Goal: Transaction & Acquisition: Purchase product/service

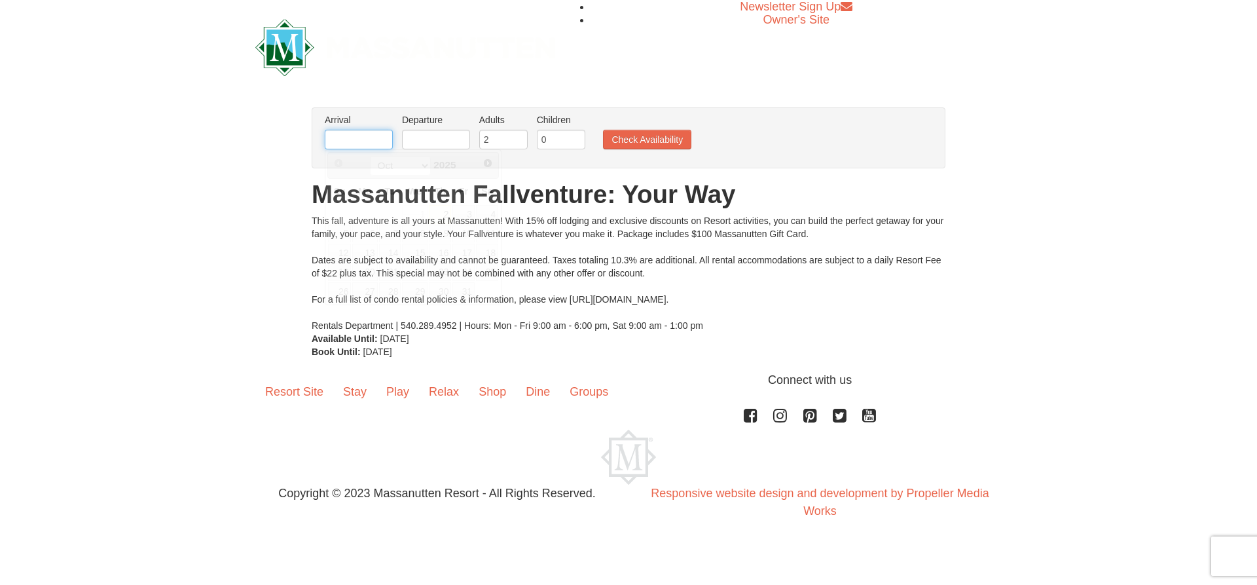
click at [353, 137] on input "text" at bounding box center [359, 140] width 68 height 20
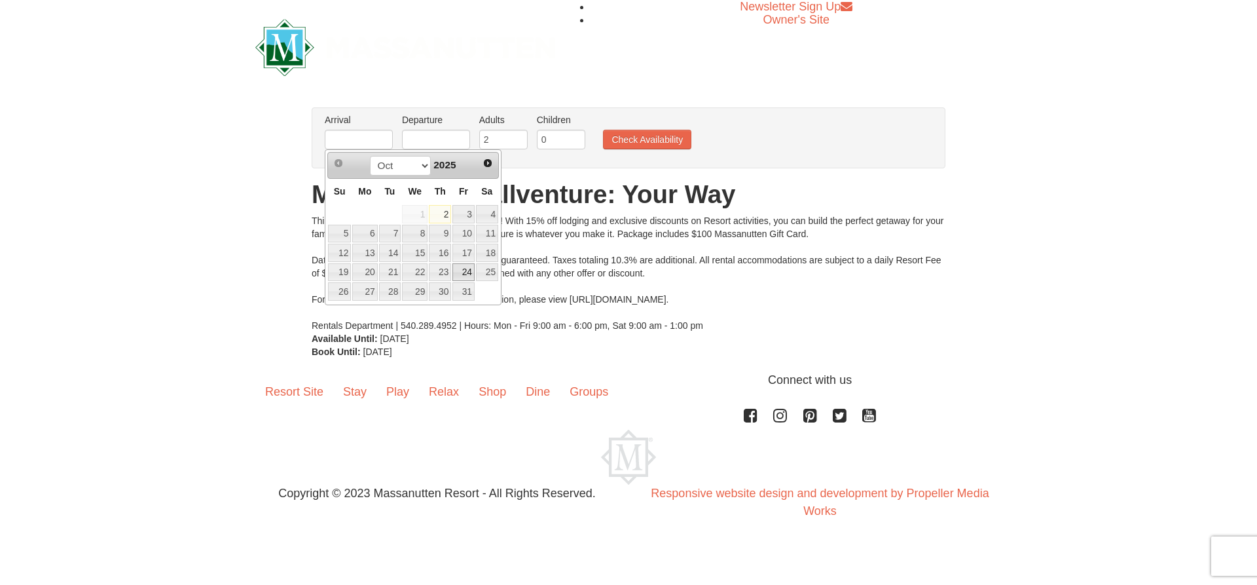
click at [465, 274] on link "24" at bounding box center [463, 272] width 22 height 18
type input "[DATE]"
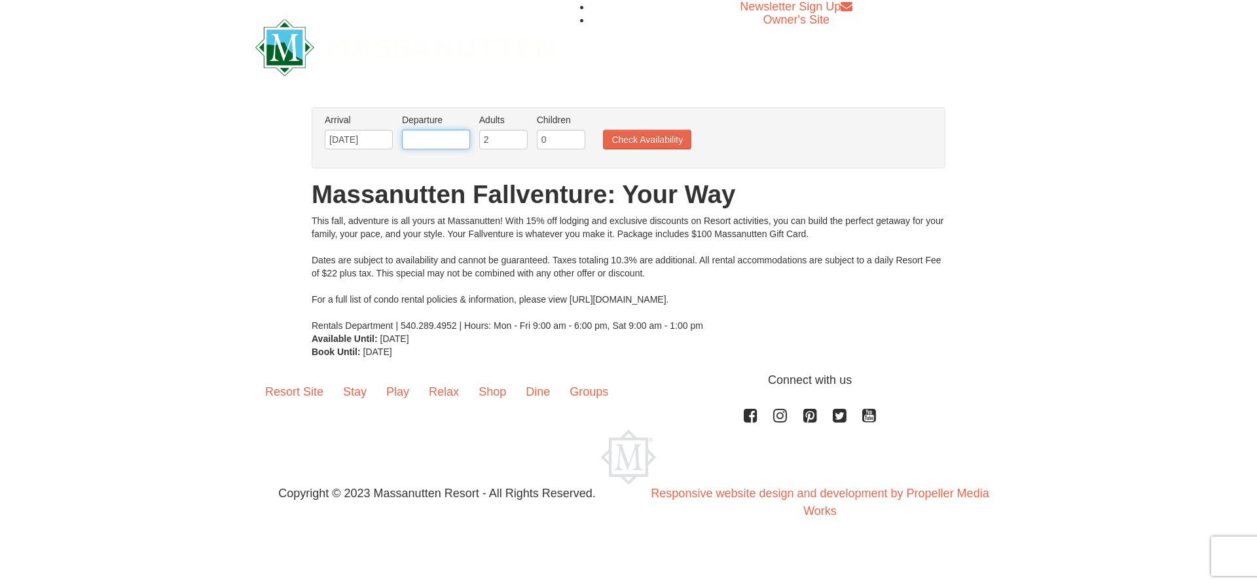
click at [447, 138] on input "text" at bounding box center [436, 140] width 68 height 20
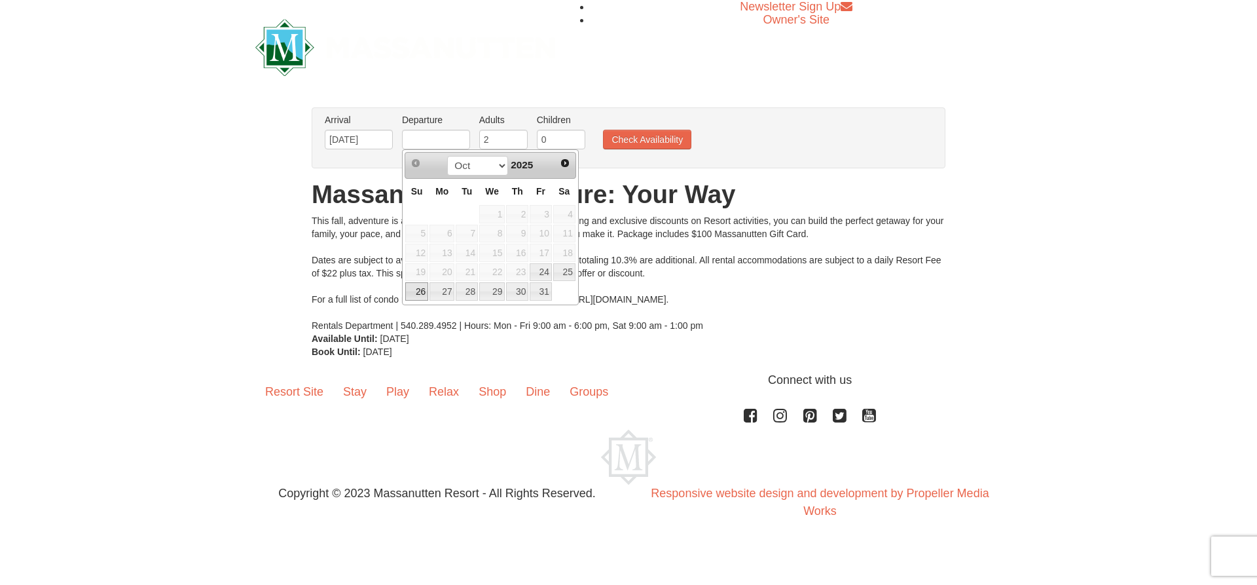
click at [422, 294] on link "26" at bounding box center [416, 291] width 23 height 18
type input "[DATE]"
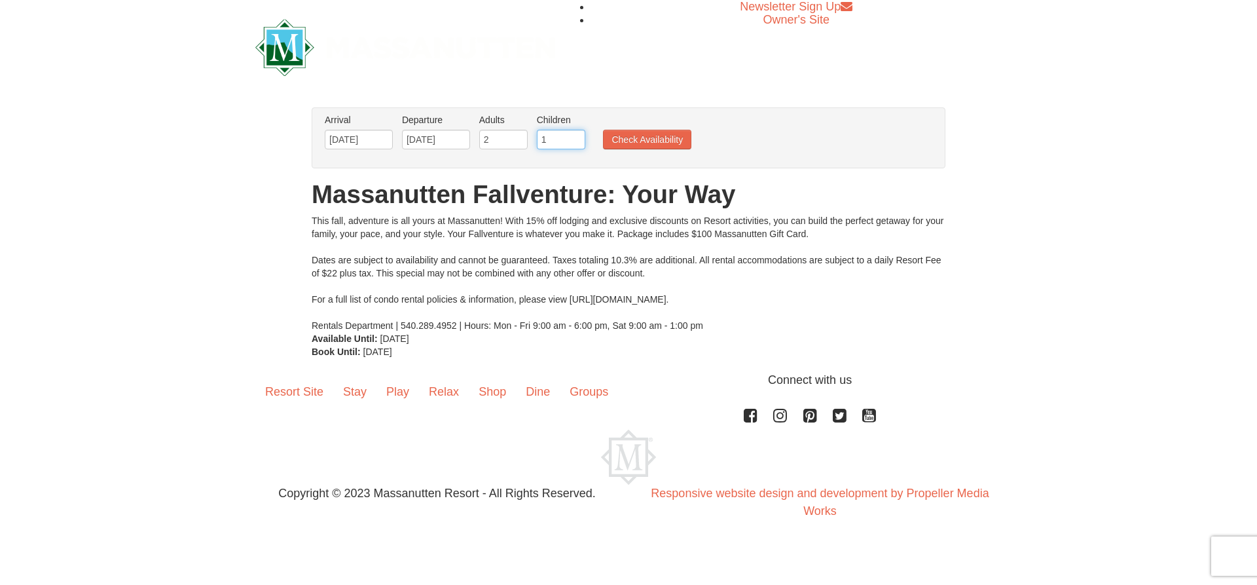
click at [576, 137] on input "1" at bounding box center [561, 140] width 48 height 20
type input "2"
click at [576, 137] on input "2" at bounding box center [561, 140] width 48 height 20
click at [638, 141] on button "Check Availability" at bounding box center [647, 140] width 88 height 20
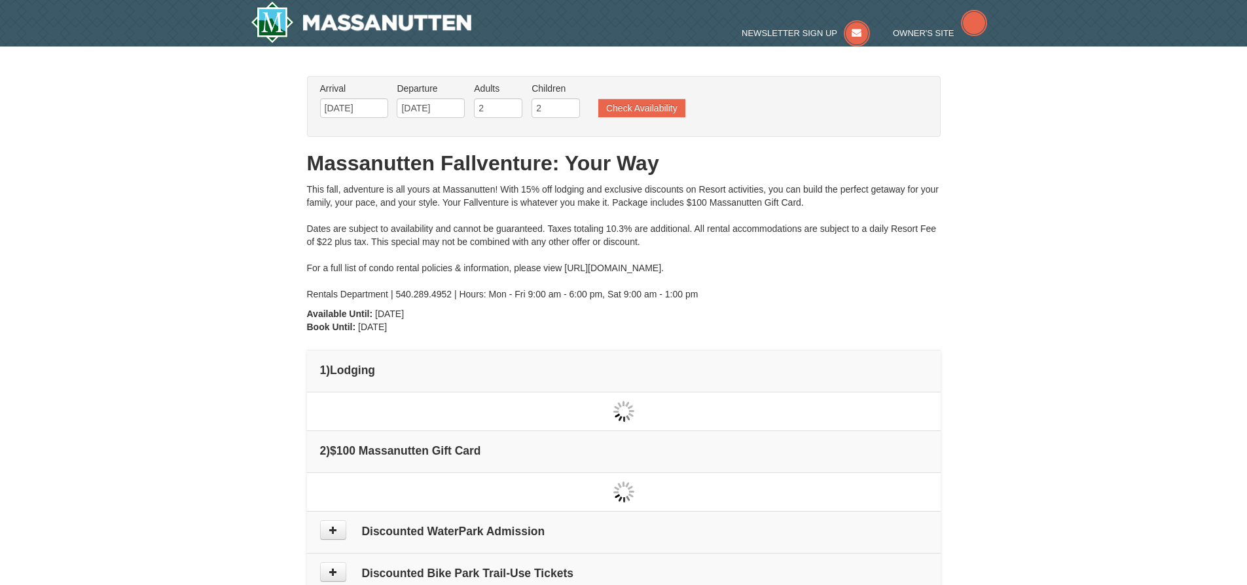
type input "[DATE]"
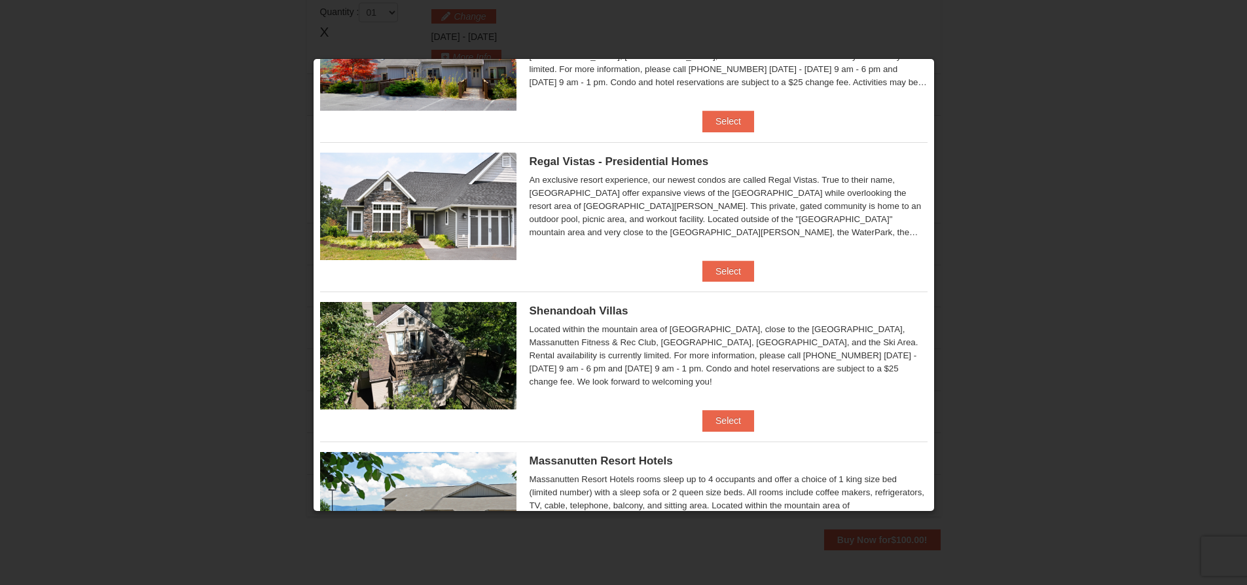
scroll to position [131, 0]
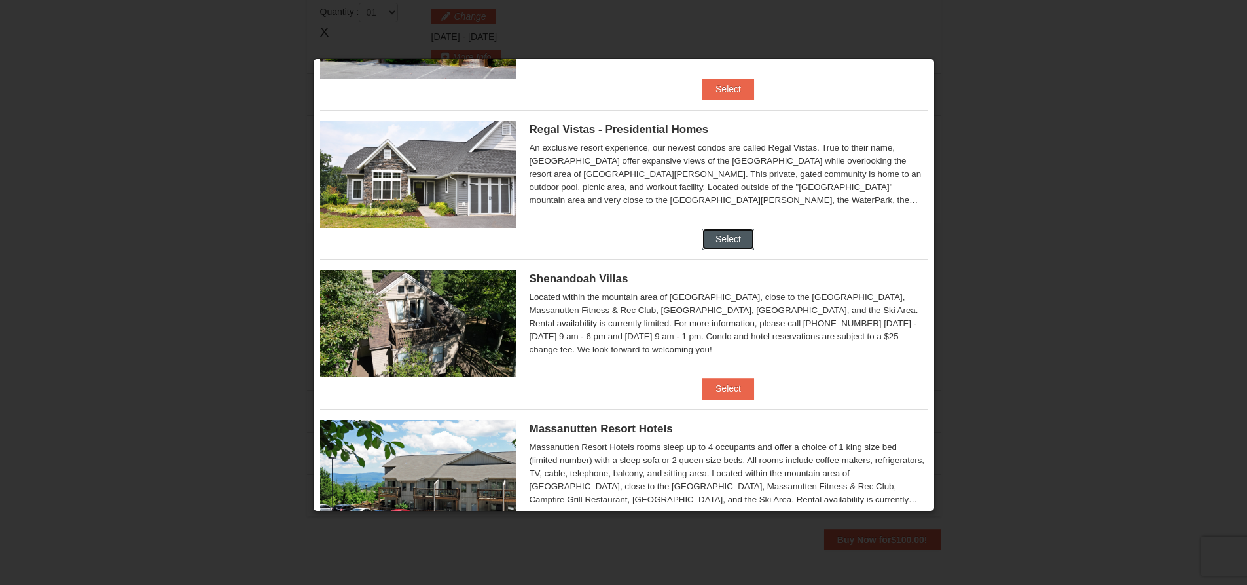
click at [716, 236] on button "Select" at bounding box center [728, 238] width 52 height 21
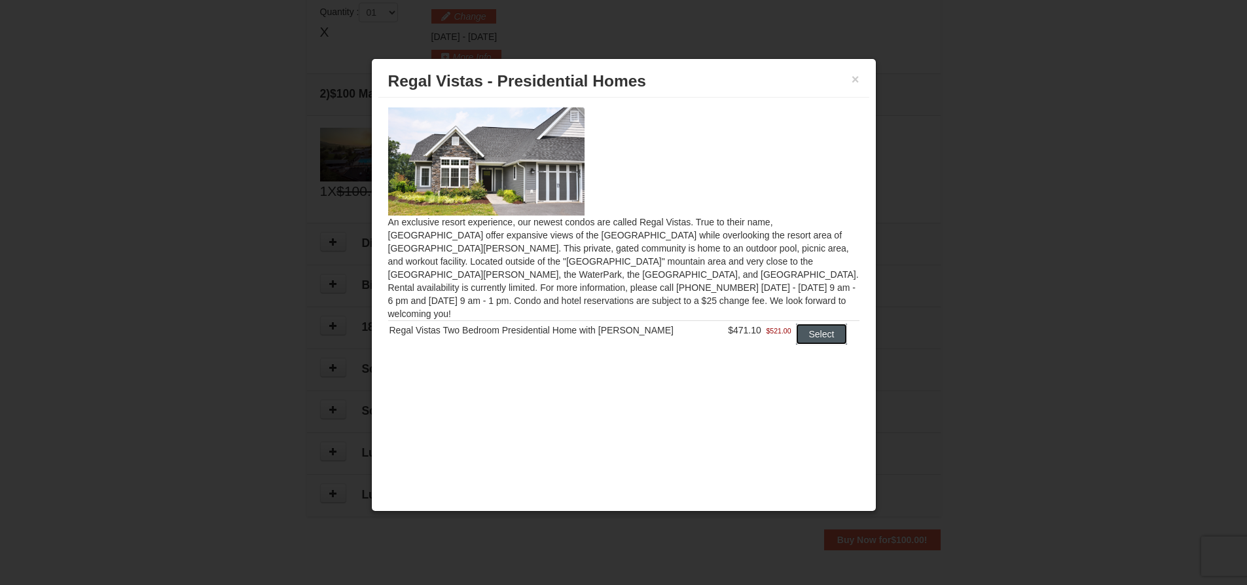
click at [813, 323] on button "Select" at bounding box center [822, 333] width 52 height 21
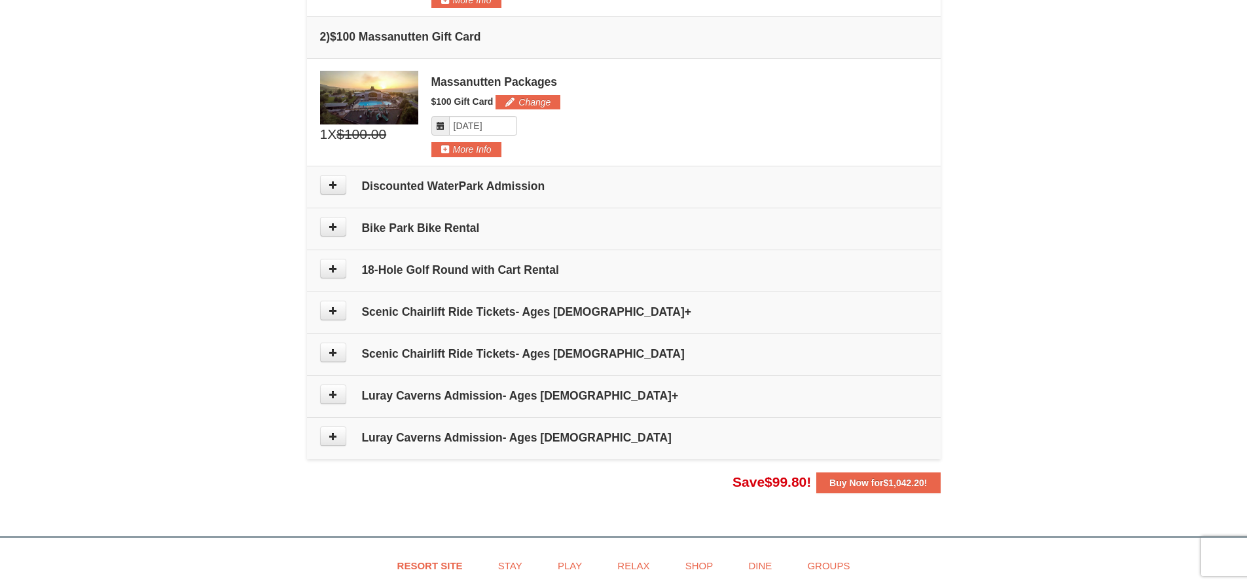
scroll to position [532, 0]
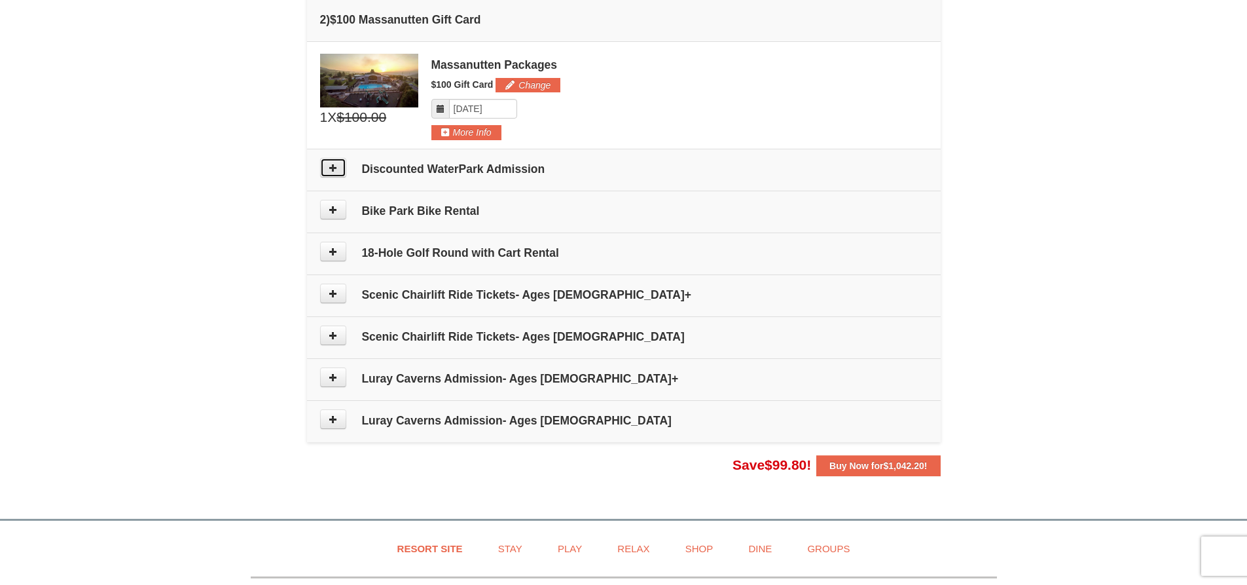
click at [342, 174] on button at bounding box center [333, 168] width 26 height 20
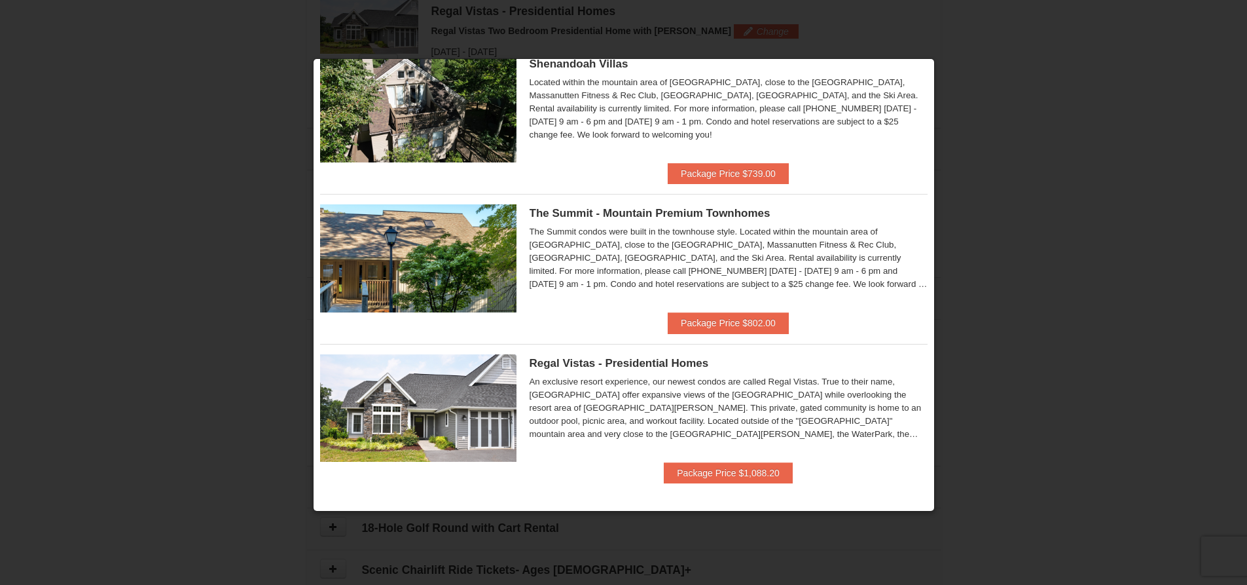
scroll to position [648, 0]
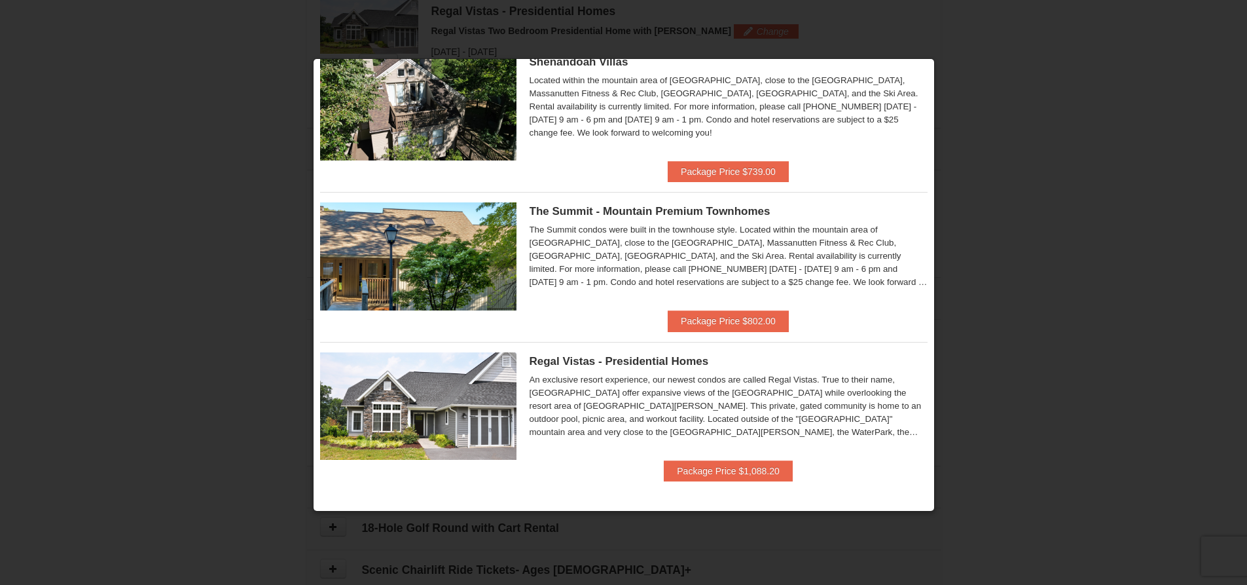
click at [953, 71] on div at bounding box center [623, 292] width 1247 height 585
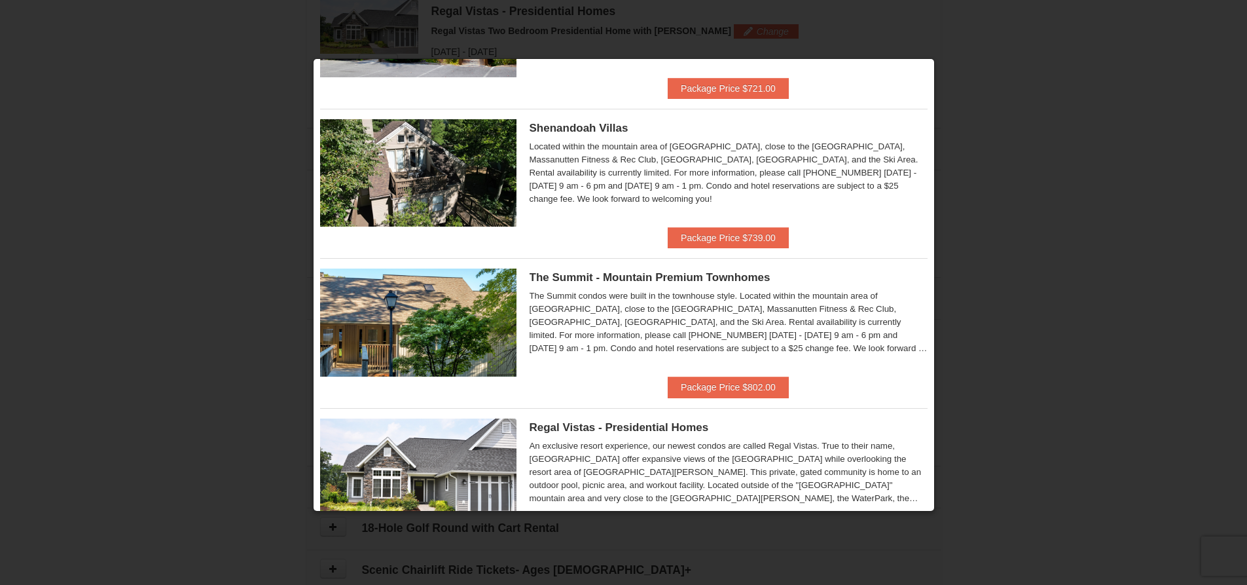
scroll to position [570, 0]
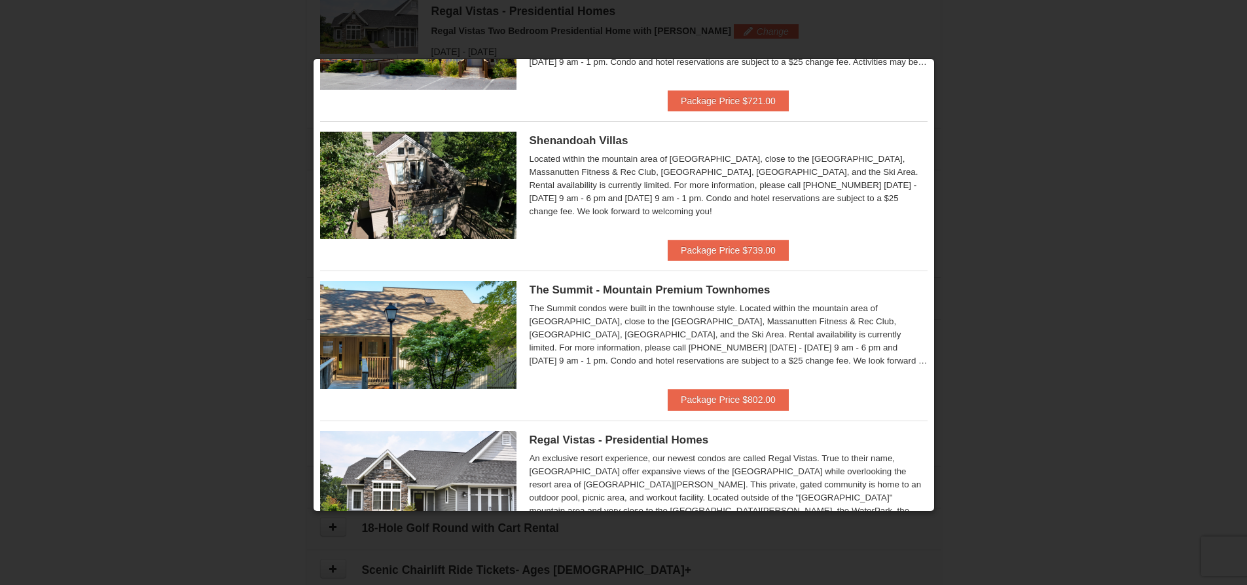
click at [503, 35] on div at bounding box center [623, 292] width 1247 height 585
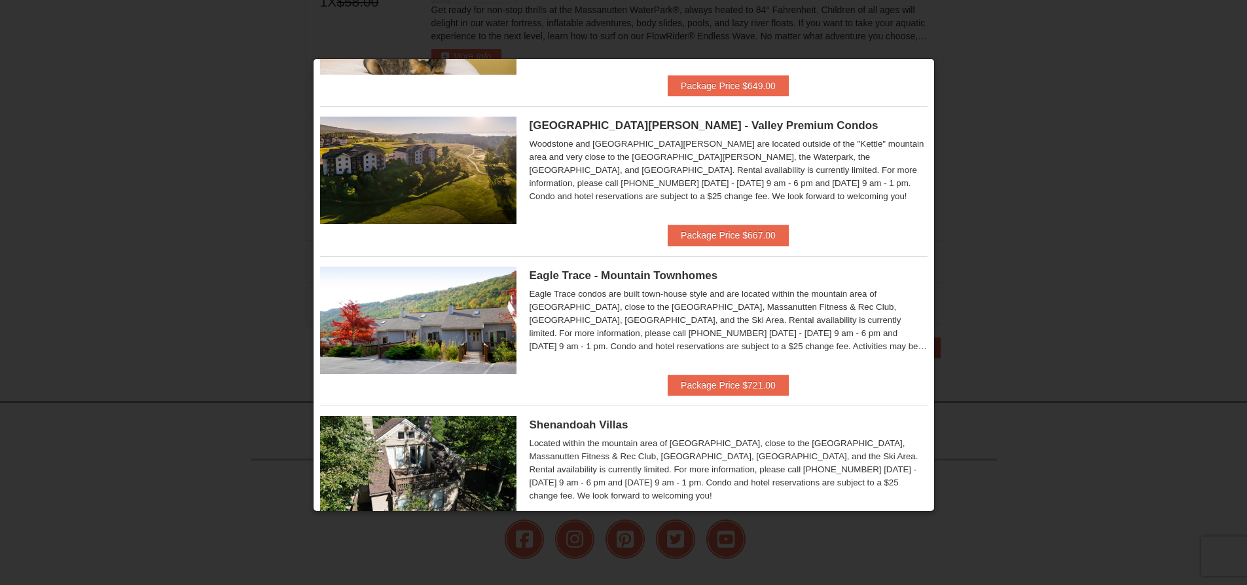
scroll to position [255, 0]
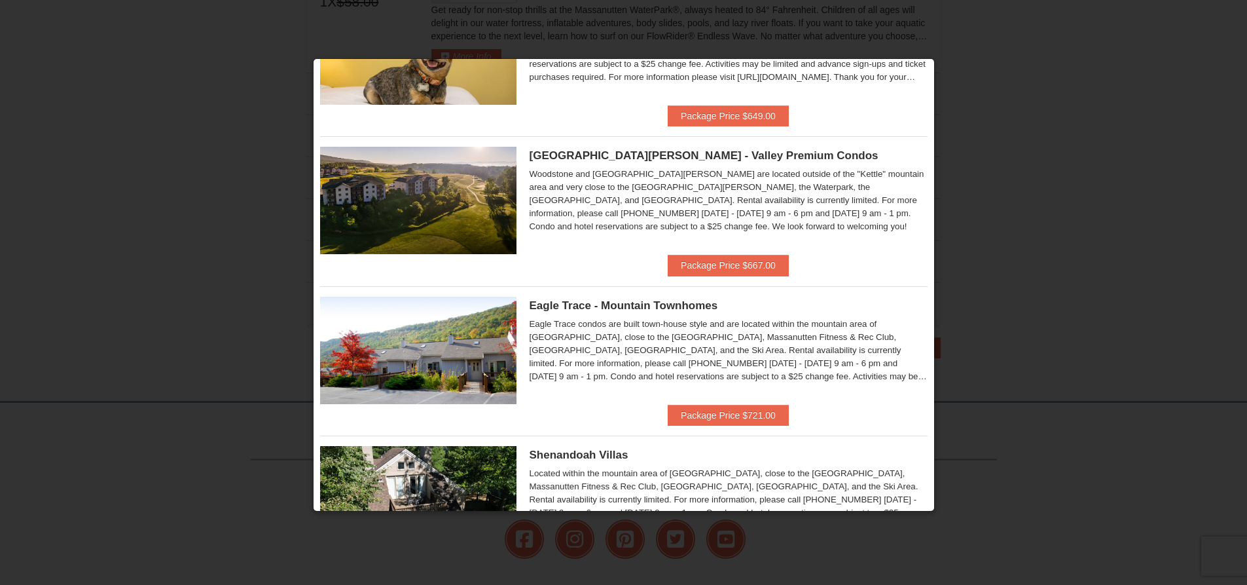
click at [140, 196] on div at bounding box center [623, 292] width 1247 height 585
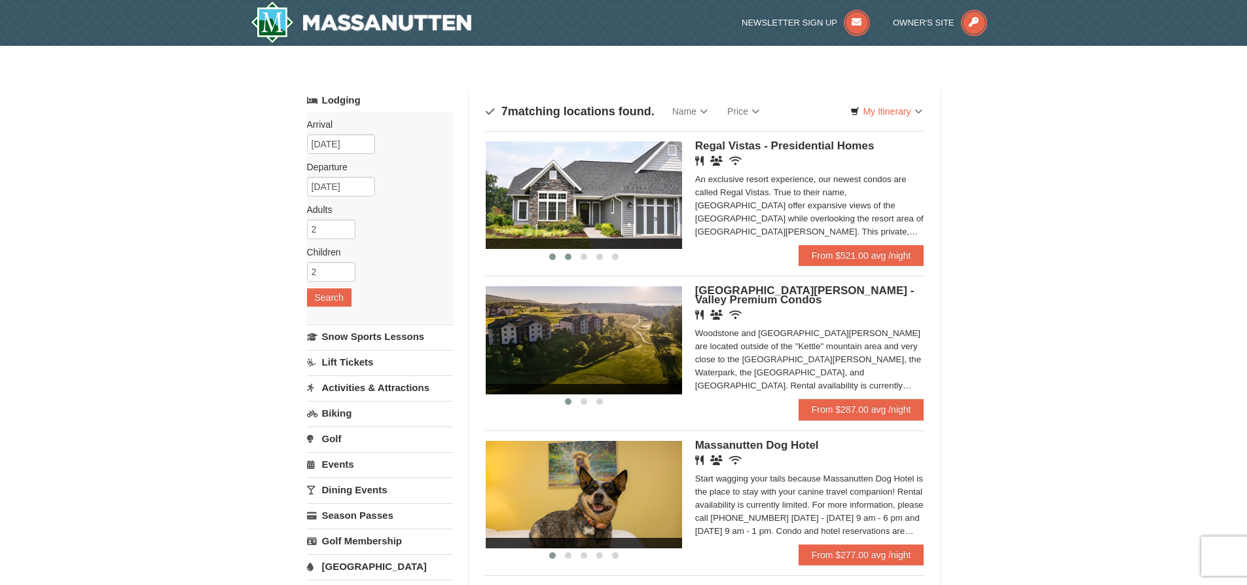
click at [572, 256] on button at bounding box center [568, 256] width 16 height 13
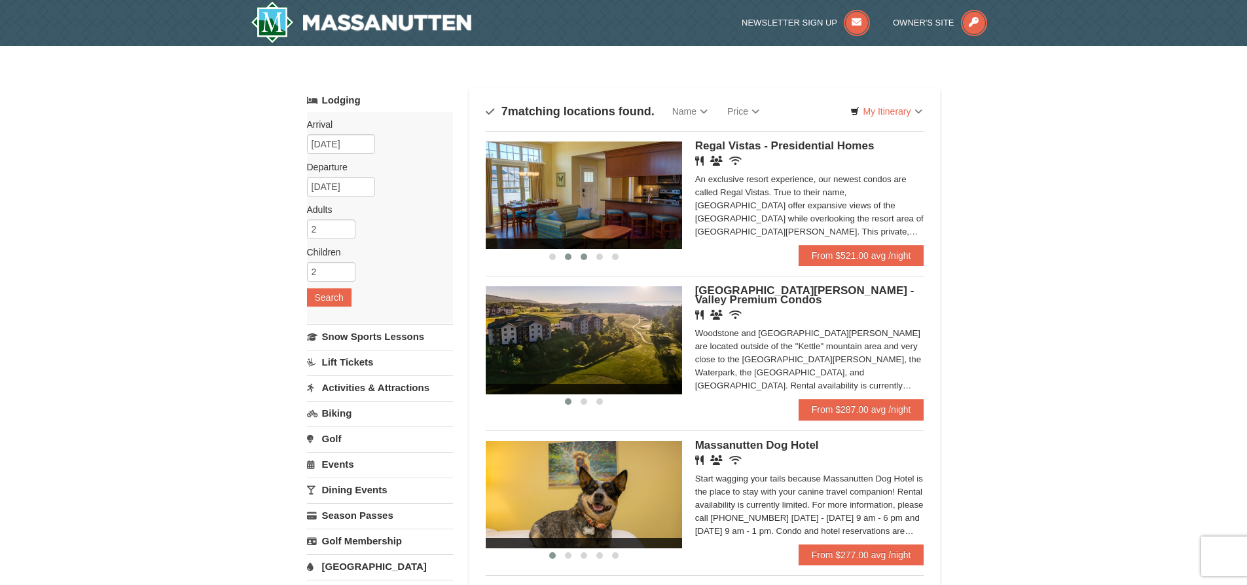
click at [579, 256] on button at bounding box center [584, 256] width 16 height 13
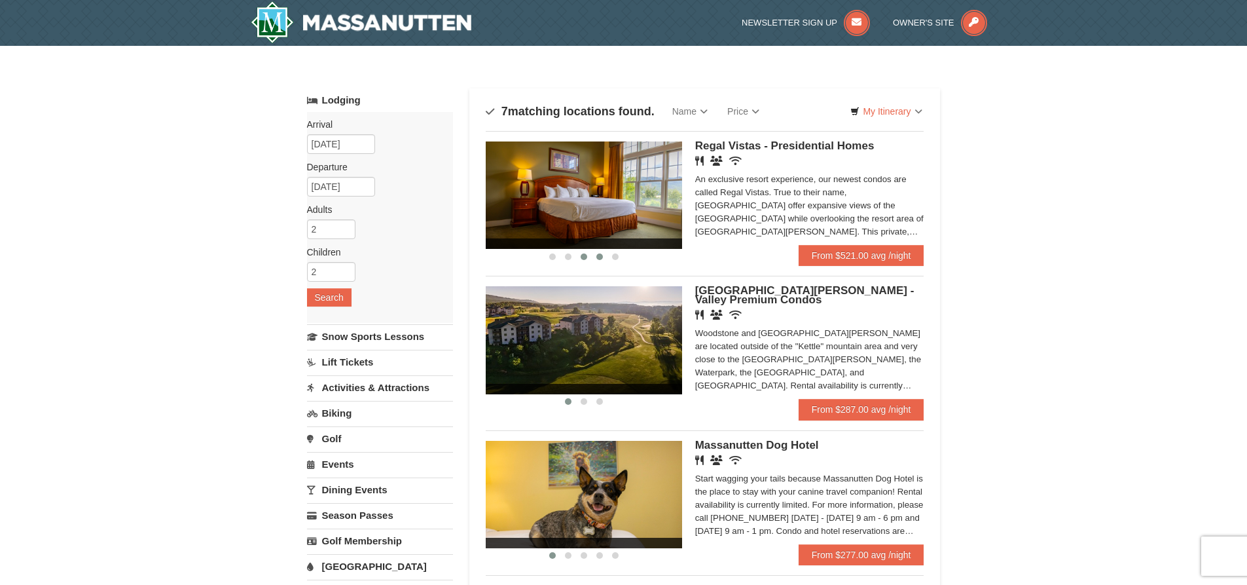
click at [596, 254] on button at bounding box center [600, 256] width 16 height 13
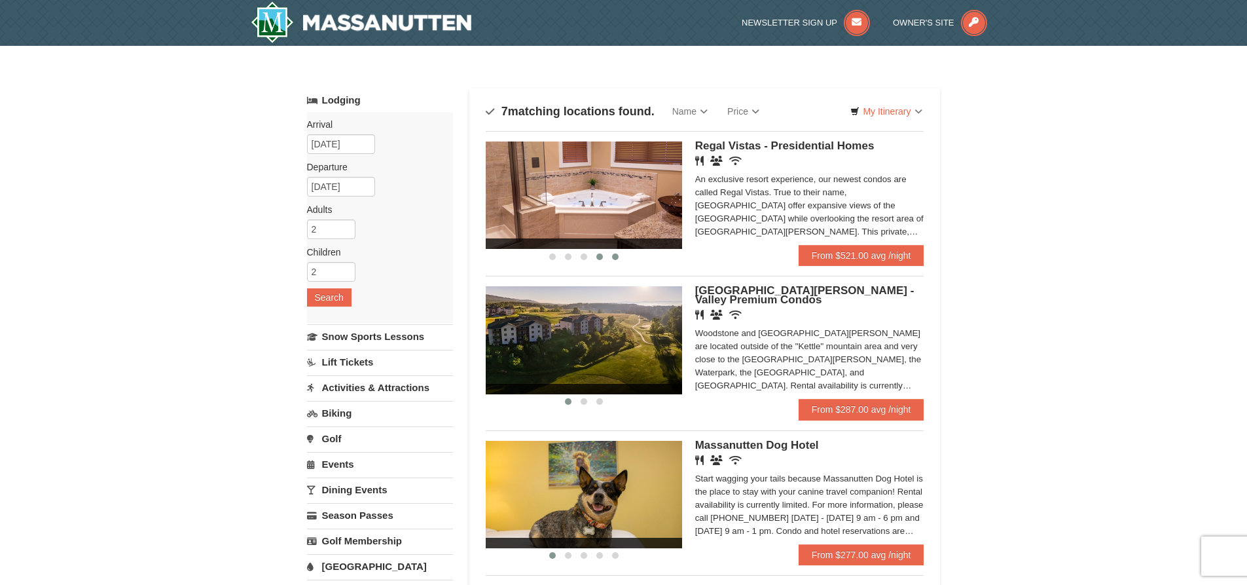
click at [608, 254] on button at bounding box center [616, 256] width 16 height 13
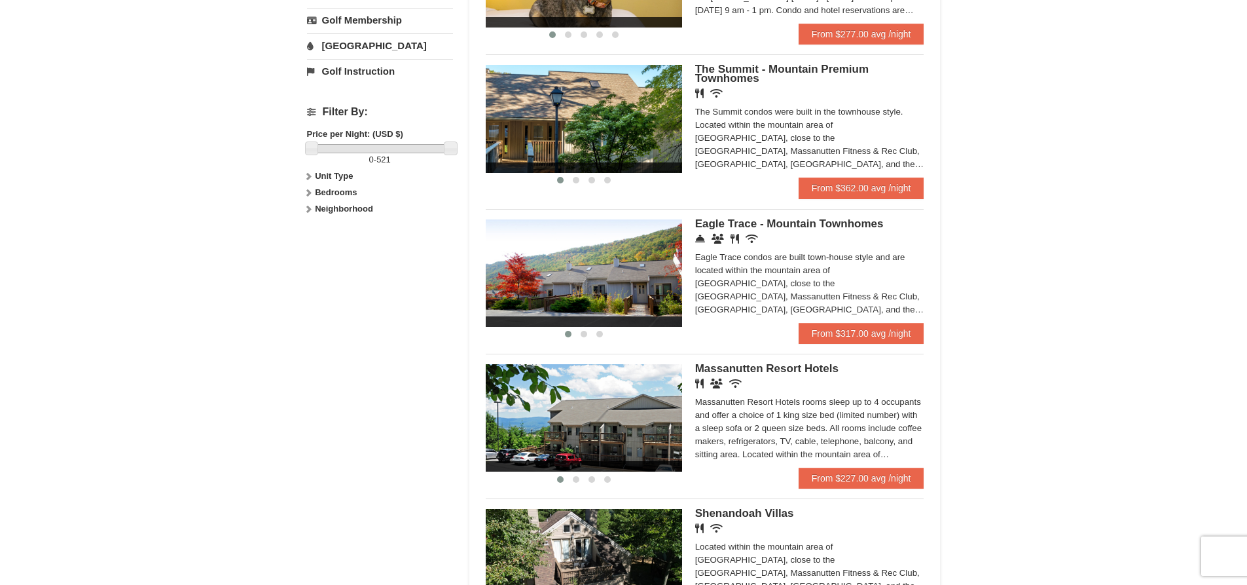
scroll to position [524, 0]
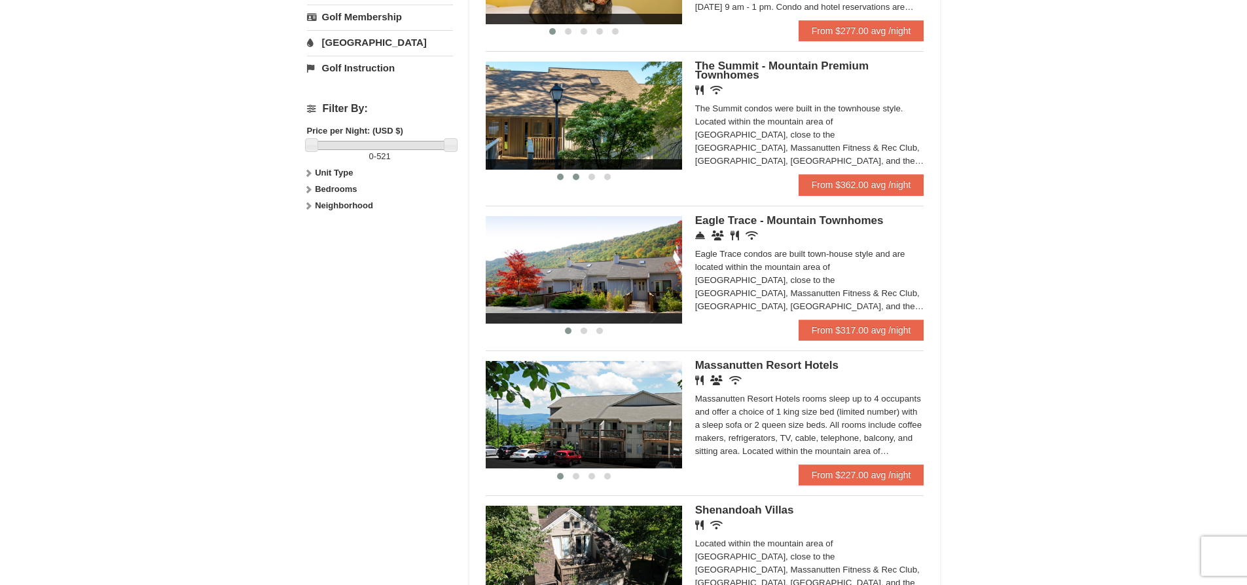
click at [572, 175] on button at bounding box center [576, 176] width 16 height 13
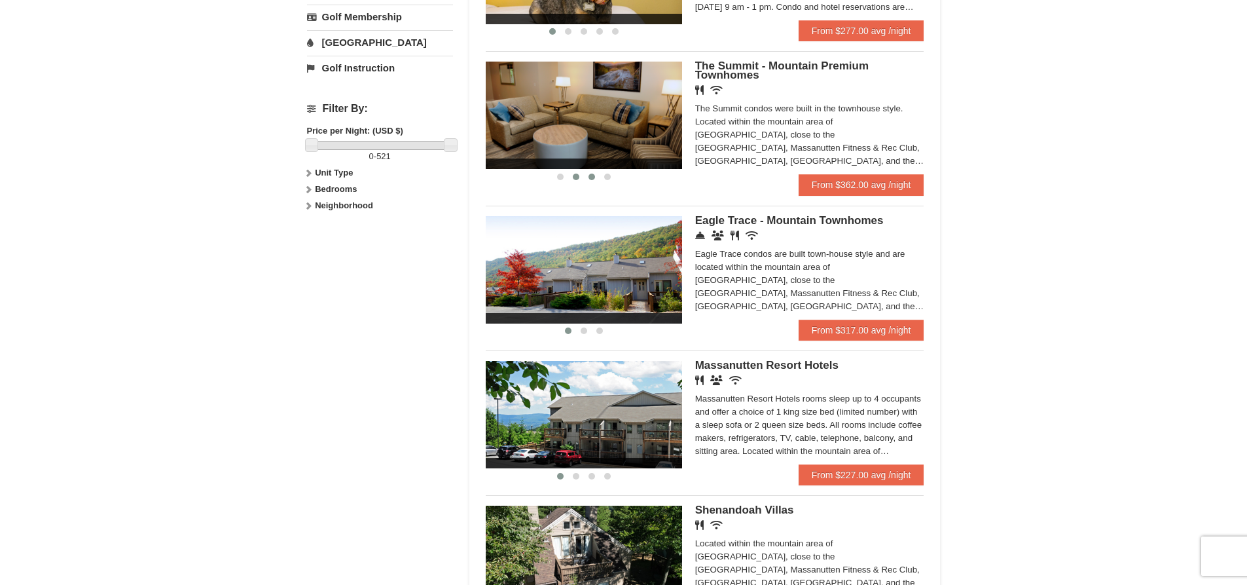
click at [585, 173] on button at bounding box center [592, 176] width 16 height 13
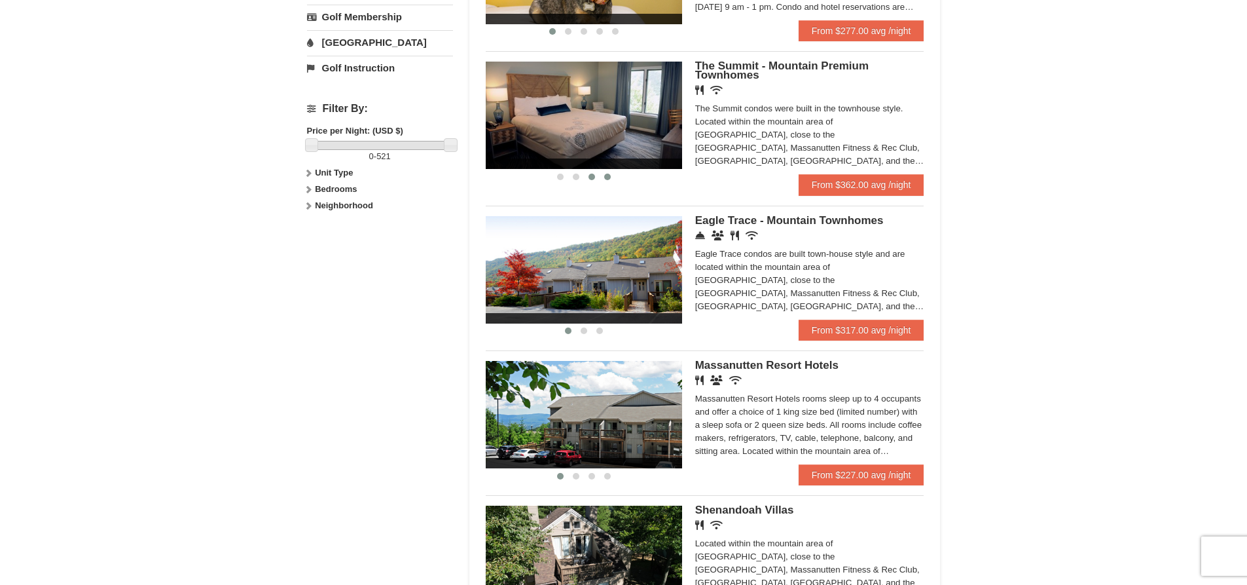
click at [606, 173] on span at bounding box center [607, 176] width 7 height 7
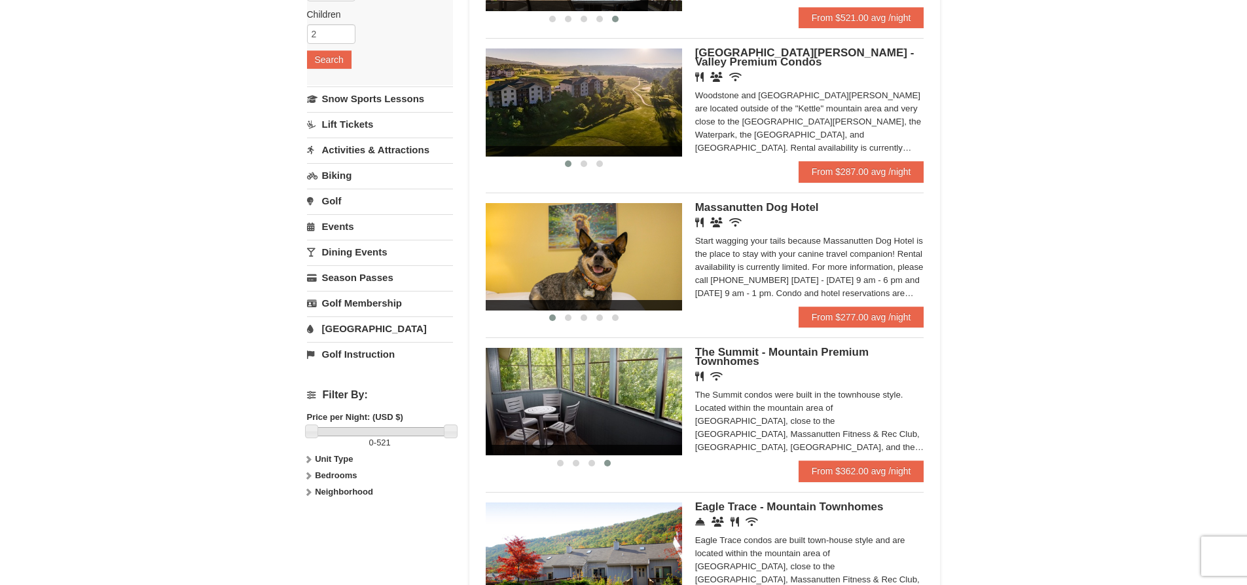
scroll to position [262, 0]
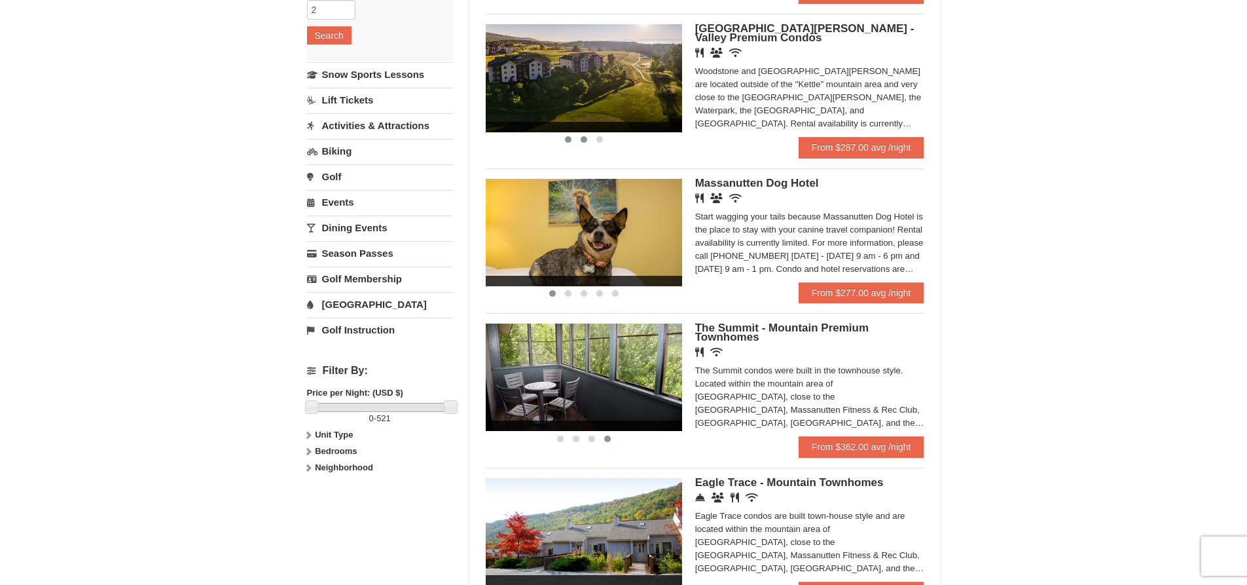
click at [583, 137] on span at bounding box center [584, 139] width 7 height 7
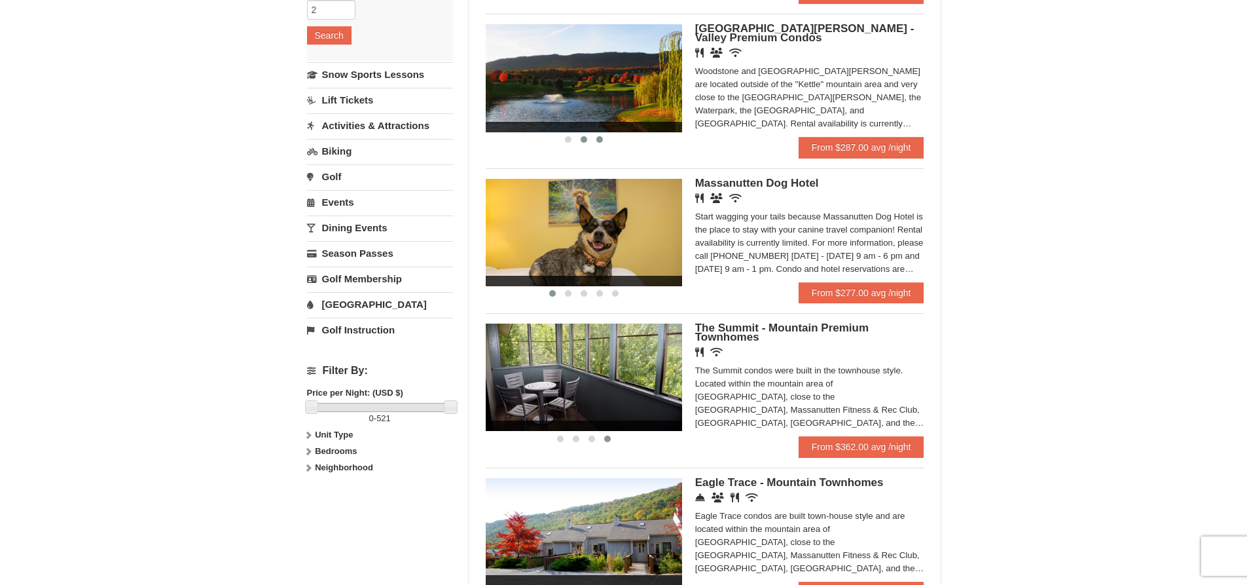
click at [599, 139] on span at bounding box center [599, 139] width 7 height 7
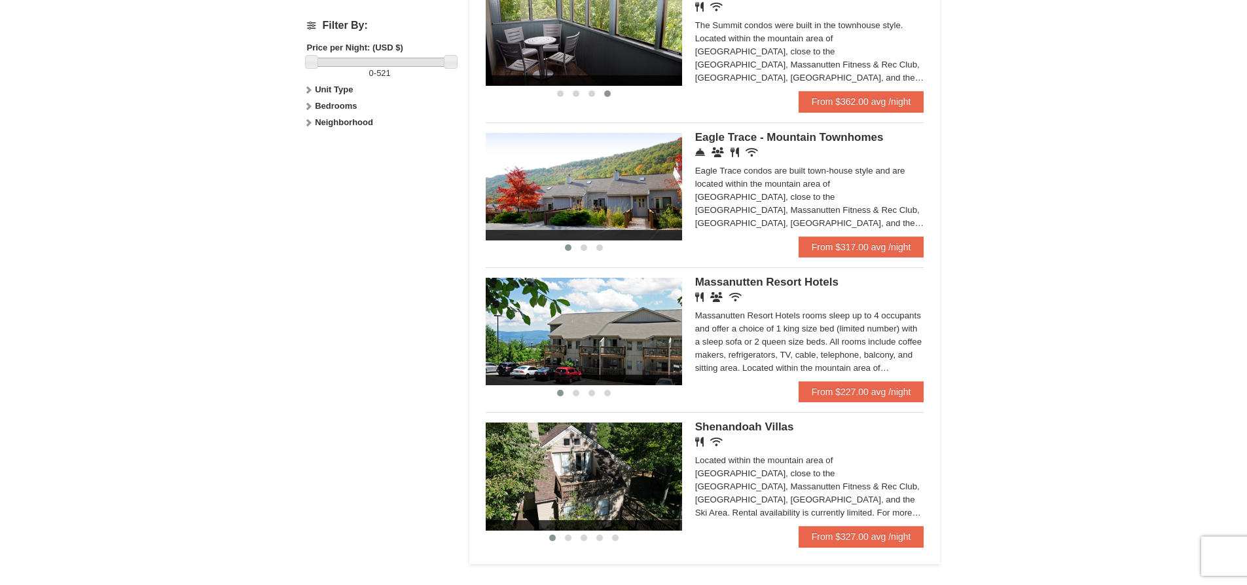
scroll to position [655, 0]
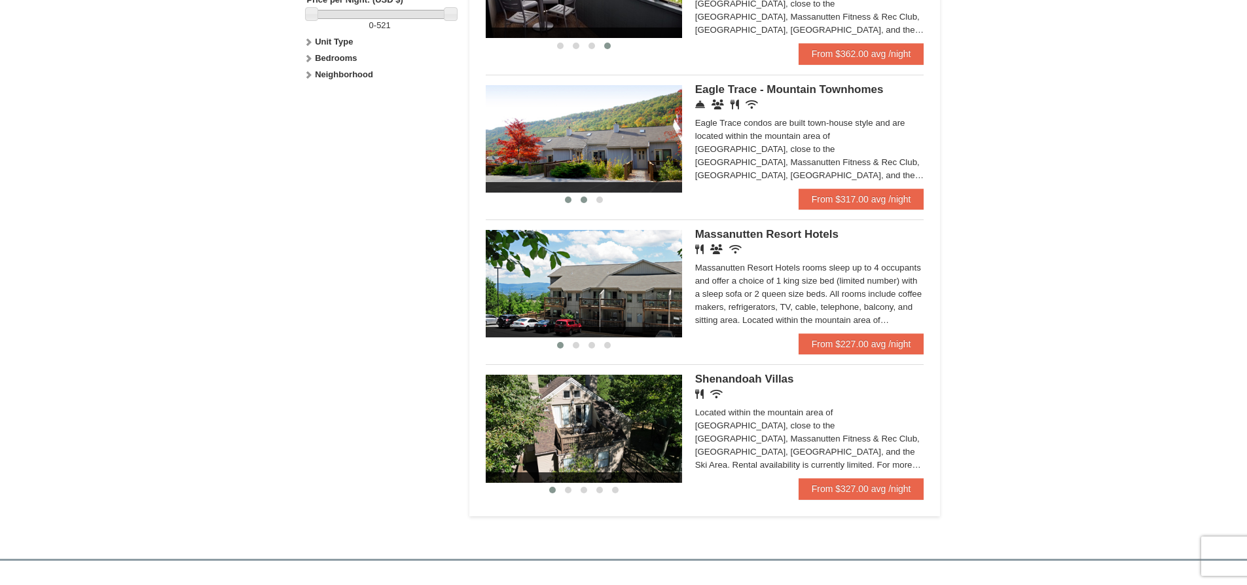
click at [587, 198] on span at bounding box center [584, 199] width 7 height 7
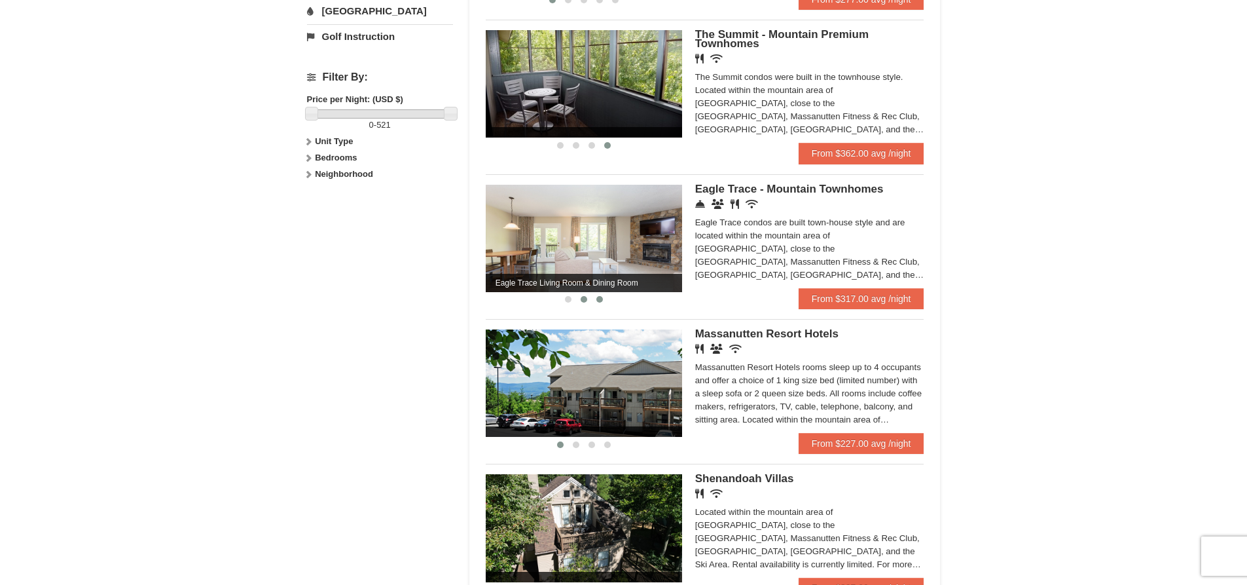
scroll to position [524, 0]
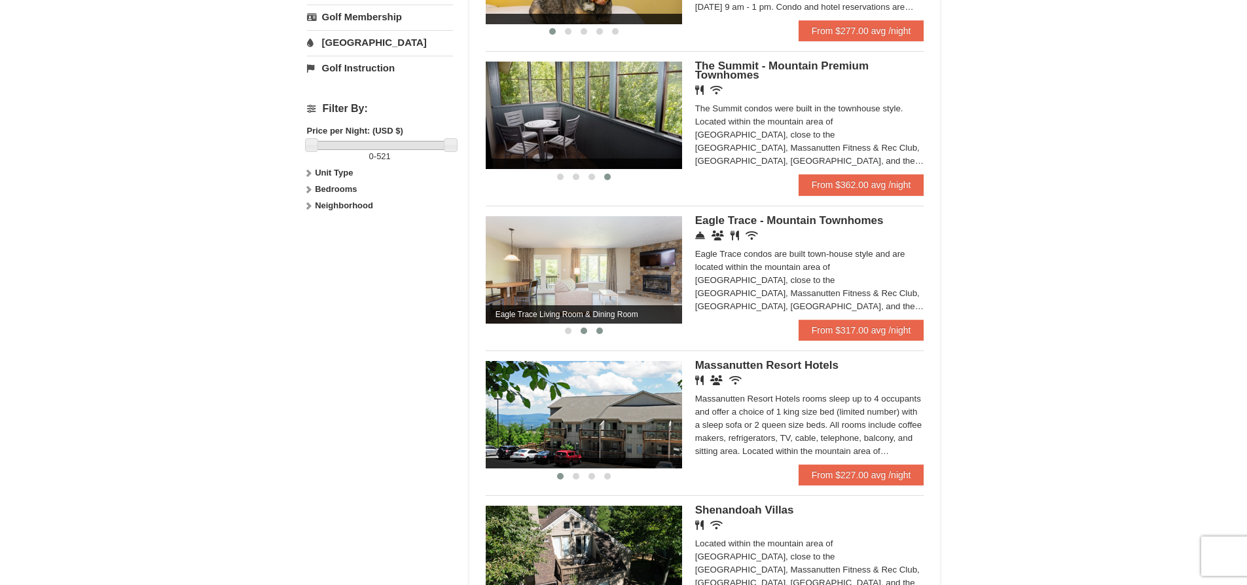
click at [598, 329] on span at bounding box center [599, 330] width 7 height 7
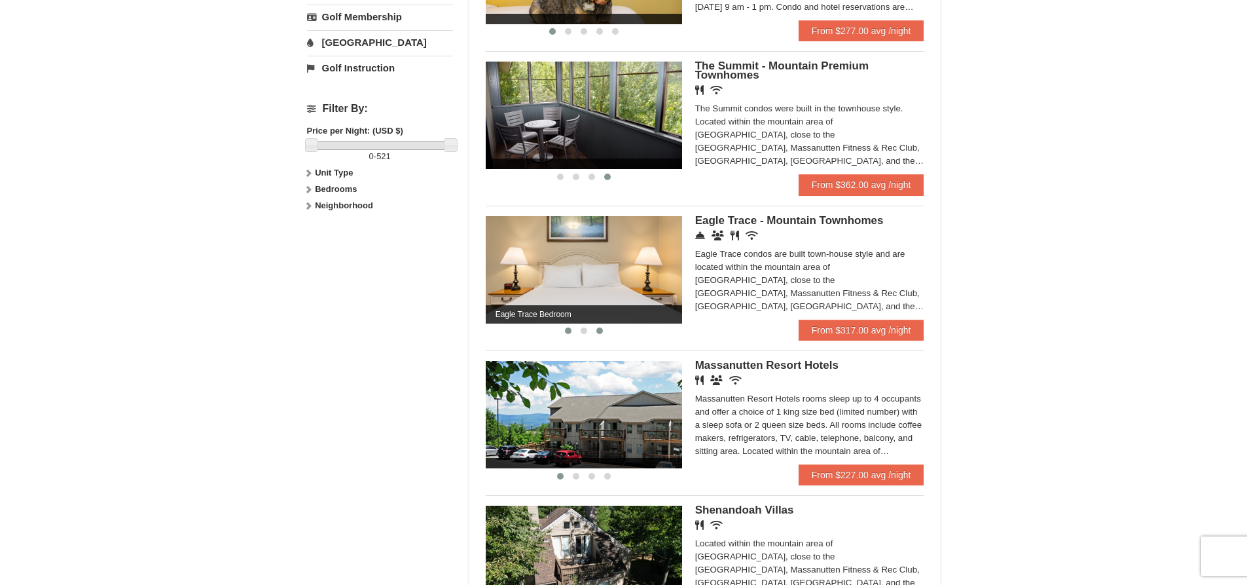
click at [573, 332] on button at bounding box center [568, 330] width 16 height 13
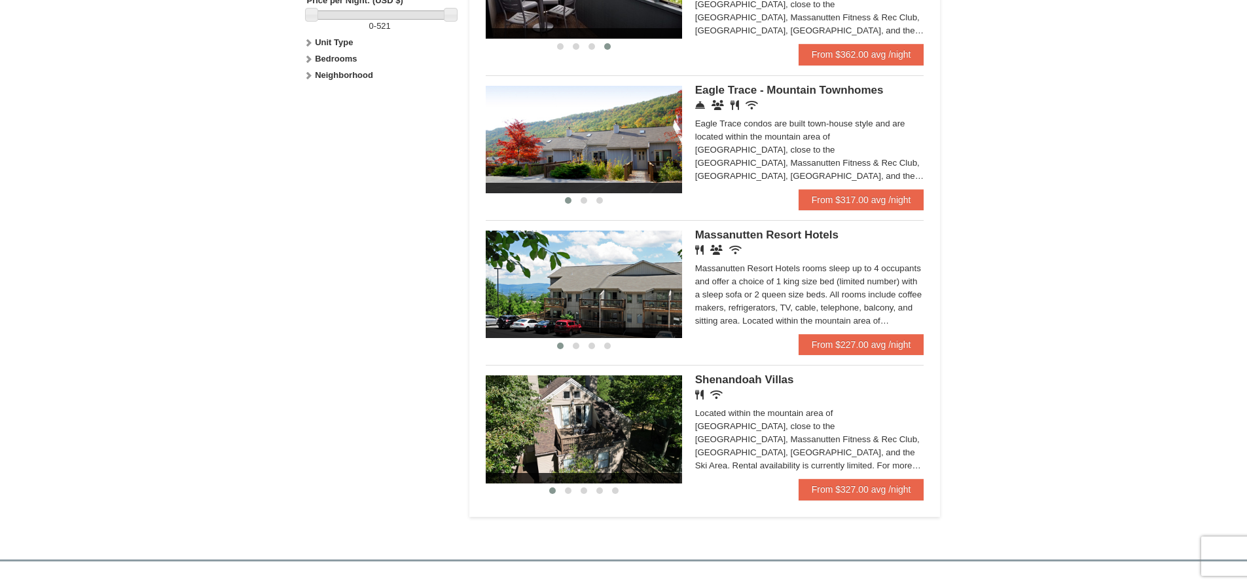
scroll to position [655, 0]
click at [560, 487] on button at bounding box center [568, 489] width 16 height 13
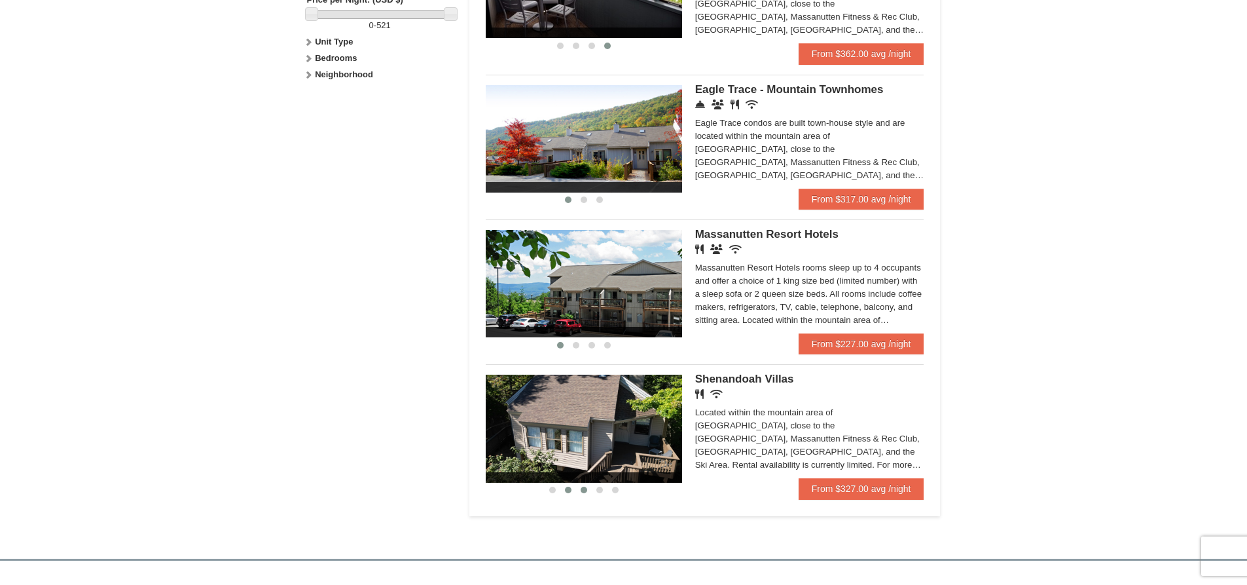
click at [577, 486] on button at bounding box center [584, 489] width 16 height 13
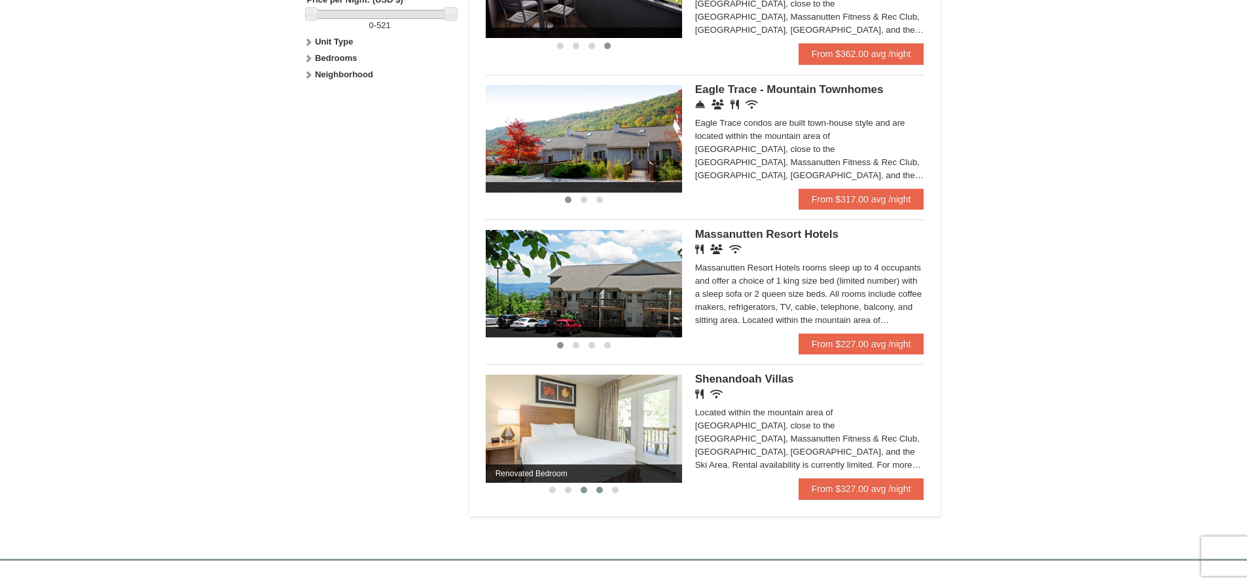
click at [600, 487] on span at bounding box center [599, 489] width 7 height 7
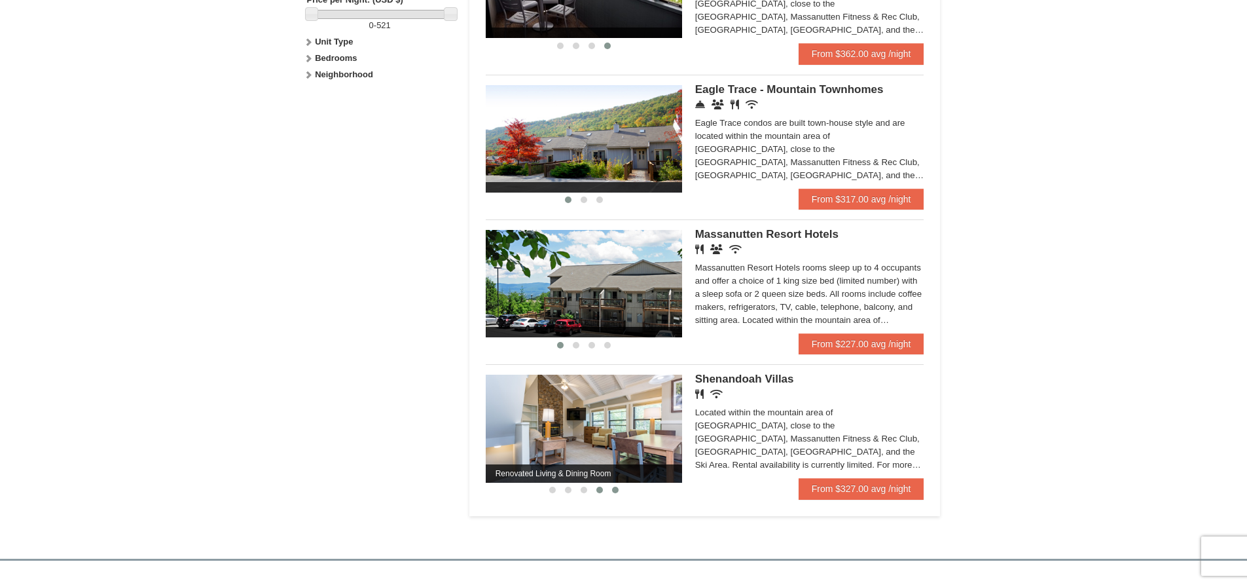
click at [620, 488] on button at bounding box center [616, 489] width 16 height 13
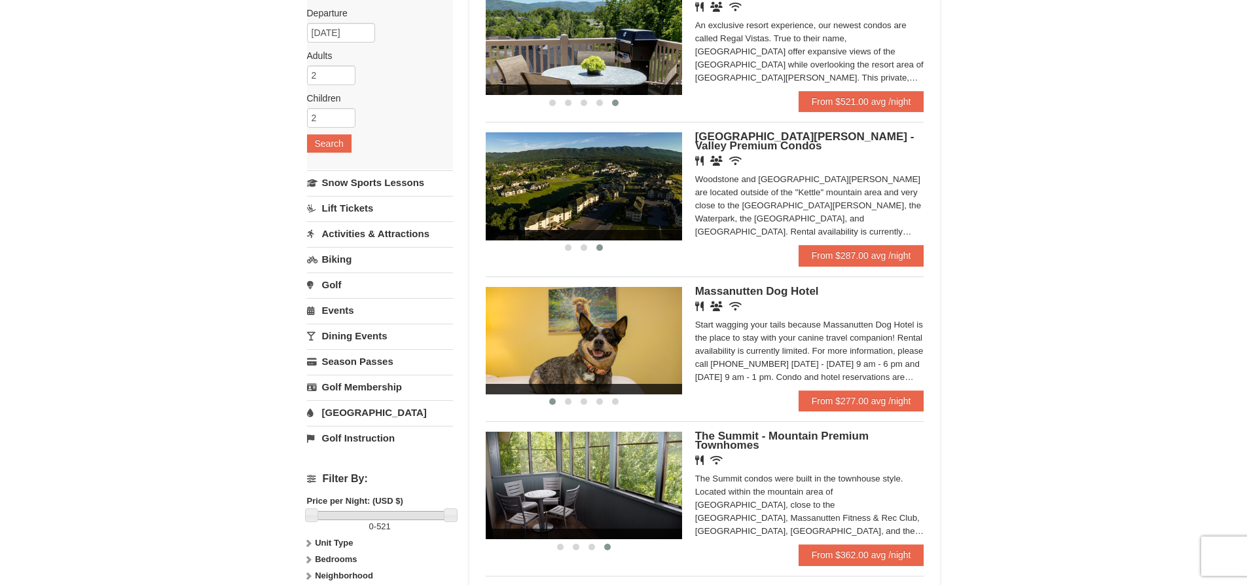
scroll to position [131, 0]
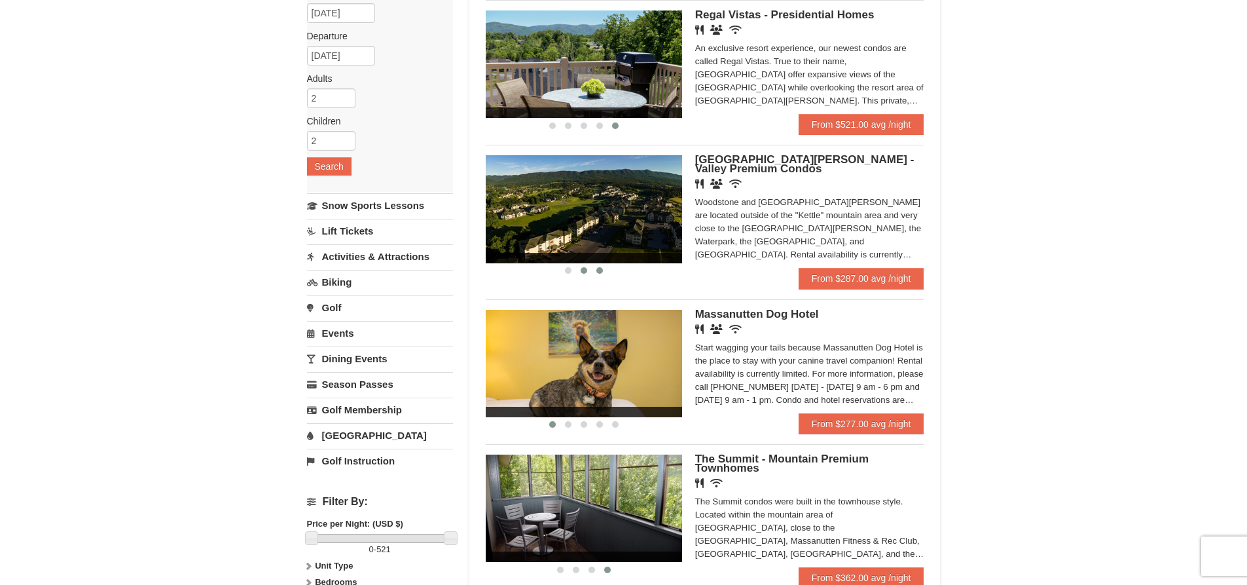
click at [587, 270] on span at bounding box center [584, 270] width 7 height 7
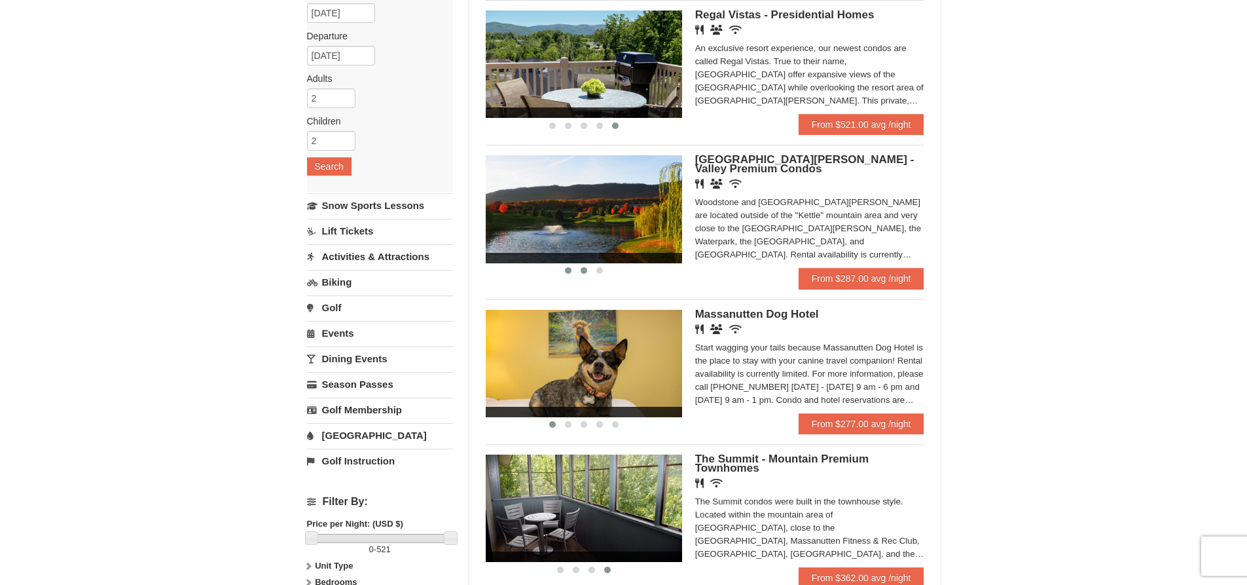
click at [561, 272] on button at bounding box center [568, 270] width 16 height 13
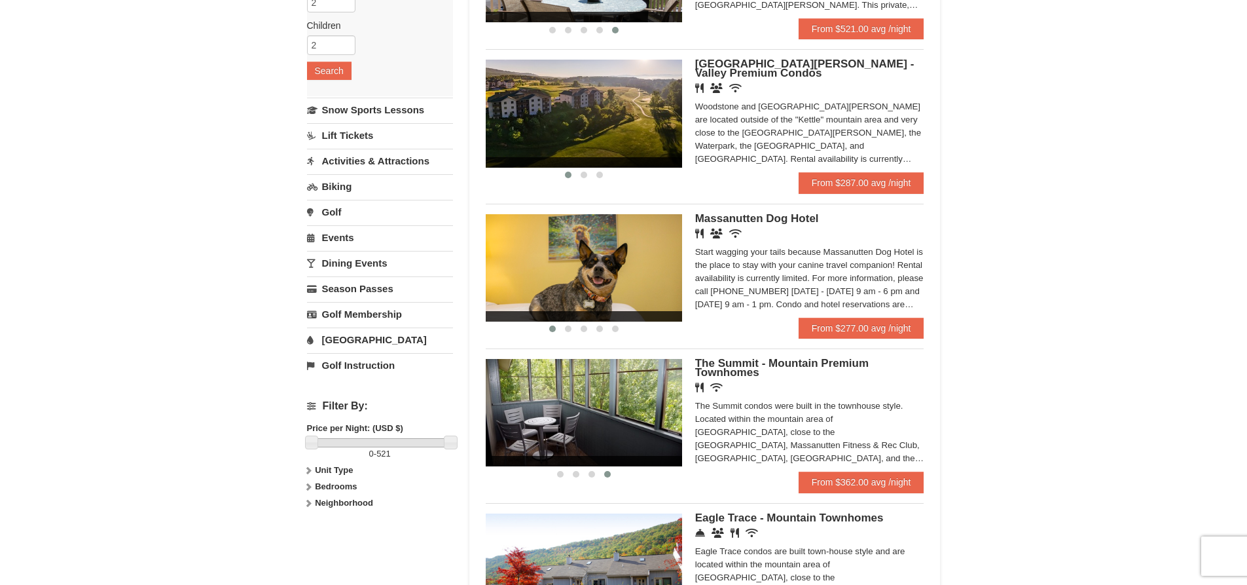
scroll to position [196, 0]
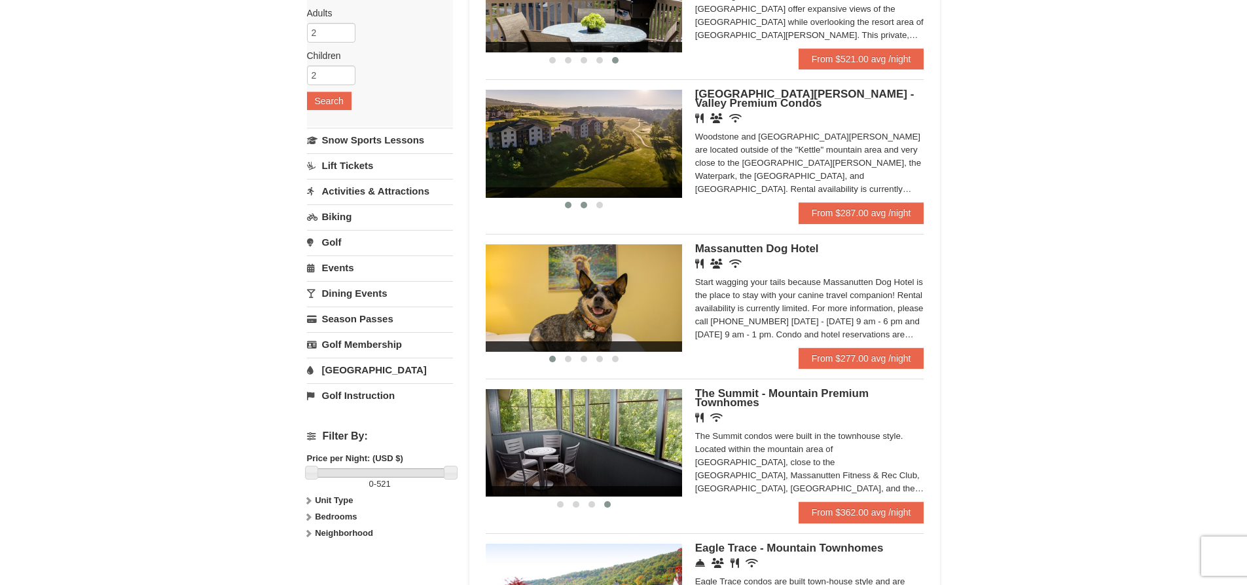
click at [587, 204] on span at bounding box center [584, 205] width 7 height 7
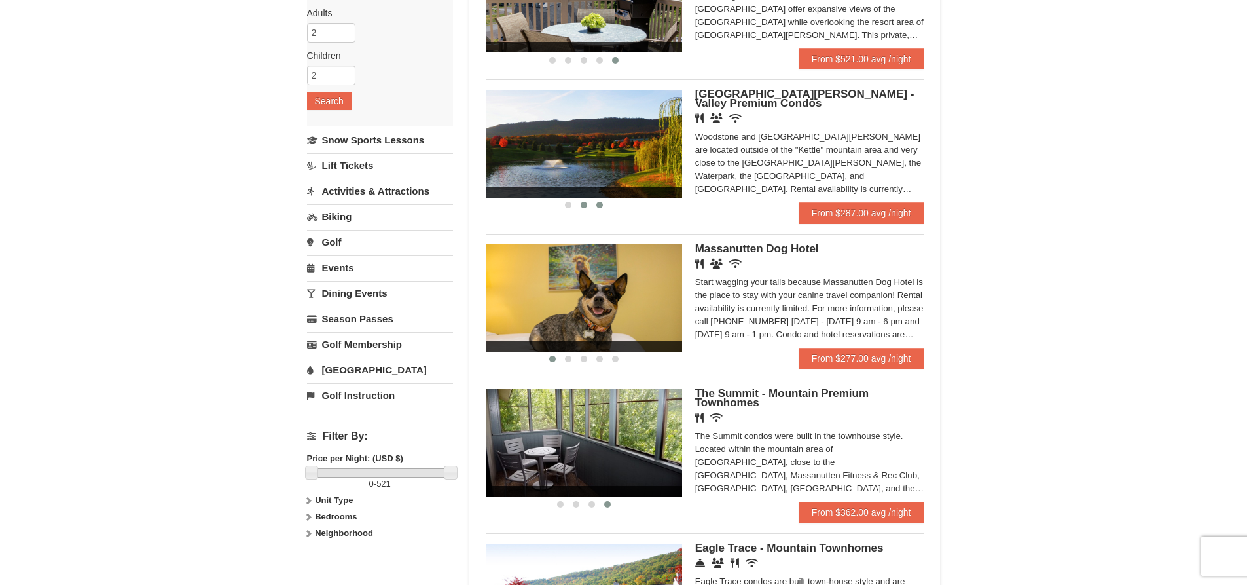
click at [602, 202] on span at bounding box center [599, 205] width 7 height 7
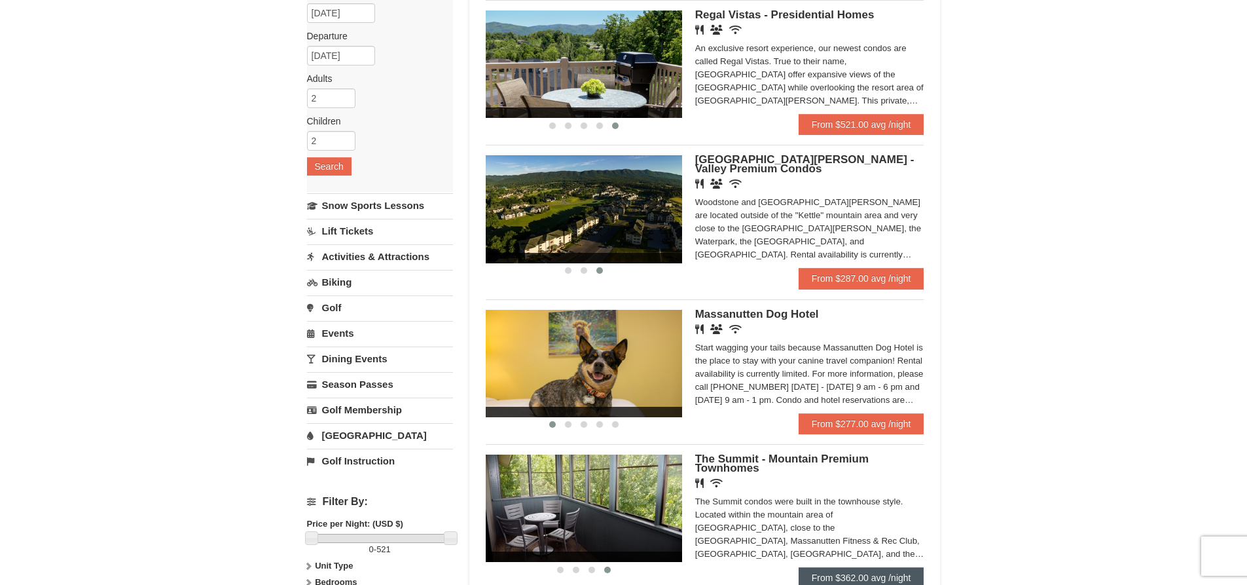
scroll to position [65, 0]
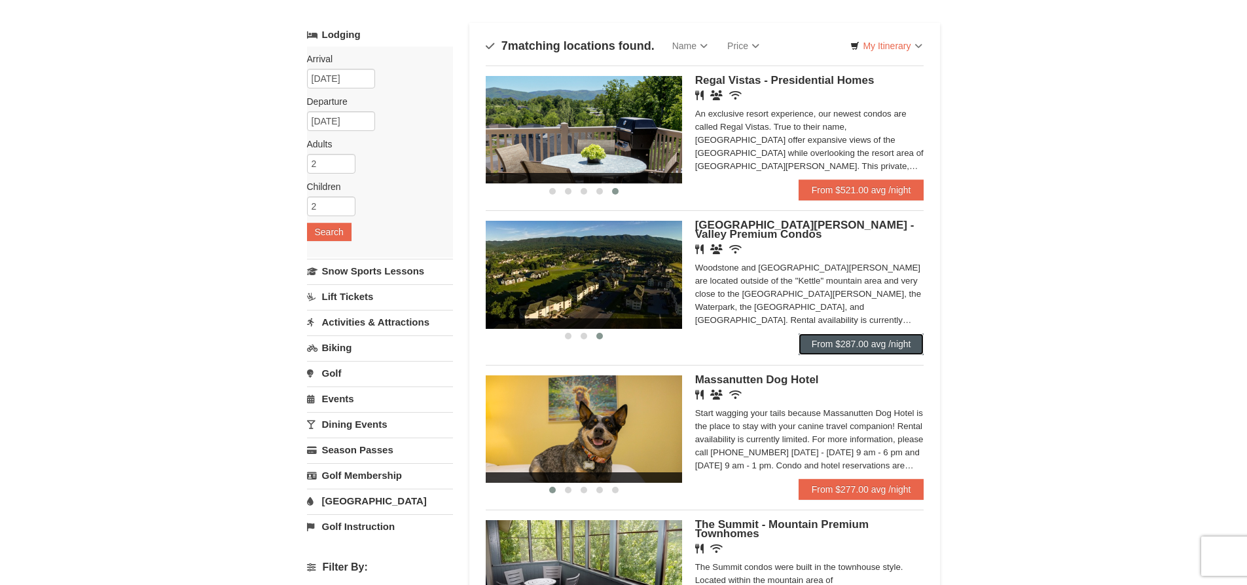
click at [854, 346] on link "From $287.00 avg /night" at bounding box center [862, 343] width 126 height 21
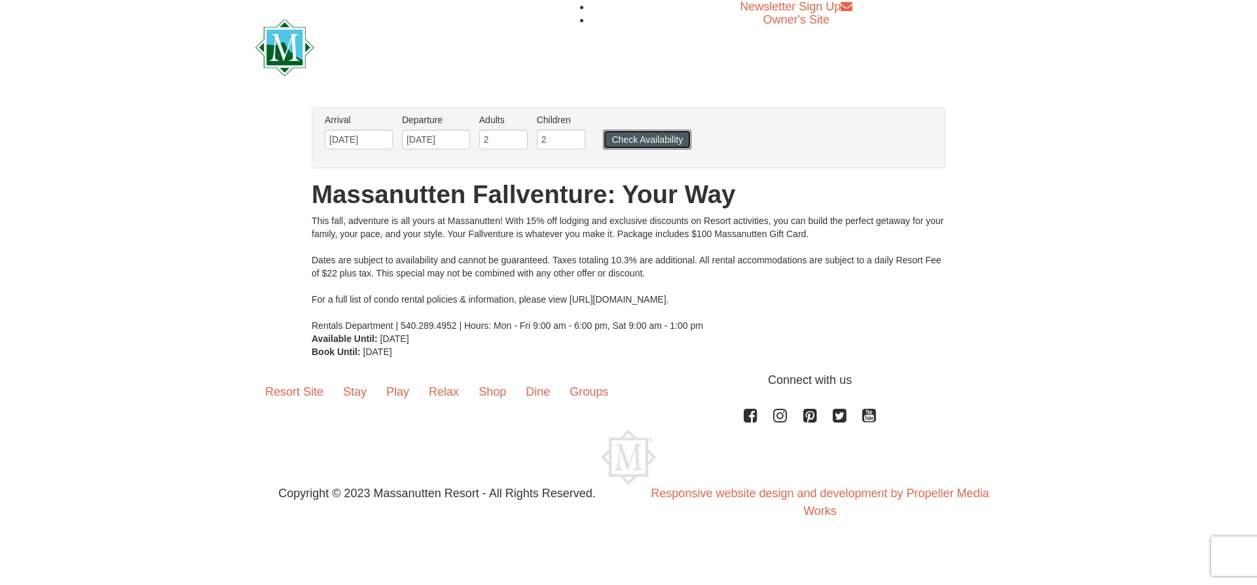
click at [642, 134] on button "Check Availability" at bounding box center [647, 140] width 88 height 20
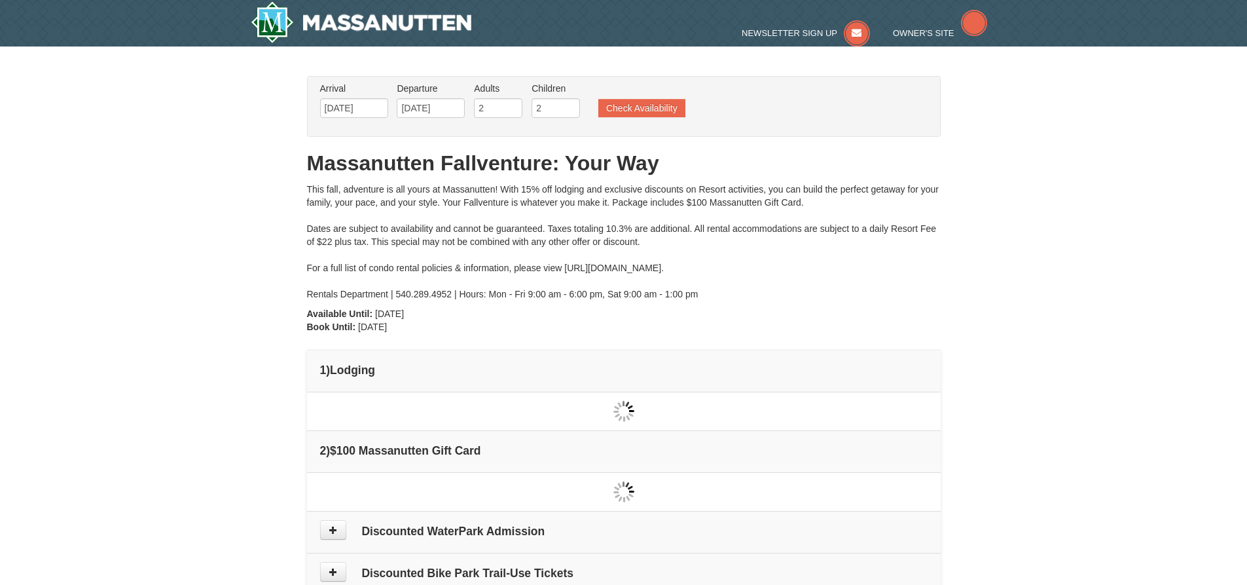
type input "[DATE]"
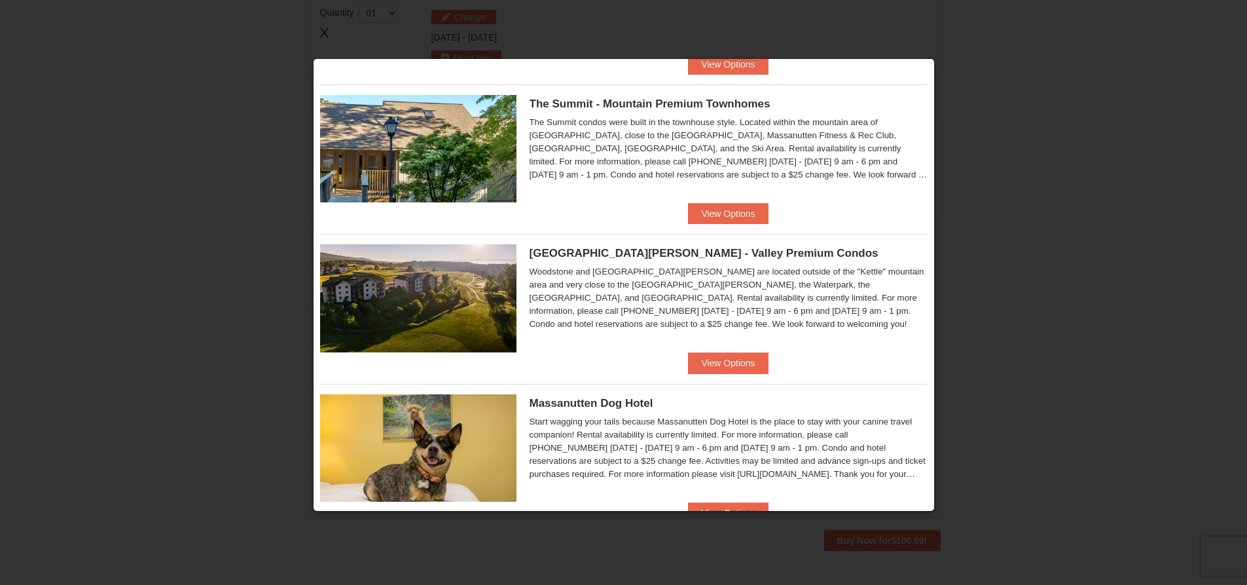
scroll to position [583, 0]
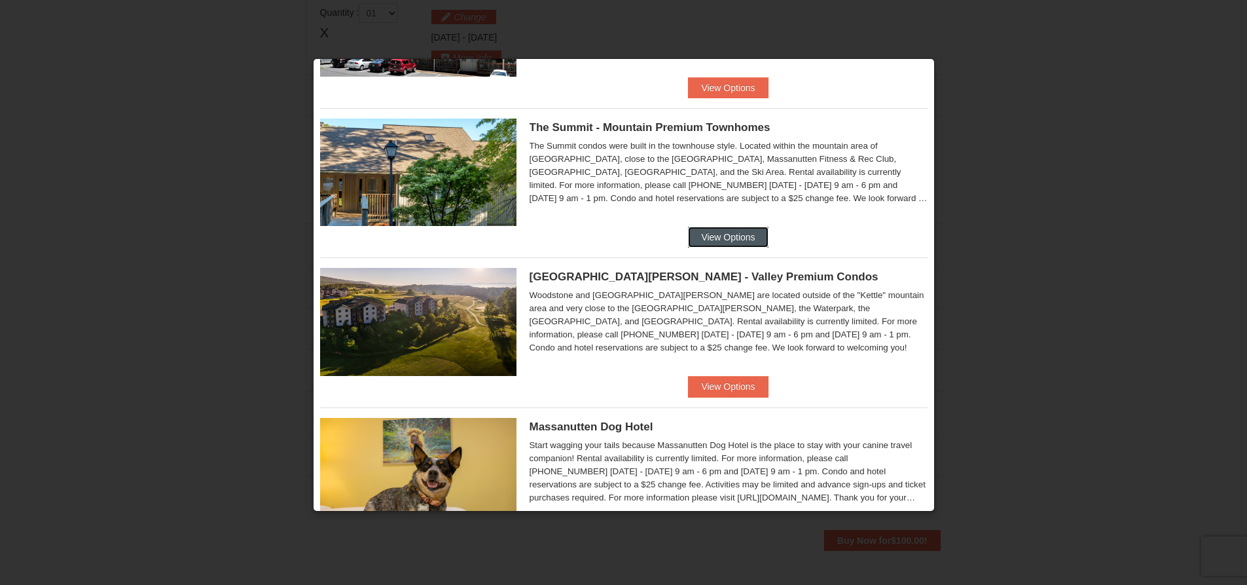
click at [719, 241] on button "View Options" at bounding box center [728, 237] width 80 height 21
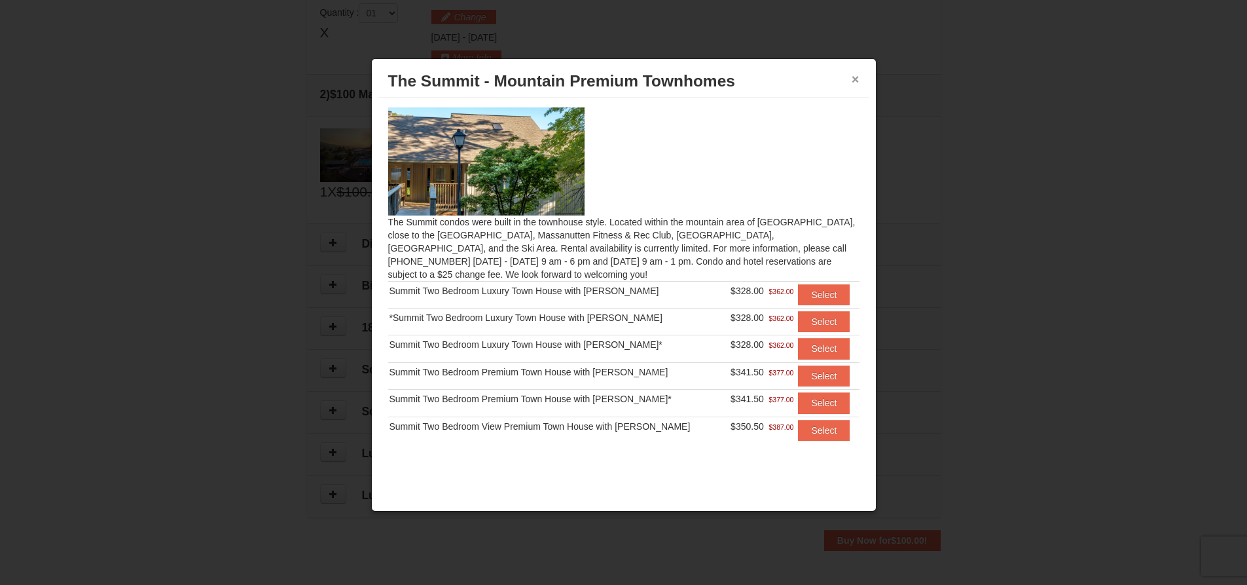
click at [852, 76] on button "×" at bounding box center [856, 79] width 8 height 13
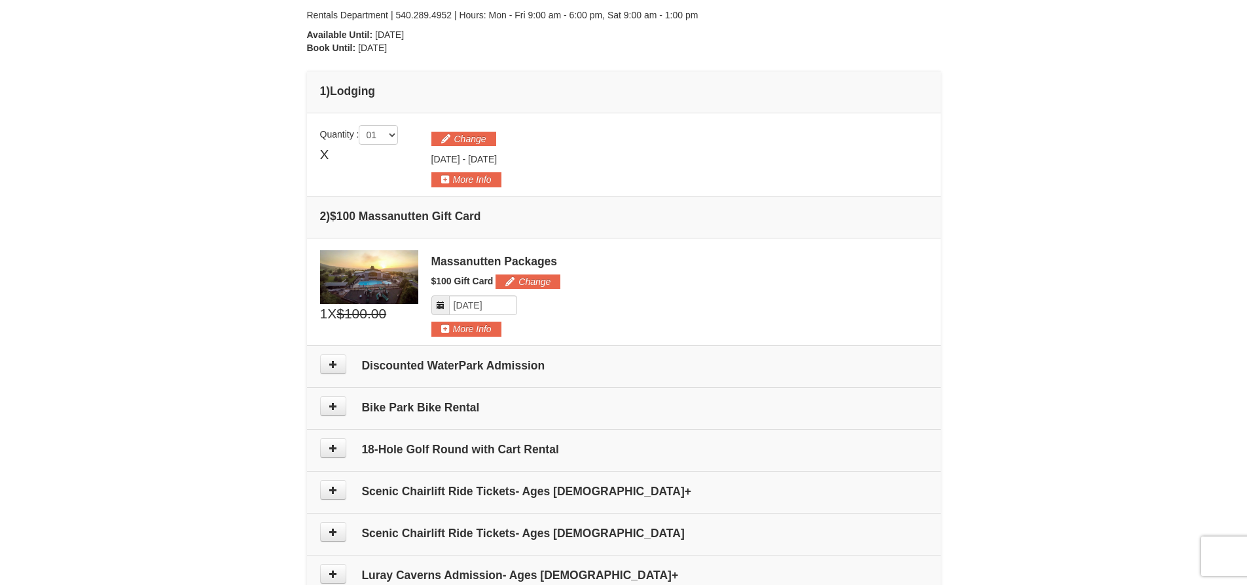
scroll to position [138, 0]
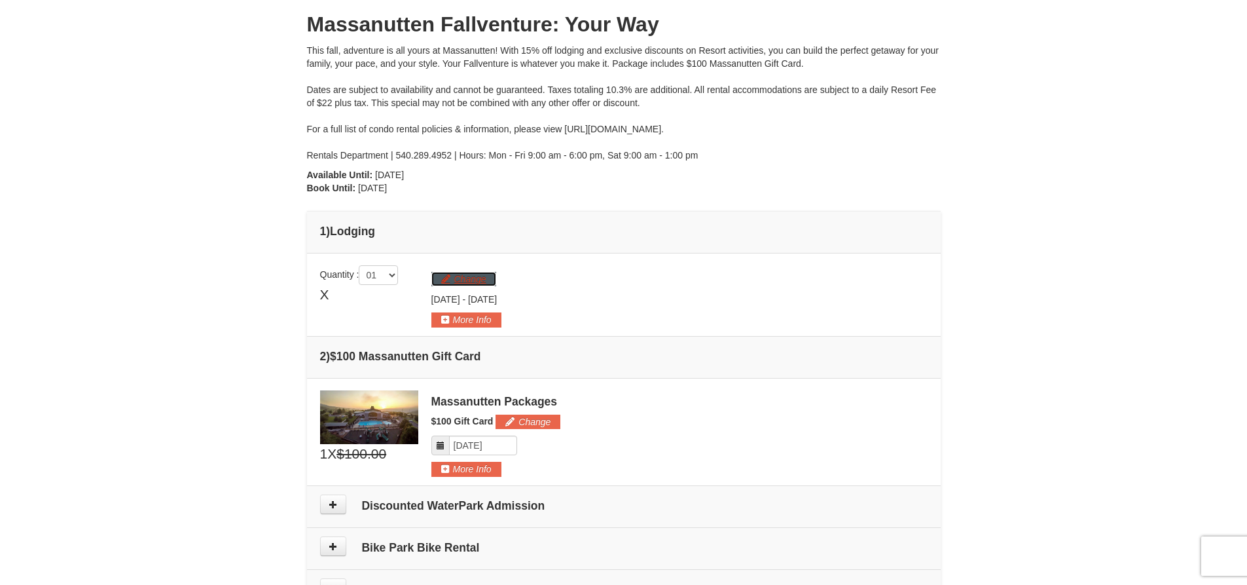
click at [479, 274] on button "Change" at bounding box center [463, 279] width 65 height 14
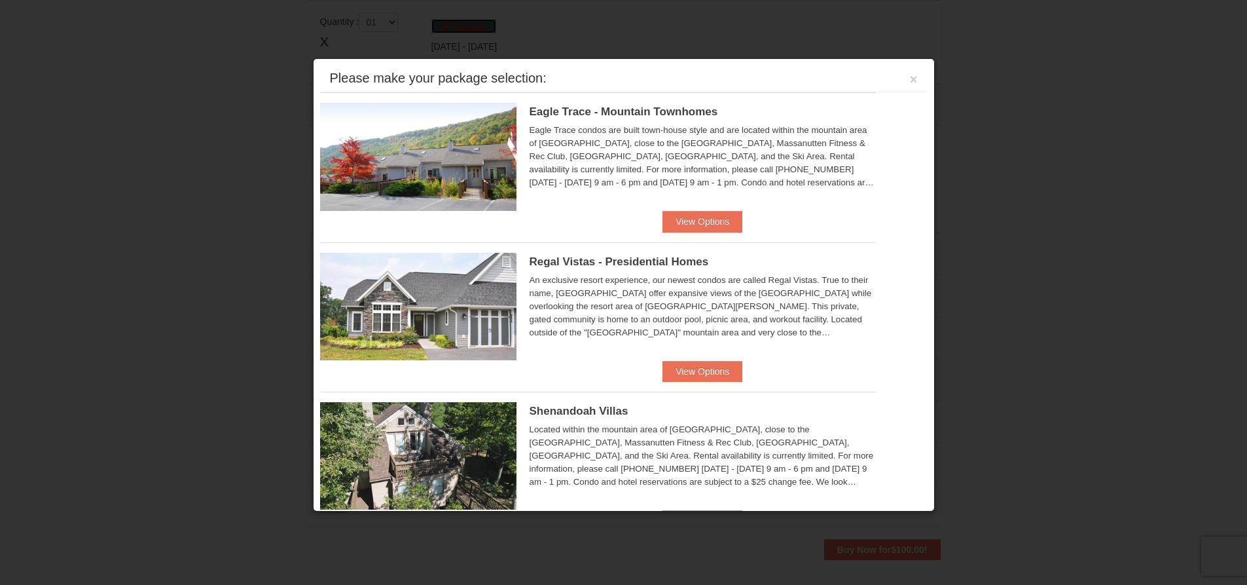
scroll to position [403, 0]
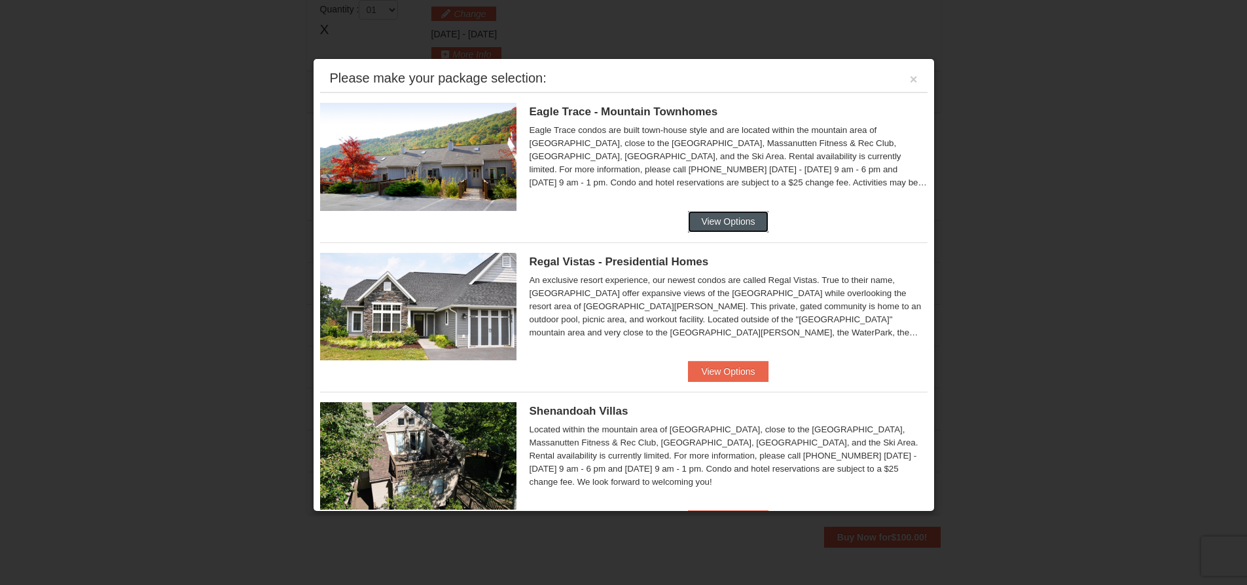
click at [712, 220] on button "View Options" at bounding box center [728, 221] width 80 height 21
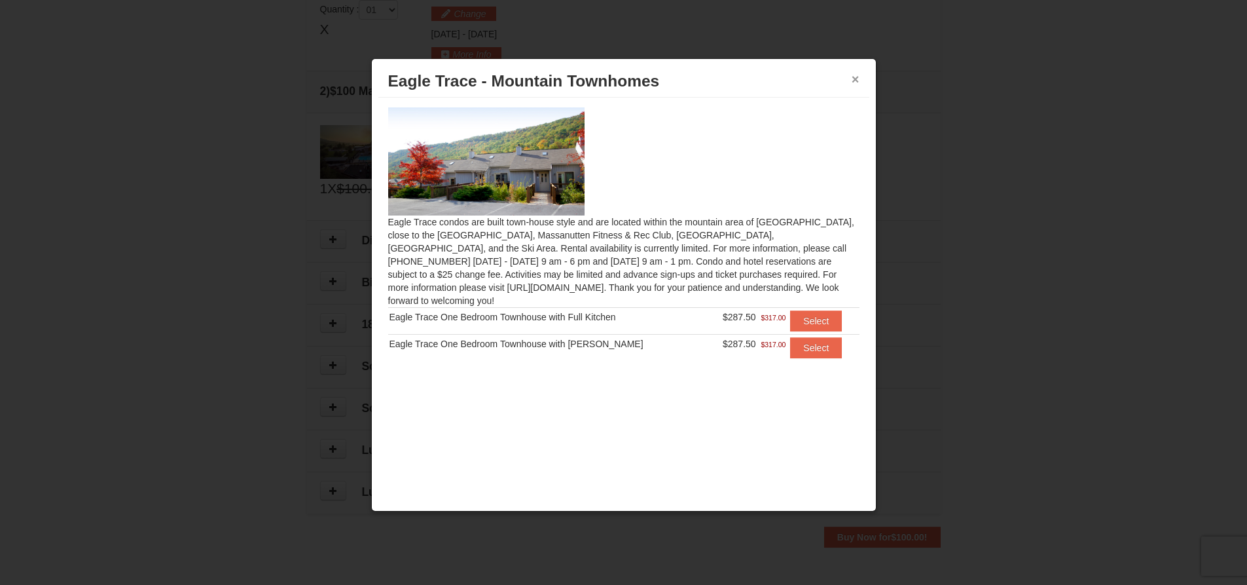
click at [855, 82] on button "×" at bounding box center [856, 79] width 8 height 13
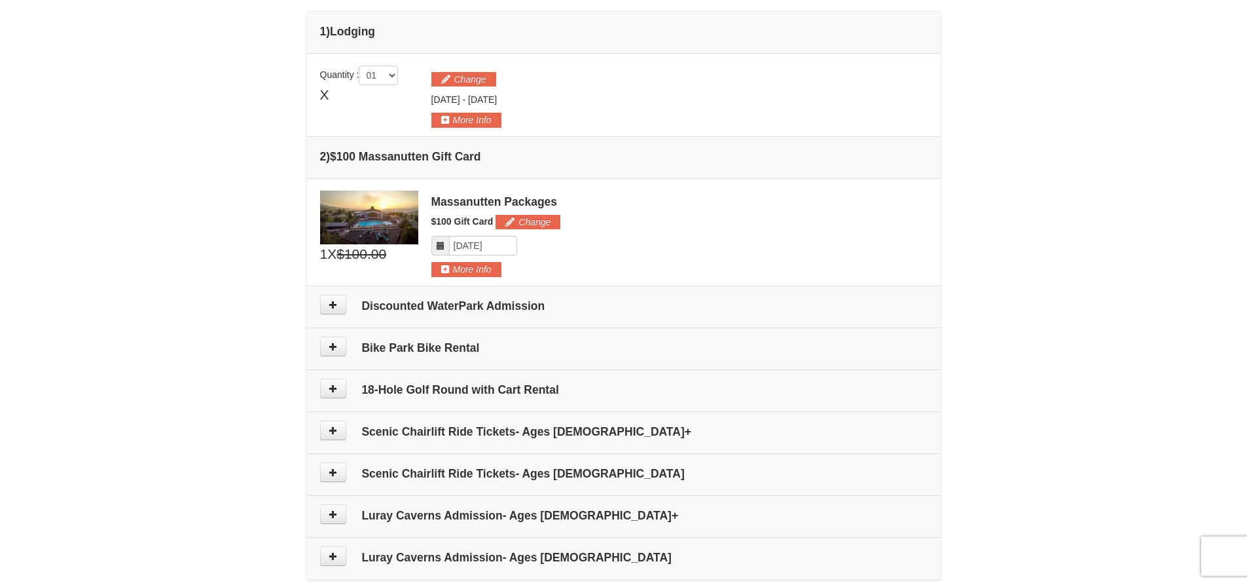
scroll to position [272, 0]
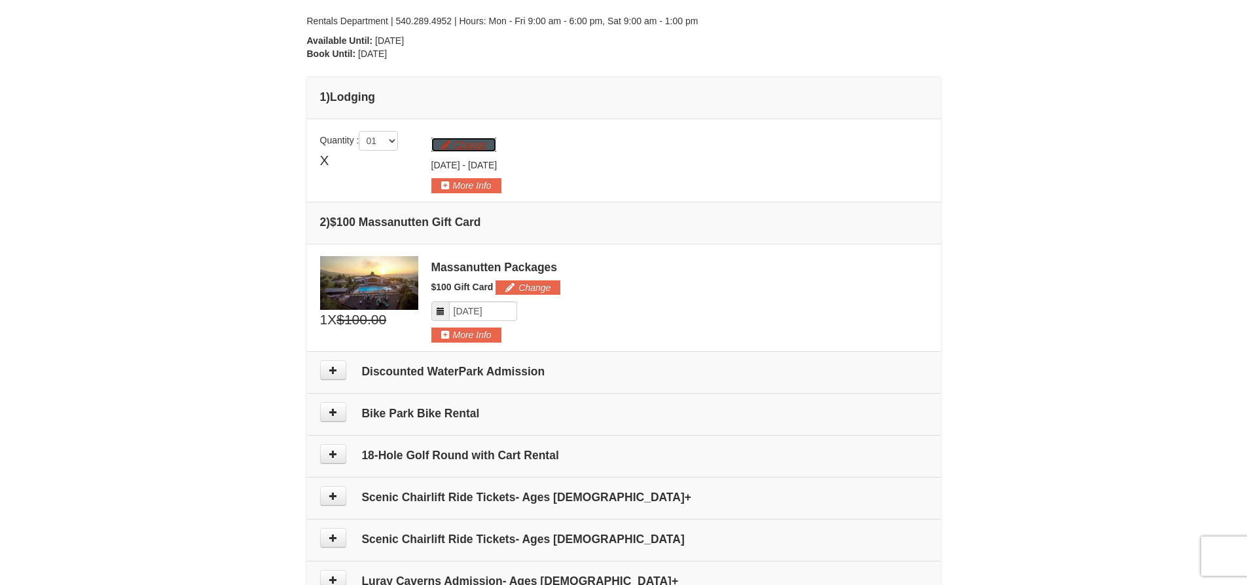
click at [477, 142] on button "Change" at bounding box center [463, 144] width 65 height 14
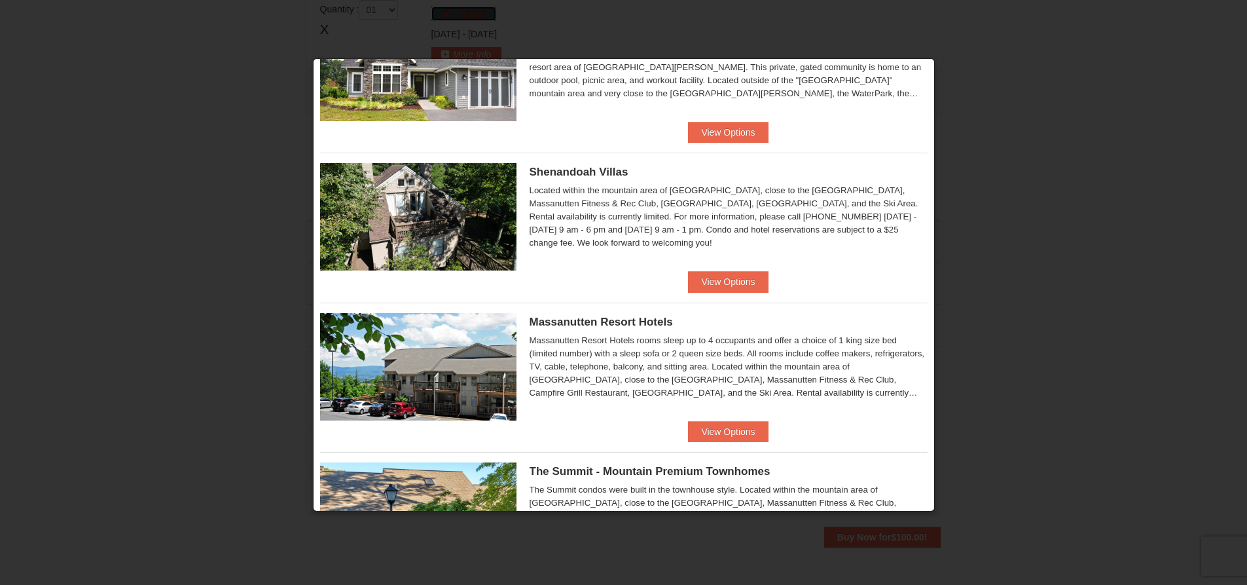
scroll to position [262, 0]
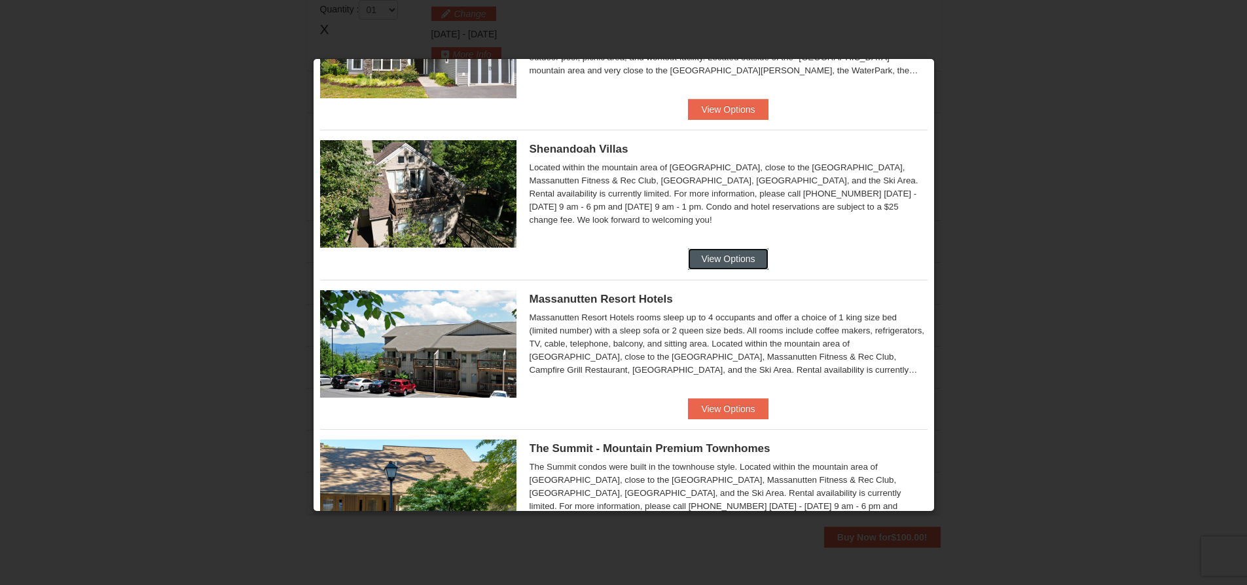
click at [723, 260] on button "View Options" at bounding box center [728, 258] width 80 height 21
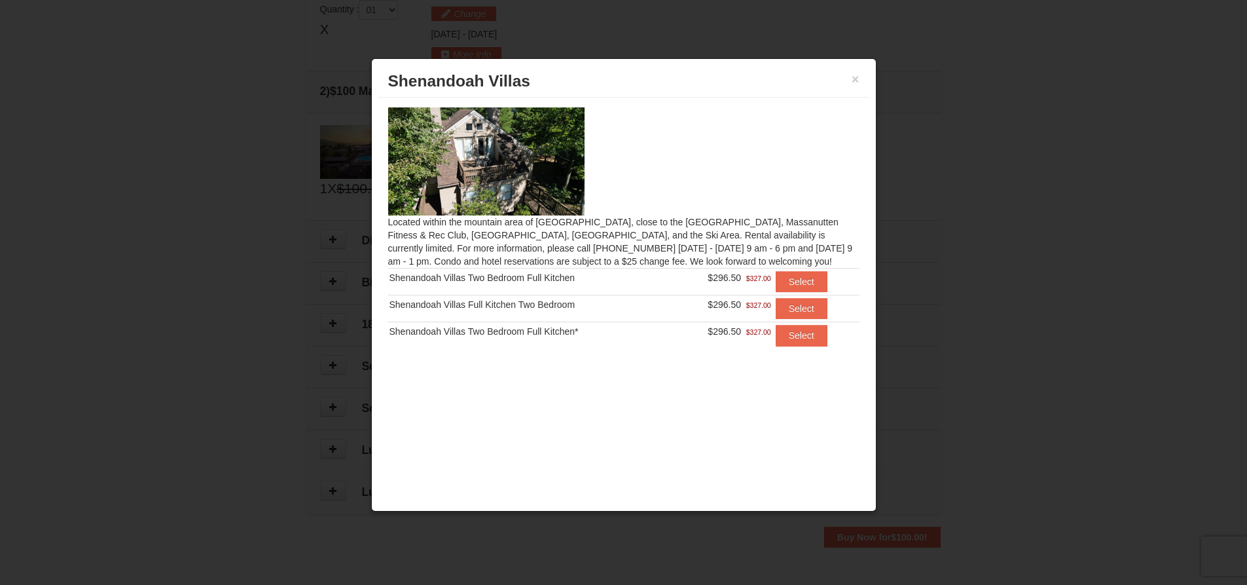
click at [328, 197] on div at bounding box center [623, 292] width 1247 height 585
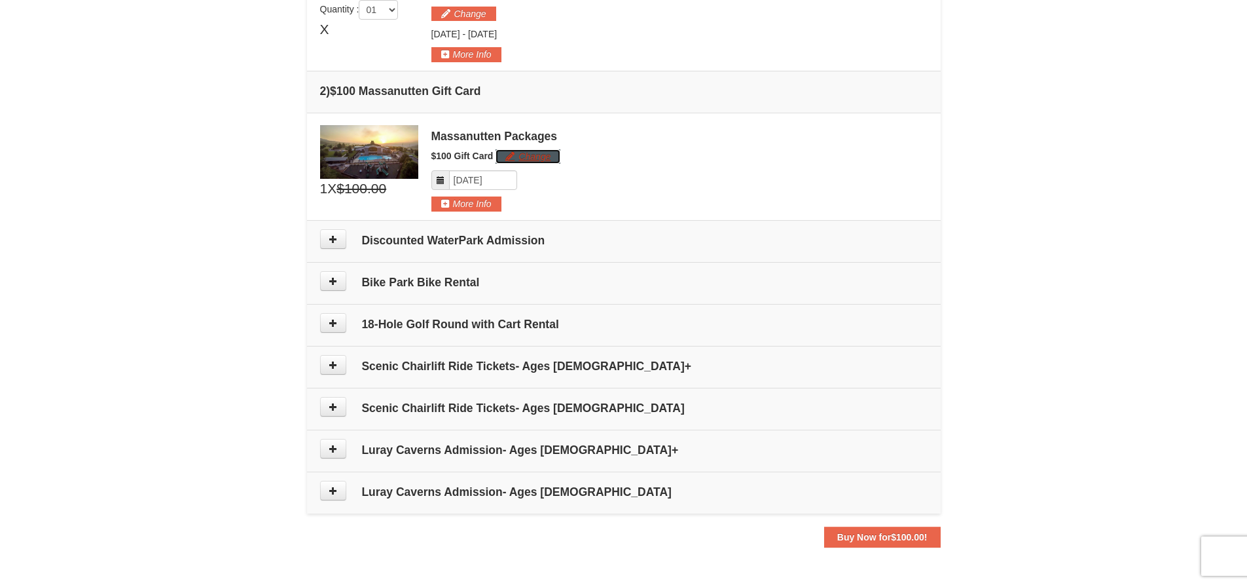
click at [513, 154] on button "Change" at bounding box center [528, 156] width 65 height 14
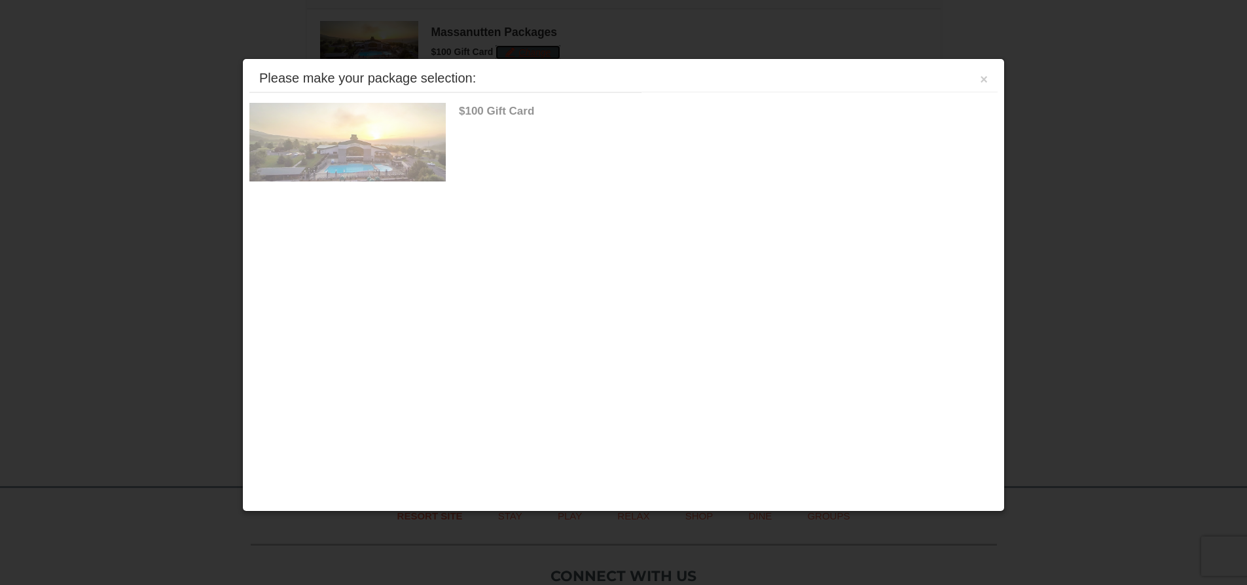
scroll to position [528, 0]
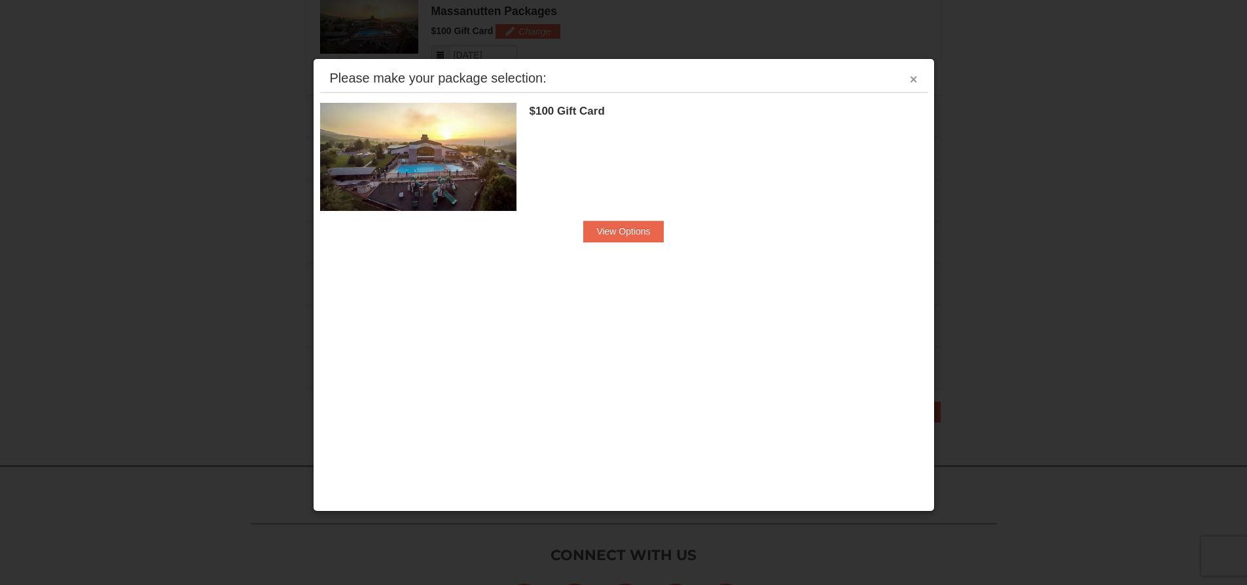
click at [915, 79] on button "×" at bounding box center [914, 79] width 8 height 13
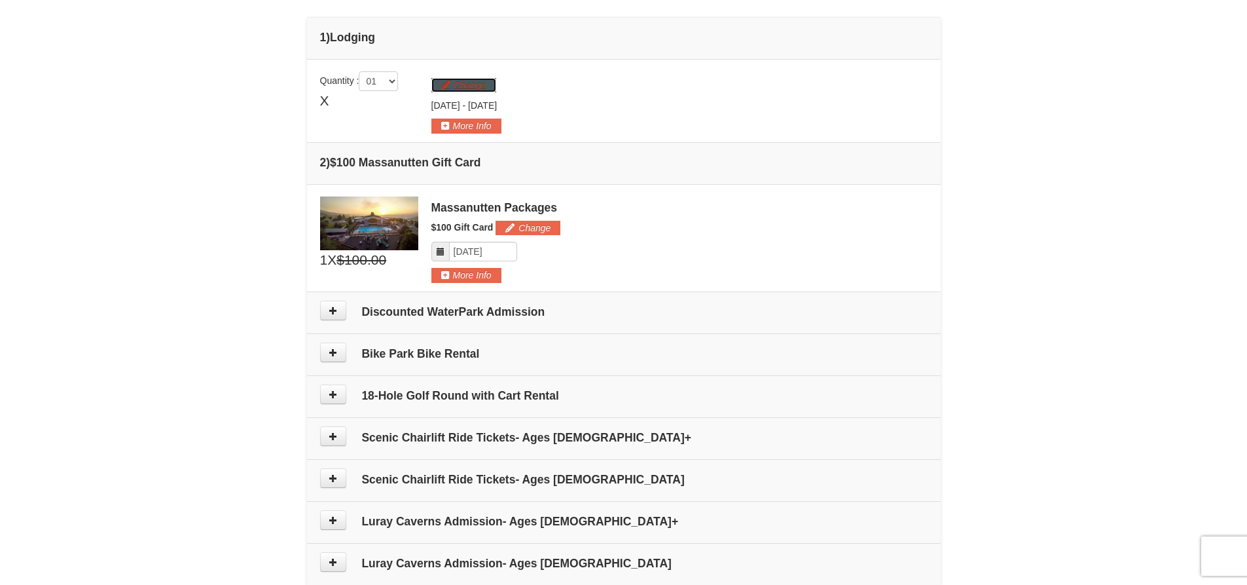
click at [484, 88] on button "Change" at bounding box center [463, 85] width 65 height 14
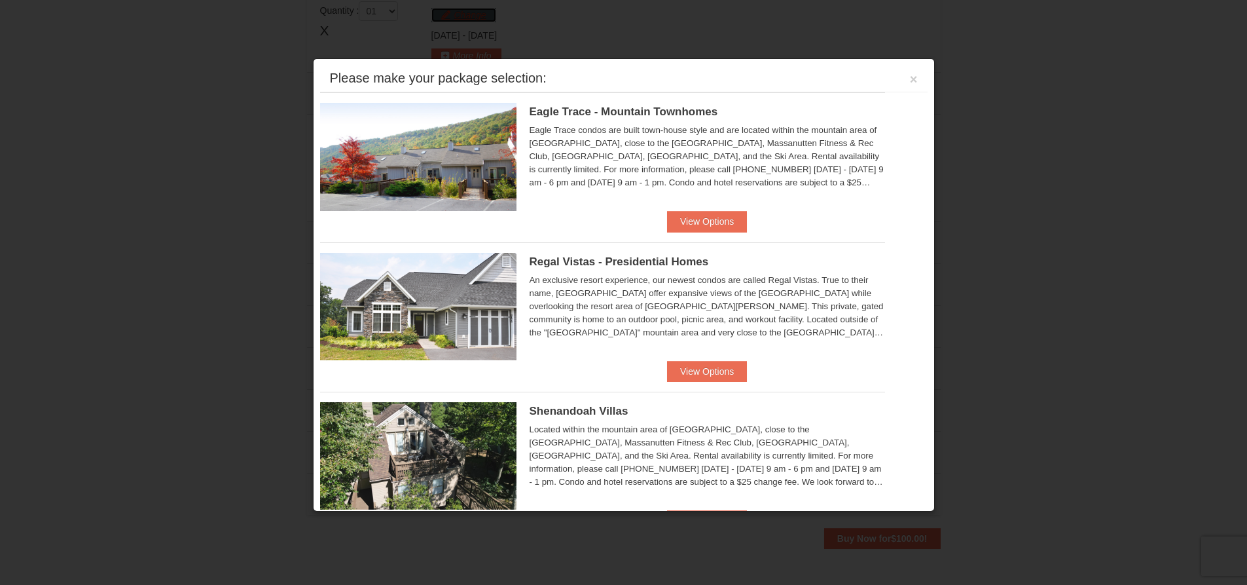
scroll to position [403, 0]
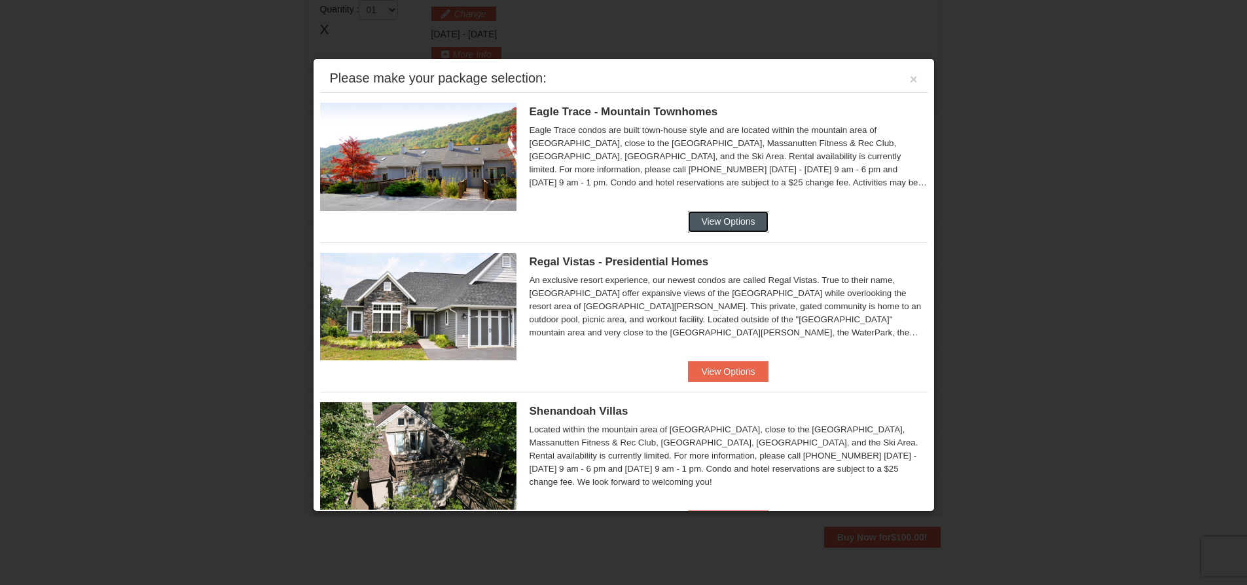
click at [723, 215] on button "View Options" at bounding box center [728, 221] width 80 height 21
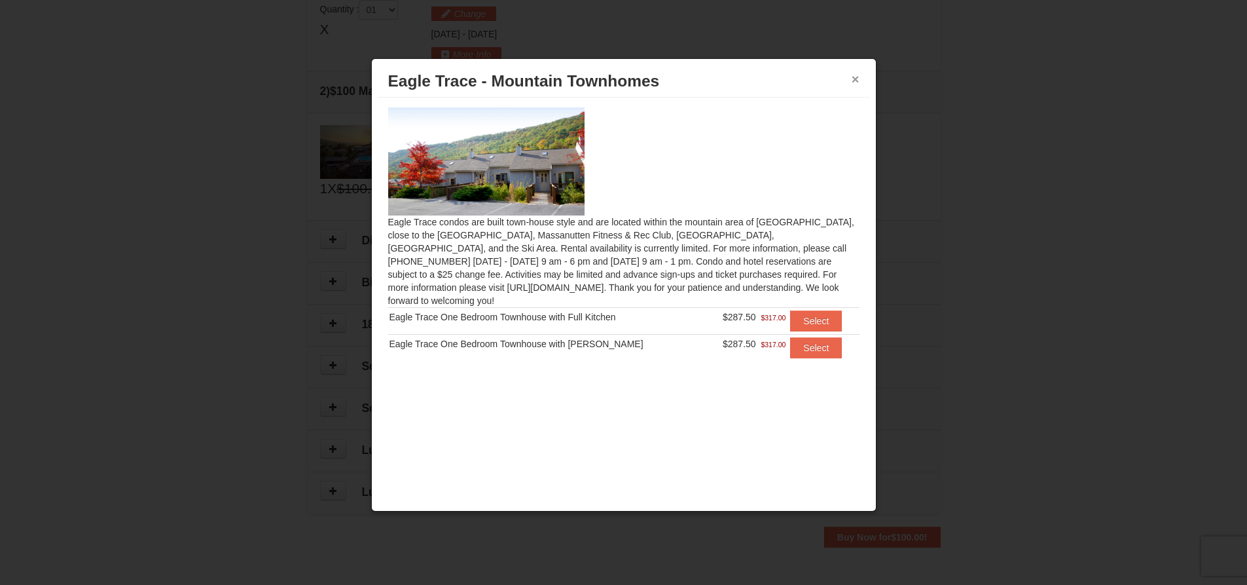
click at [853, 79] on button "×" at bounding box center [856, 79] width 8 height 13
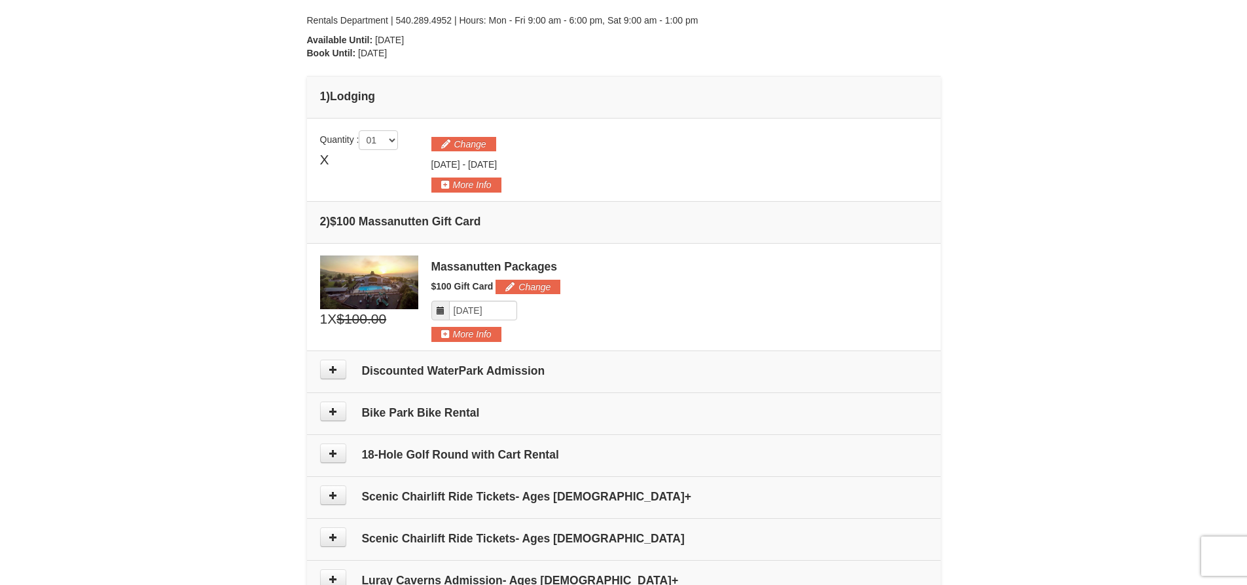
scroll to position [272, 0]
click at [473, 134] on div "Change Friday Oct 24, 2025 - Sunday Oct 26, 2025" at bounding box center [679, 162] width 496 height 62
click at [473, 146] on button "Change" at bounding box center [463, 144] width 65 height 14
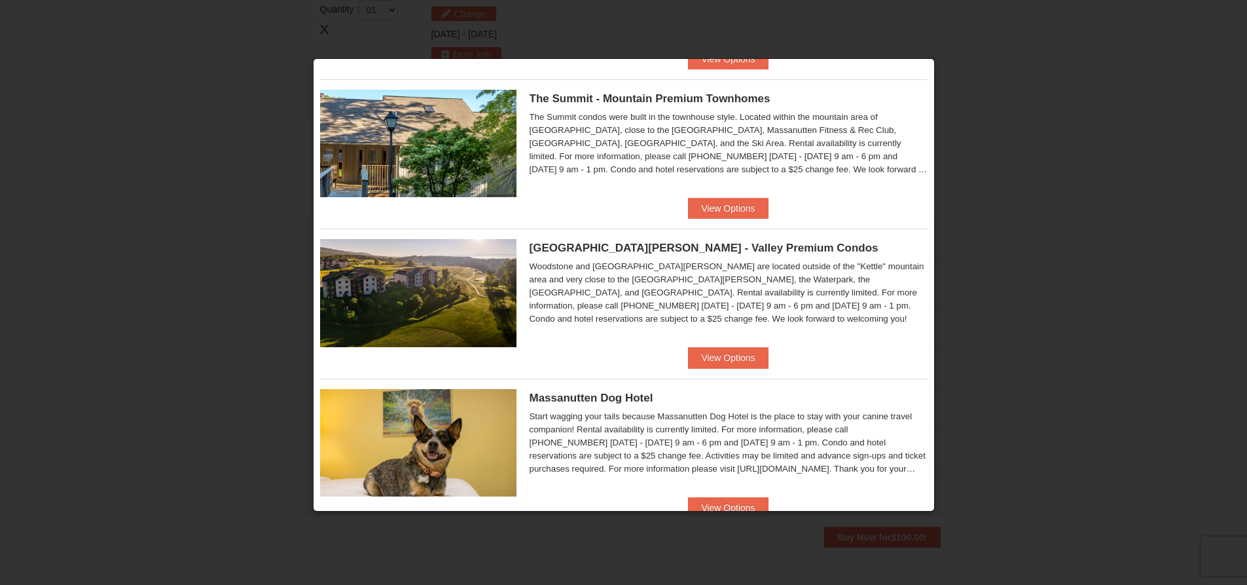
scroll to position [648, 0]
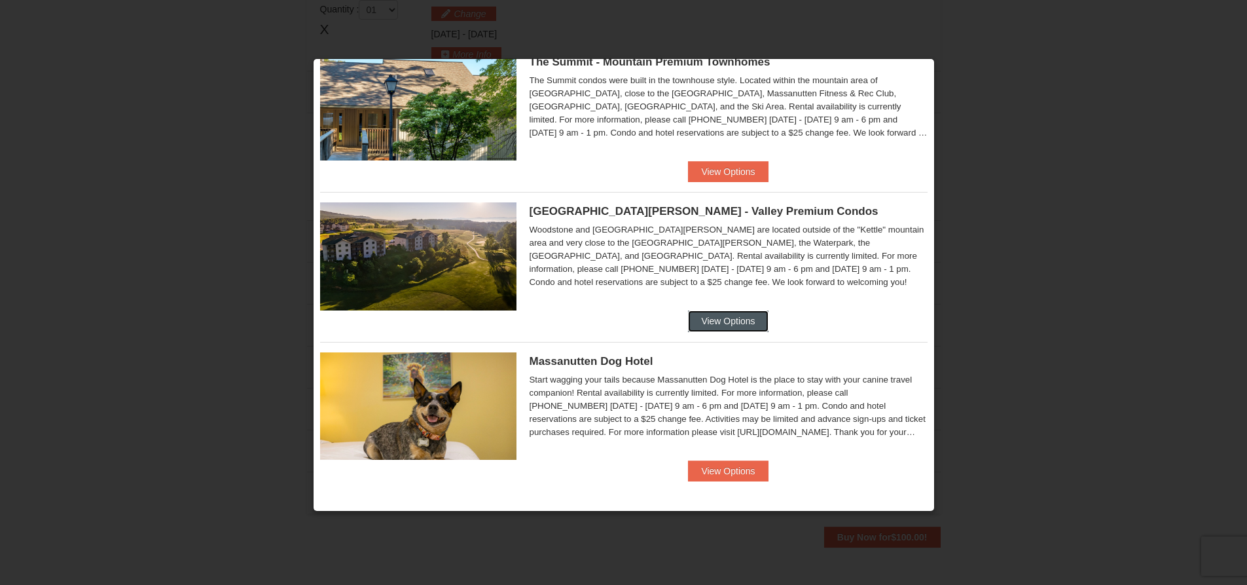
click at [740, 316] on button "View Options" at bounding box center [728, 320] width 80 height 21
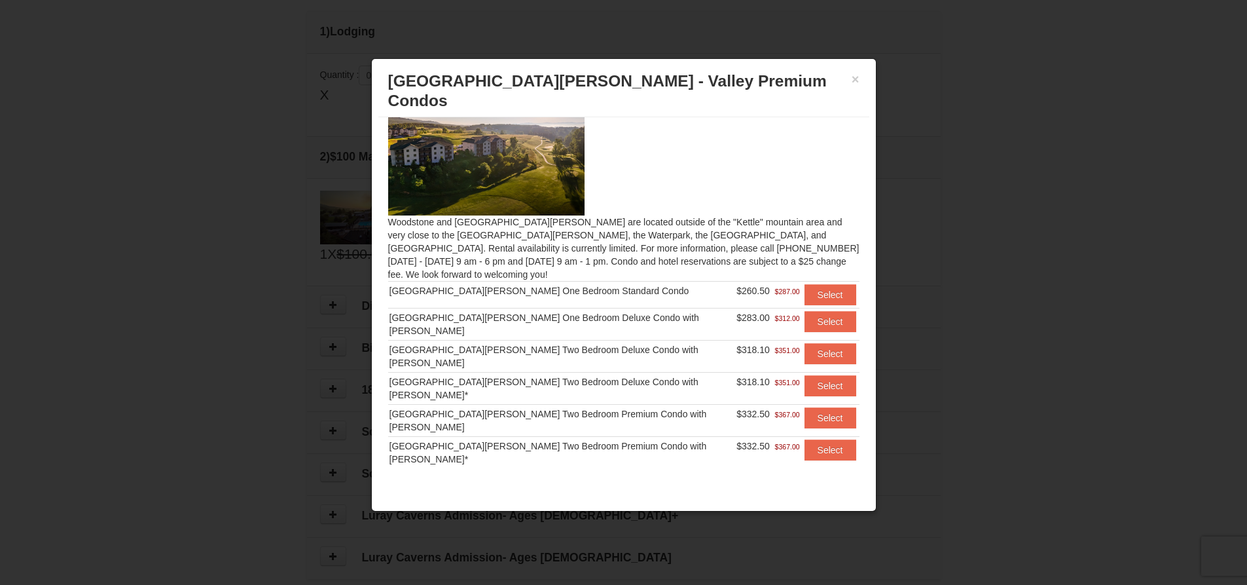
scroll to position [403, 0]
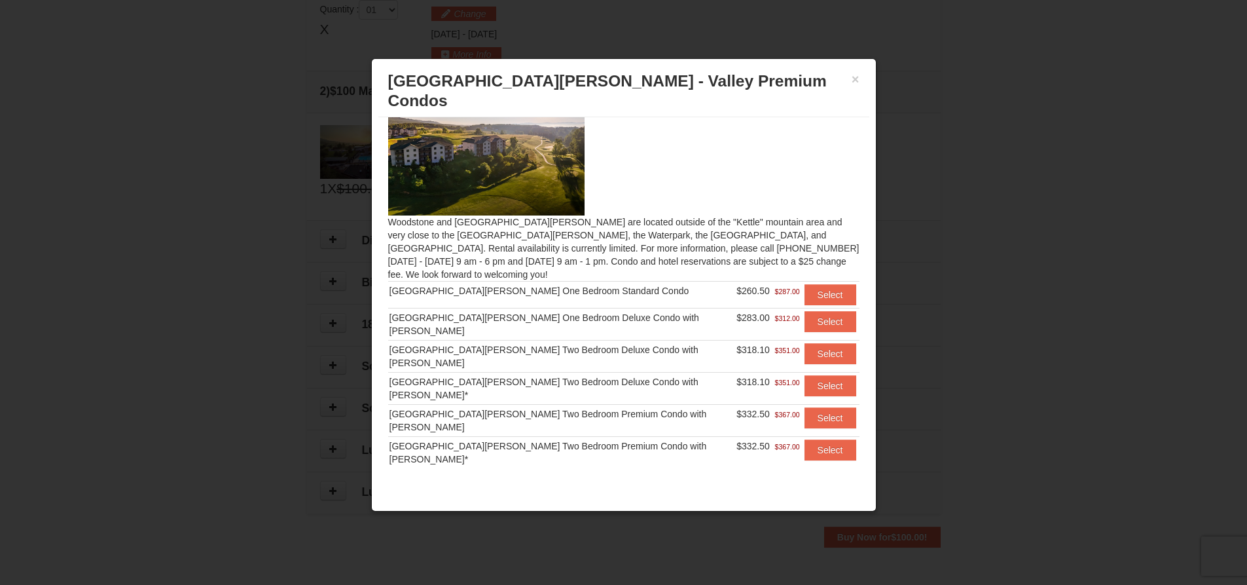
click at [989, 219] on div at bounding box center [623, 292] width 1247 height 585
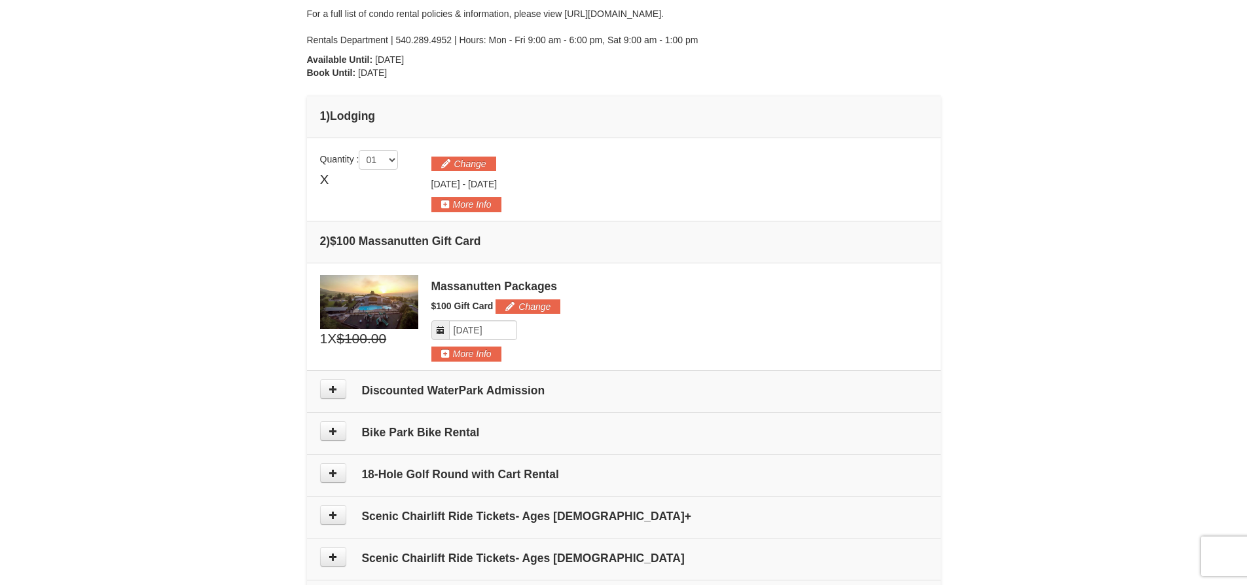
scroll to position [207, 0]
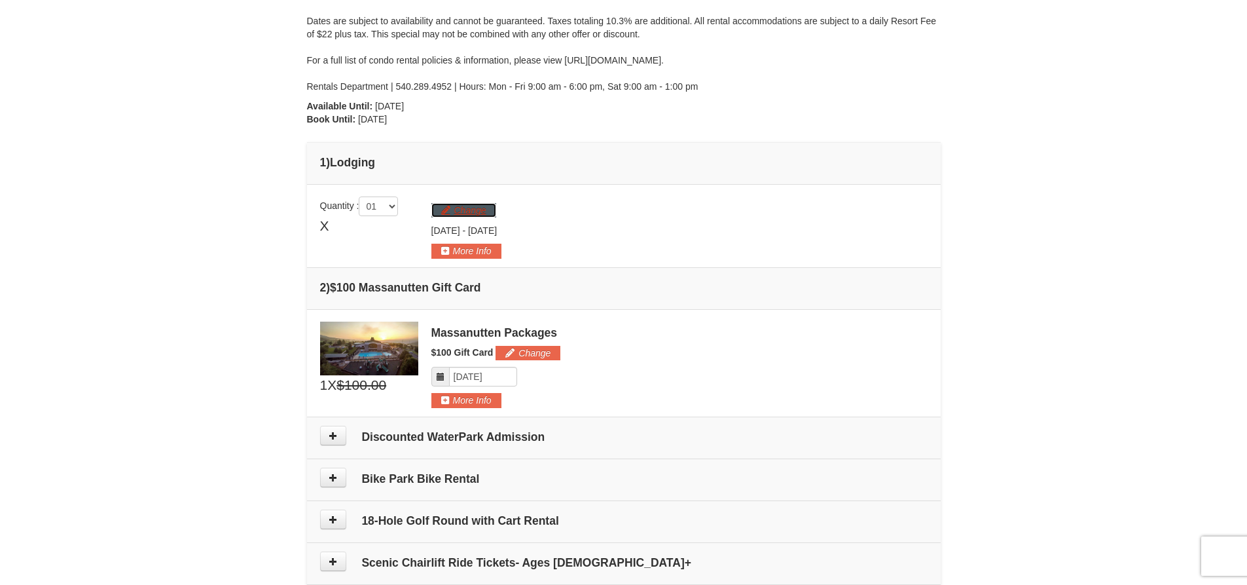
click at [469, 215] on button "Change" at bounding box center [463, 210] width 65 height 14
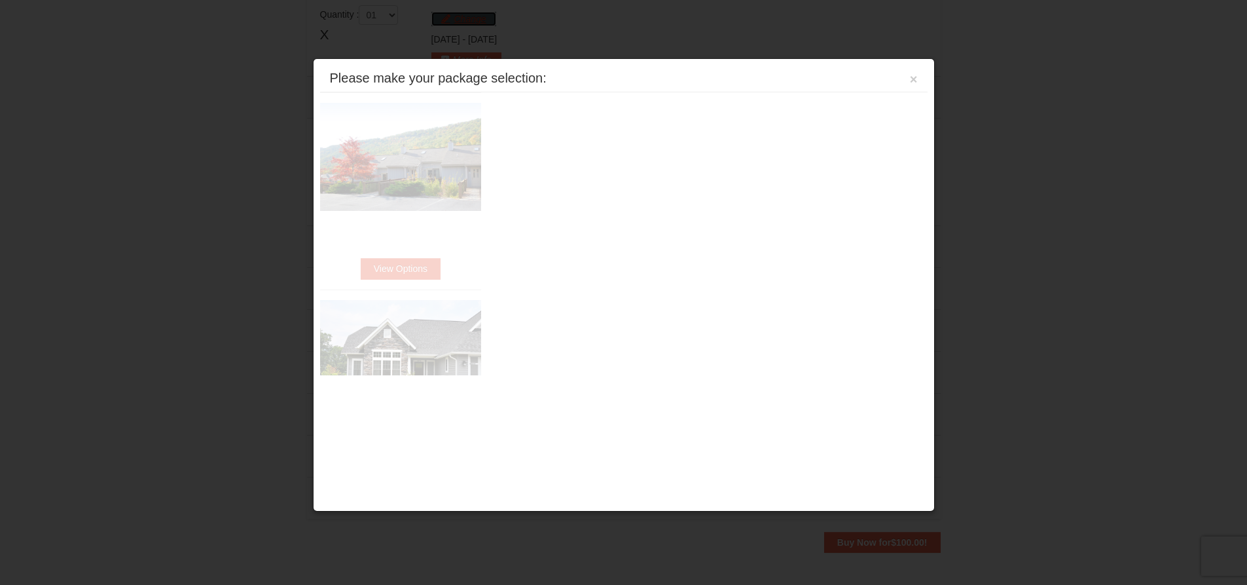
scroll to position [403, 0]
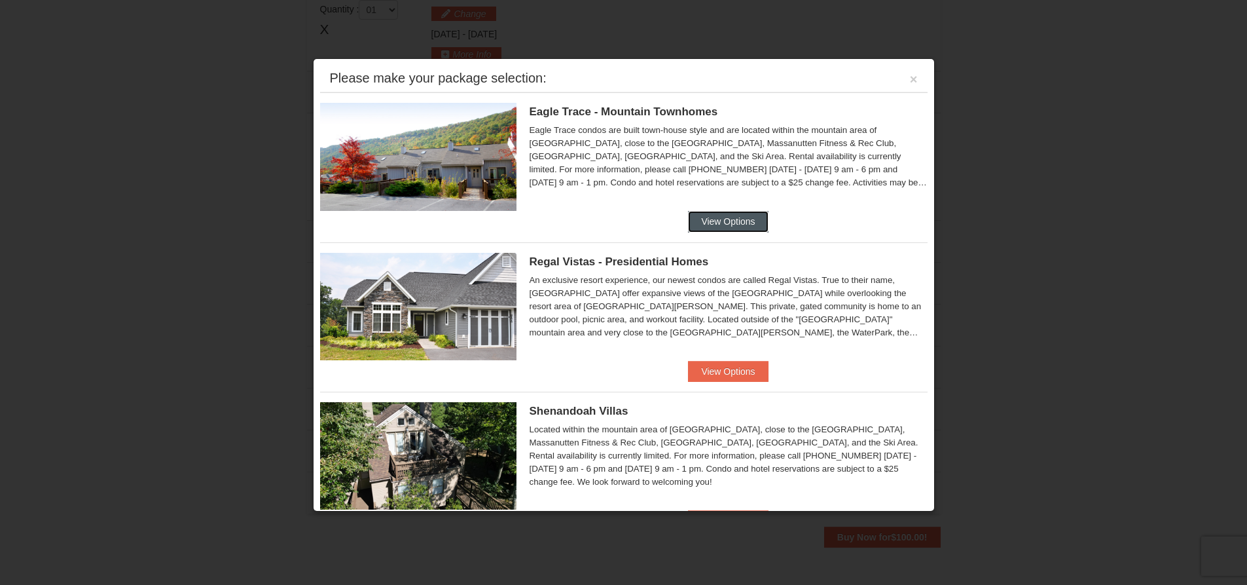
click at [718, 217] on button "View Options" at bounding box center [728, 221] width 80 height 21
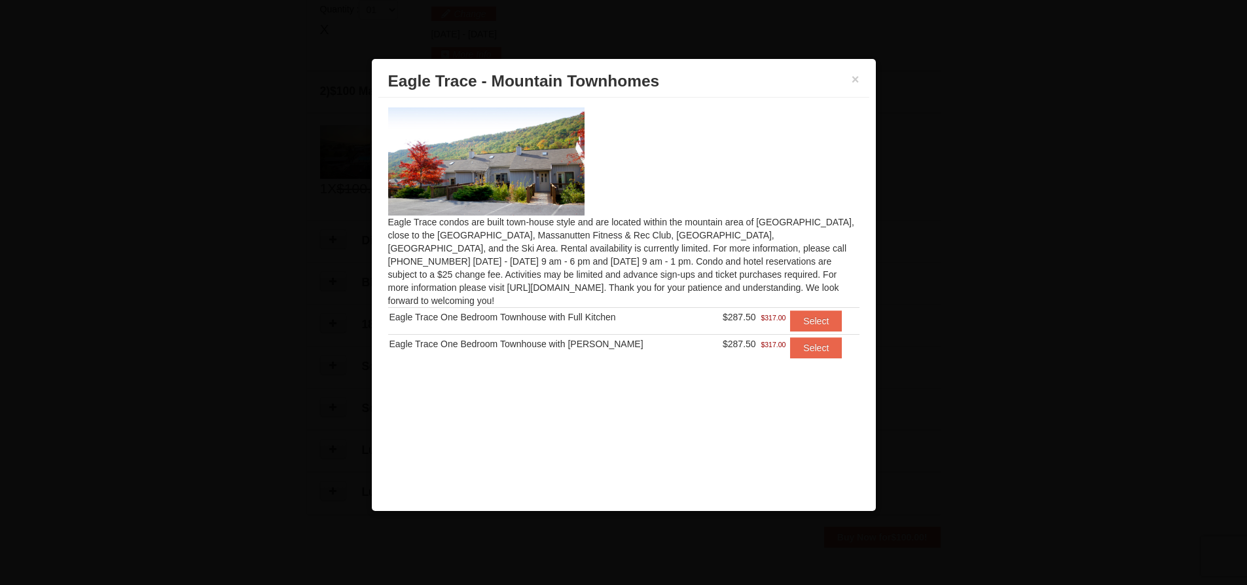
scroll to position [0, 0]
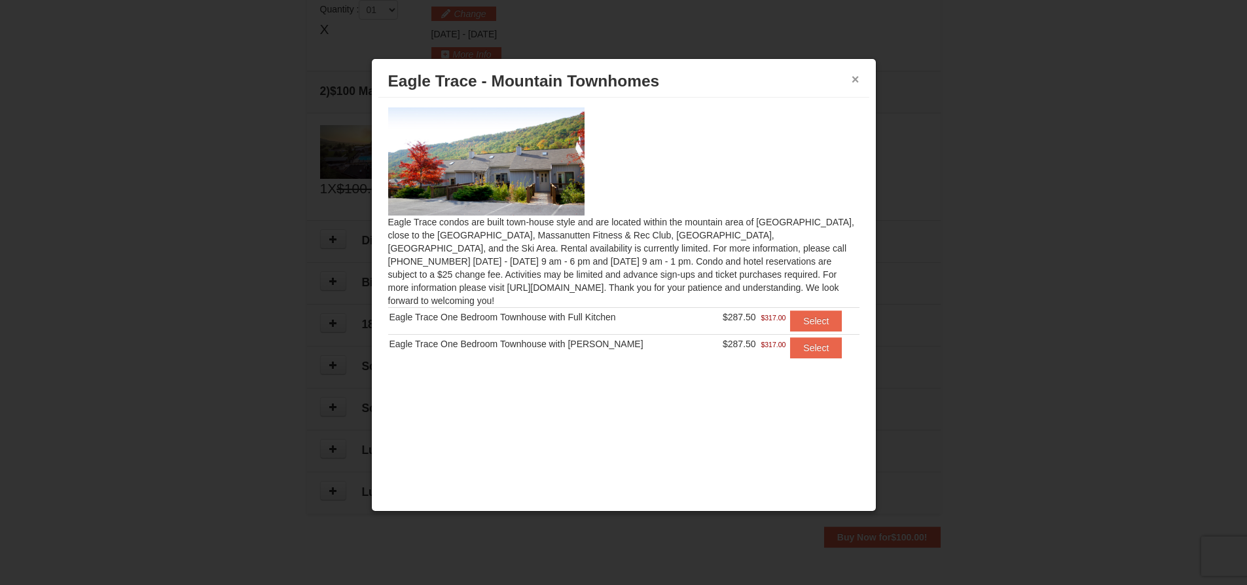
click at [856, 81] on button "×" at bounding box center [856, 79] width 8 height 13
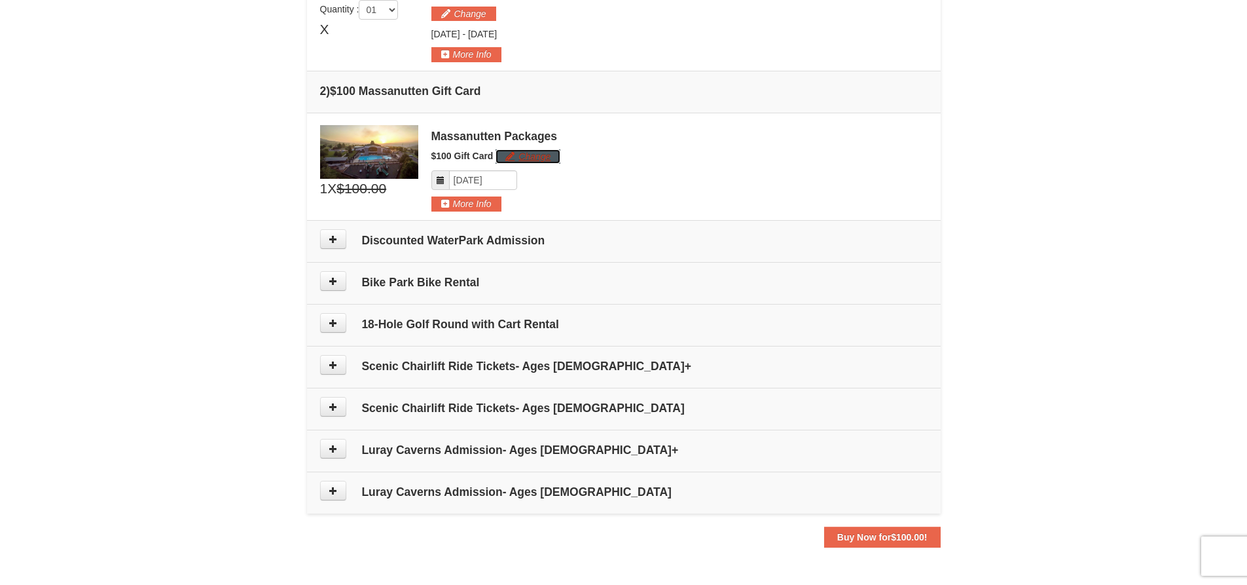
click at [551, 160] on button "Change" at bounding box center [528, 156] width 65 height 14
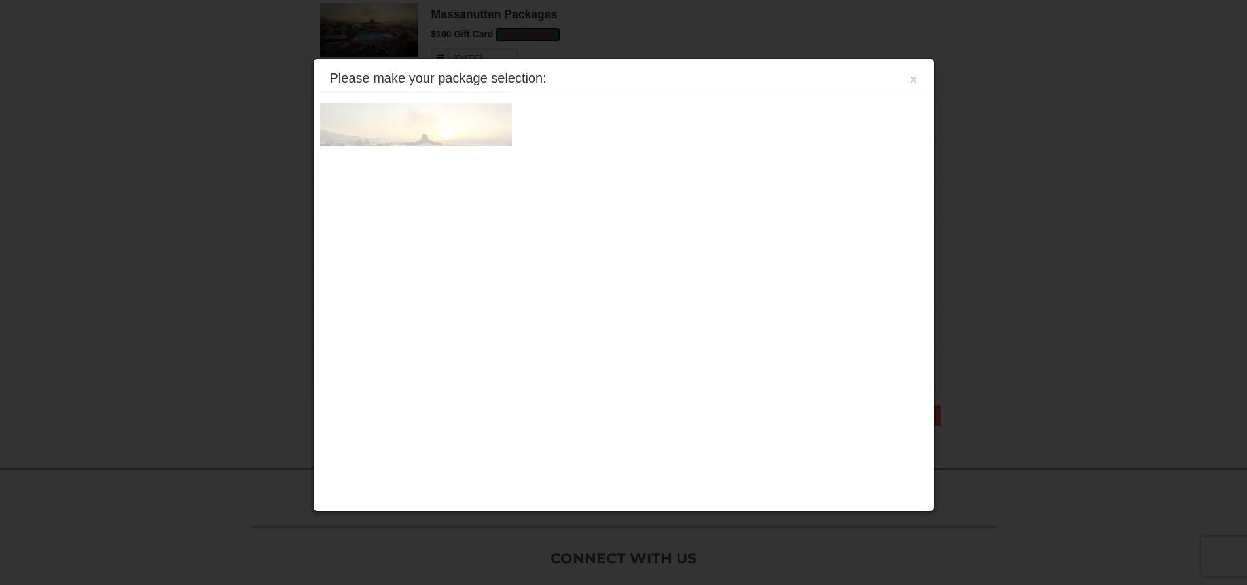
scroll to position [528, 0]
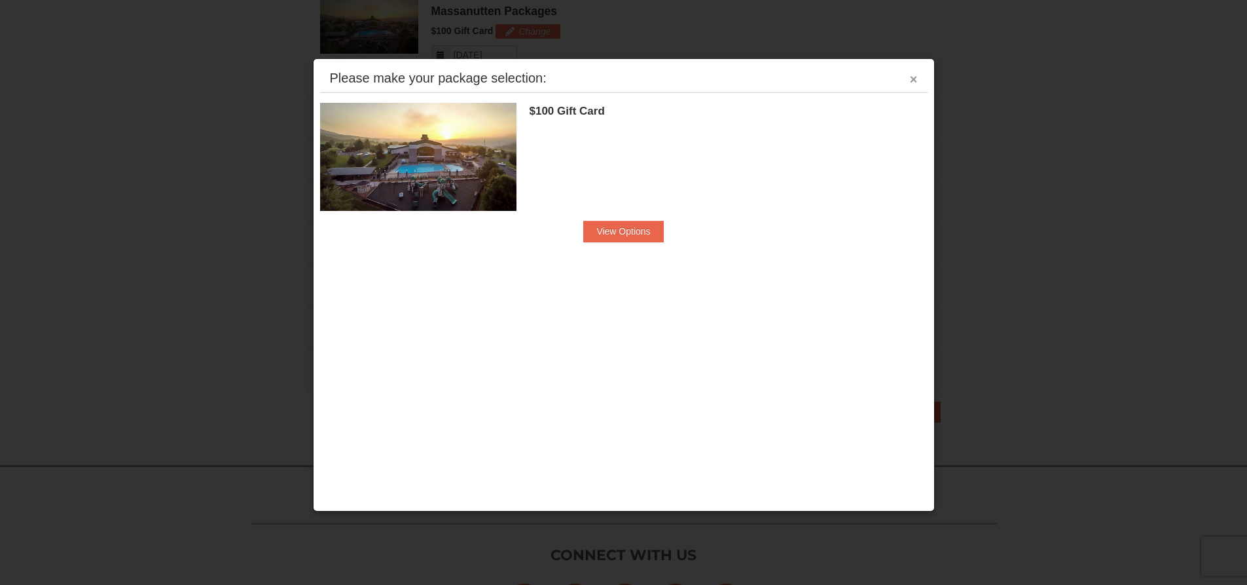
click at [915, 75] on button "×" at bounding box center [914, 79] width 8 height 13
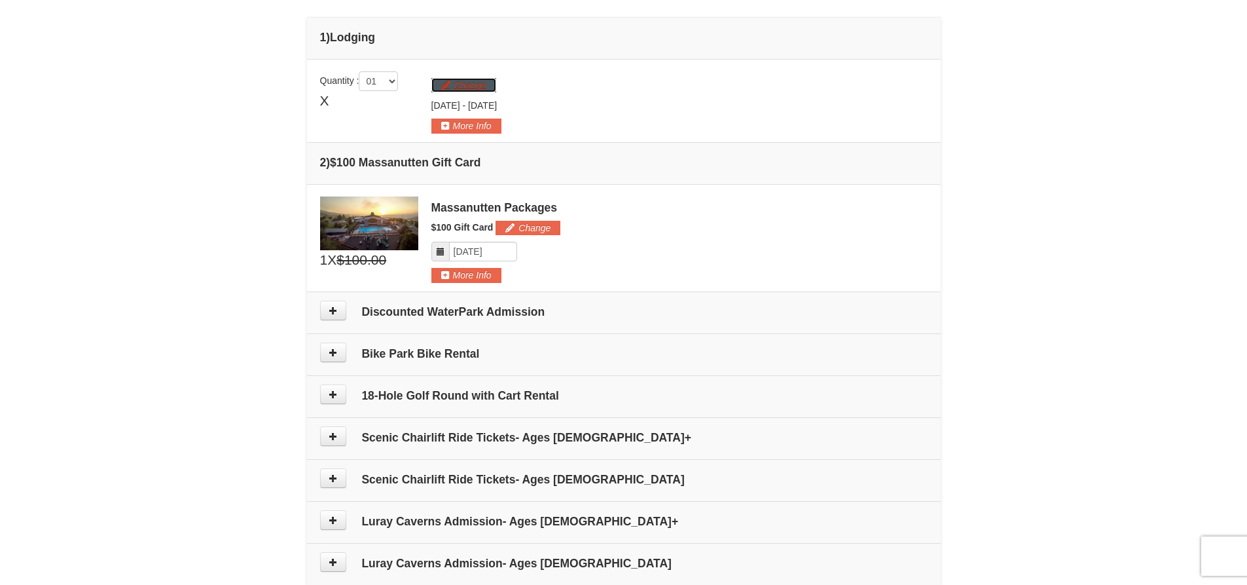
click at [471, 92] on button "Change" at bounding box center [463, 85] width 65 height 14
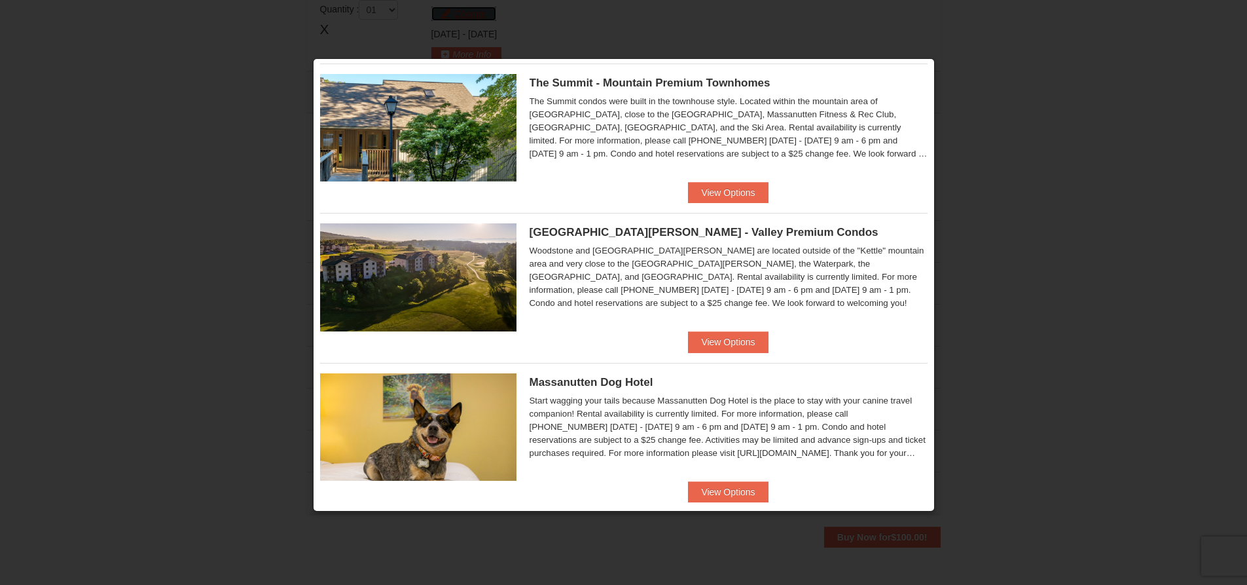
scroll to position [648, 0]
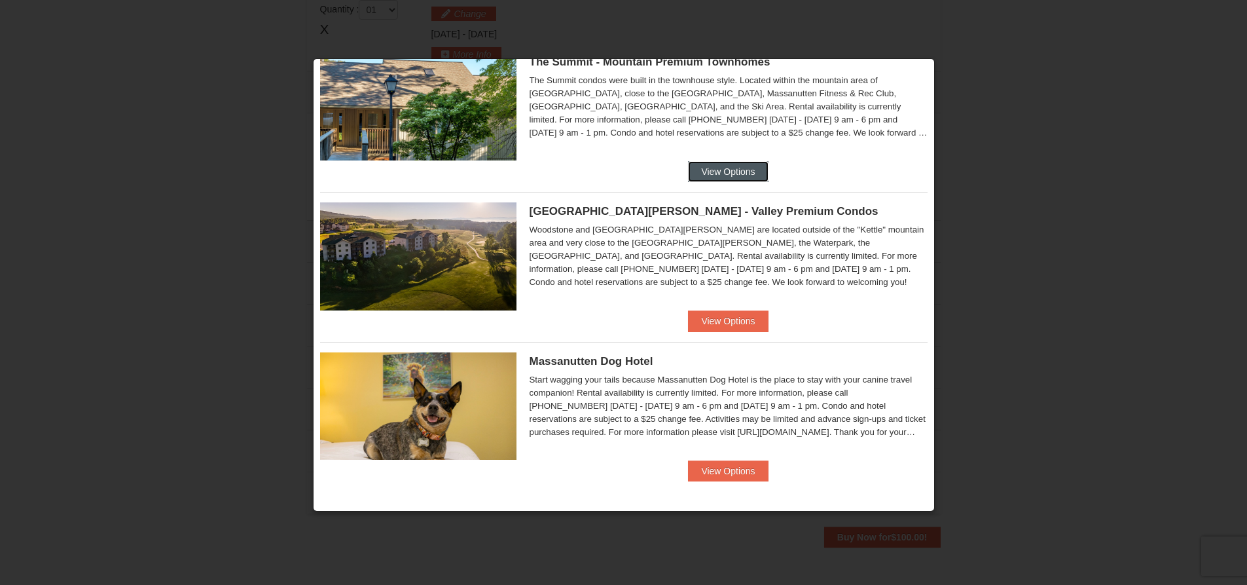
click at [705, 178] on button "View Options" at bounding box center [728, 171] width 80 height 21
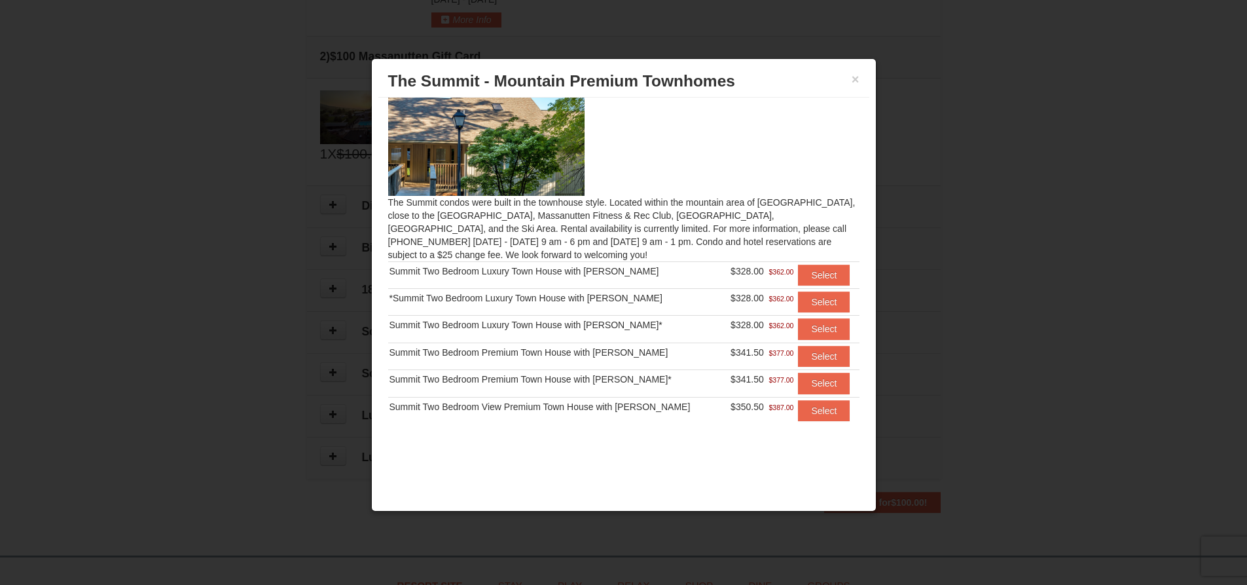
scroll to position [469, 0]
click at [854, 75] on button "×" at bounding box center [856, 79] width 8 height 13
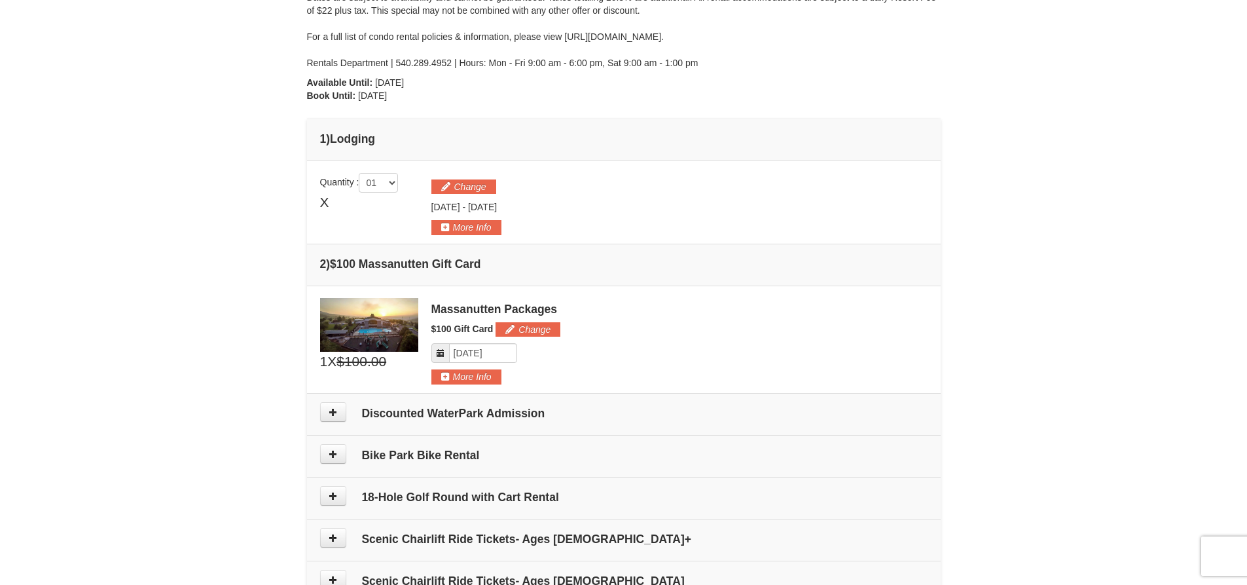
scroll to position [207, 0]
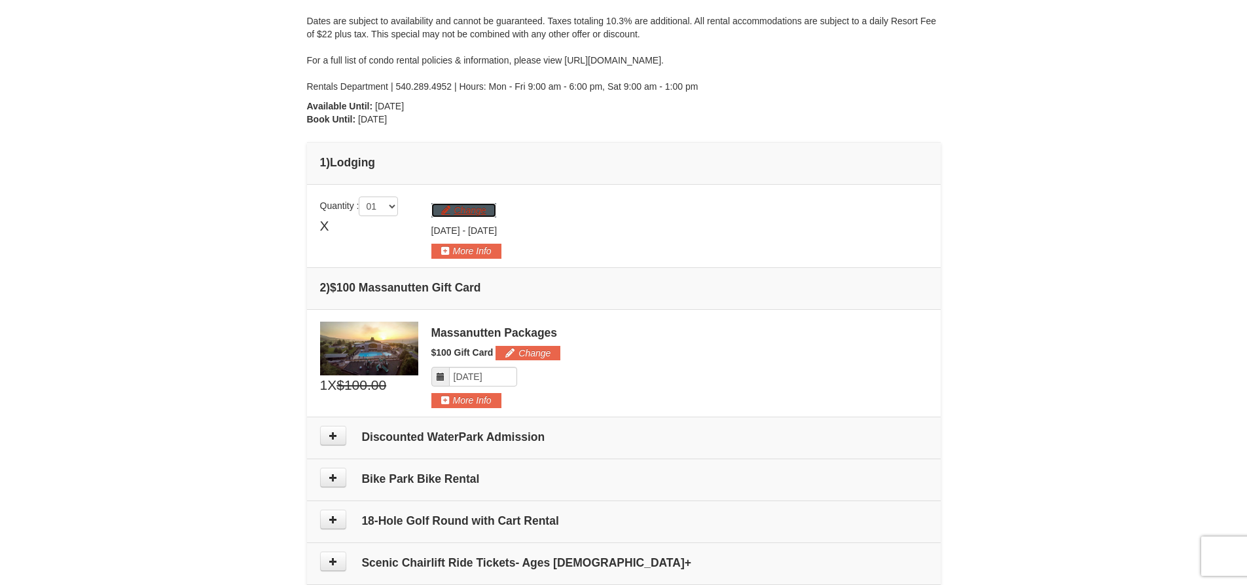
click at [484, 204] on button "Change" at bounding box center [463, 210] width 65 height 14
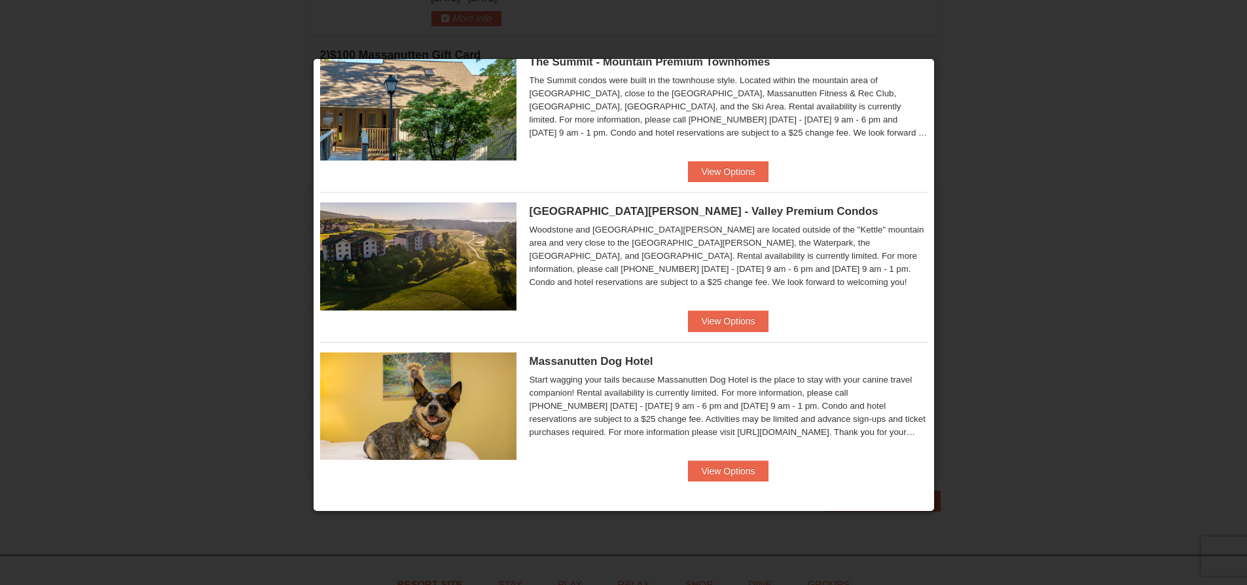
scroll to position [469, 0]
click at [731, 312] on button "View Options" at bounding box center [728, 320] width 80 height 21
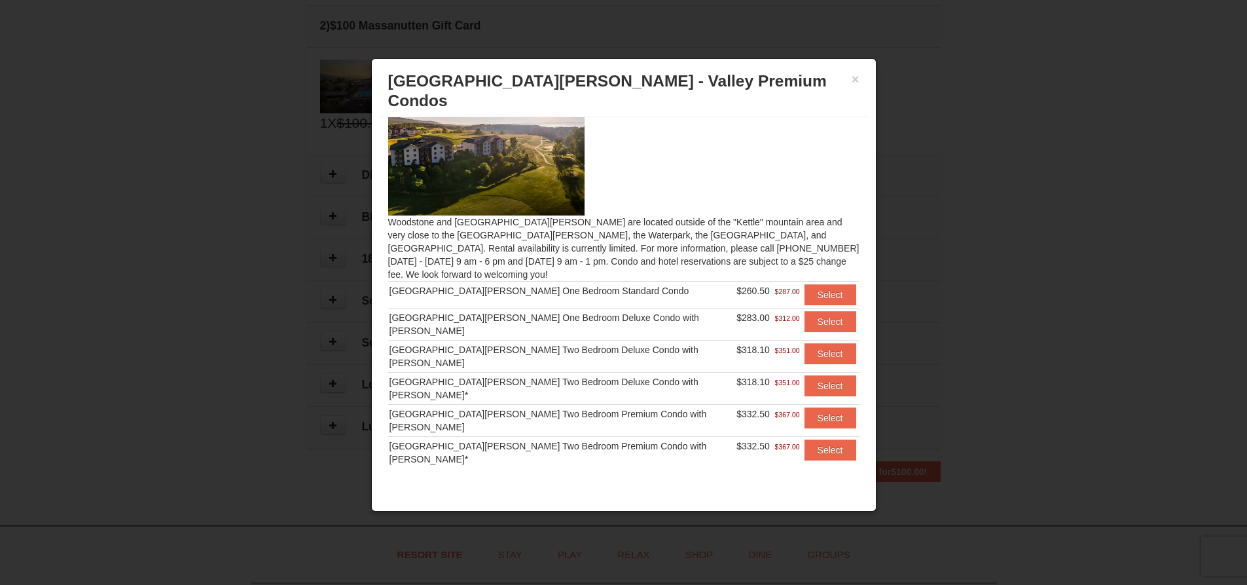
scroll to position [534, 0]
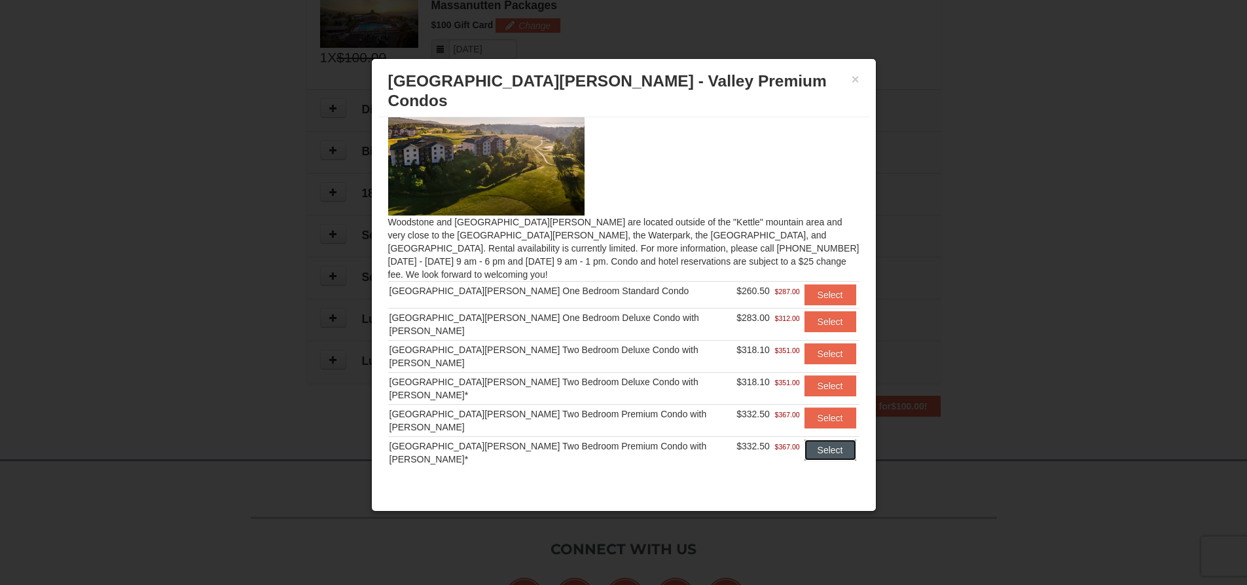
click at [810, 439] on button "Select" at bounding box center [831, 449] width 52 height 21
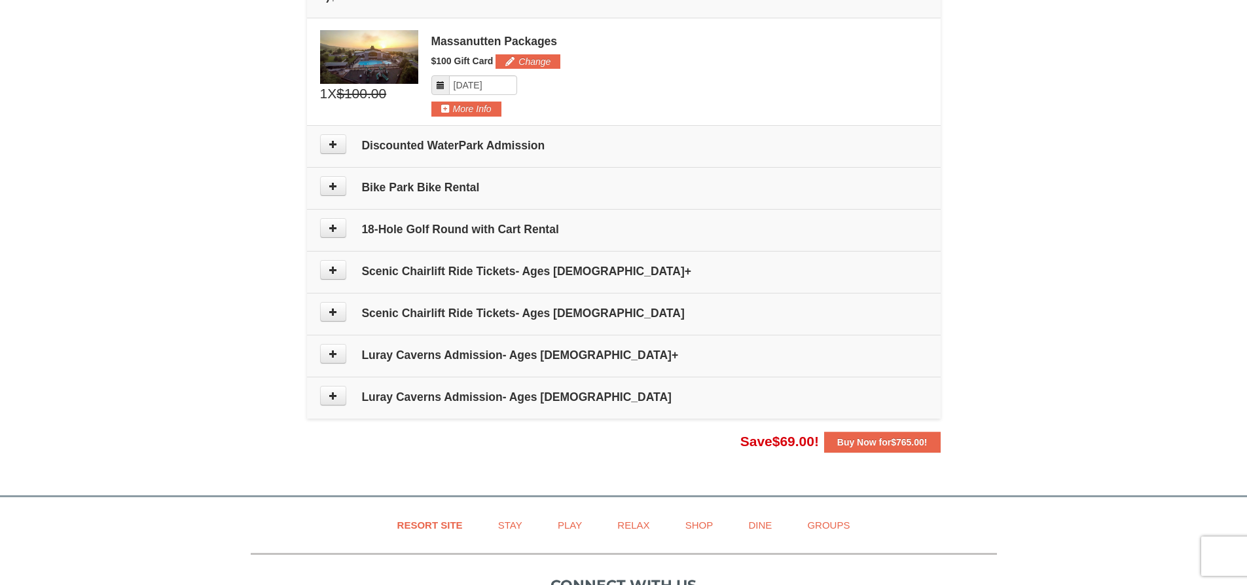
scroll to position [460, 0]
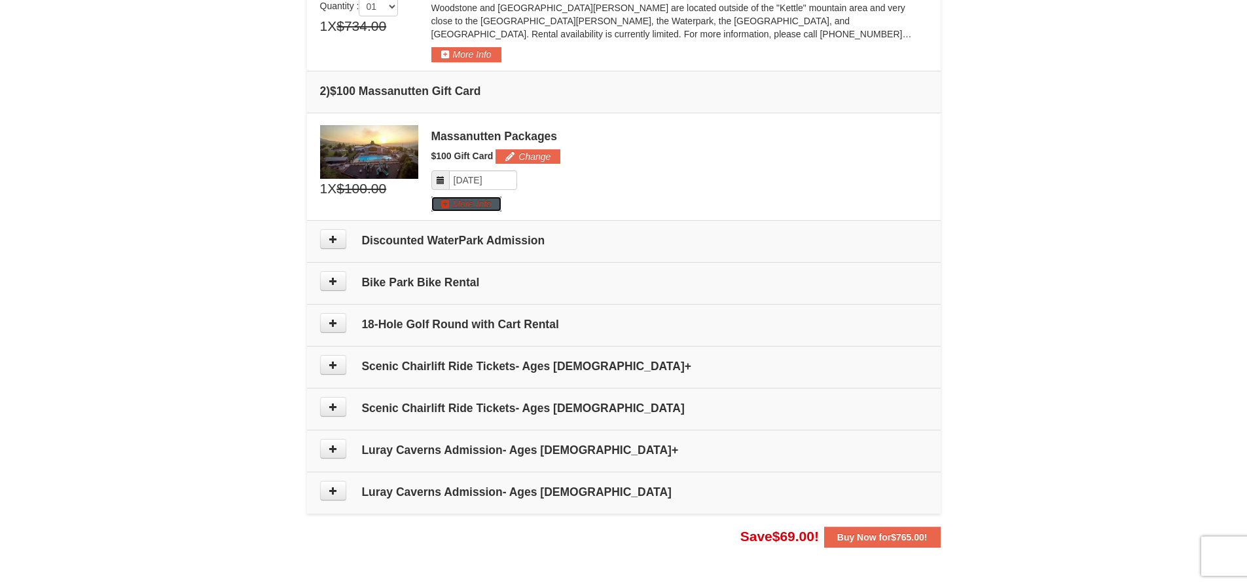
click at [483, 205] on button "More Info" at bounding box center [466, 203] width 70 height 14
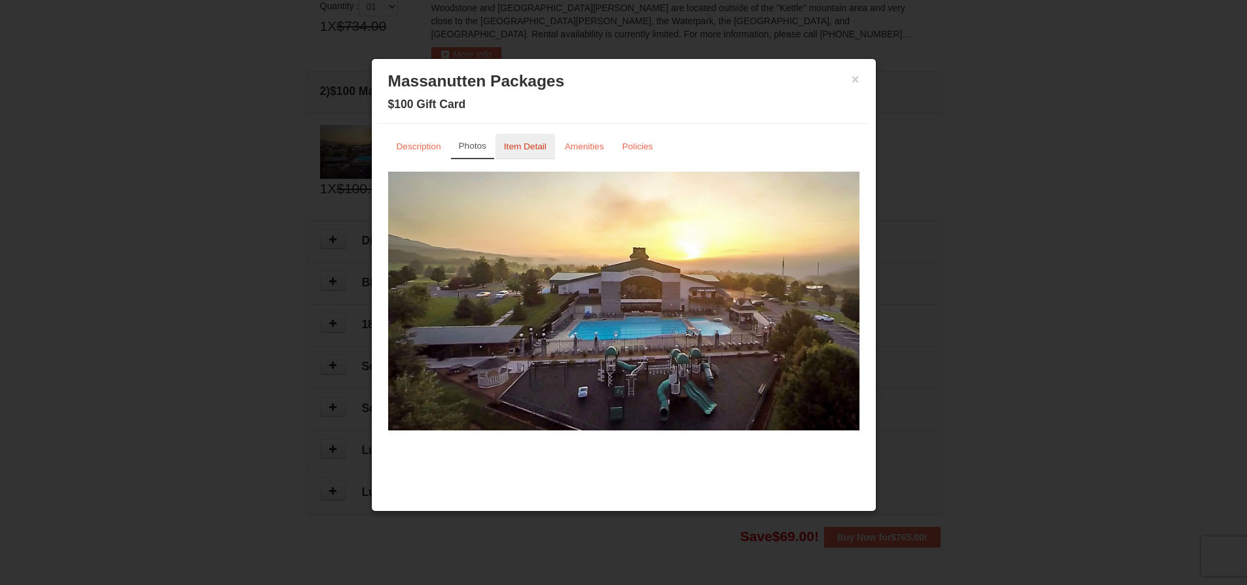
click at [509, 153] on link "Item Detail" at bounding box center [526, 147] width 60 height 26
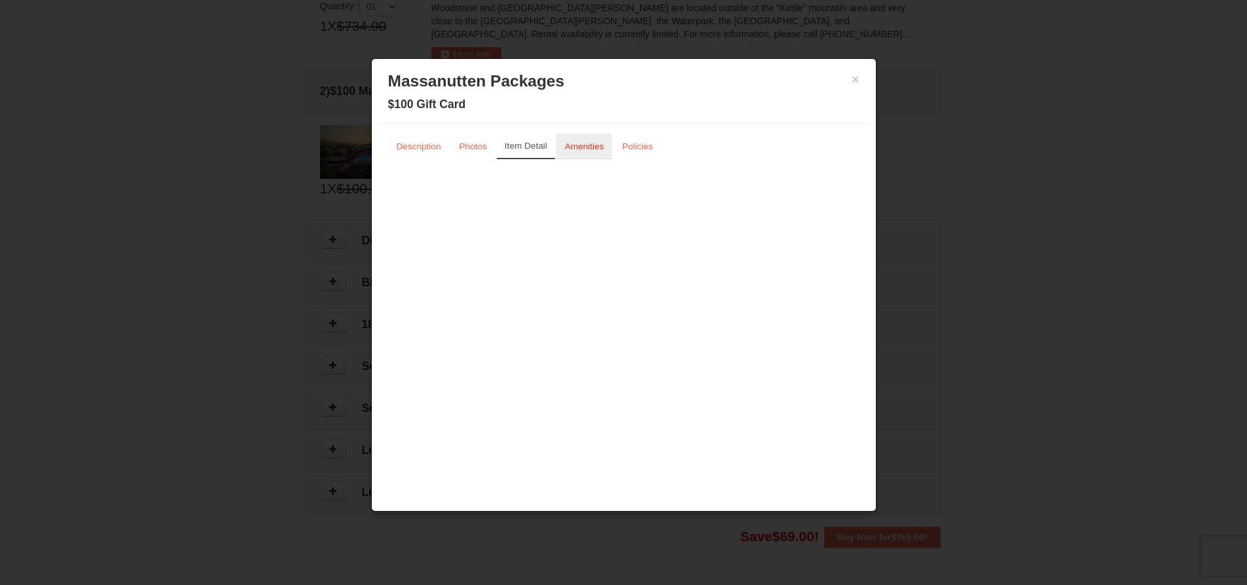
click at [572, 141] on small "Amenities" at bounding box center [584, 146] width 39 height 10
click at [628, 143] on small "Policies" at bounding box center [637, 146] width 31 height 10
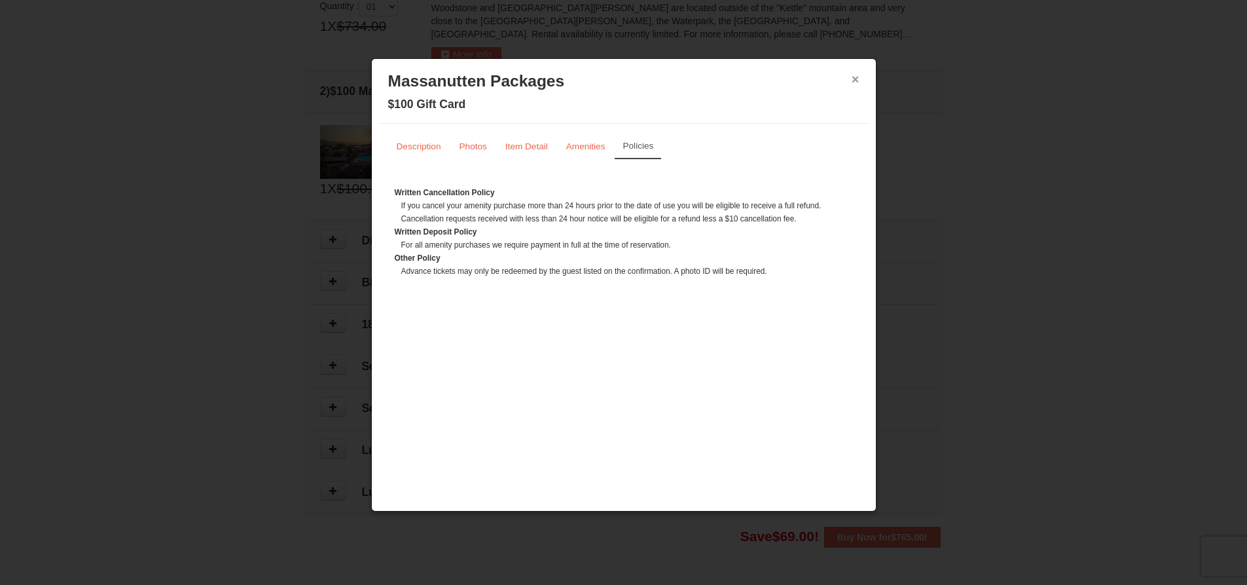
click at [856, 75] on button "×" at bounding box center [856, 79] width 8 height 13
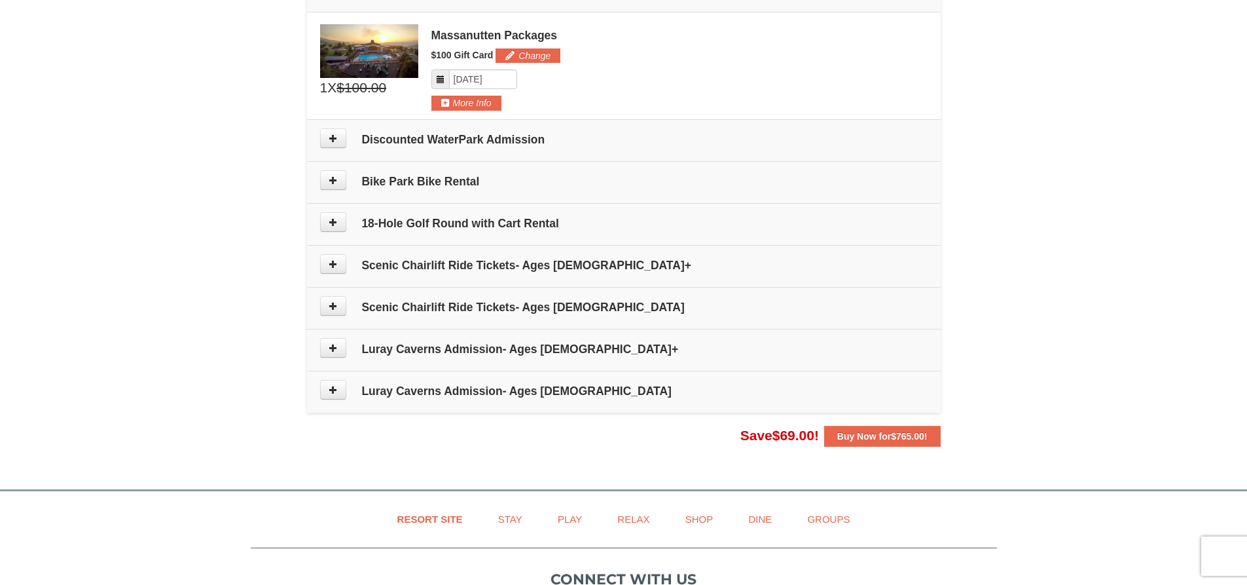
scroll to position [591, 0]
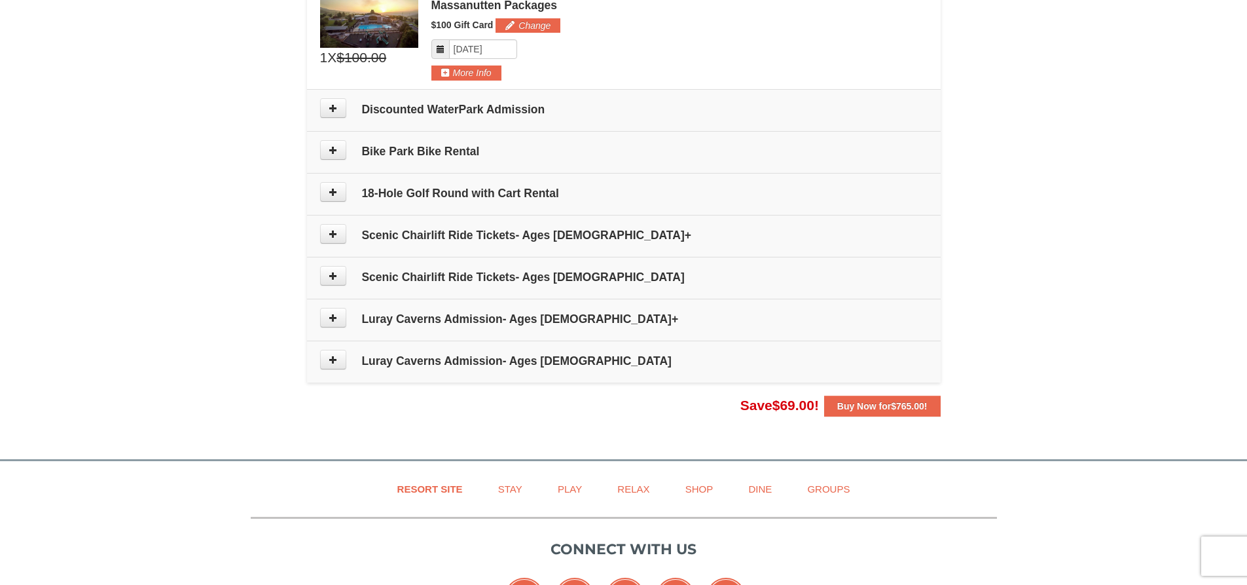
click at [414, 113] on h4 "Discounted WaterPark Admission" at bounding box center [624, 109] width 608 height 13
click at [342, 113] on button at bounding box center [333, 108] width 26 height 20
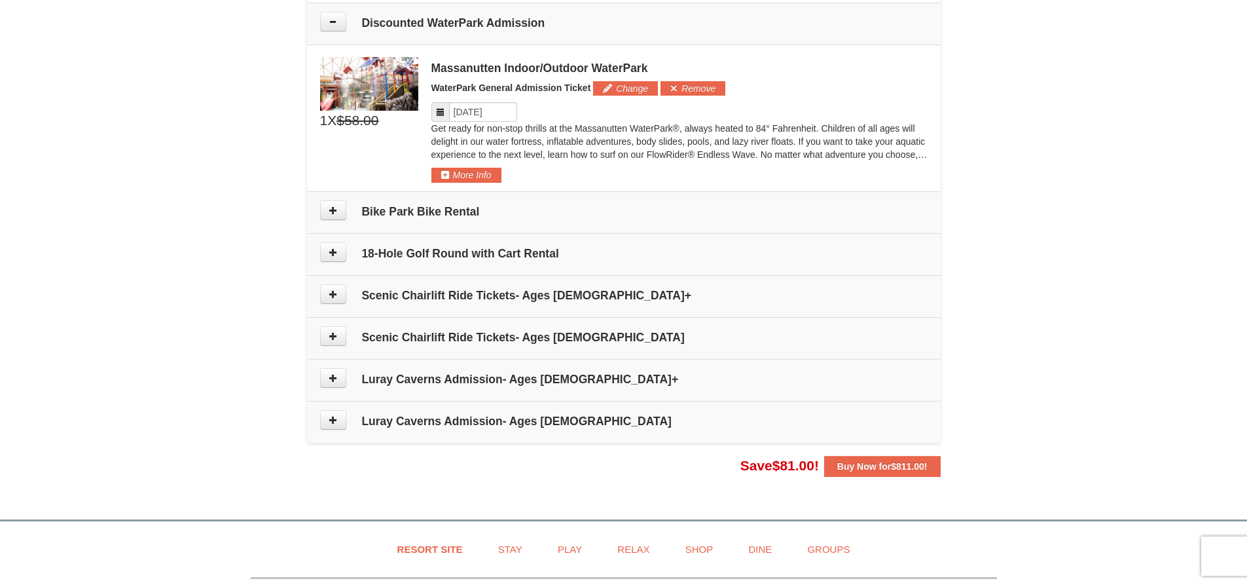
scroll to position [680, 0]
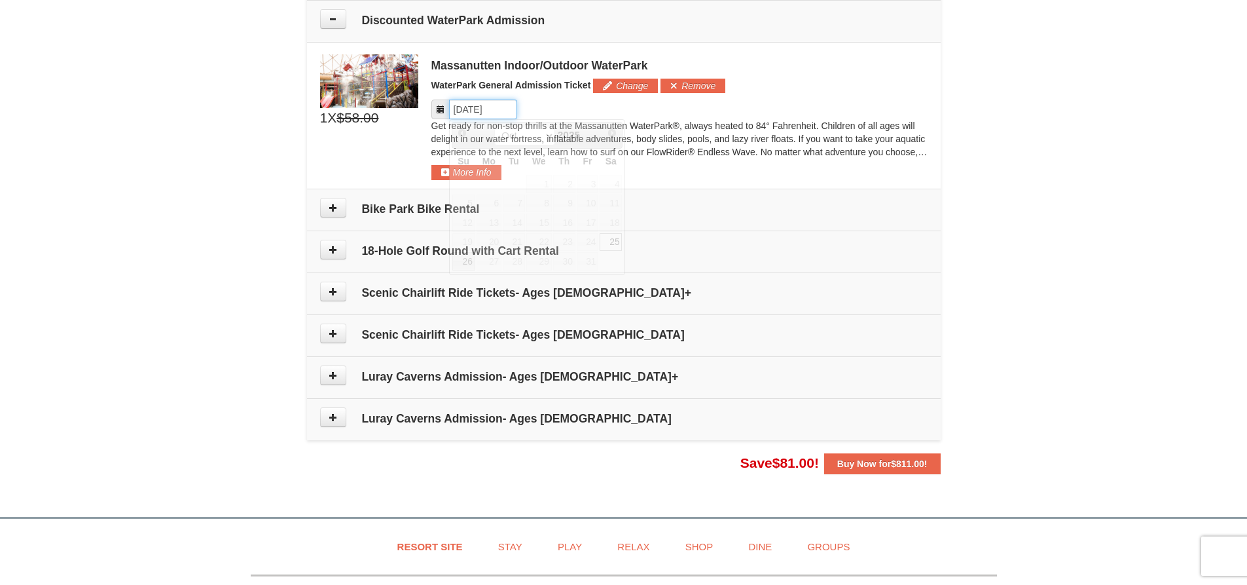
click at [484, 107] on input "Please format dates MM/DD/YYYY" at bounding box center [483, 110] width 68 height 20
click at [466, 258] on link "26" at bounding box center [463, 261] width 23 height 18
type input "10/26/2025"
click at [680, 79] on button "Remove" at bounding box center [693, 86] width 65 height 14
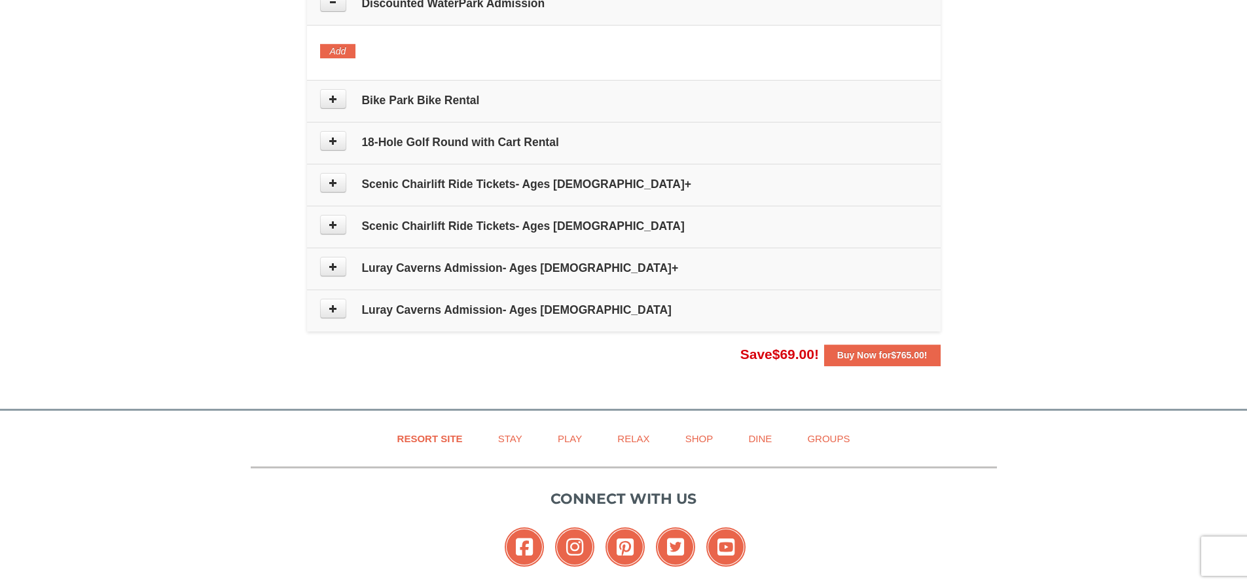
scroll to position [615, 0]
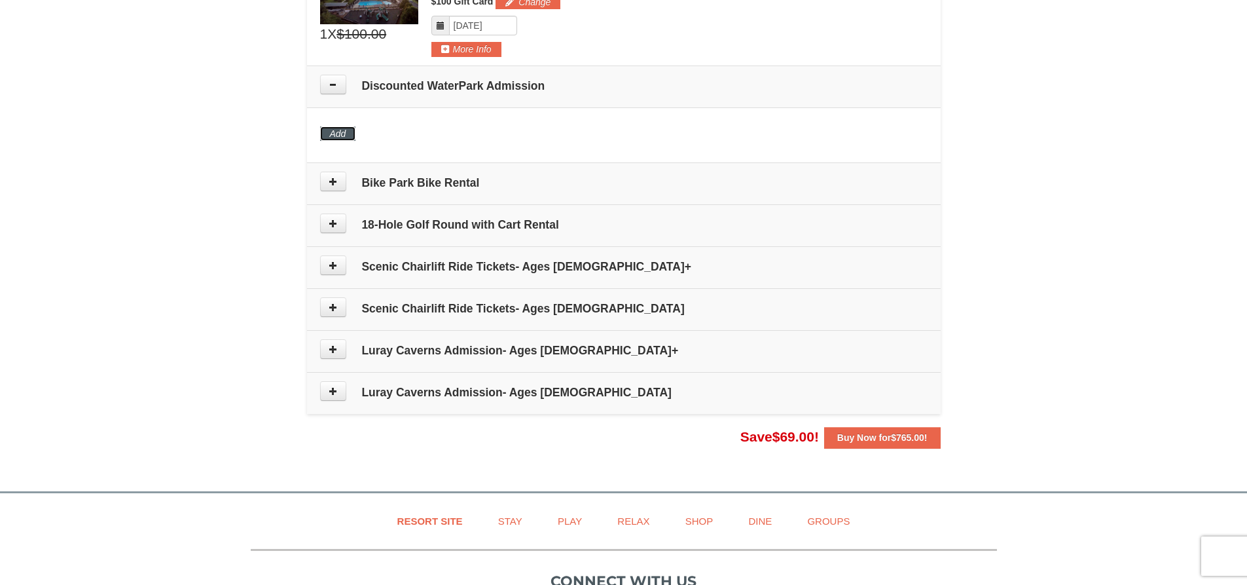
click at [339, 130] on button "Add" at bounding box center [338, 133] width 36 height 14
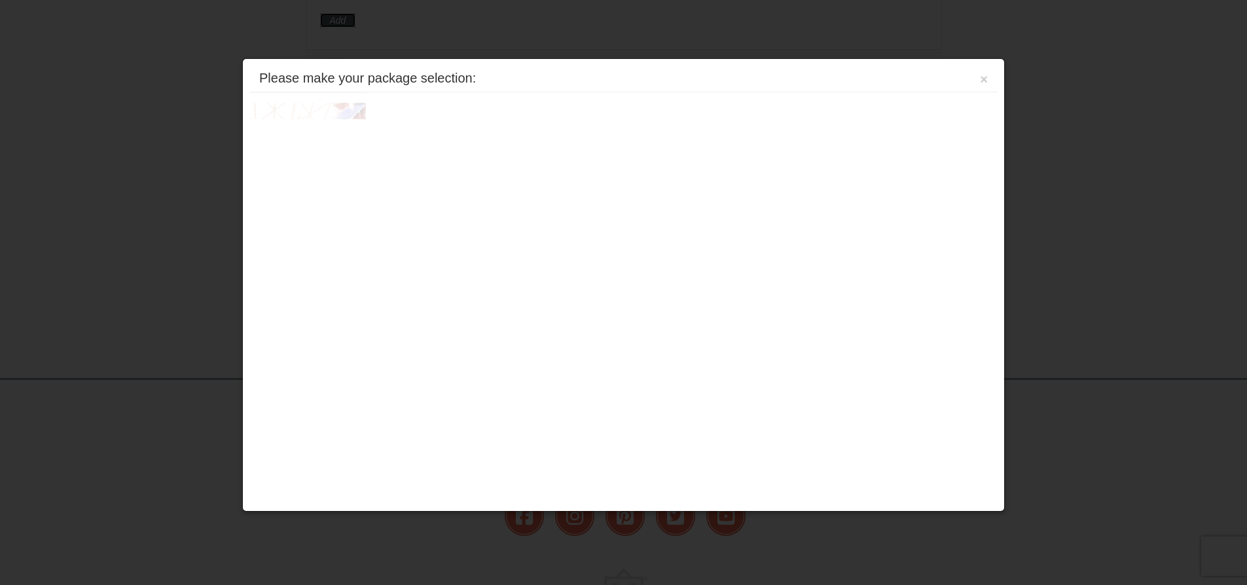
scroll to position [735, 0]
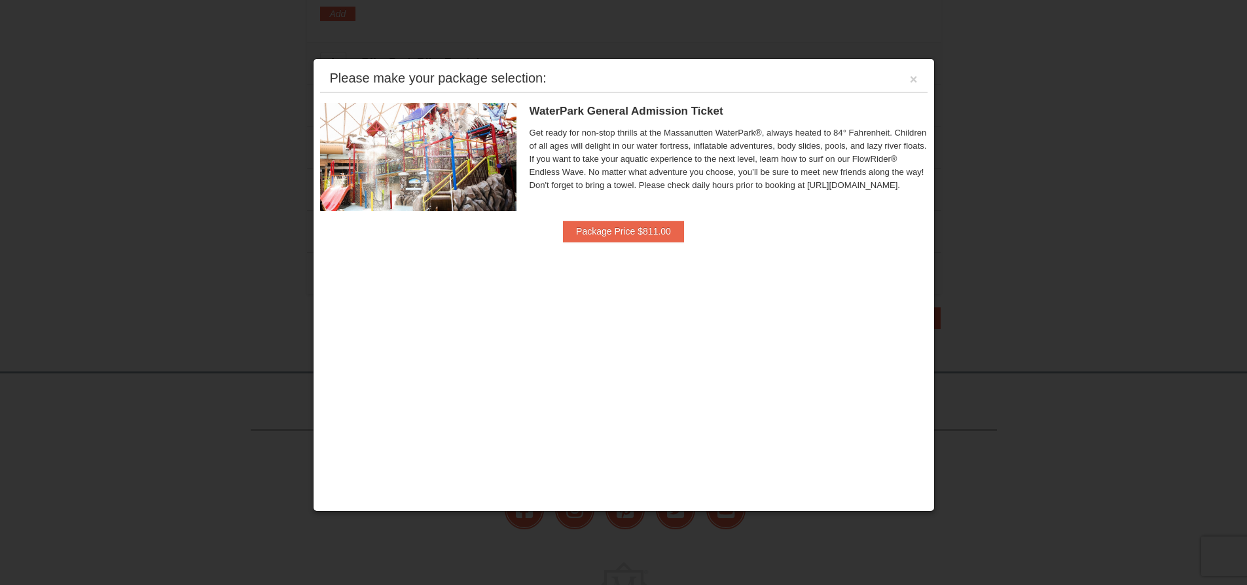
click at [907, 82] on div "Please make your package selection: ×" at bounding box center [624, 78] width 608 height 27
click at [911, 82] on button "×" at bounding box center [914, 79] width 8 height 13
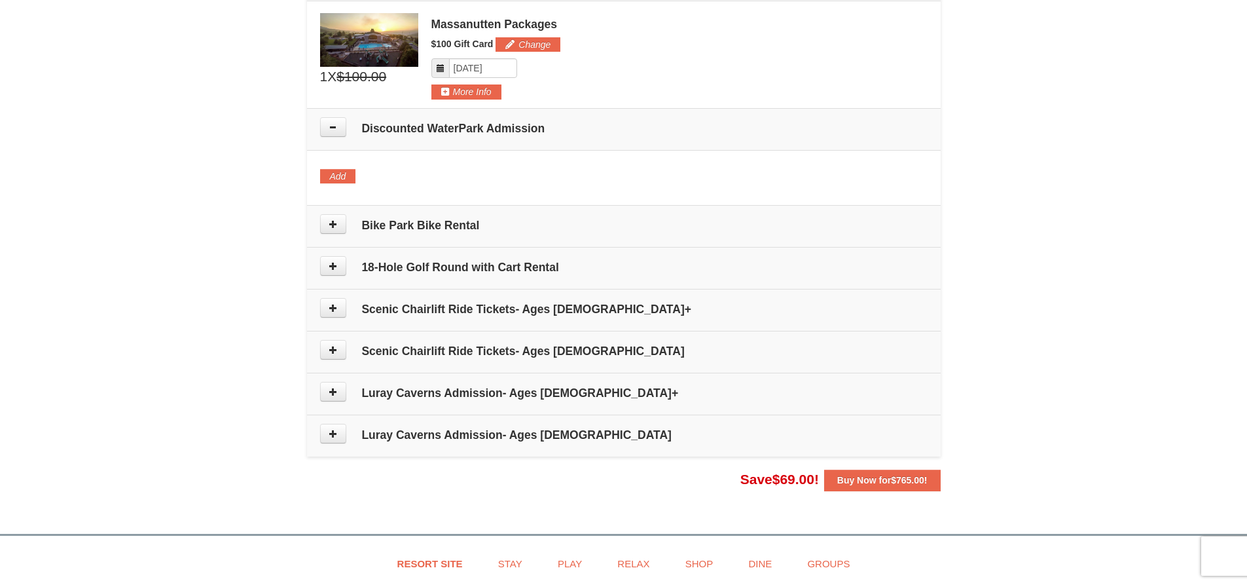
scroll to position [604, 0]
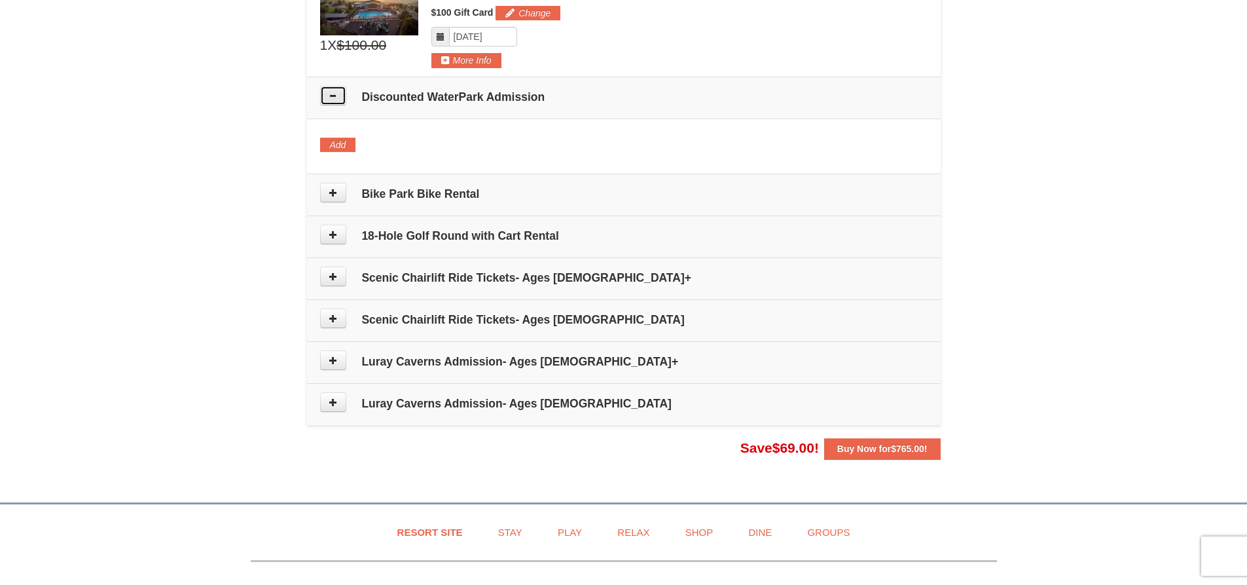
click at [341, 101] on button at bounding box center [333, 96] width 26 height 20
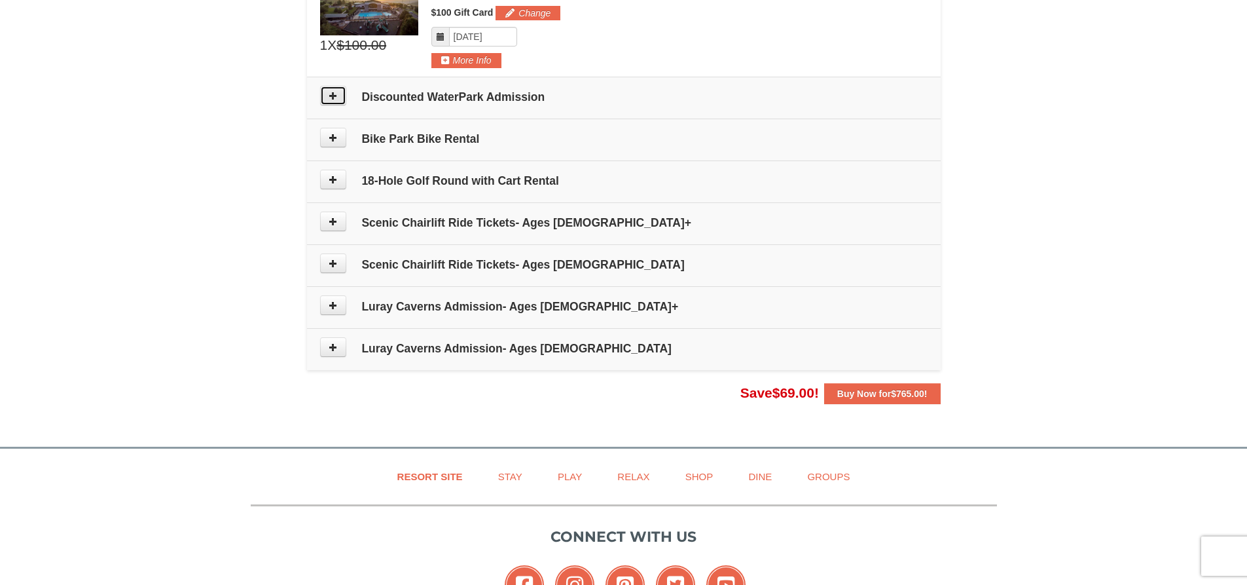
click at [342, 100] on button at bounding box center [333, 96] width 26 height 20
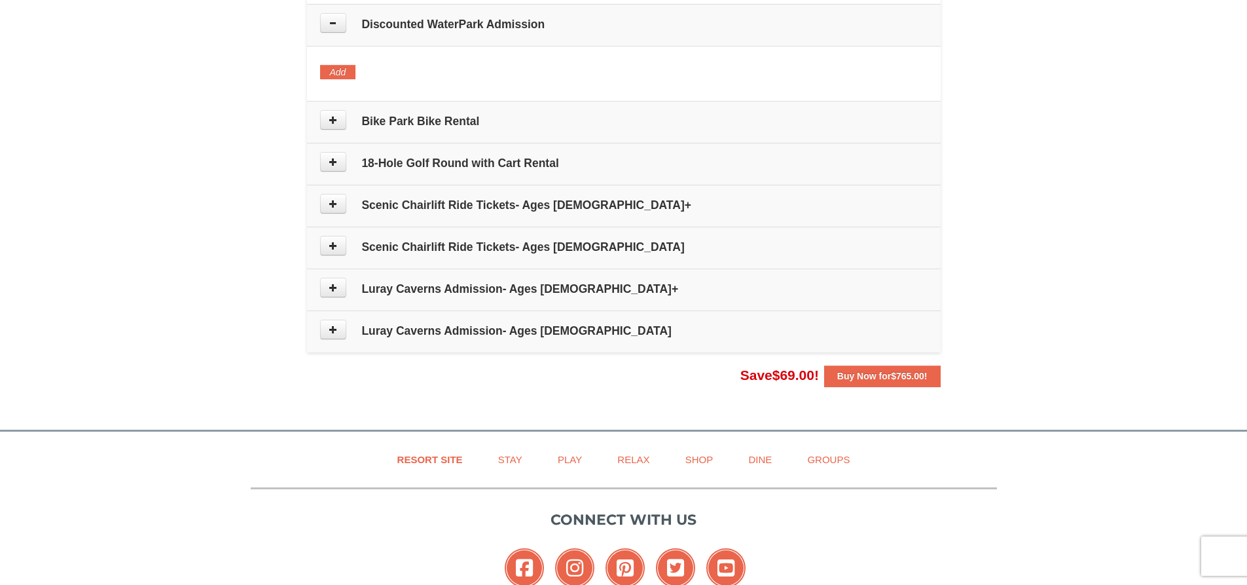
scroll to position [680, 0]
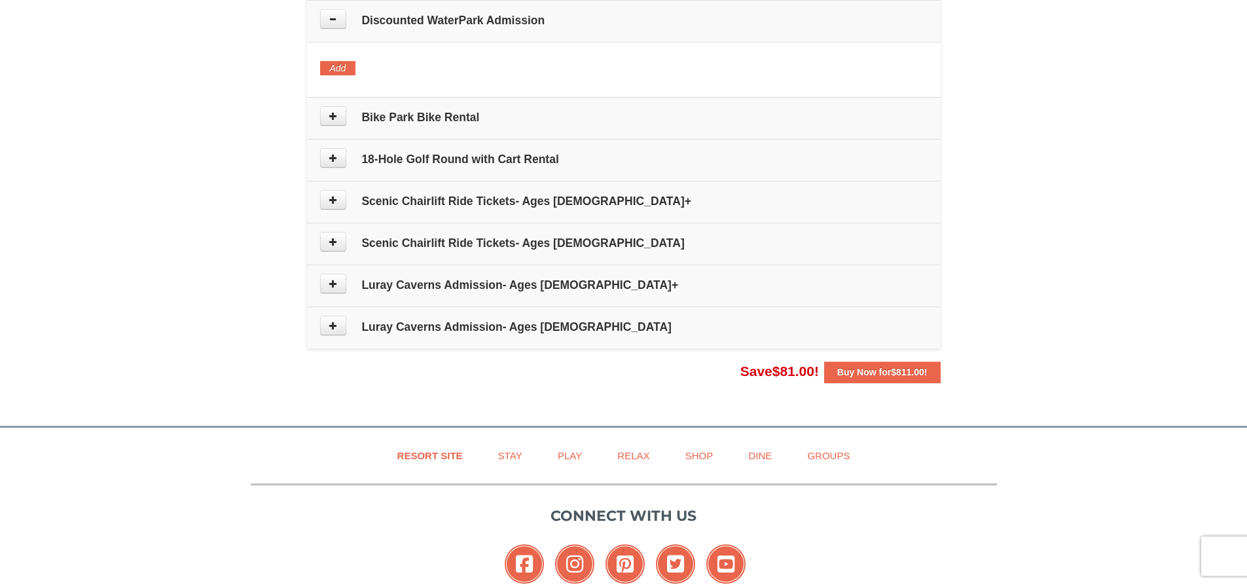
click at [405, 67] on h5 "Change Add Remove" at bounding box center [624, 68] width 608 height 14
drag, startPoint x: 405, startPoint y: 67, endPoint x: 396, endPoint y: 80, distance: 15.5
click at [403, 73] on h5 "Change Add Remove" at bounding box center [624, 68] width 608 height 14
drag, startPoint x: 392, startPoint y: 88, endPoint x: 441, endPoint y: 76, distance: 50.5
click at [393, 88] on div at bounding box center [624, 85] width 608 height 7
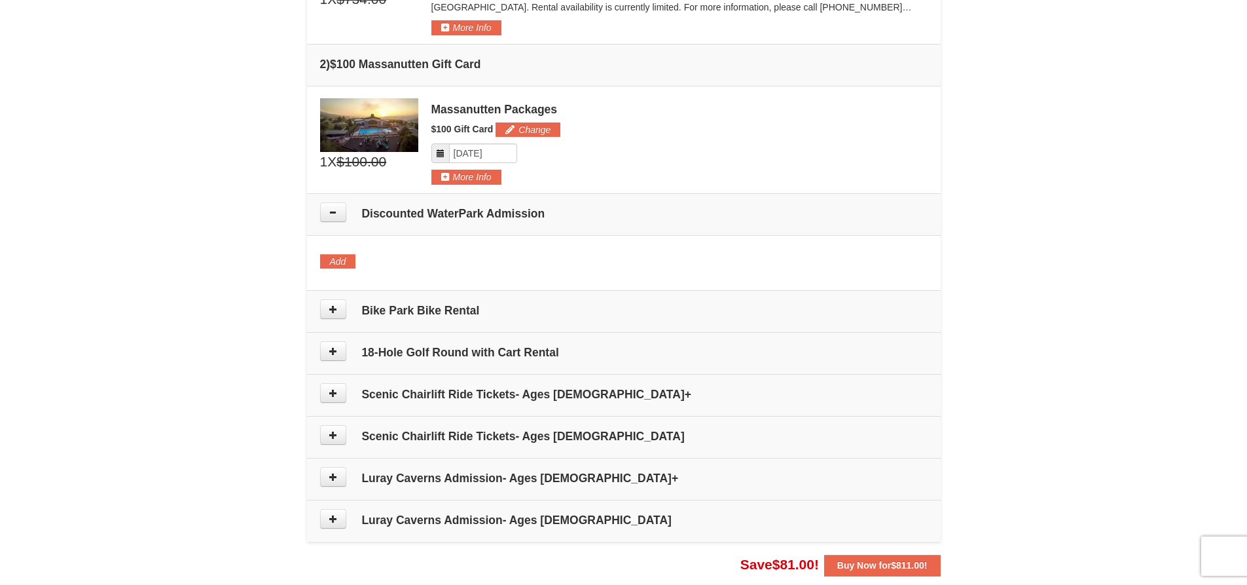
scroll to position [484, 0]
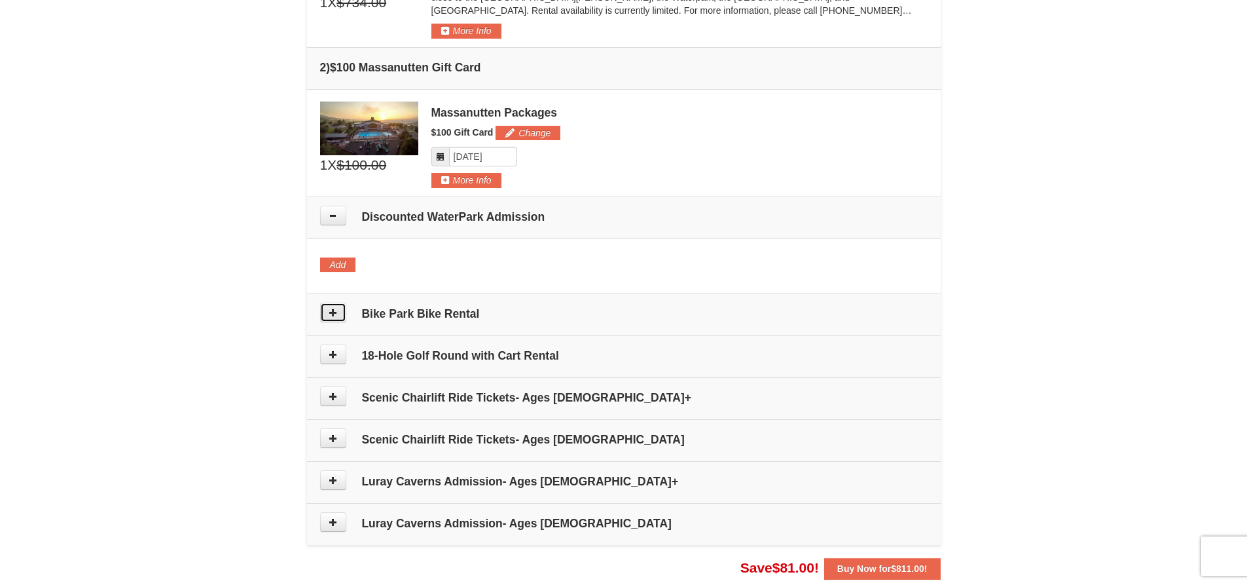
click at [339, 318] on button at bounding box center [333, 312] width 26 height 20
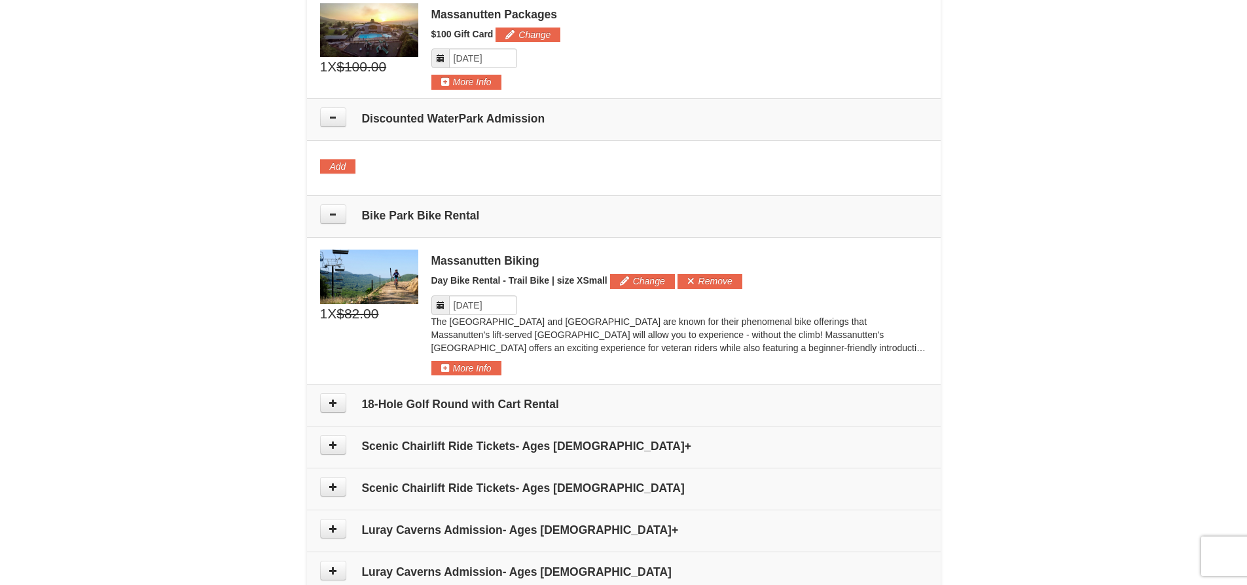
scroll to position [581, 0]
click at [337, 117] on icon at bounding box center [333, 117] width 9 height 9
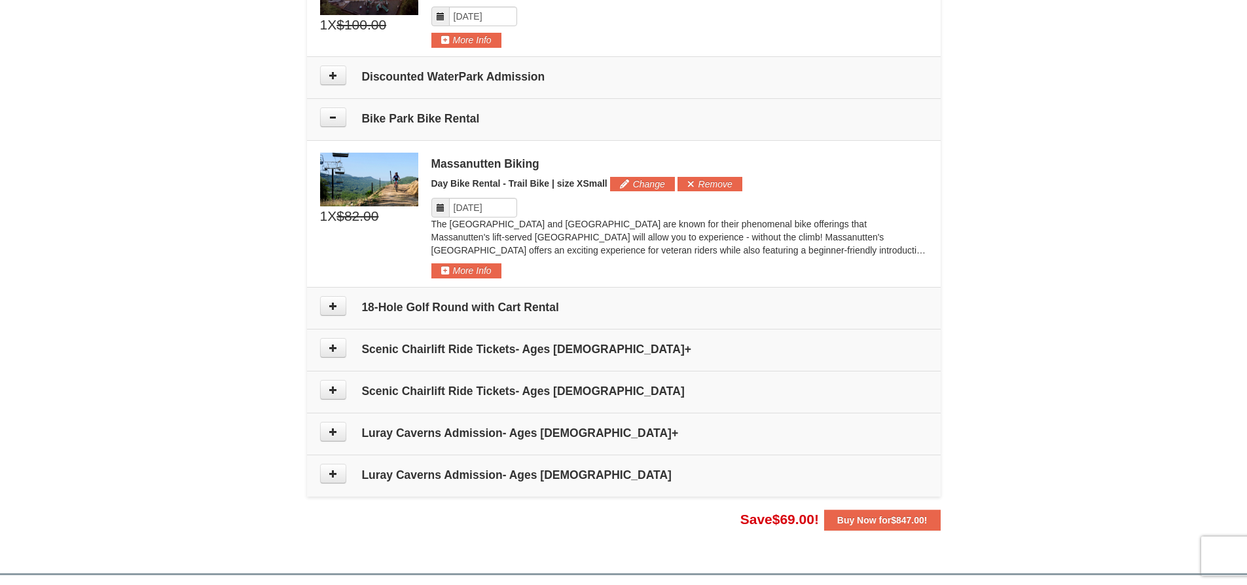
scroll to position [647, 0]
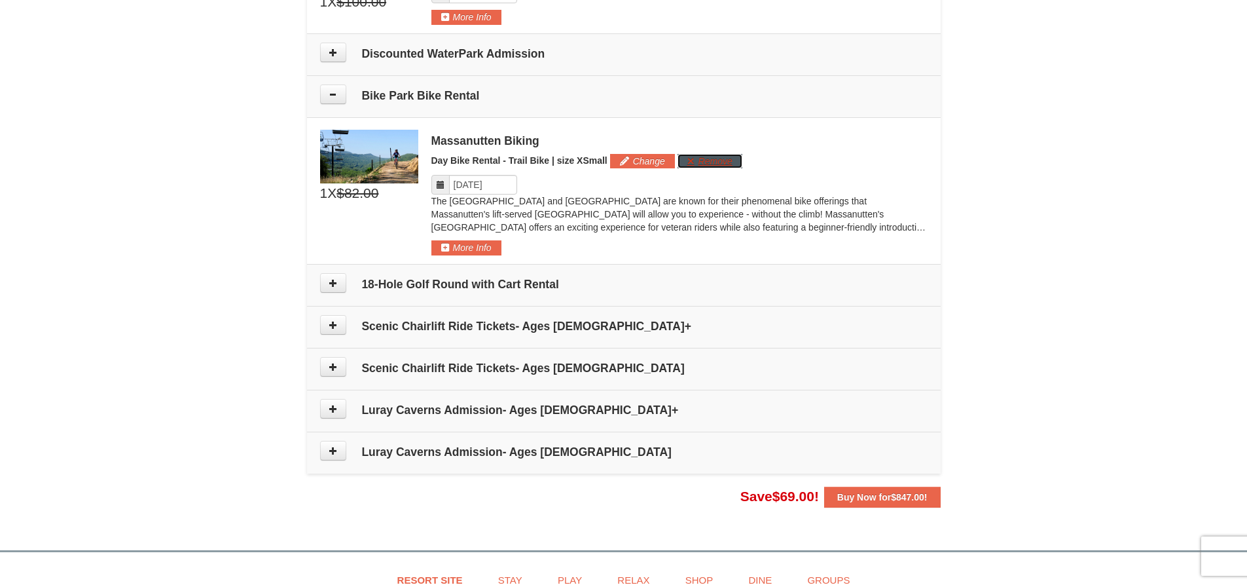
click at [721, 163] on button "Remove" at bounding box center [710, 161] width 65 height 14
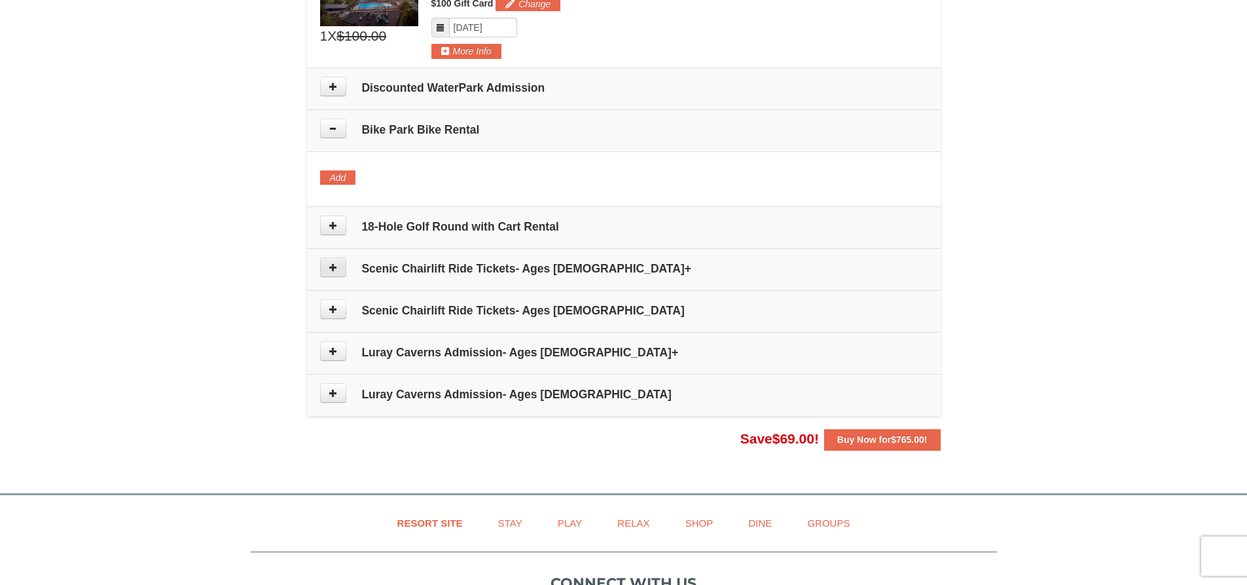
scroll to position [516, 0]
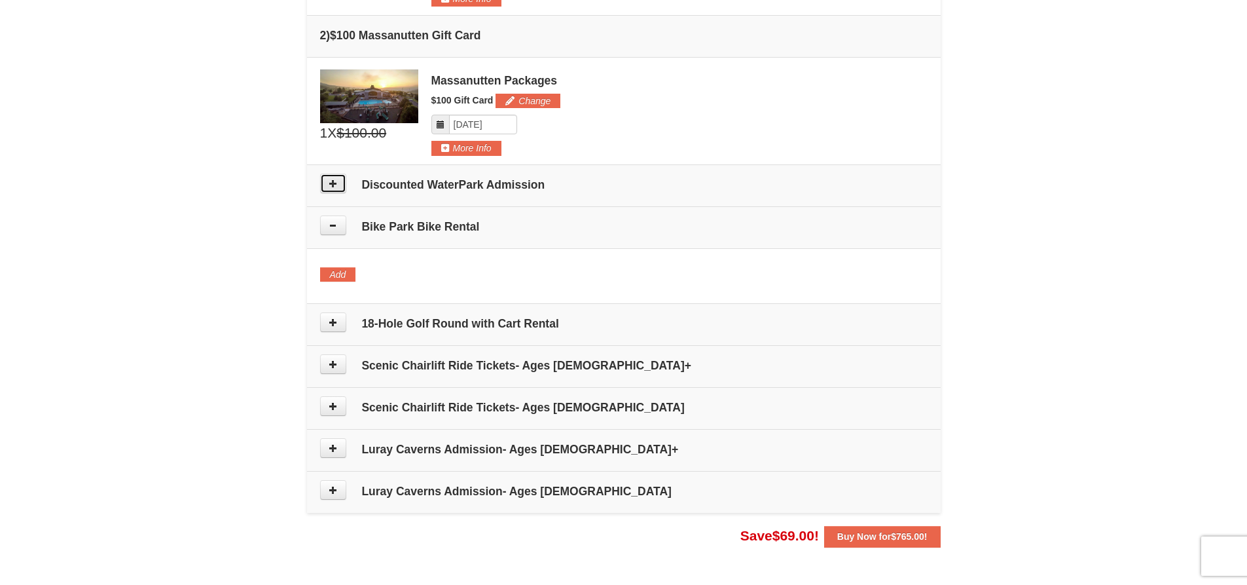
click at [333, 183] on icon at bounding box center [333, 183] width 9 height 9
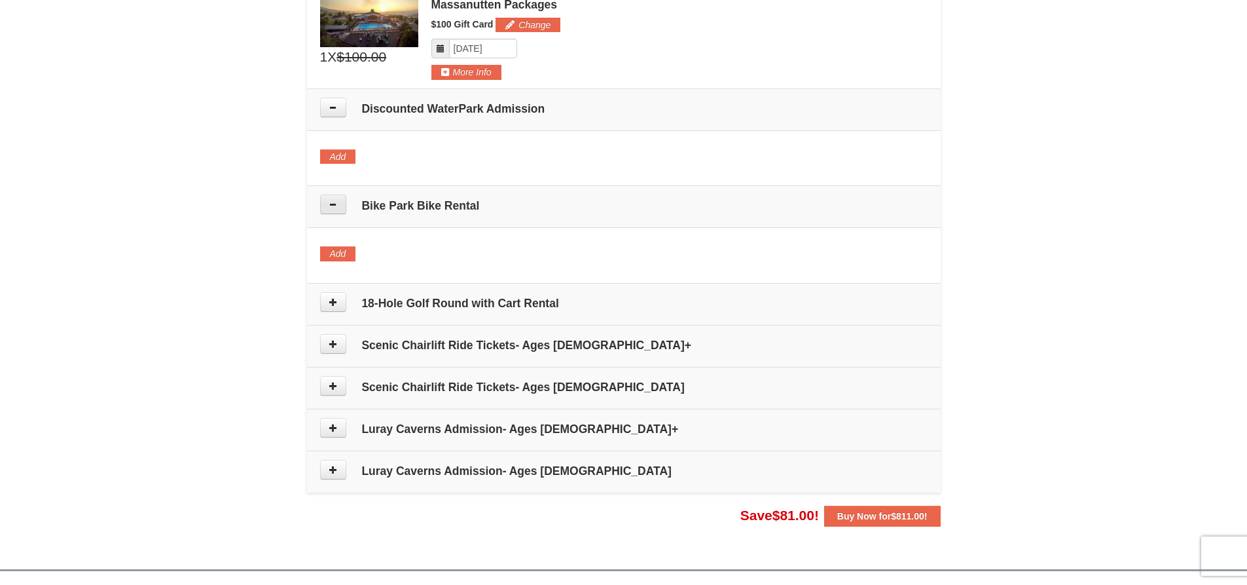
scroll to position [615, 0]
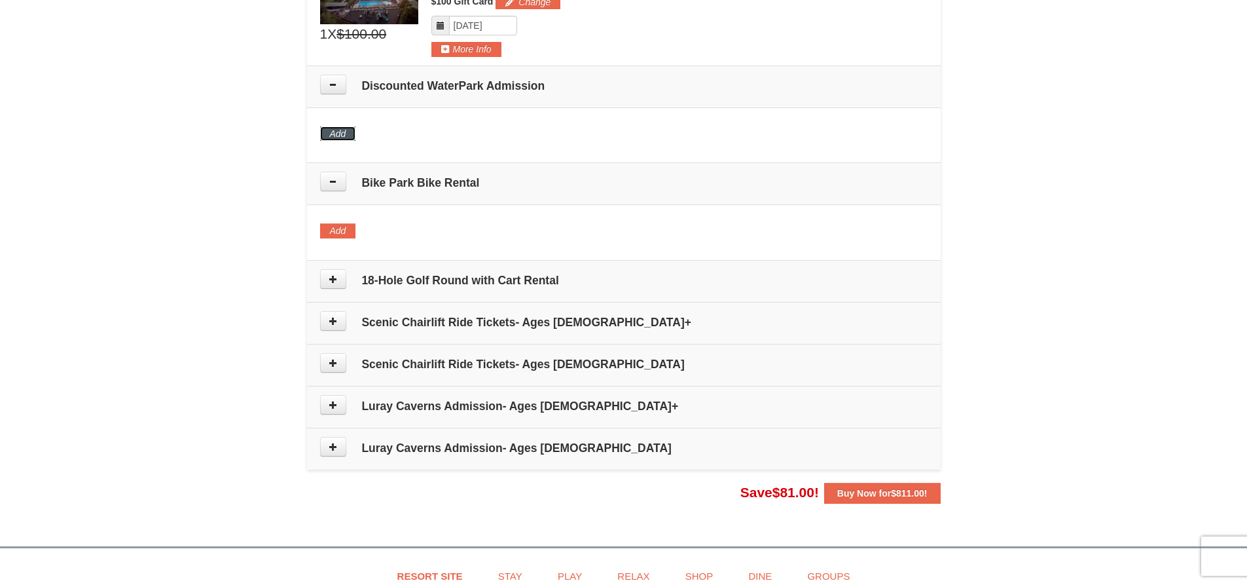
click at [346, 130] on button "Add" at bounding box center [338, 133] width 36 height 14
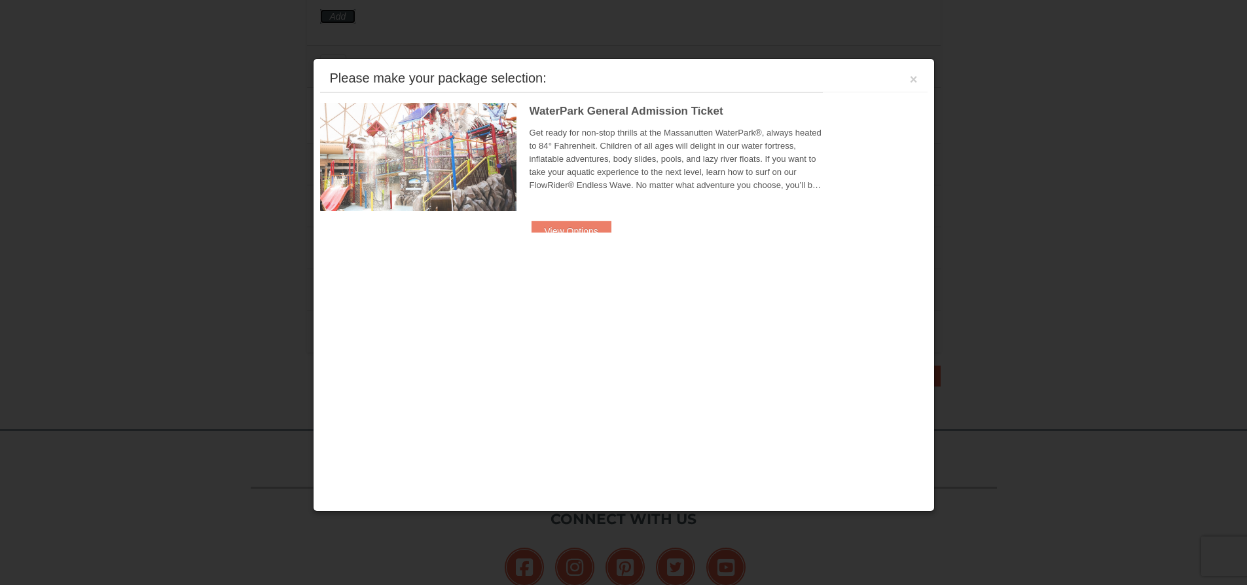
scroll to position [735, 0]
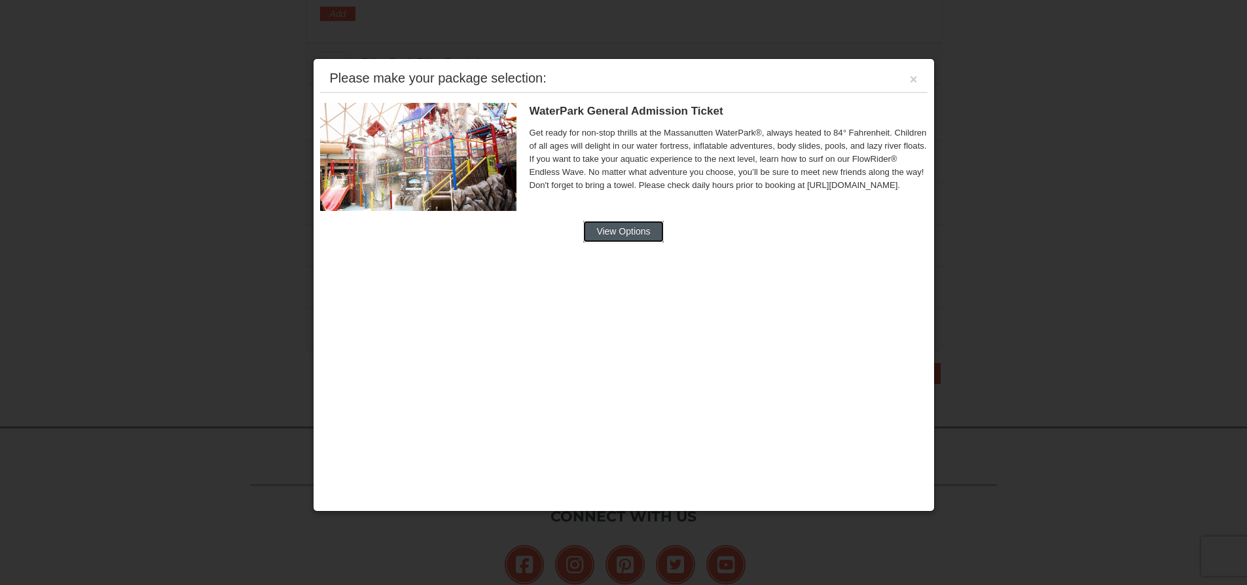
click at [653, 225] on button "View Options" at bounding box center [623, 231] width 80 height 21
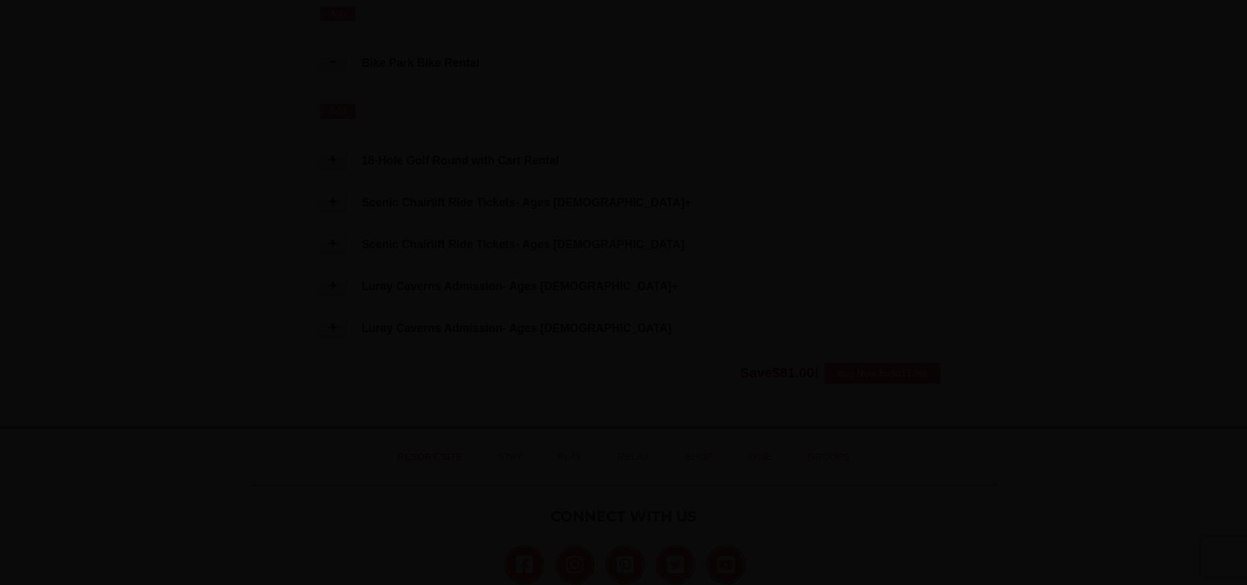
scroll to position [0, 0]
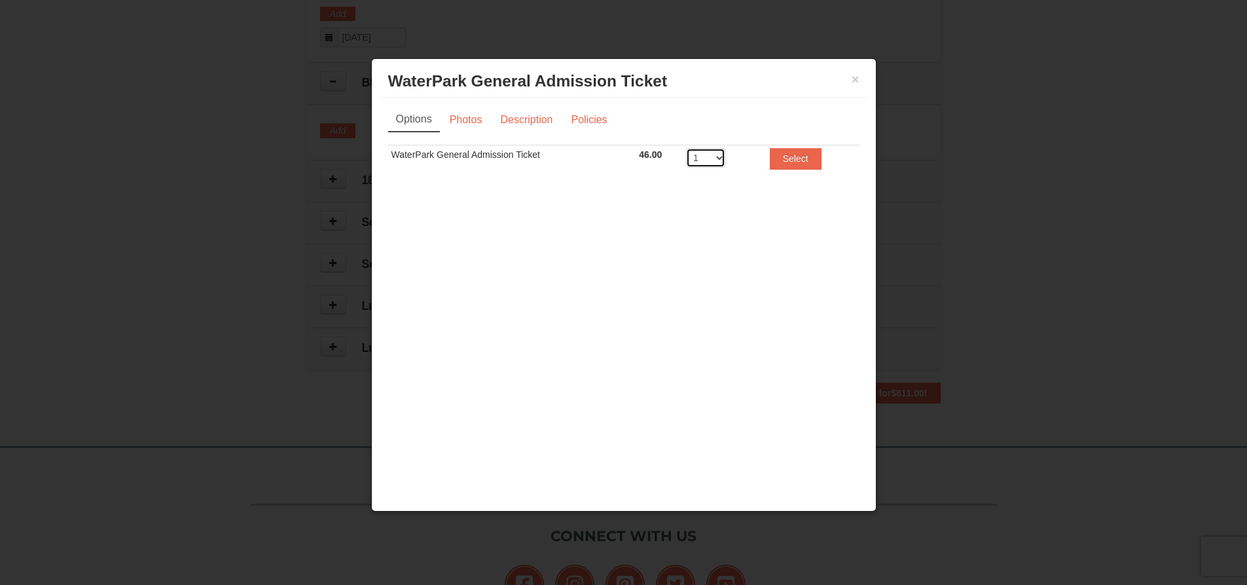
click at [716, 156] on select "1 2 3 4 5 6 7 8" at bounding box center [705, 158] width 39 height 20
select select "4"
click at [686, 148] on select "1 2 3 4 5 6 7 8" at bounding box center [705, 158] width 39 height 20
click at [469, 120] on link "Photos" at bounding box center [466, 119] width 50 height 25
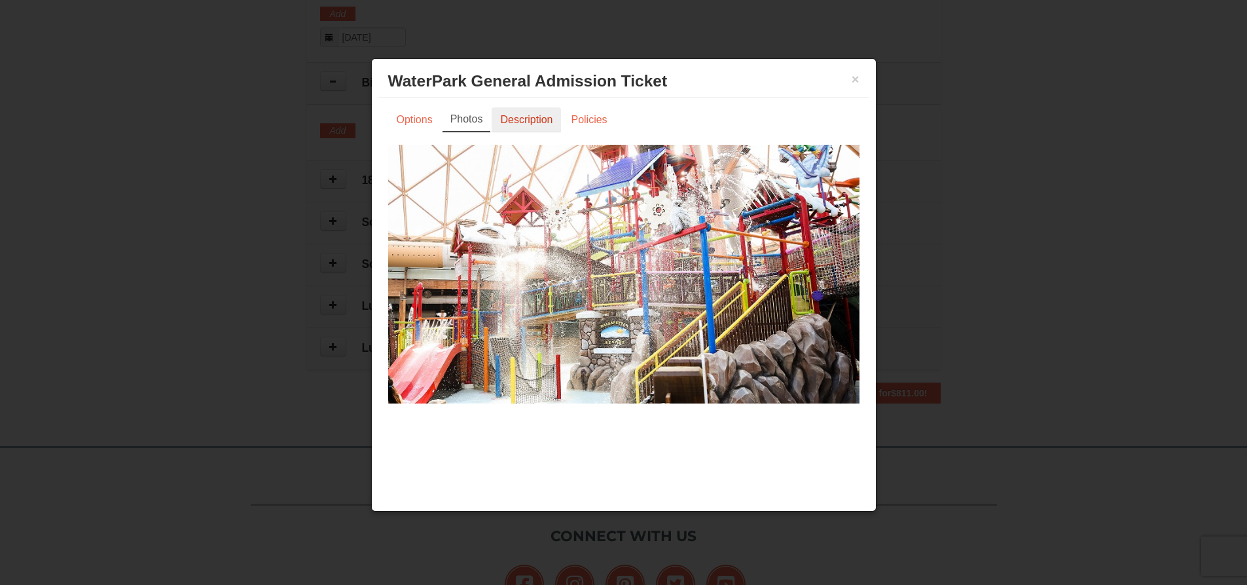
click at [528, 118] on link "Description" at bounding box center [526, 119] width 69 height 25
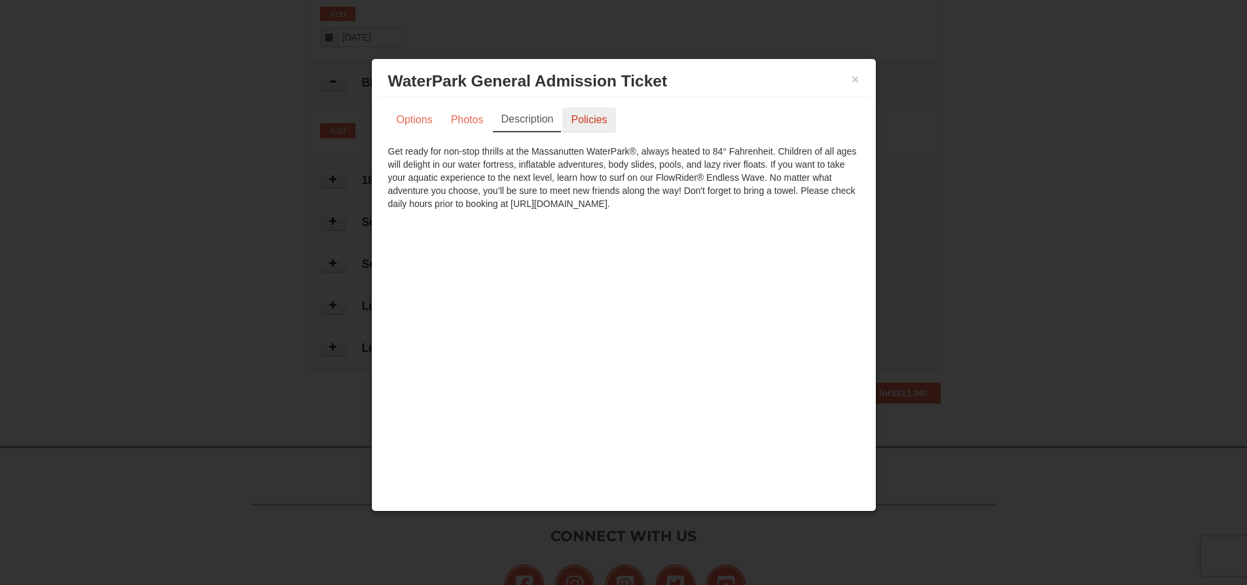
click at [596, 115] on link "Policies" at bounding box center [588, 119] width 53 height 25
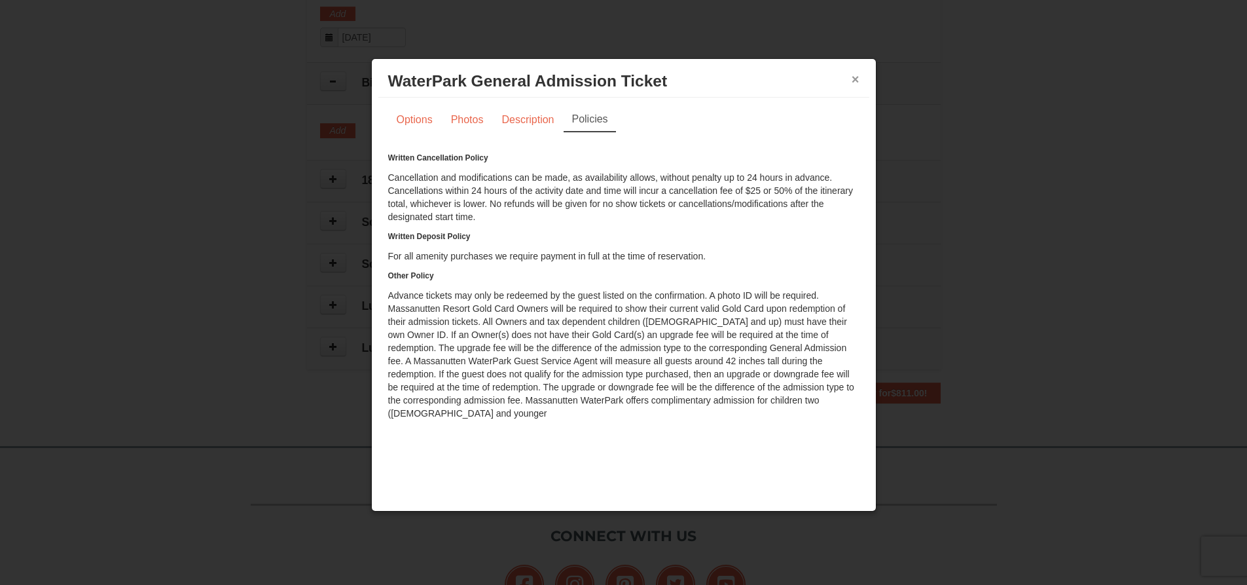
click at [859, 75] on button "×" at bounding box center [856, 79] width 8 height 13
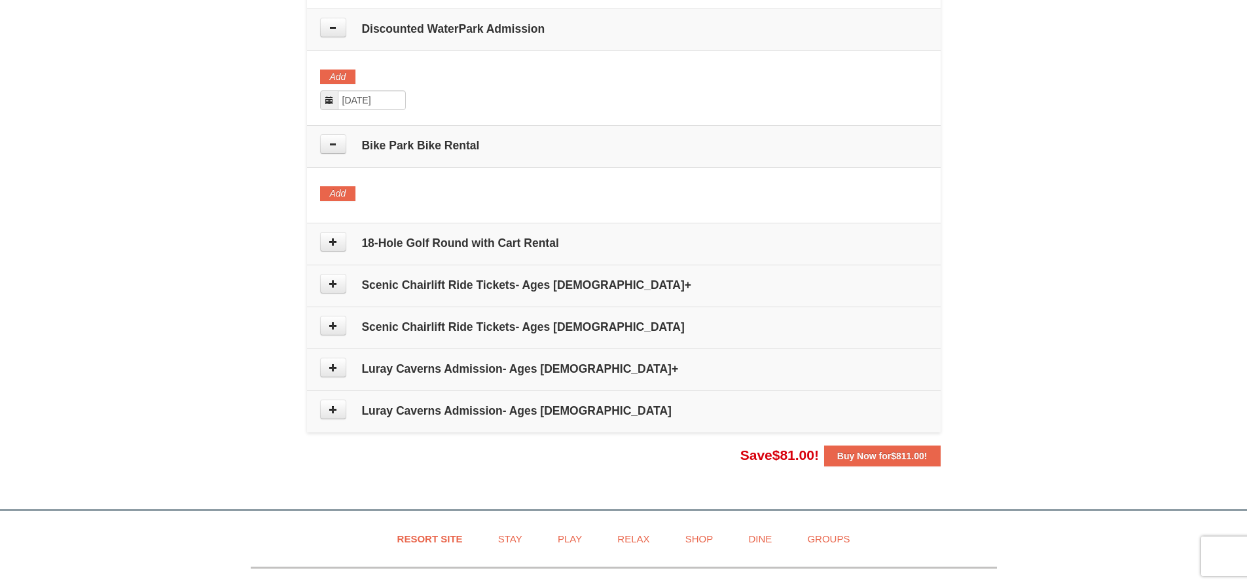
scroll to position [604, 0]
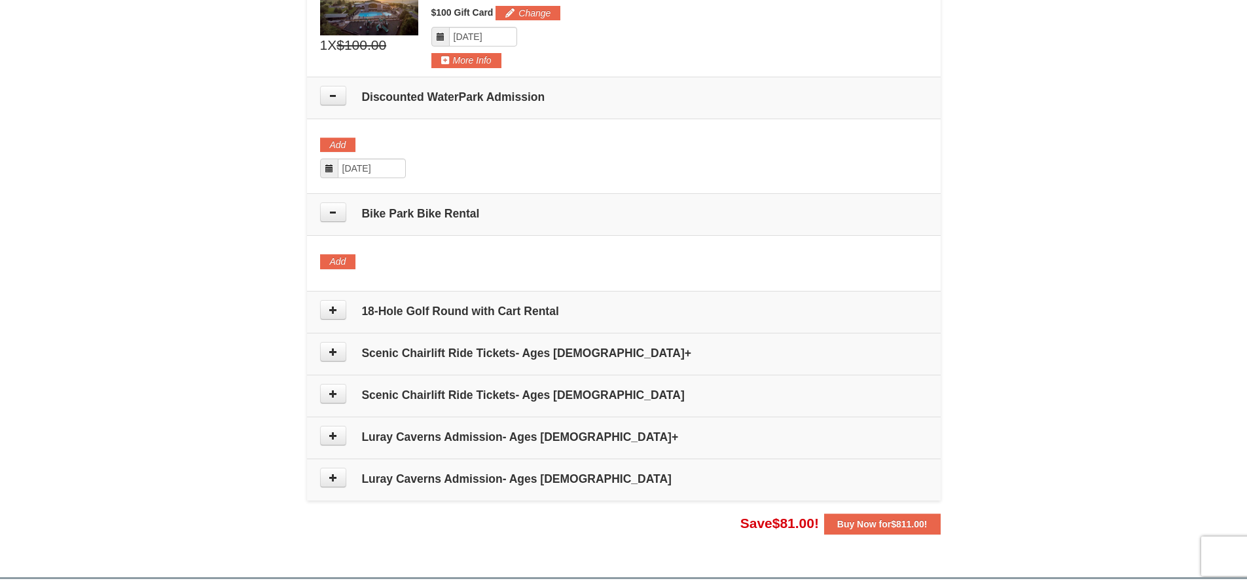
click at [346, 215] on span at bounding box center [341, 212] width 42 height 20
click at [344, 213] on button at bounding box center [333, 212] width 26 height 20
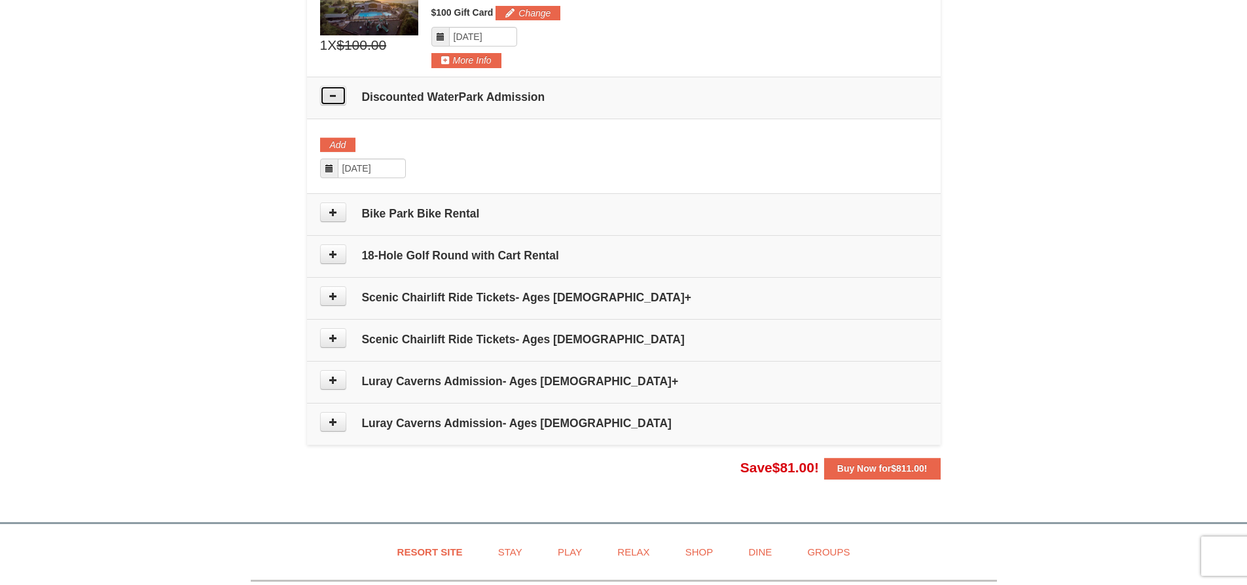
click at [329, 99] on icon at bounding box center [333, 95] width 9 height 9
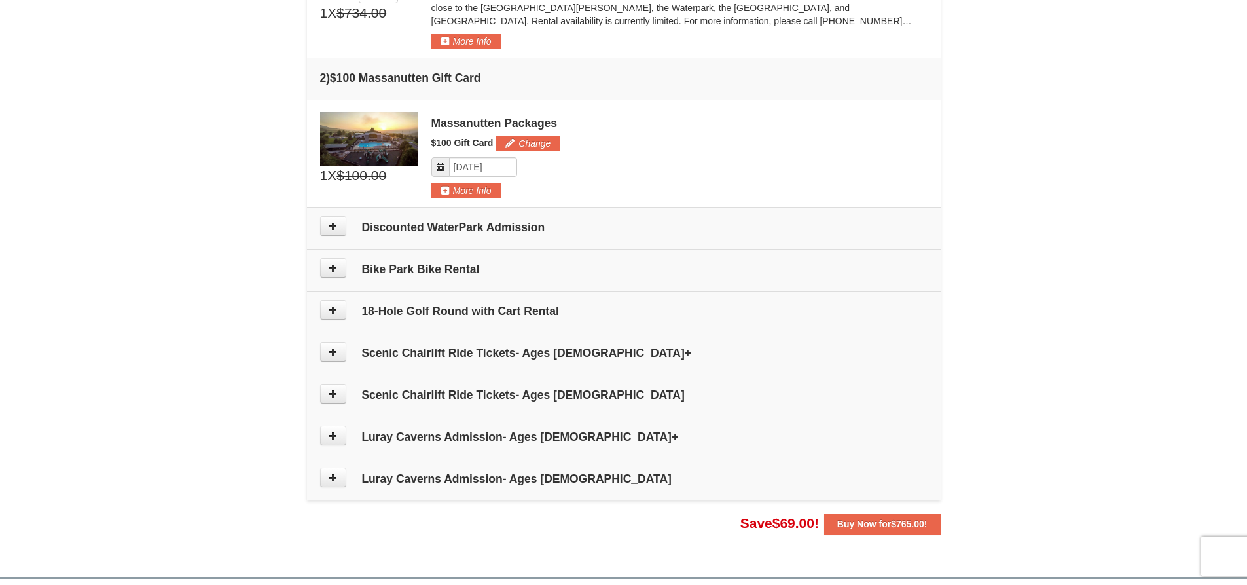
scroll to position [473, 0]
click at [848, 530] on button "Buy Now for $765.00 !" at bounding box center [882, 524] width 117 height 21
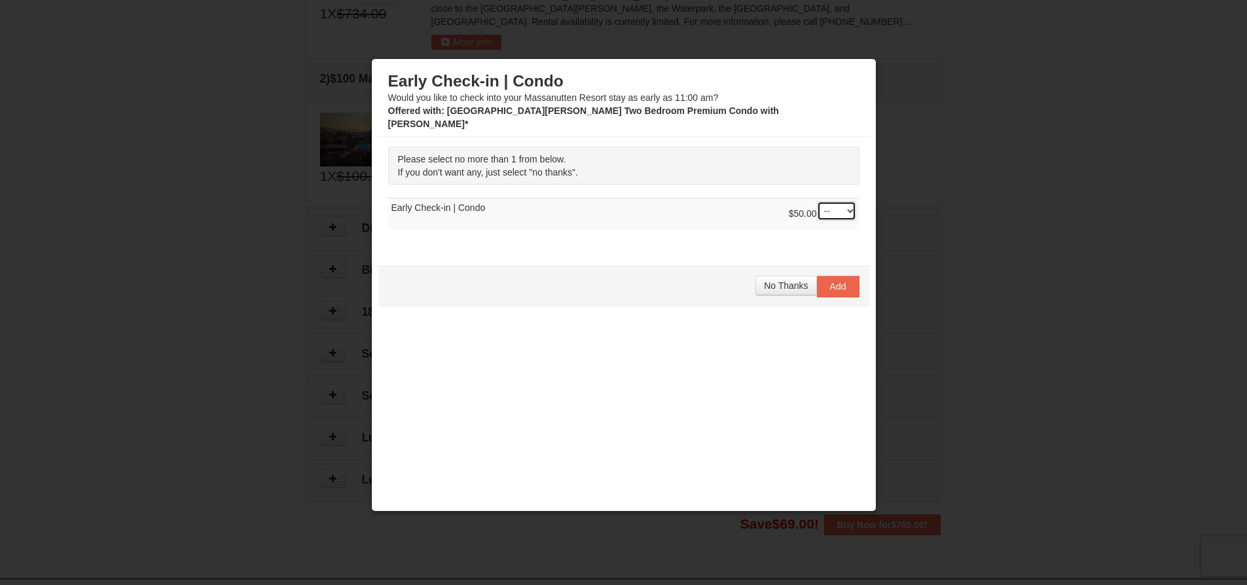
click at [831, 201] on select "-- 01" at bounding box center [836, 211] width 39 height 20
click at [680, 213] on td "$50.00 -- 01 Early Check-in | Condo" at bounding box center [623, 214] width 471 height 32
click at [783, 280] on span "No Thanks" at bounding box center [786, 285] width 44 height 10
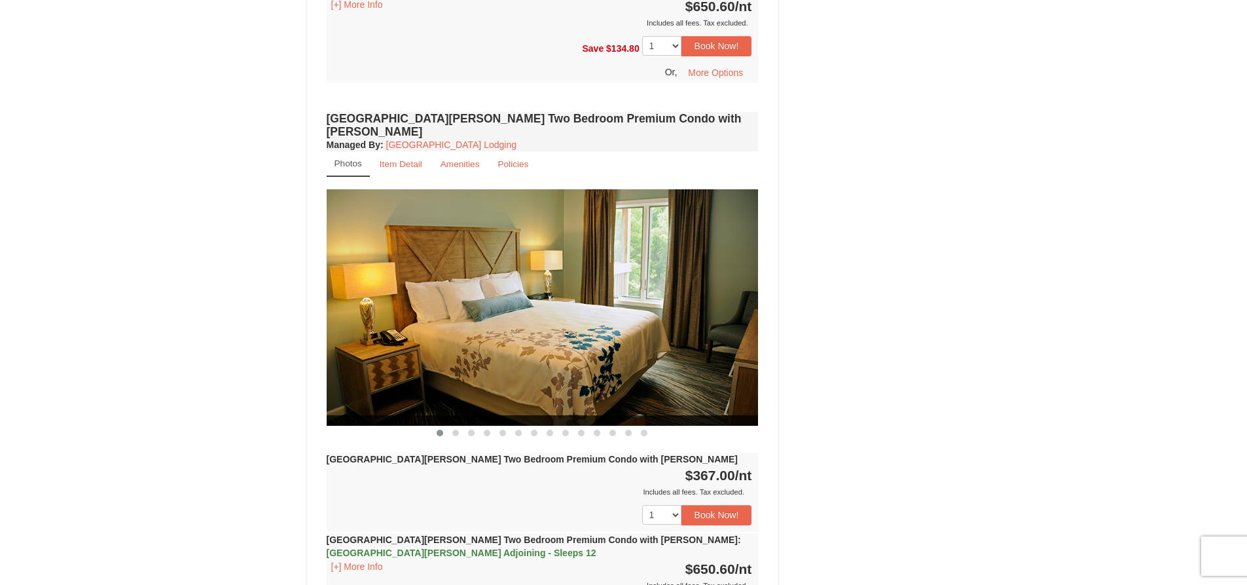
scroll to position [2553, 0]
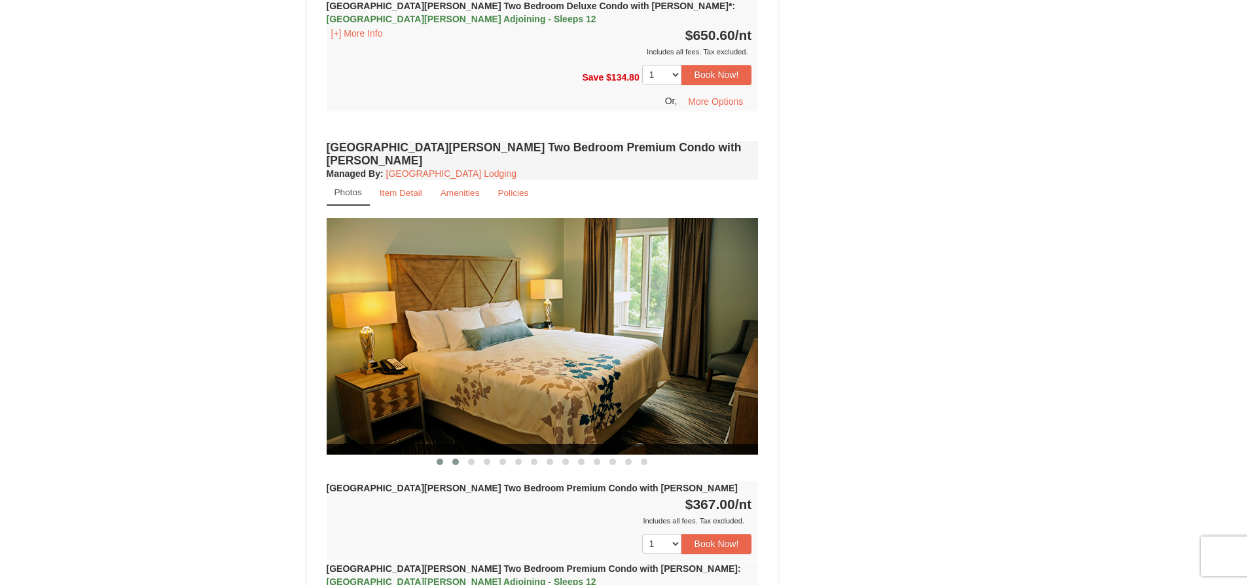
click at [450, 455] on button at bounding box center [456, 461] width 16 height 13
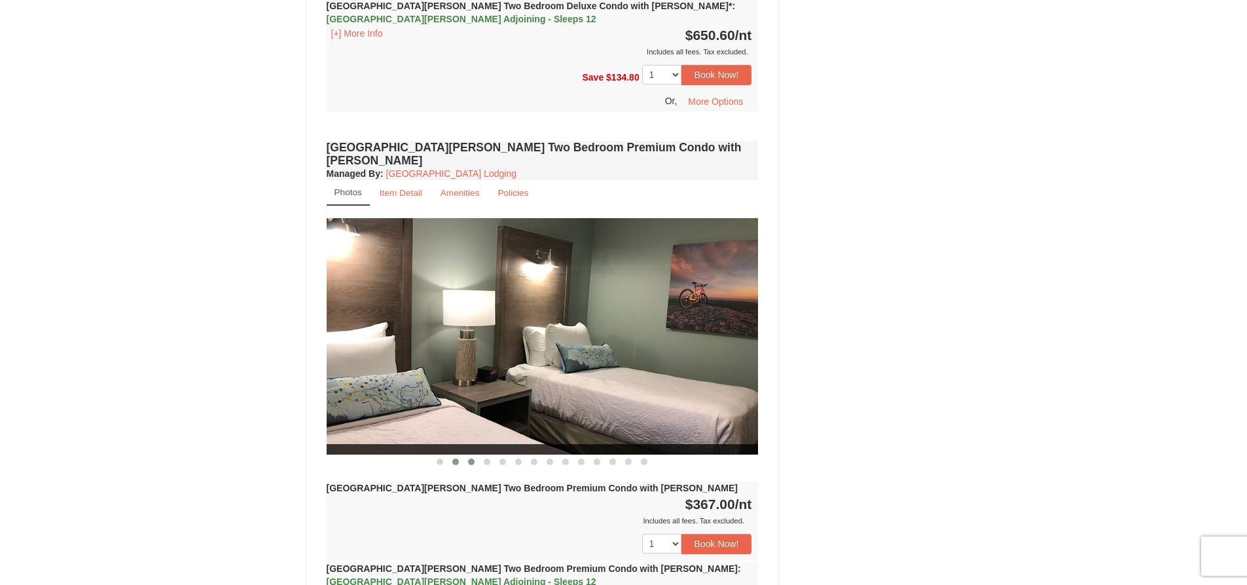
click at [474, 458] on span at bounding box center [471, 461] width 7 height 7
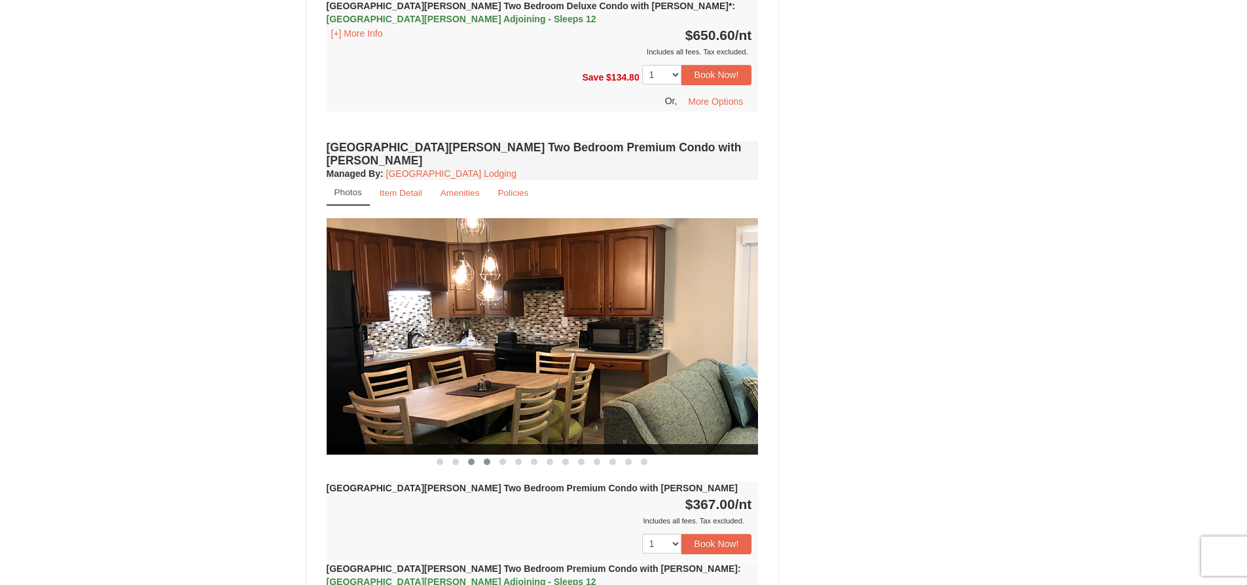
click at [486, 455] on button at bounding box center [487, 461] width 16 height 13
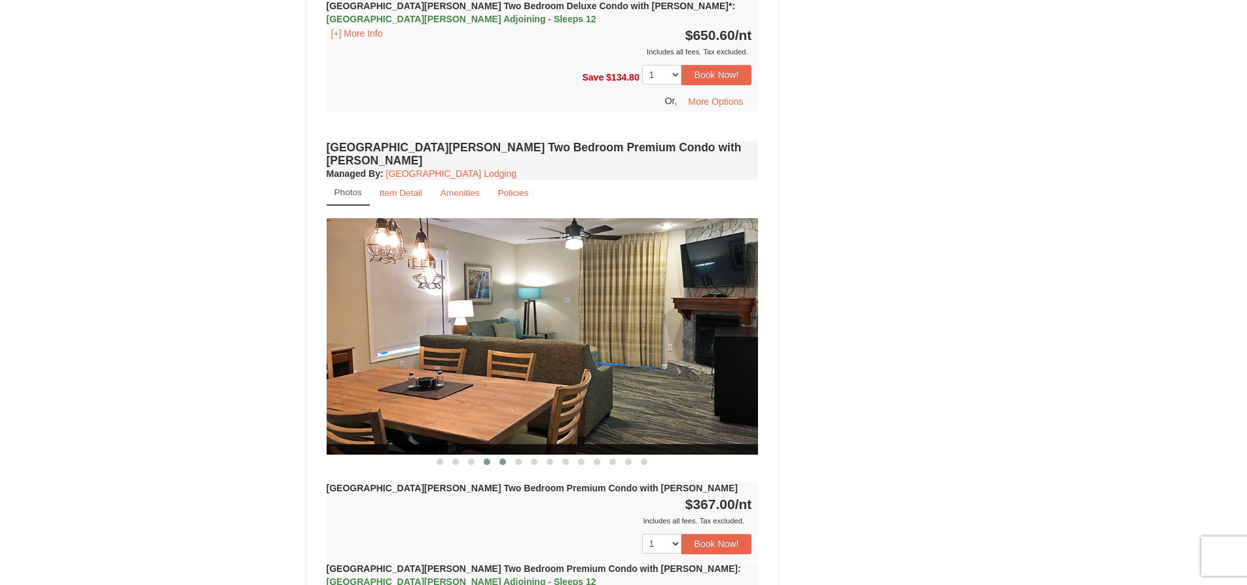
click at [509, 455] on button at bounding box center [503, 461] width 16 height 13
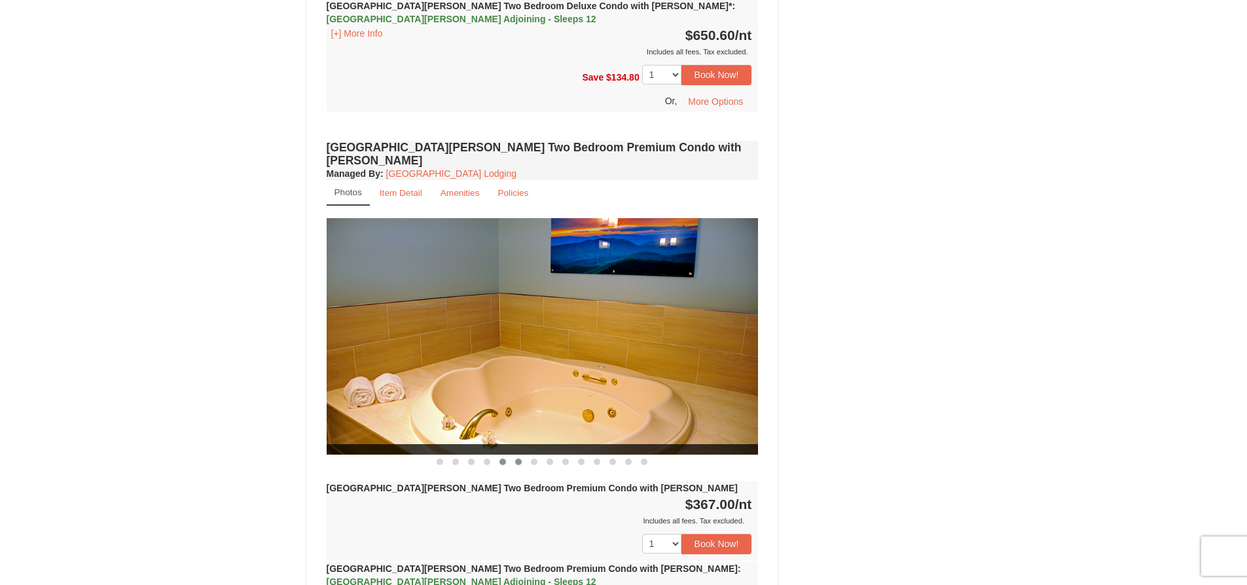
click at [523, 455] on button at bounding box center [519, 461] width 16 height 13
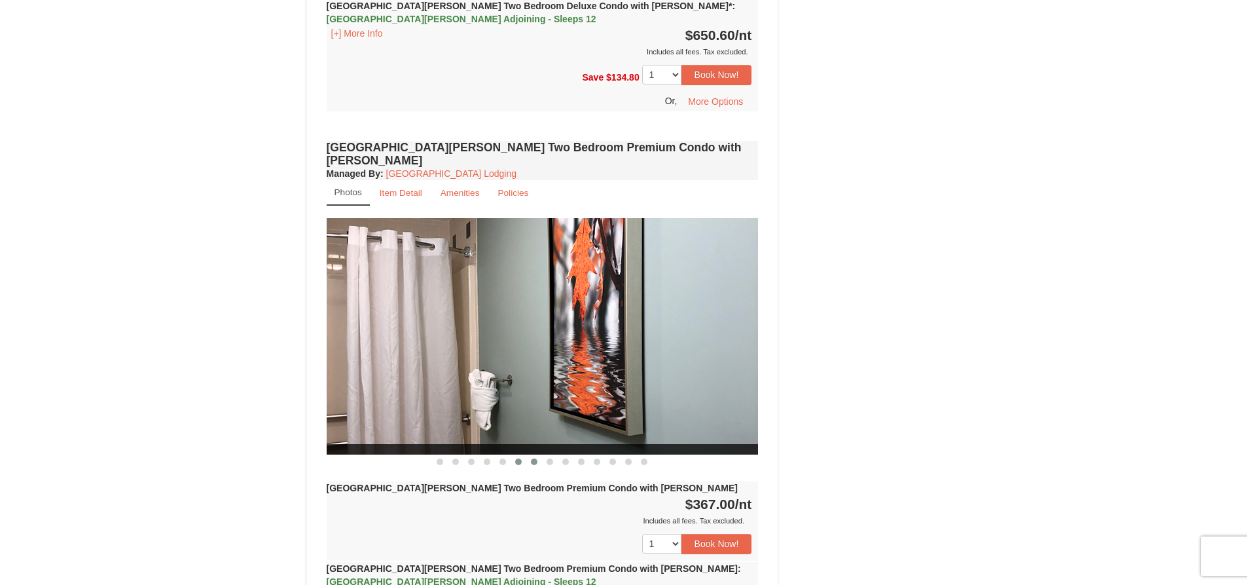
click at [530, 455] on button at bounding box center [534, 461] width 16 height 13
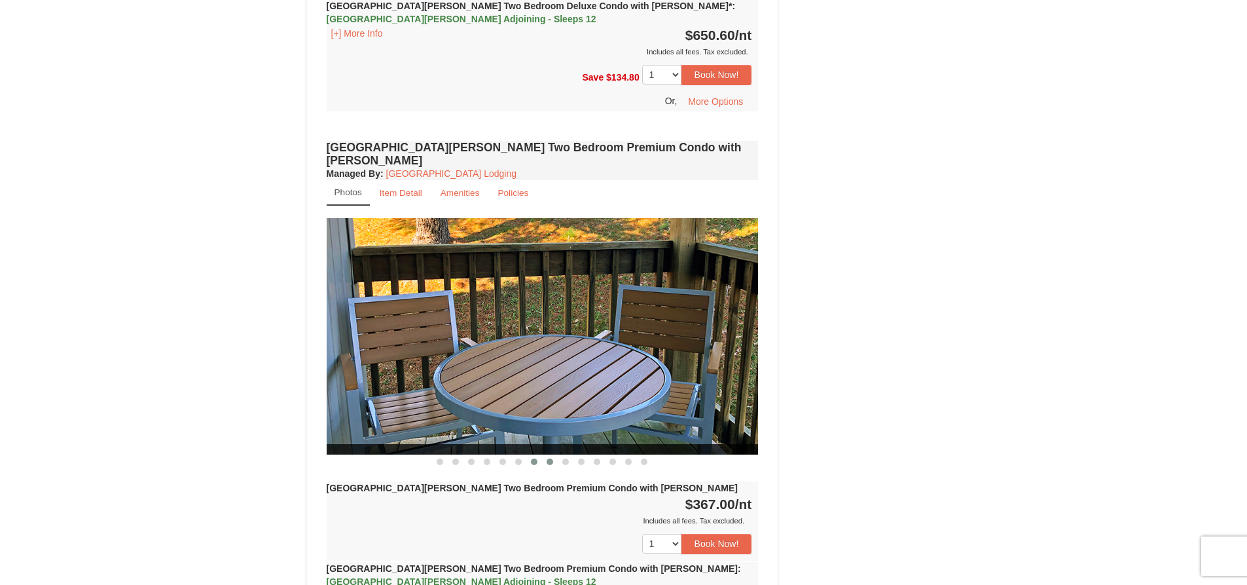
click at [548, 455] on button at bounding box center [550, 461] width 16 height 13
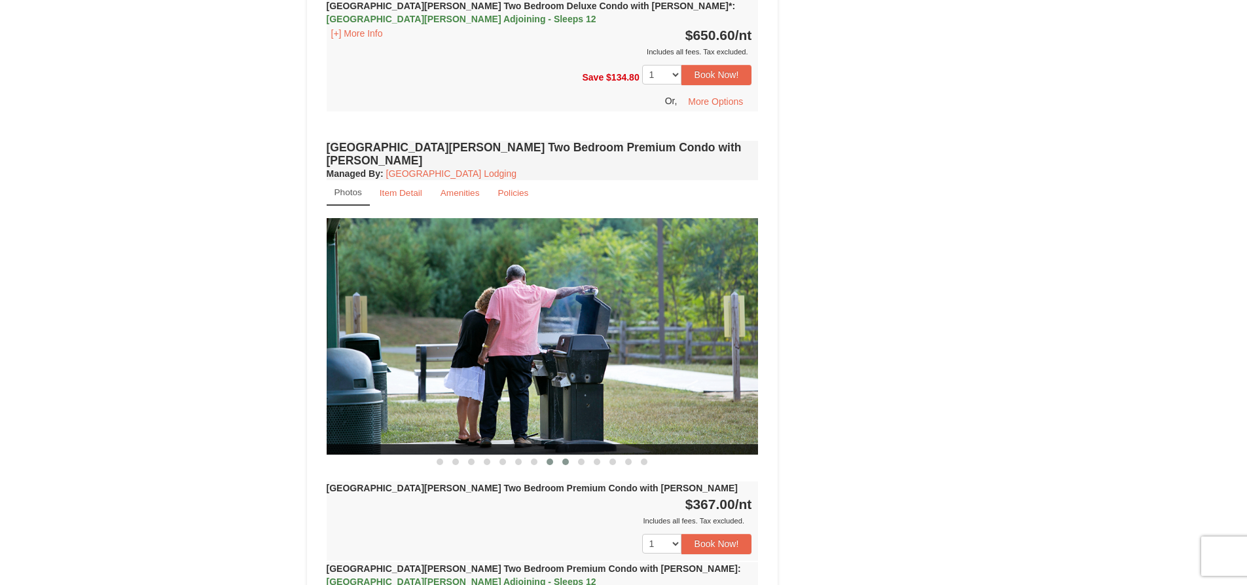
click at [561, 455] on button at bounding box center [566, 461] width 16 height 13
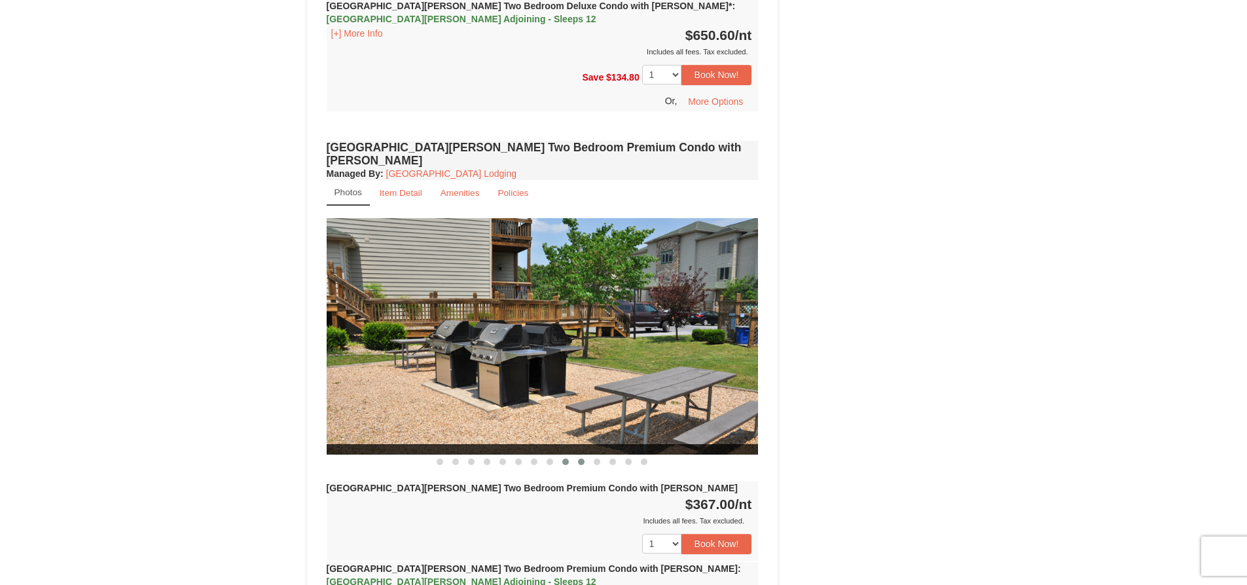
click at [582, 455] on button at bounding box center [582, 461] width 16 height 13
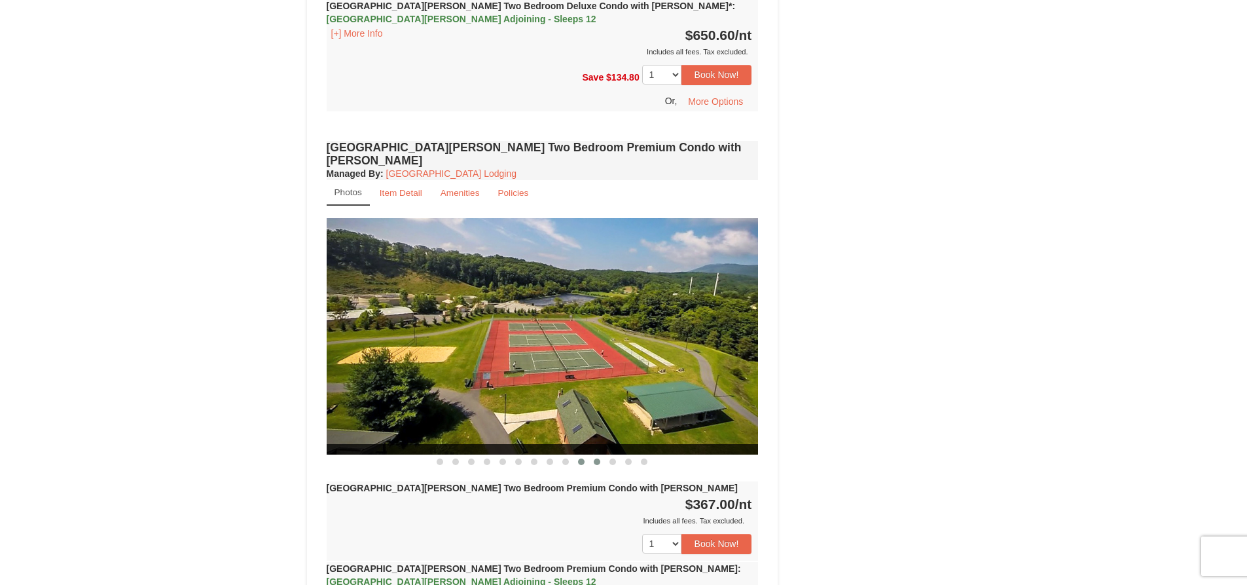
click at [597, 458] on span at bounding box center [597, 461] width 7 height 7
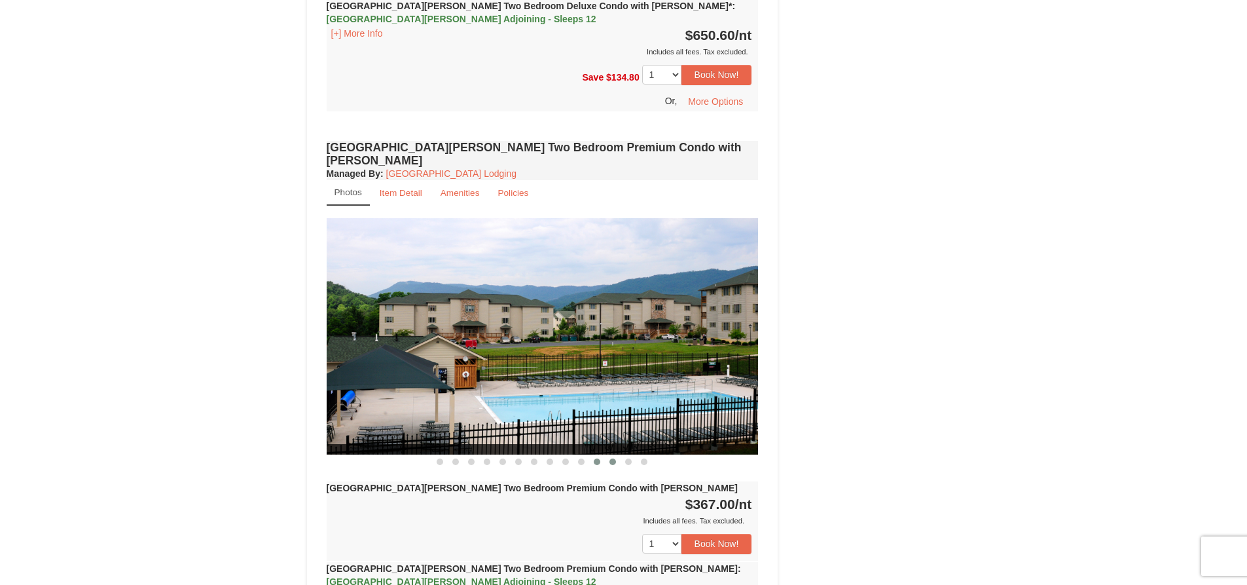
click at [607, 455] on button at bounding box center [613, 461] width 16 height 13
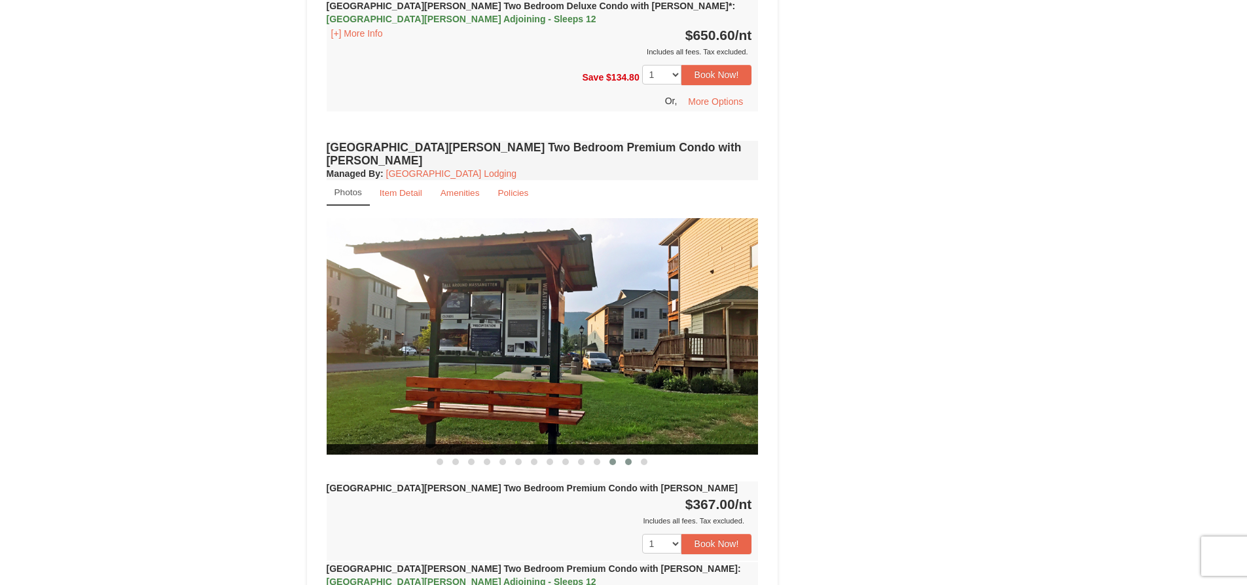
click at [627, 458] on span at bounding box center [628, 461] width 7 height 7
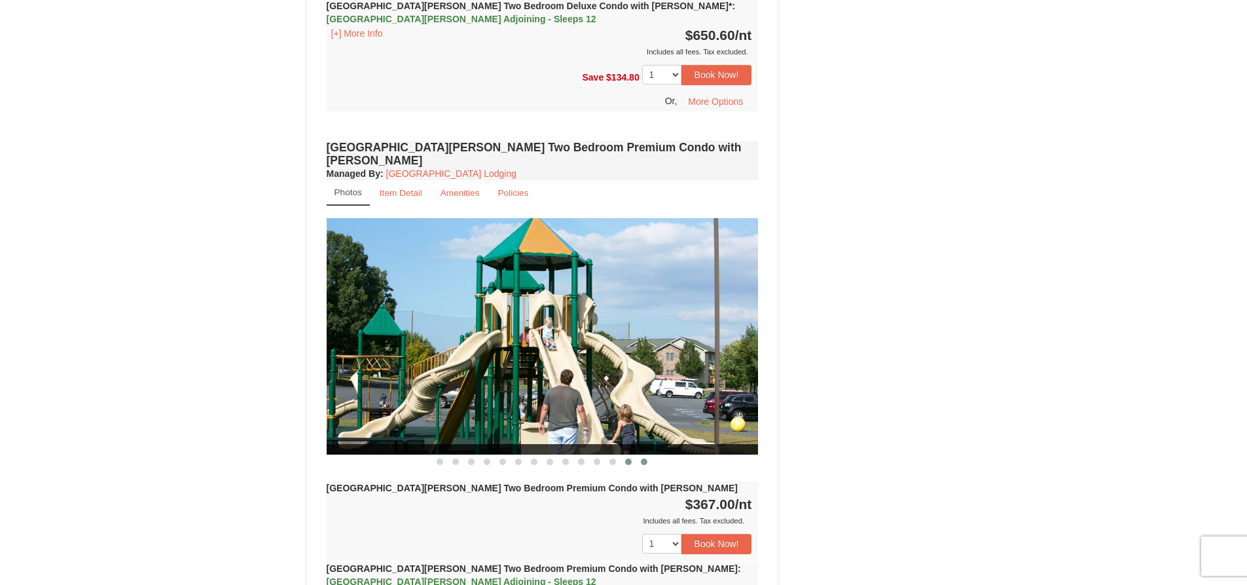
click at [646, 458] on span at bounding box center [644, 461] width 7 height 7
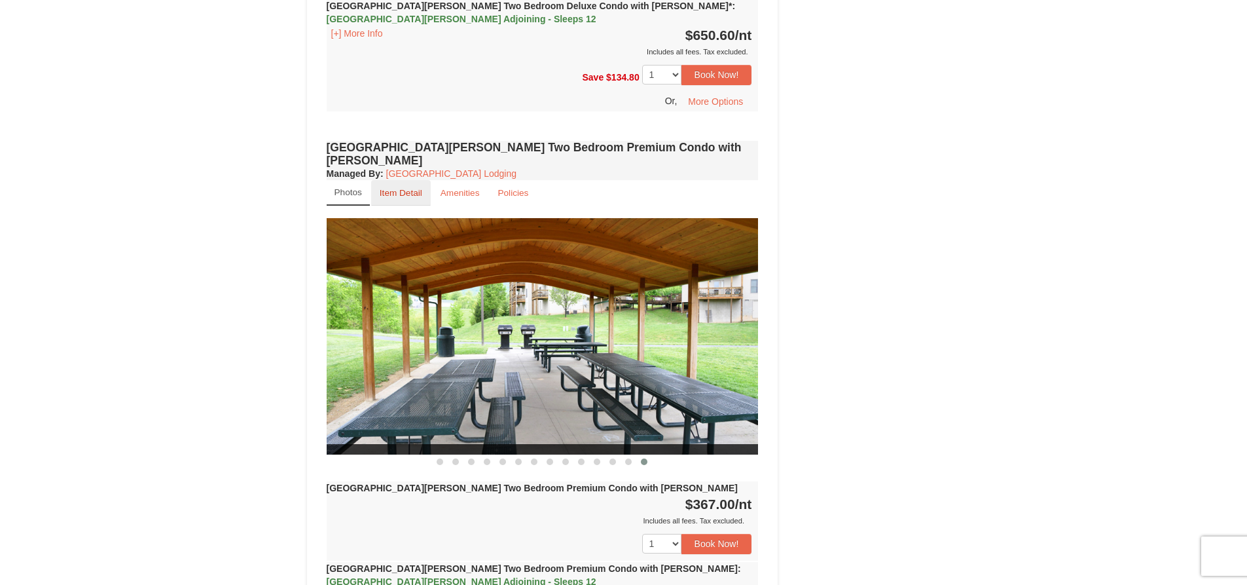
click at [414, 188] on small "Item Detail" at bounding box center [401, 193] width 43 height 10
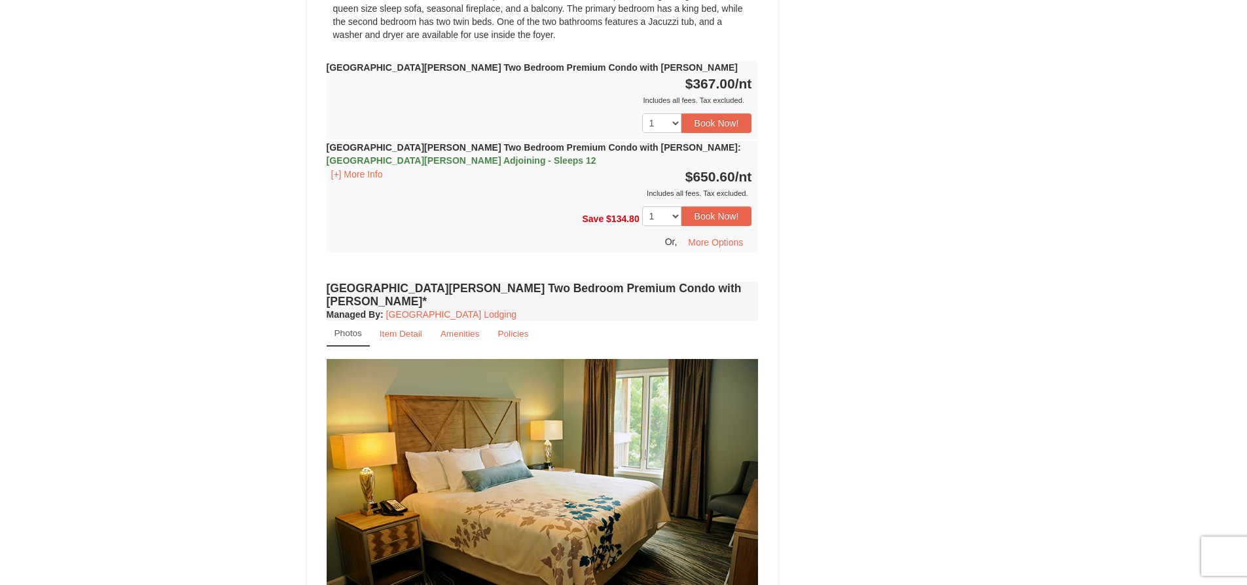
scroll to position [2750, 0]
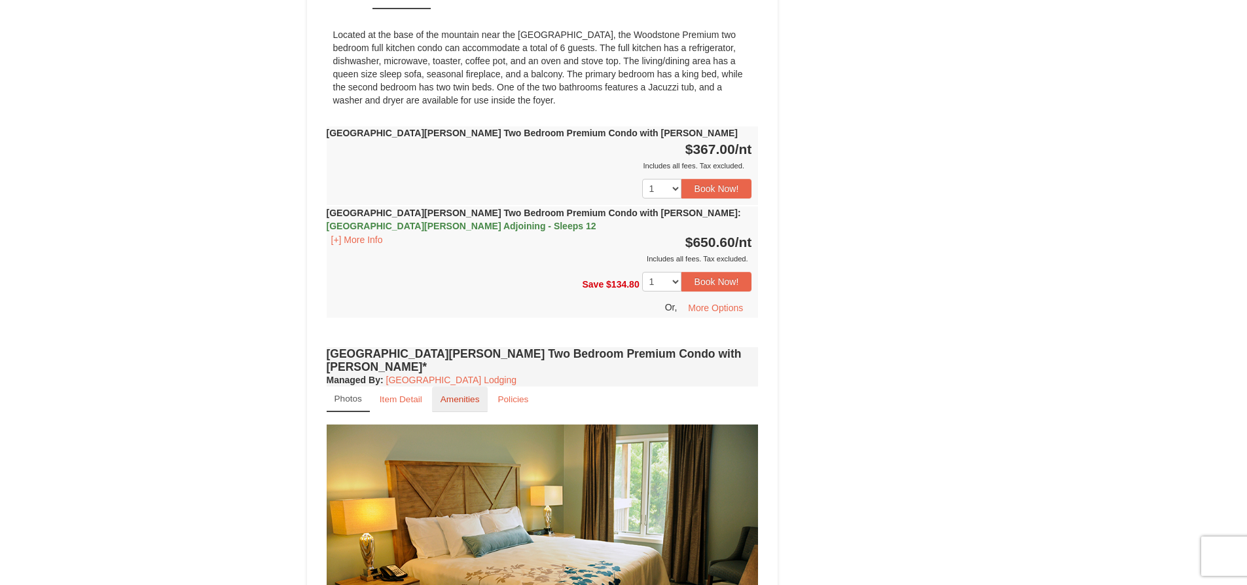
click at [450, 394] on small "Amenities" at bounding box center [460, 399] width 39 height 10
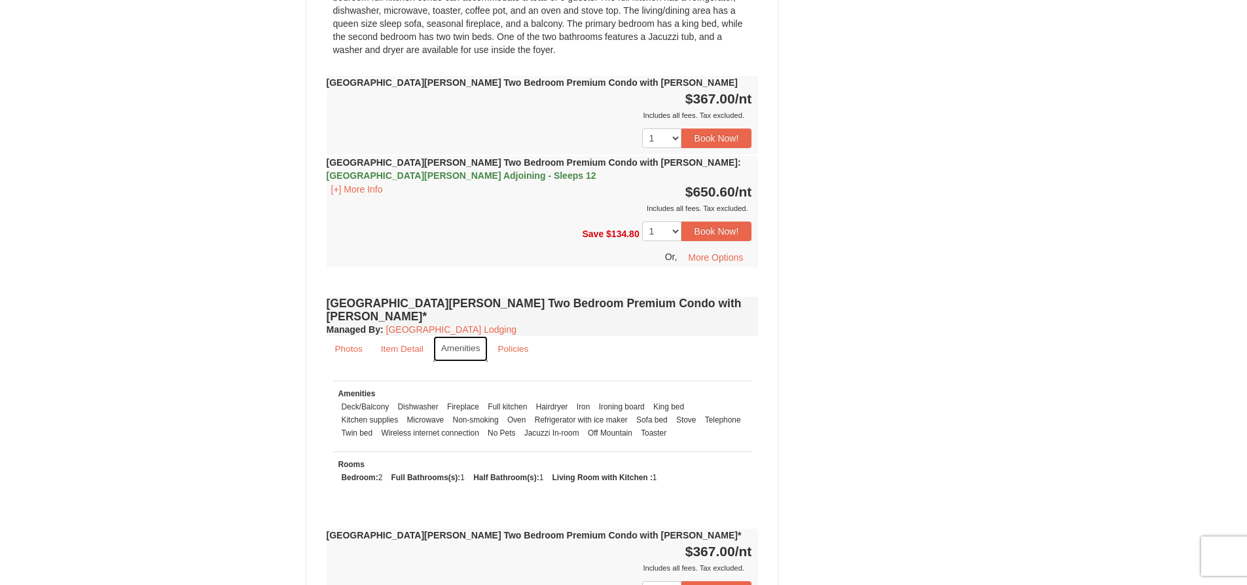
scroll to position [2815, 0]
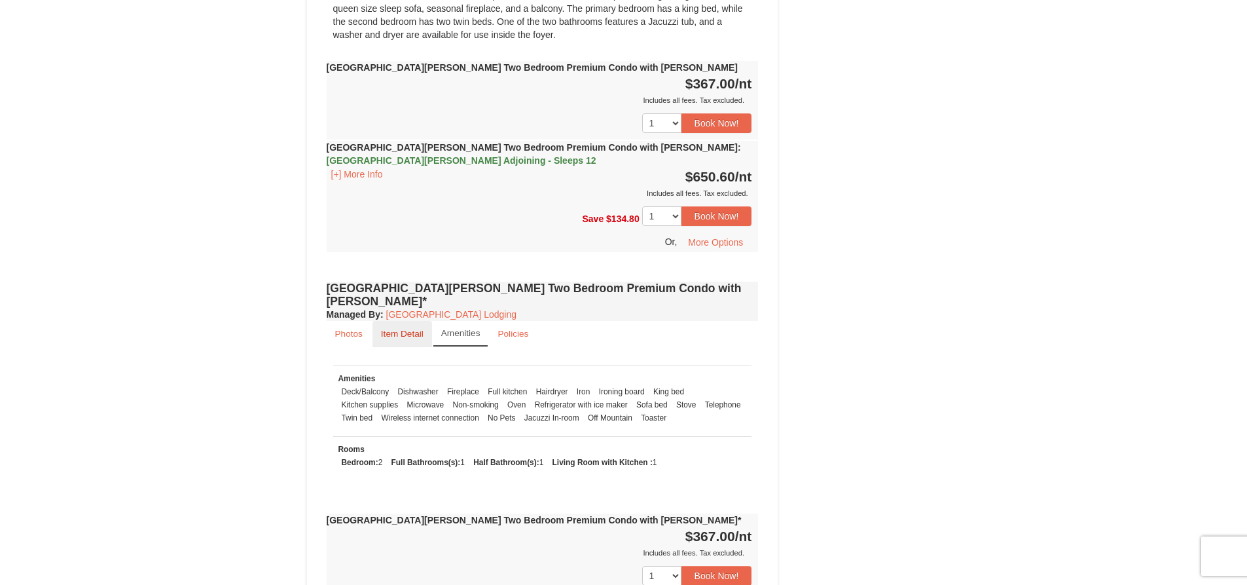
click at [399, 329] on small "Item Detail" at bounding box center [402, 334] width 43 height 10
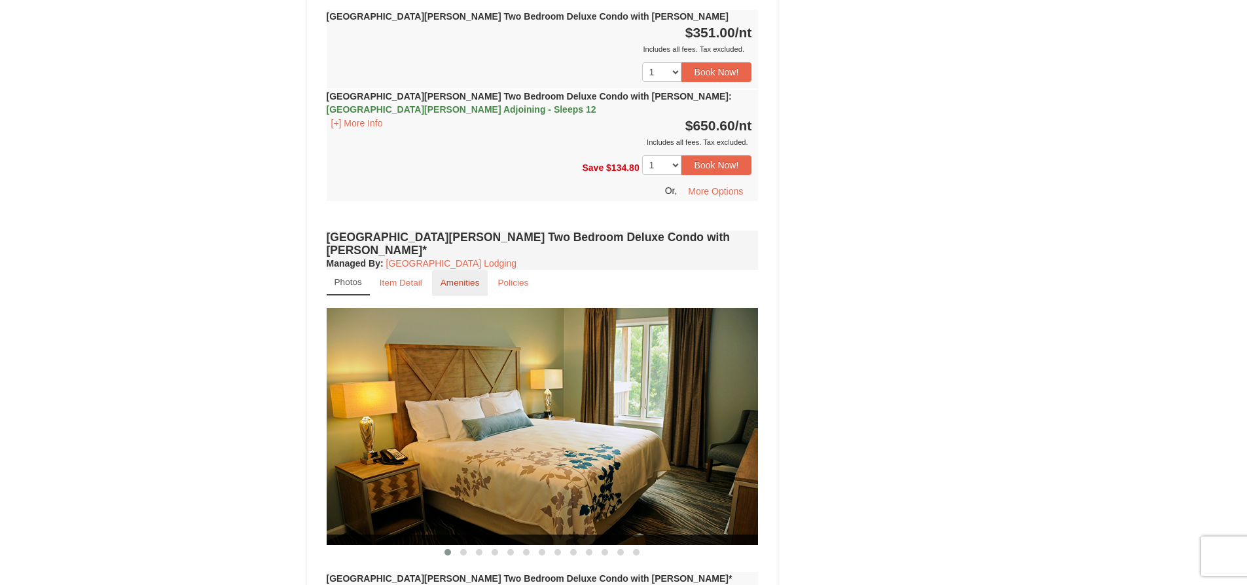
scroll to position [1899, 0]
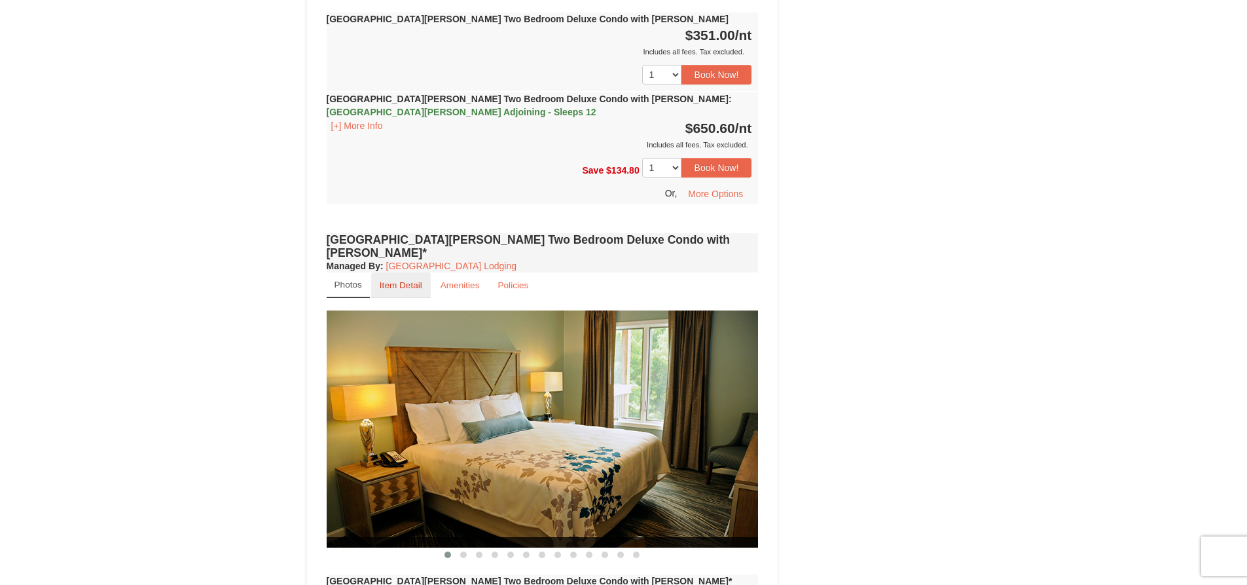
click at [409, 280] on small "Item Detail" at bounding box center [401, 285] width 43 height 10
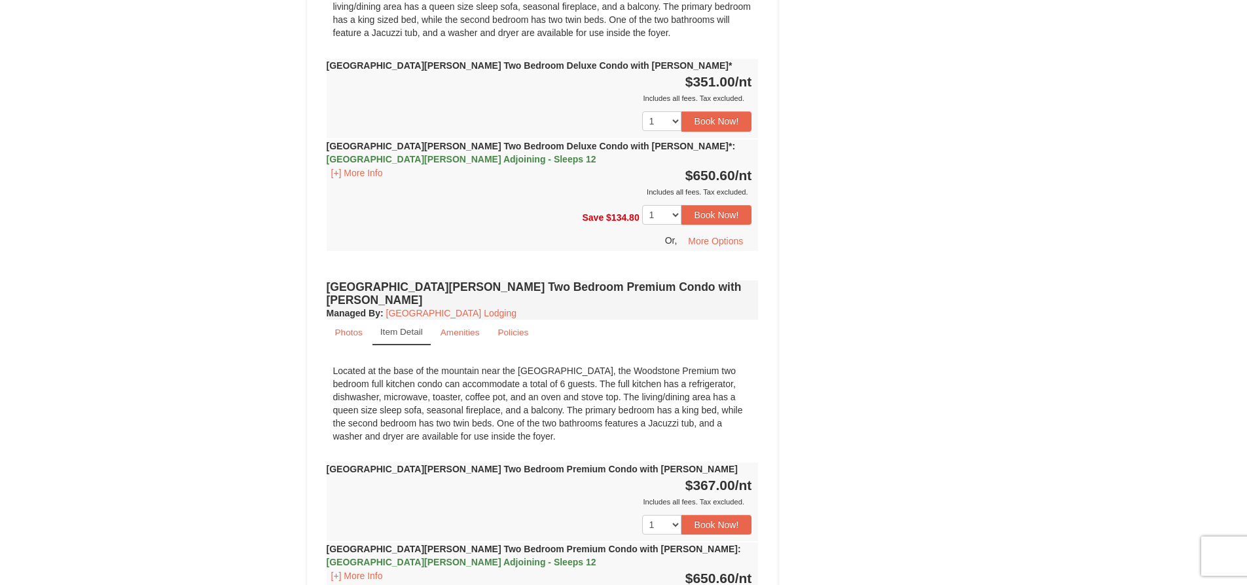
scroll to position [2291, 0]
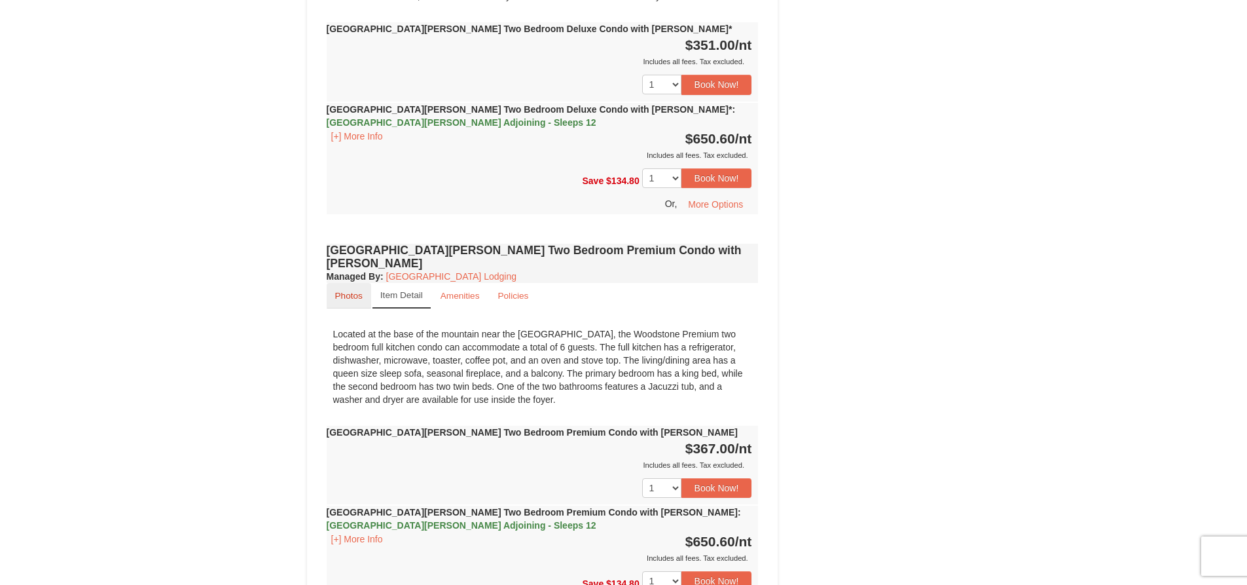
click at [348, 291] on small "Photos" at bounding box center [348, 296] width 27 height 10
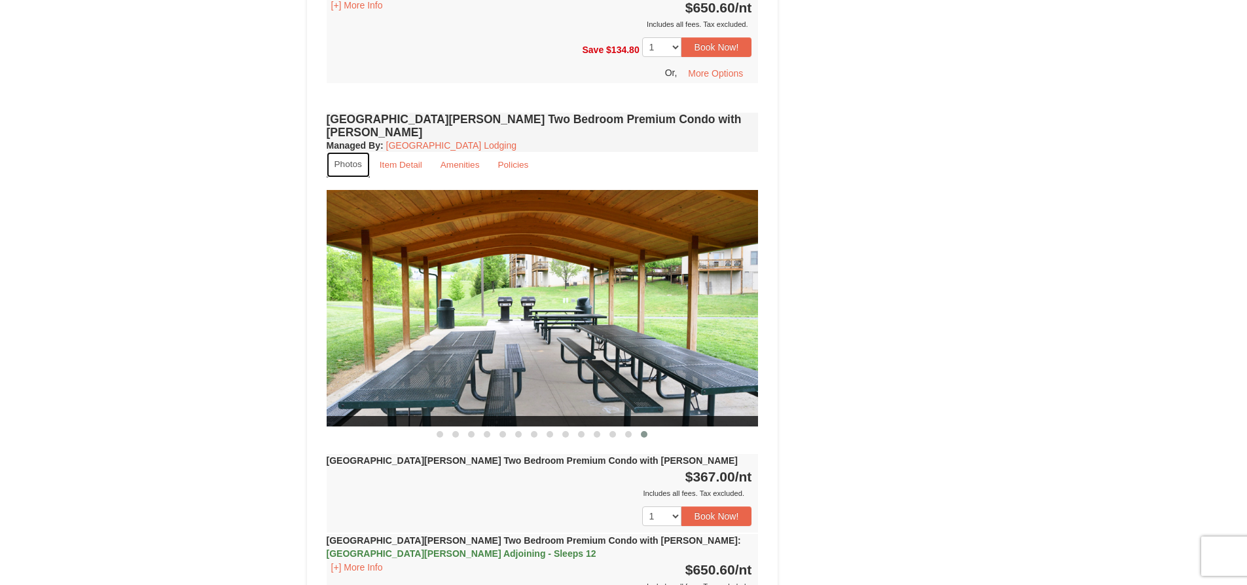
scroll to position [2488, 0]
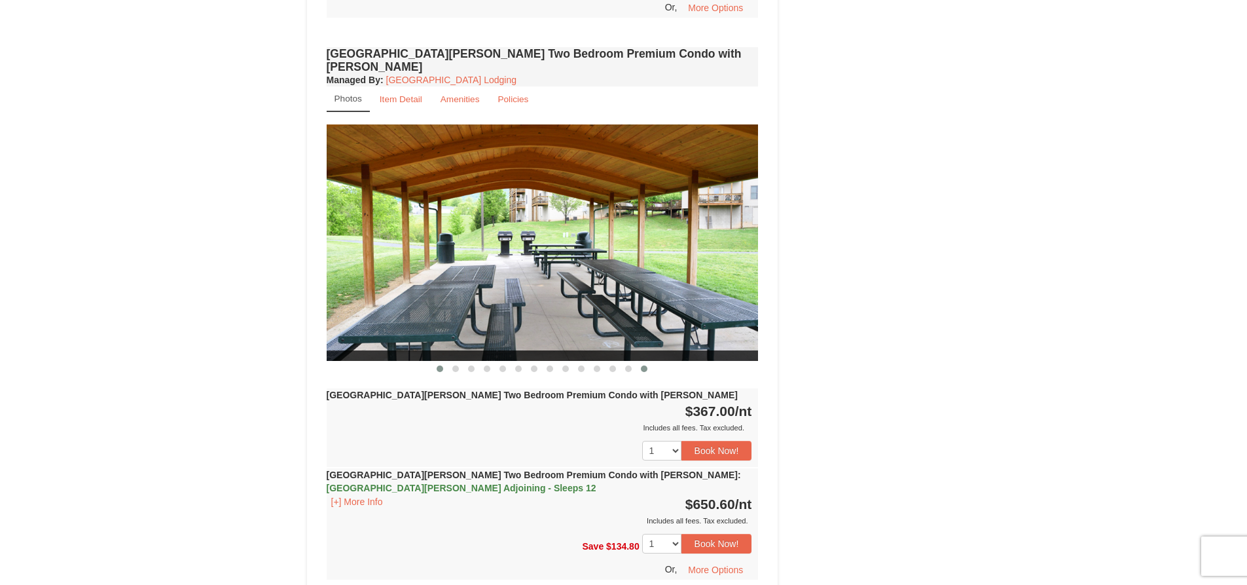
click at [435, 362] on button at bounding box center [440, 368] width 16 height 13
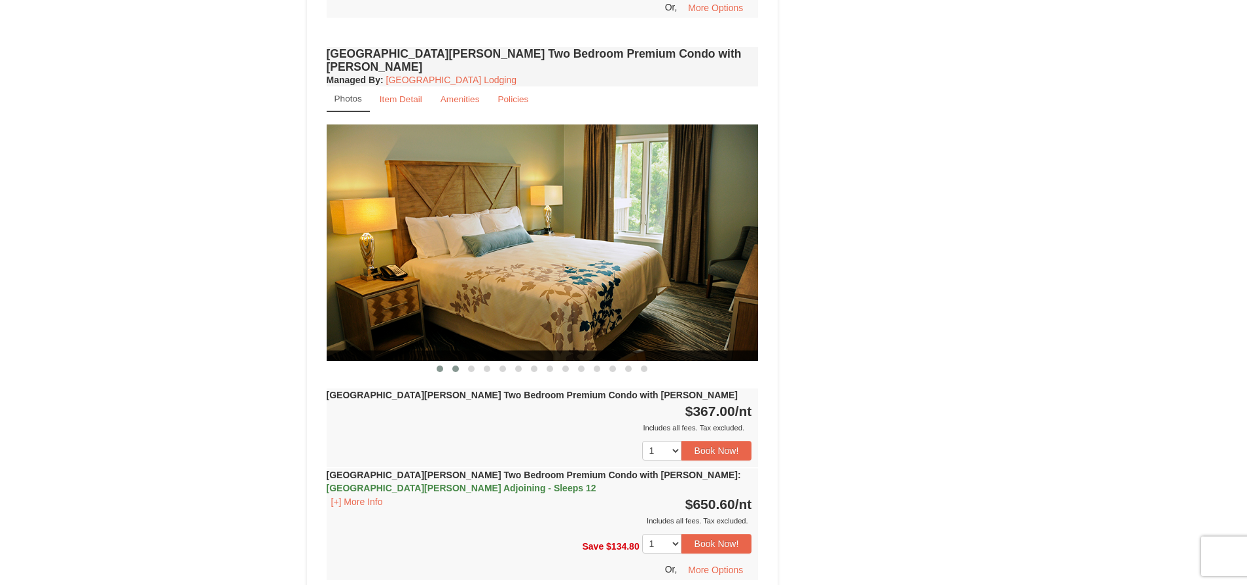
click at [450, 362] on button at bounding box center [456, 368] width 16 height 13
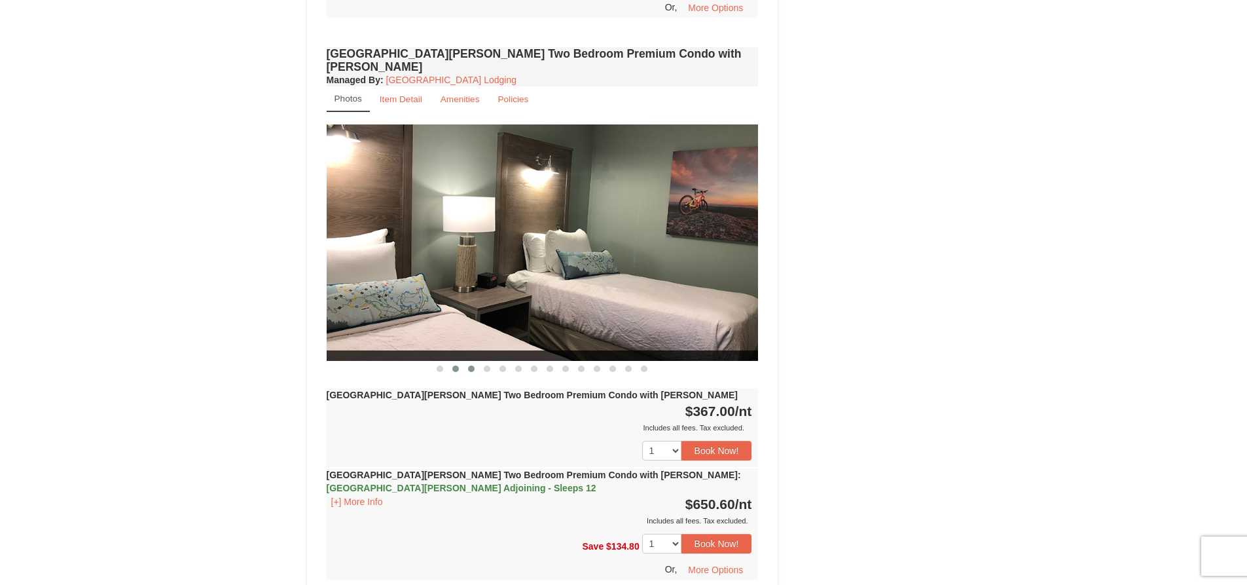
click at [467, 362] on button at bounding box center [472, 368] width 16 height 13
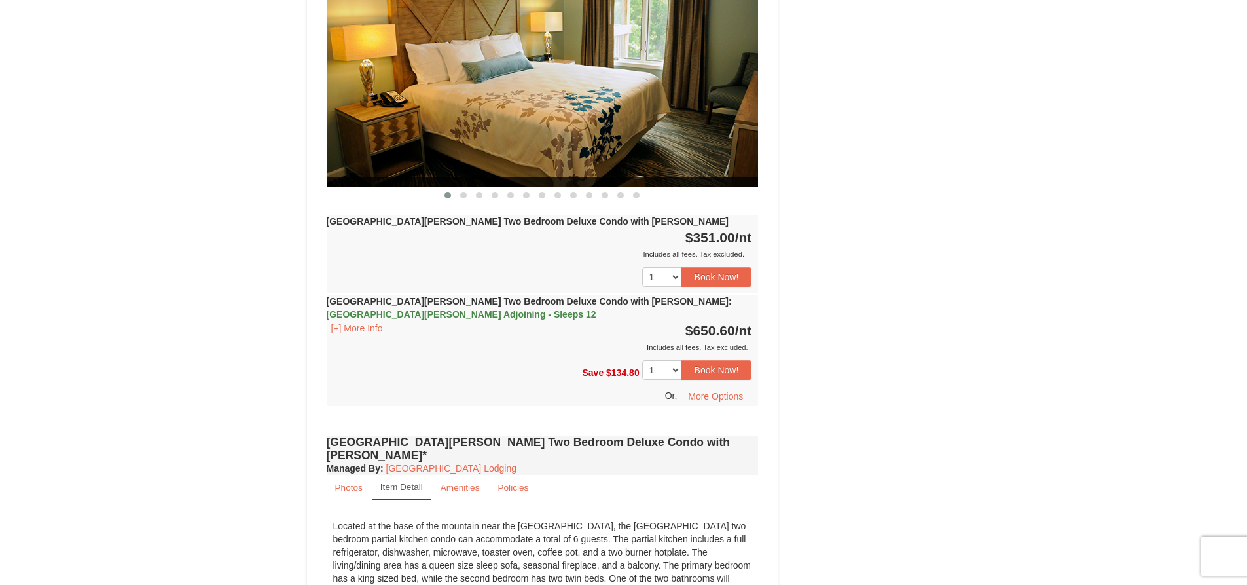
scroll to position [1571, 0]
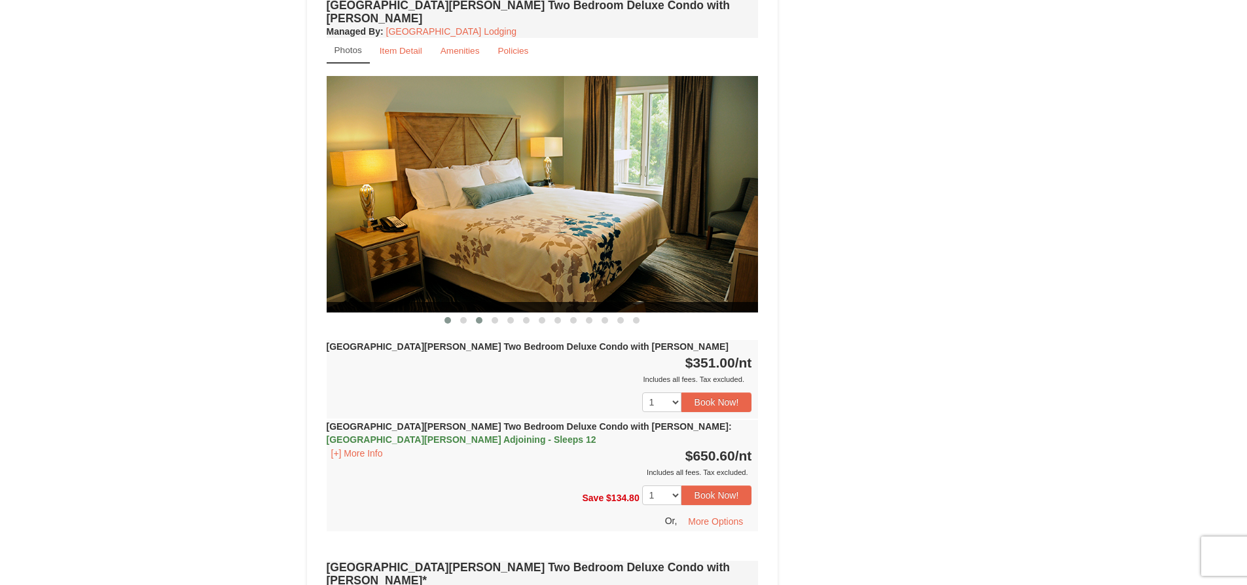
click at [484, 314] on button at bounding box center [479, 320] width 16 height 13
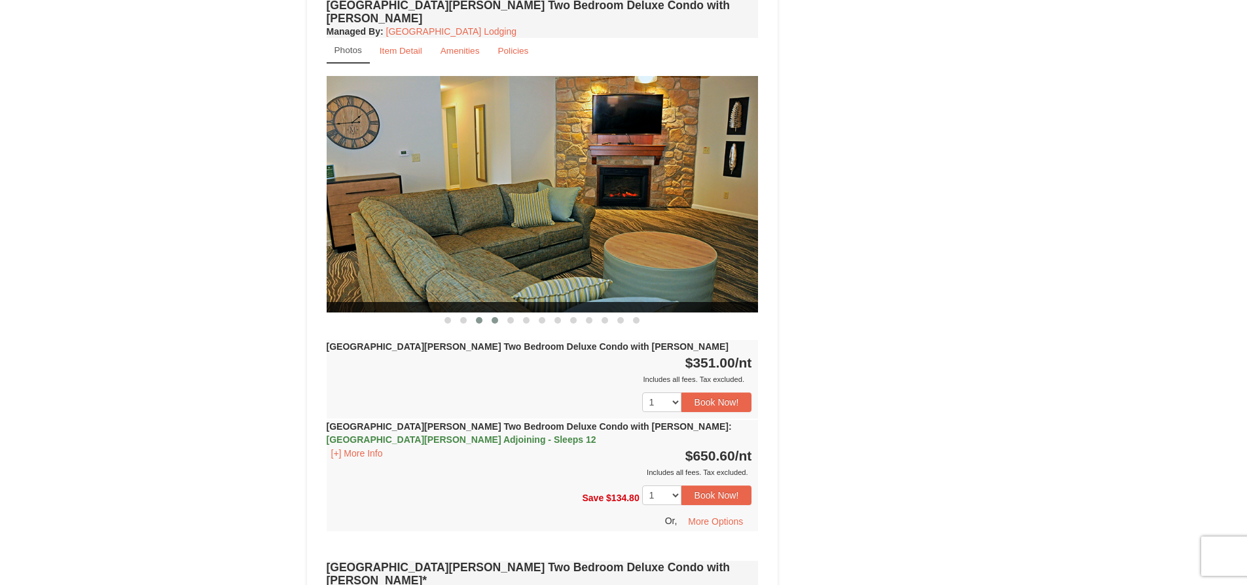
click at [500, 314] on button at bounding box center [495, 320] width 16 height 13
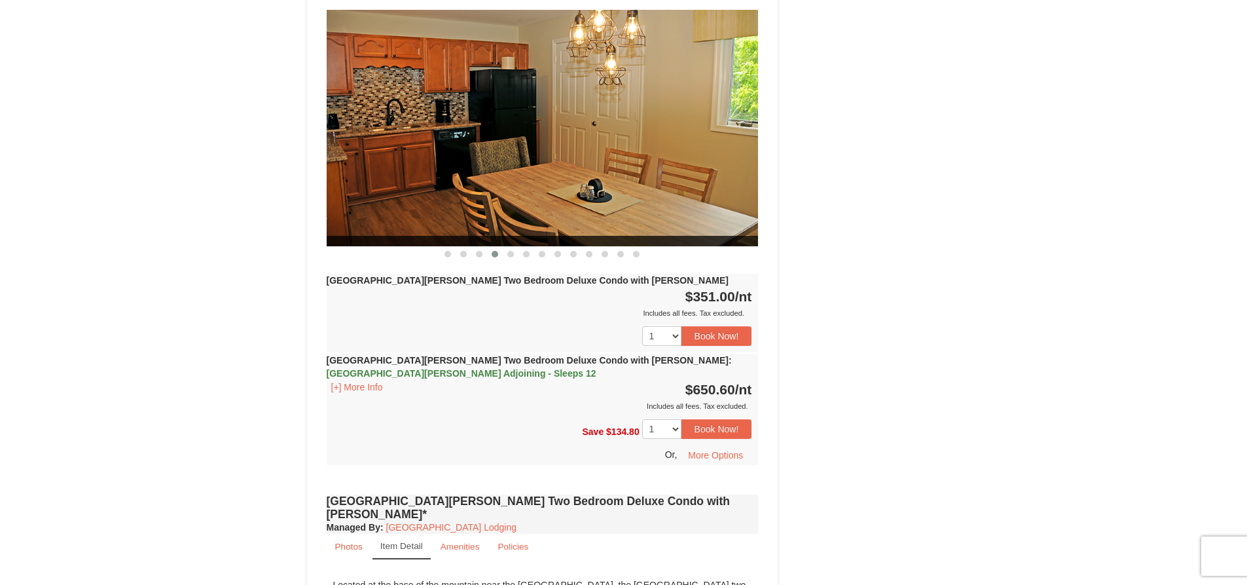
scroll to position [1637, 0]
click at [475, 248] on button at bounding box center [479, 254] width 16 height 13
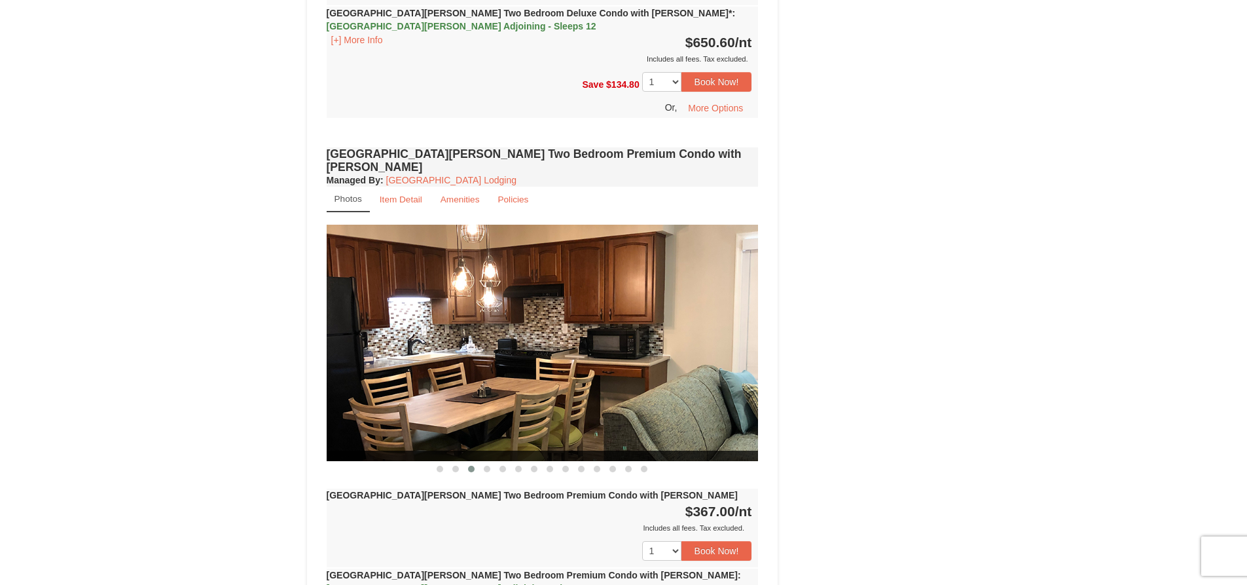
scroll to position [2488, 0]
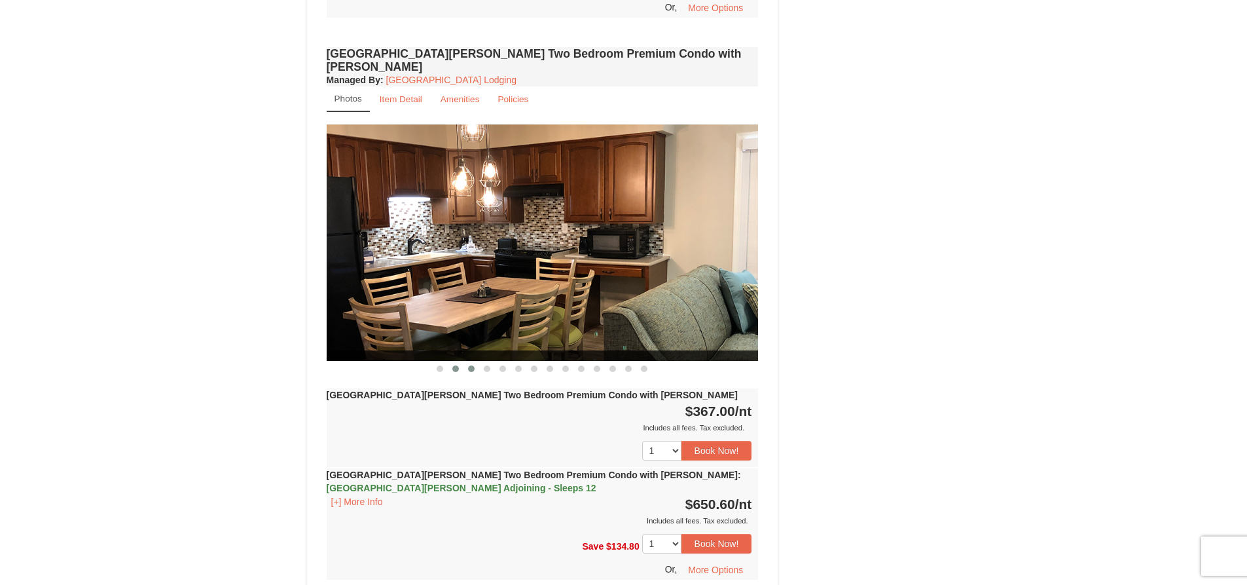
click at [460, 362] on button at bounding box center [456, 368] width 16 height 13
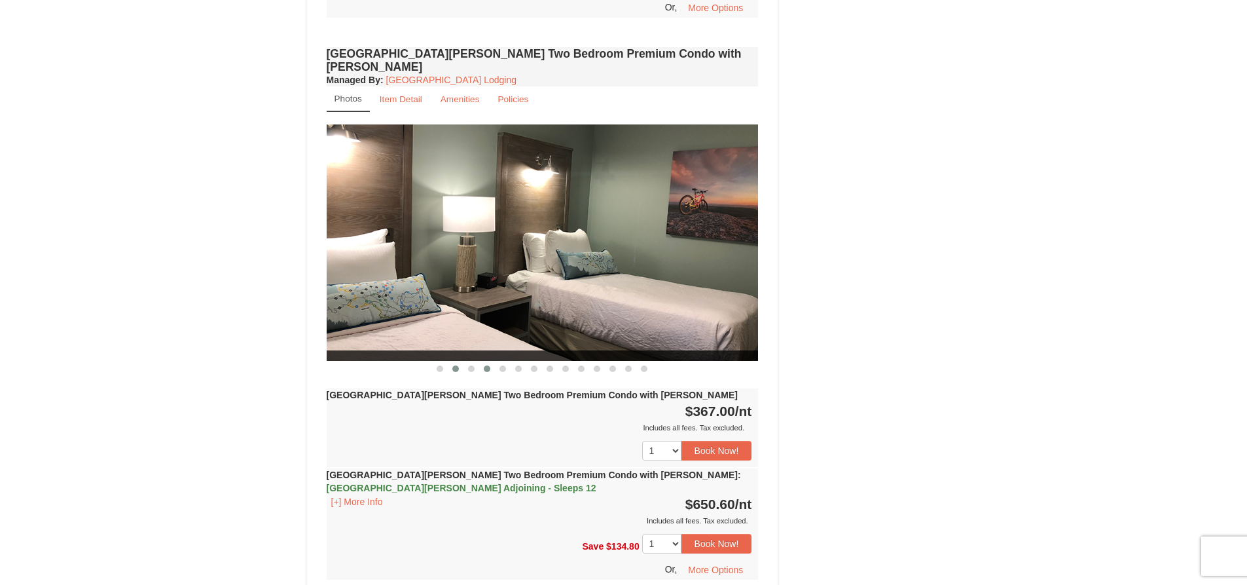
click at [486, 365] on span at bounding box center [487, 368] width 7 height 7
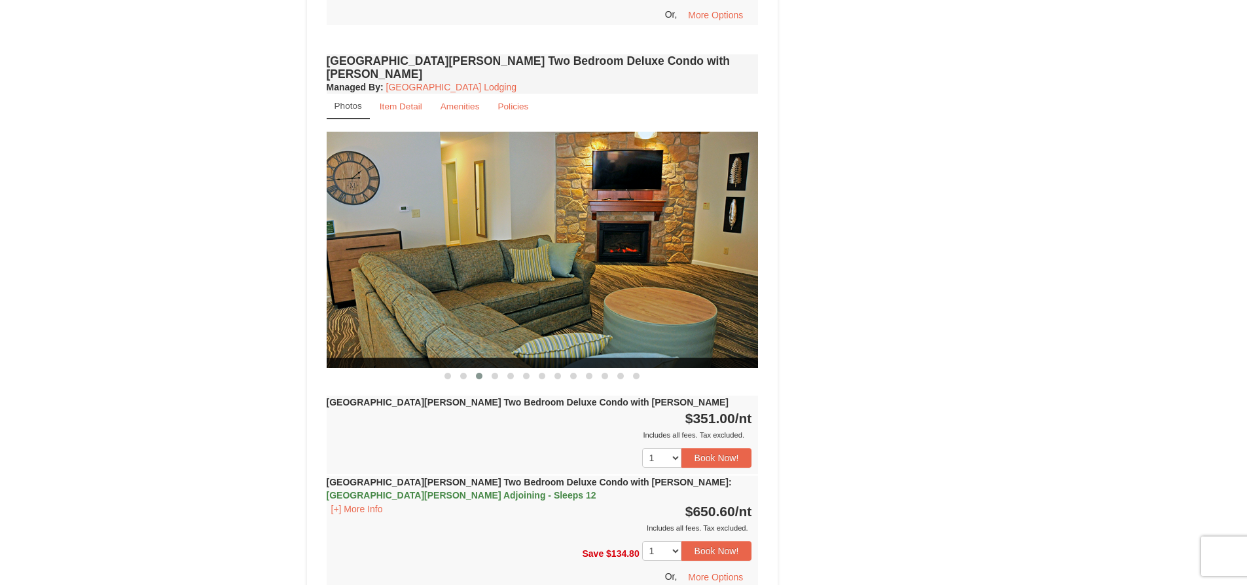
scroll to position [1506, 0]
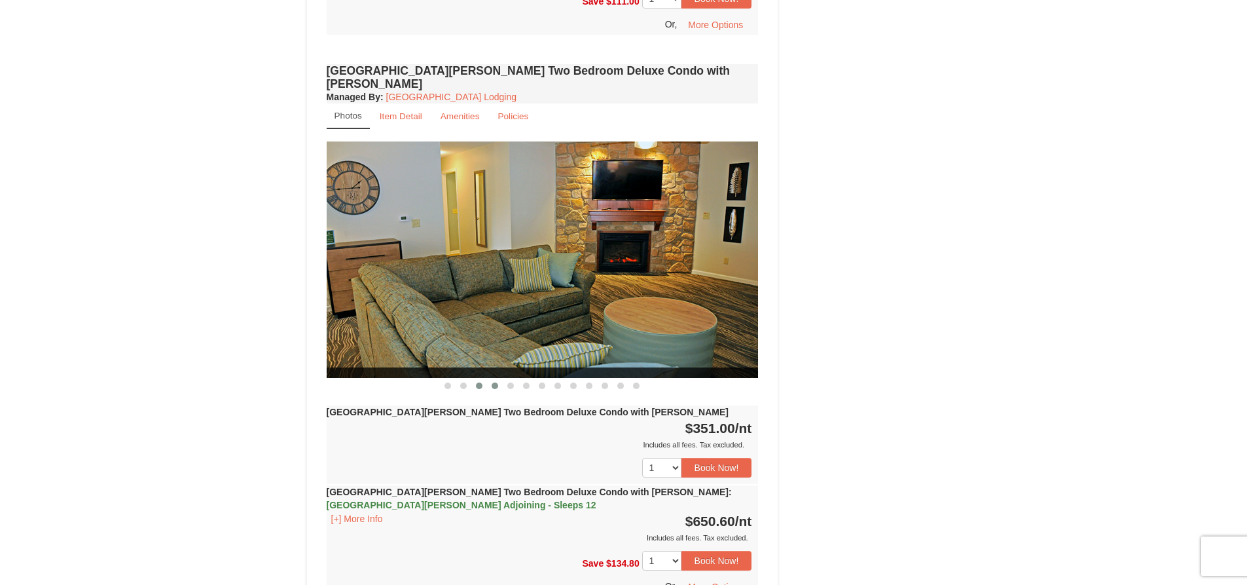
click at [490, 379] on button at bounding box center [495, 385] width 16 height 13
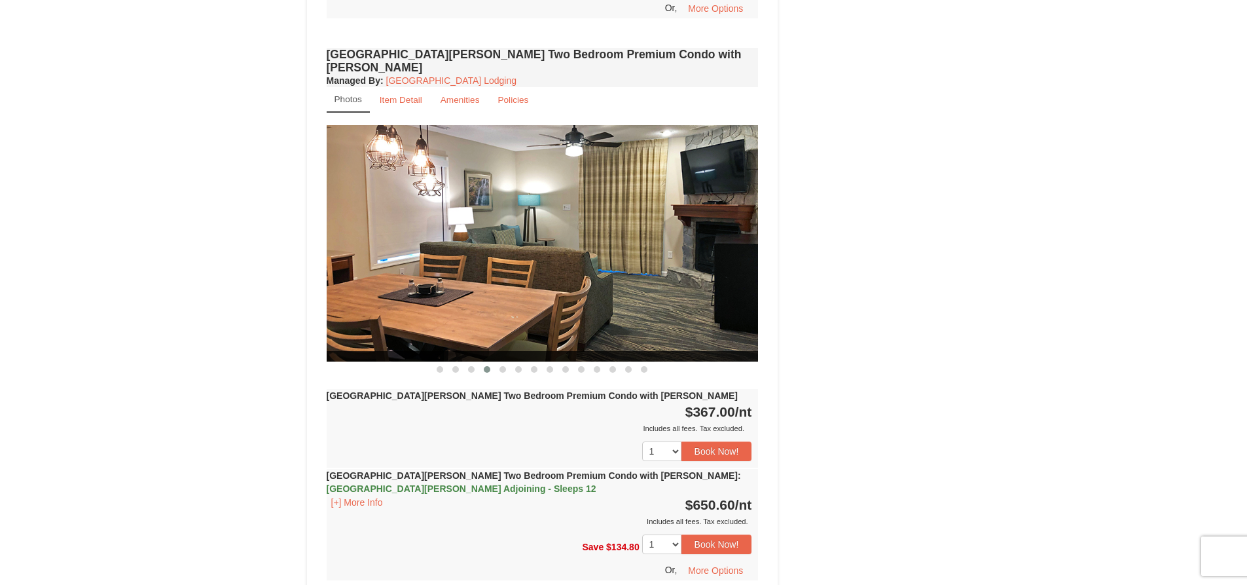
scroll to position [2488, 0]
click at [501, 365] on span at bounding box center [503, 368] width 7 height 7
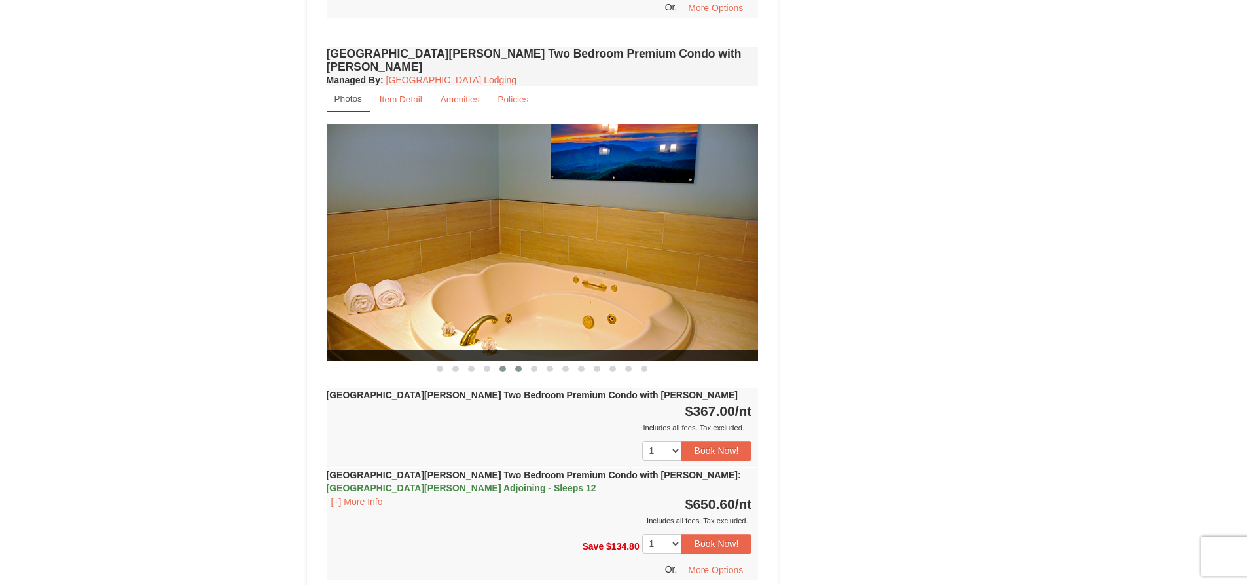
click at [518, 365] on span at bounding box center [518, 368] width 7 height 7
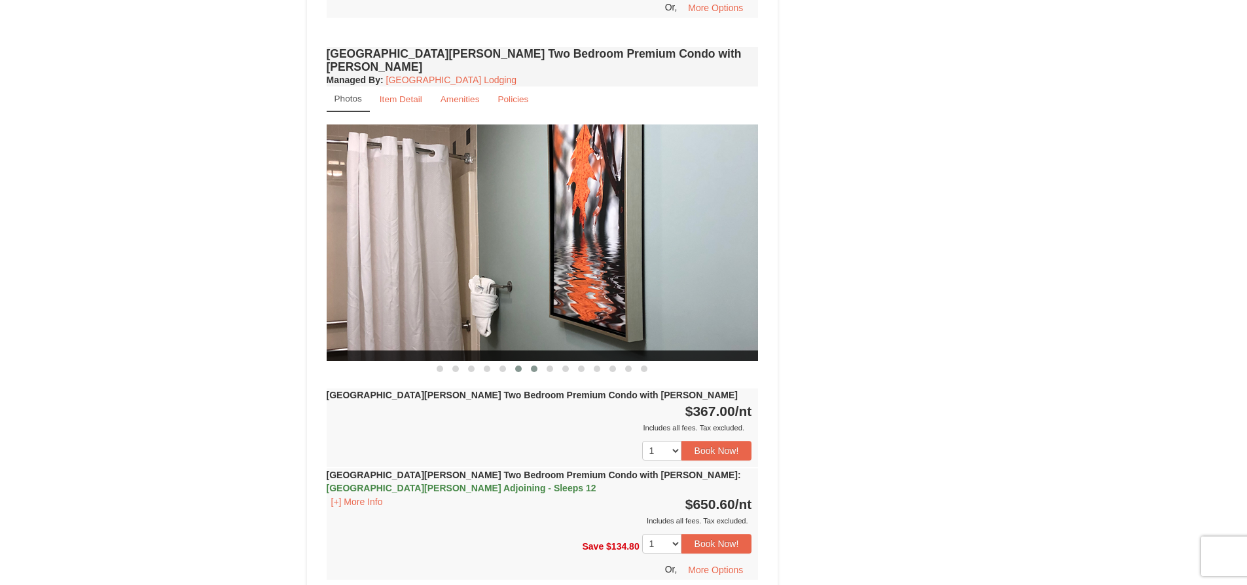
click at [534, 365] on span at bounding box center [534, 368] width 7 height 7
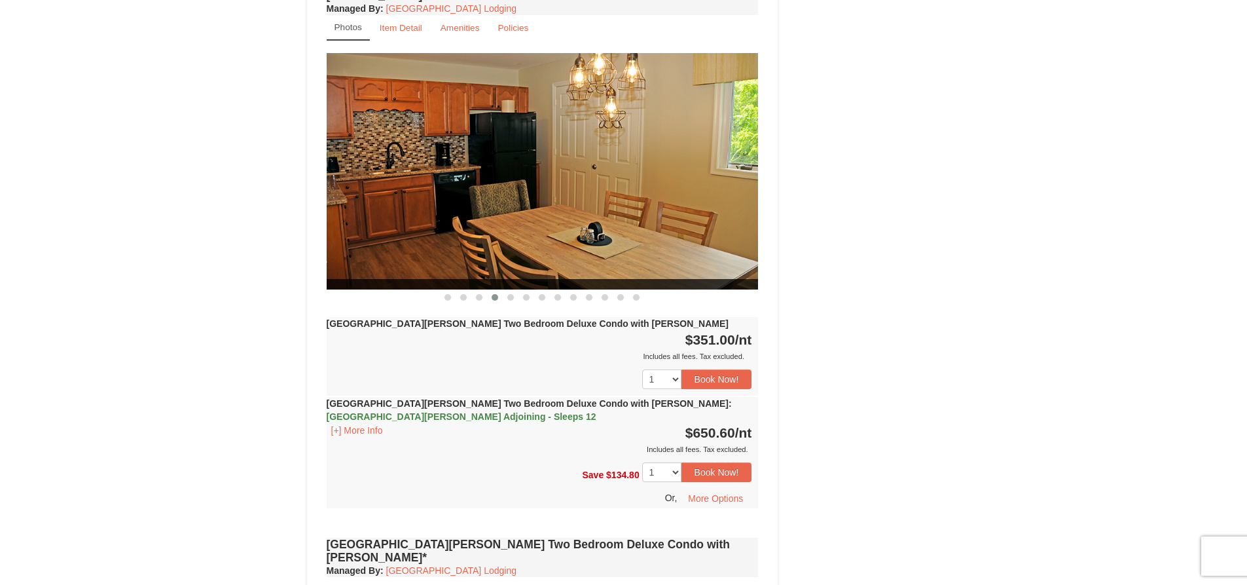
scroll to position [1571, 0]
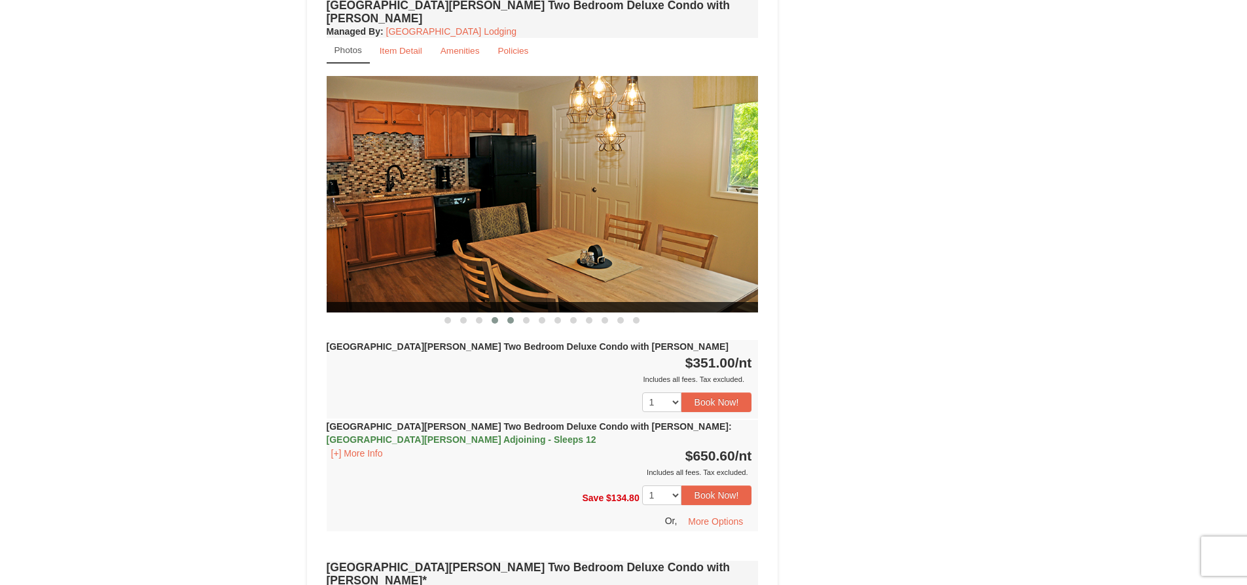
click at [511, 317] on span at bounding box center [510, 320] width 7 height 7
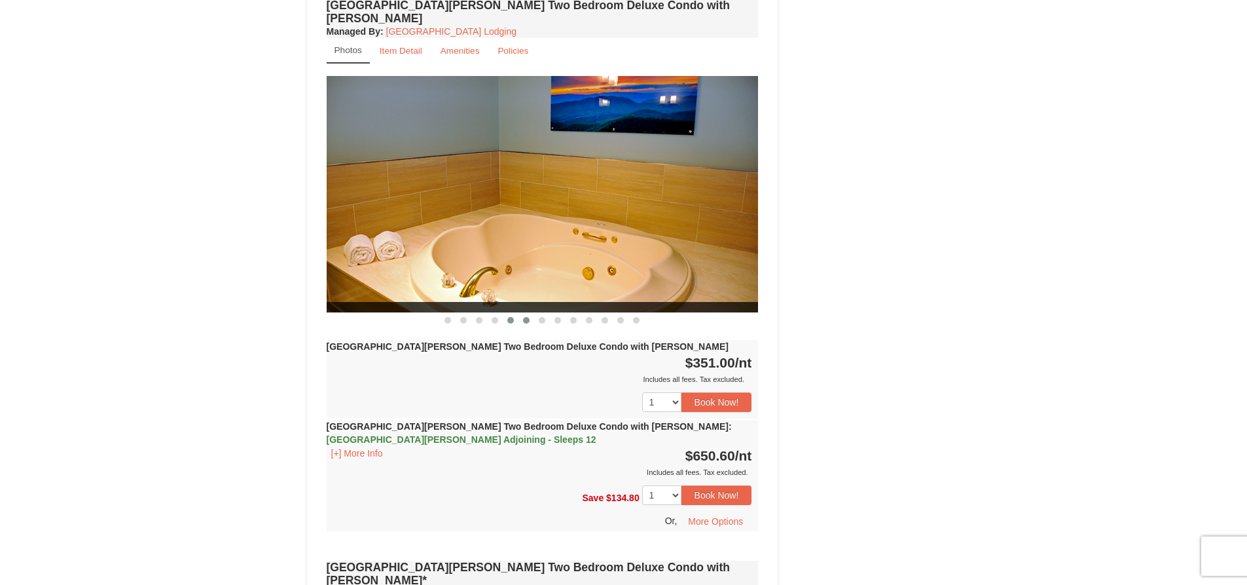
click at [526, 317] on span at bounding box center [526, 320] width 7 height 7
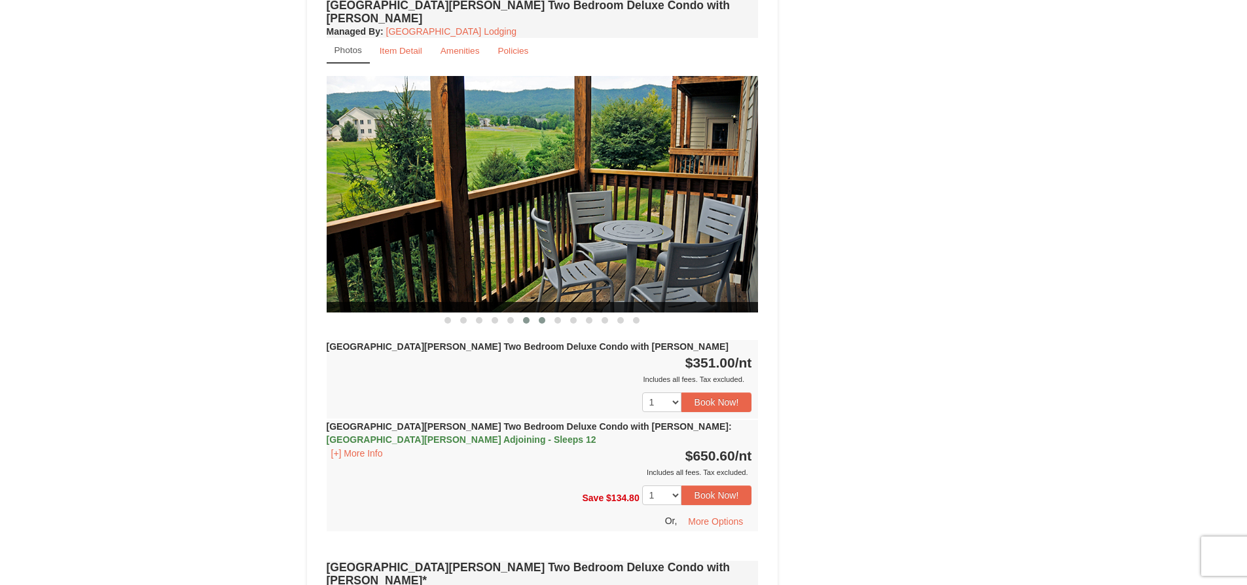
click at [542, 317] on span at bounding box center [542, 320] width 7 height 7
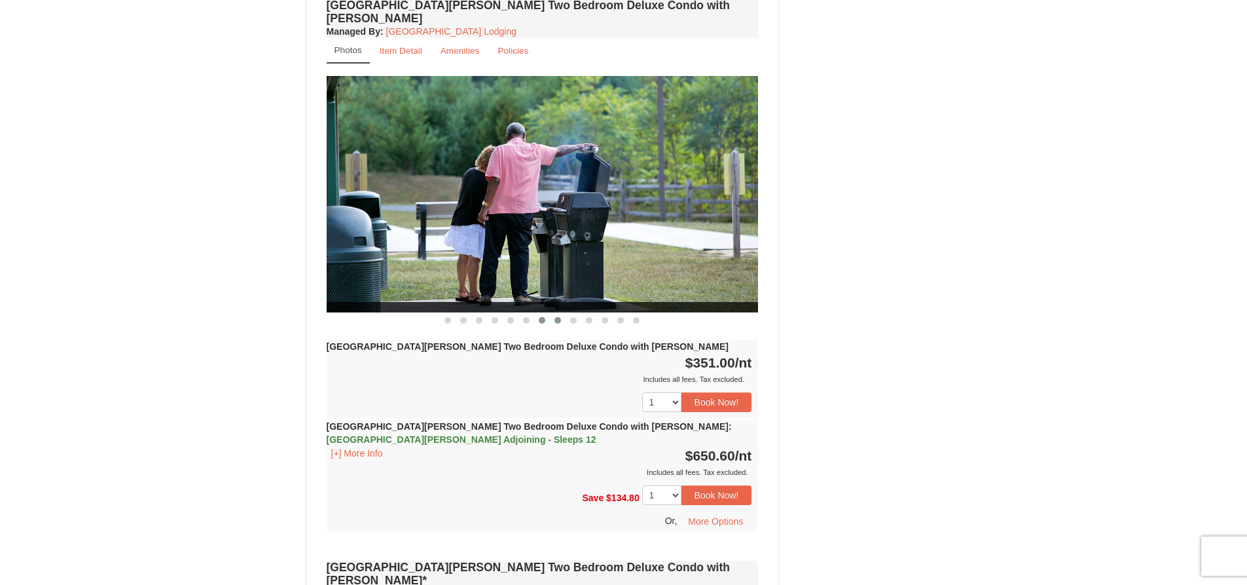
click at [556, 317] on span at bounding box center [558, 320] width 7 height 7
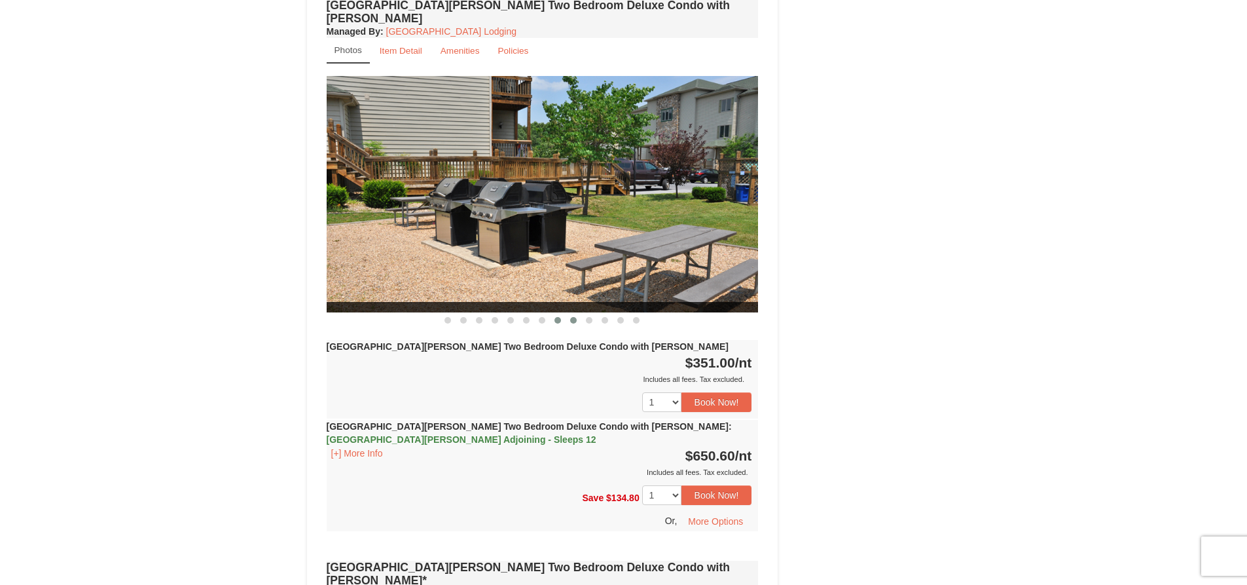
click at [570, 317] on span at bounding box center [573, 320] width 7 height 7
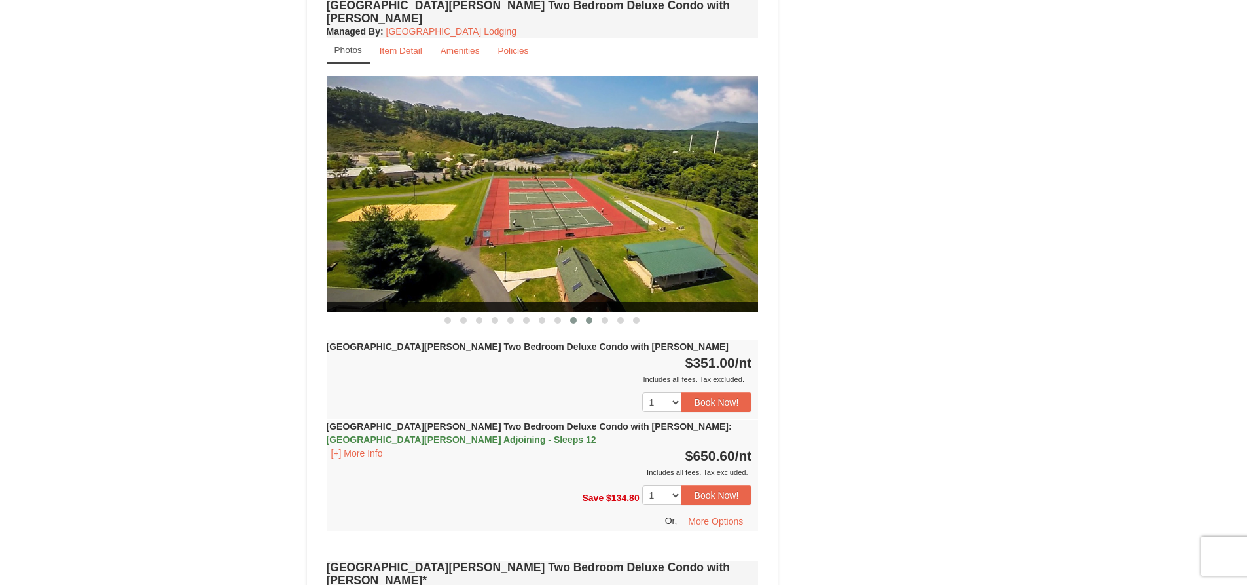
click at [583, 314] on button at bounding box center [589, 320] width 16 height 13
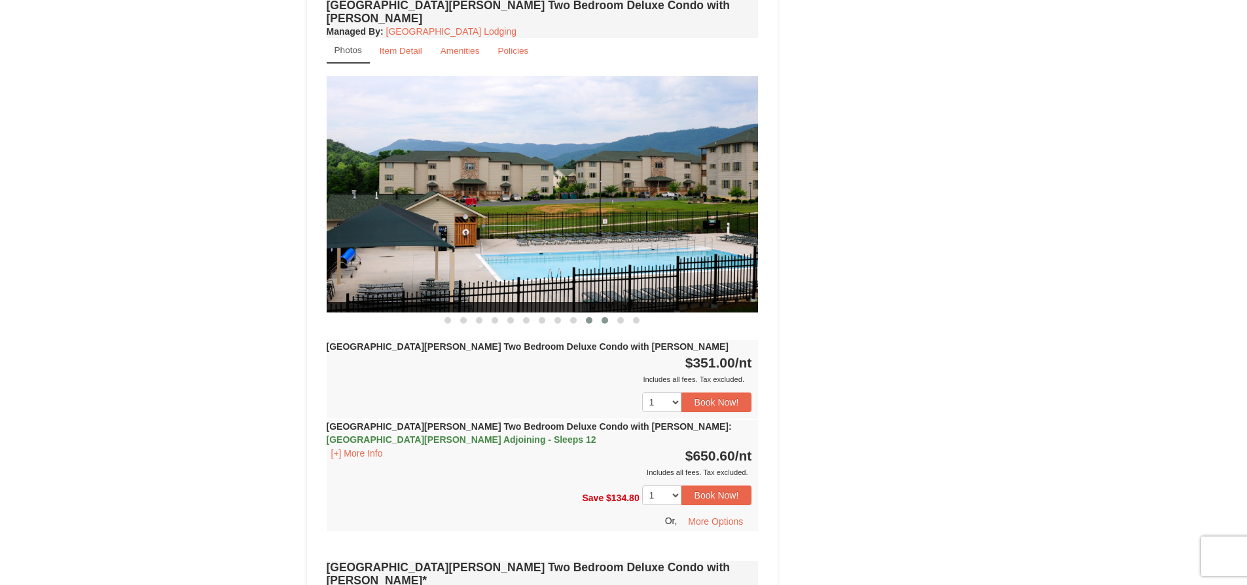
click at [606, 317] on span at bounding box center [605, 320] width 7 height 7
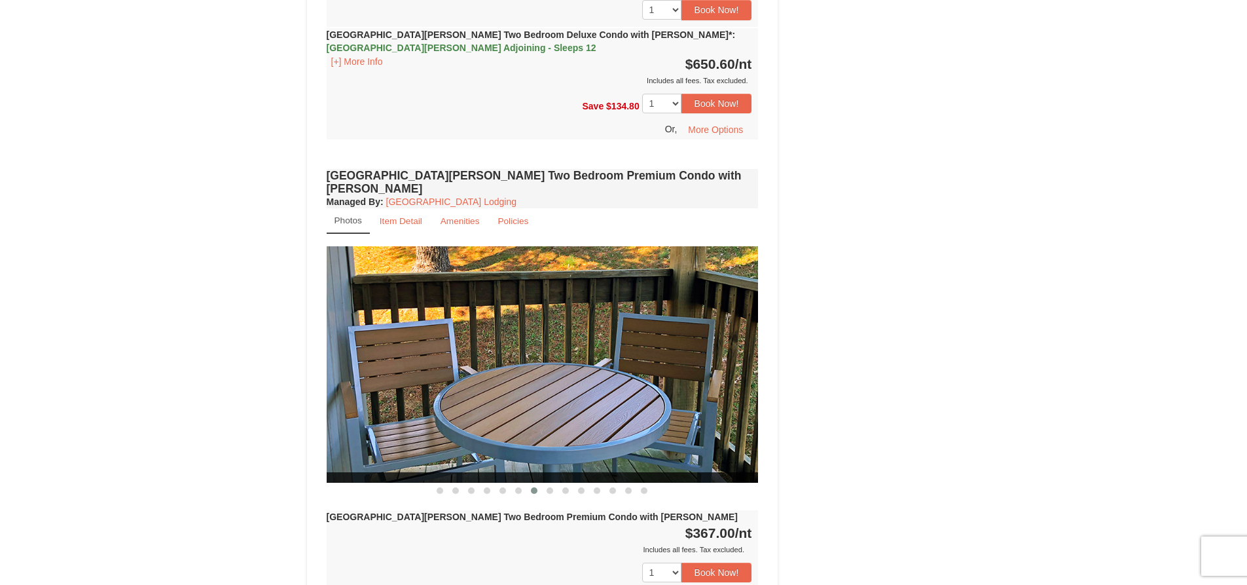
scroll to position [2422, 0]
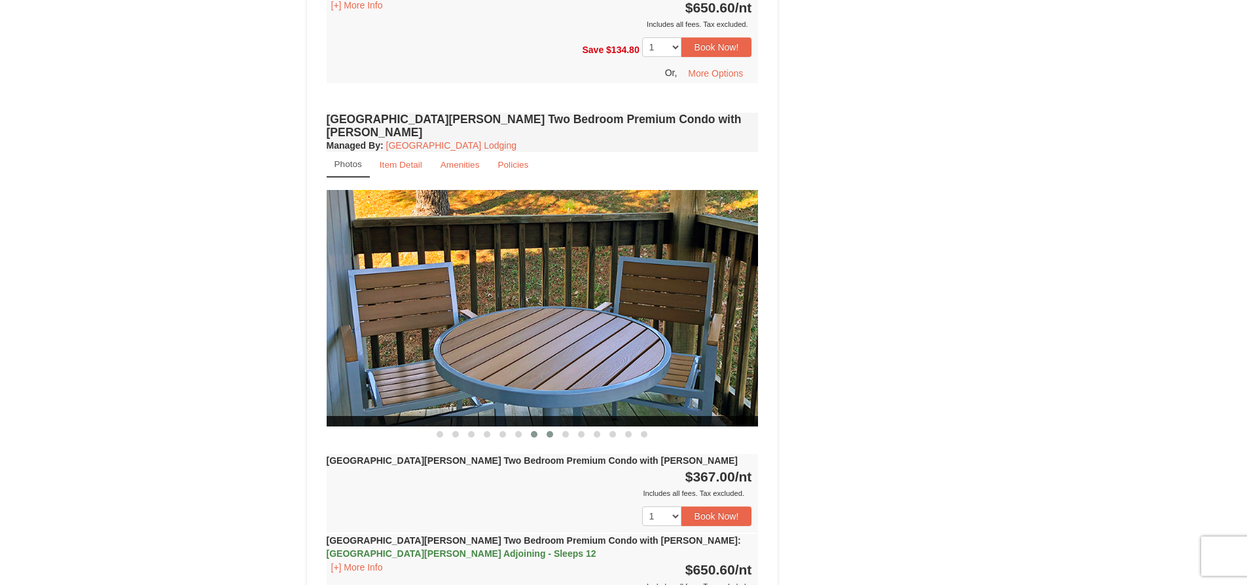
click at [551, 431] on span at bounding box center [550, 434] width 7 height 7
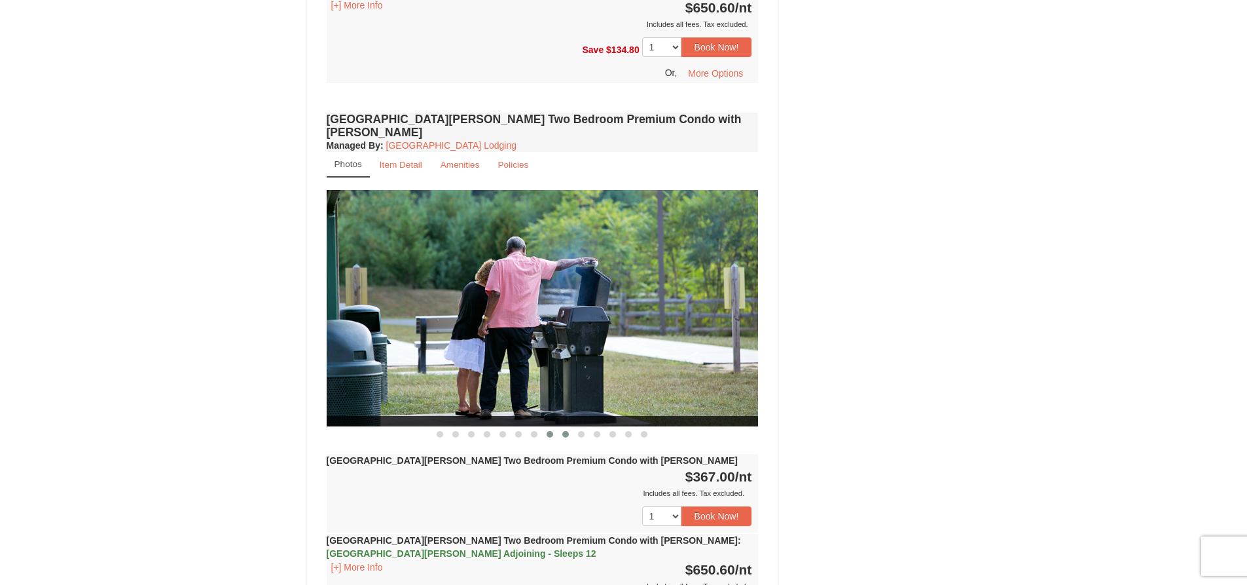
click at [567, 431] on span at bounding box center [565, 434] width 7 height 7
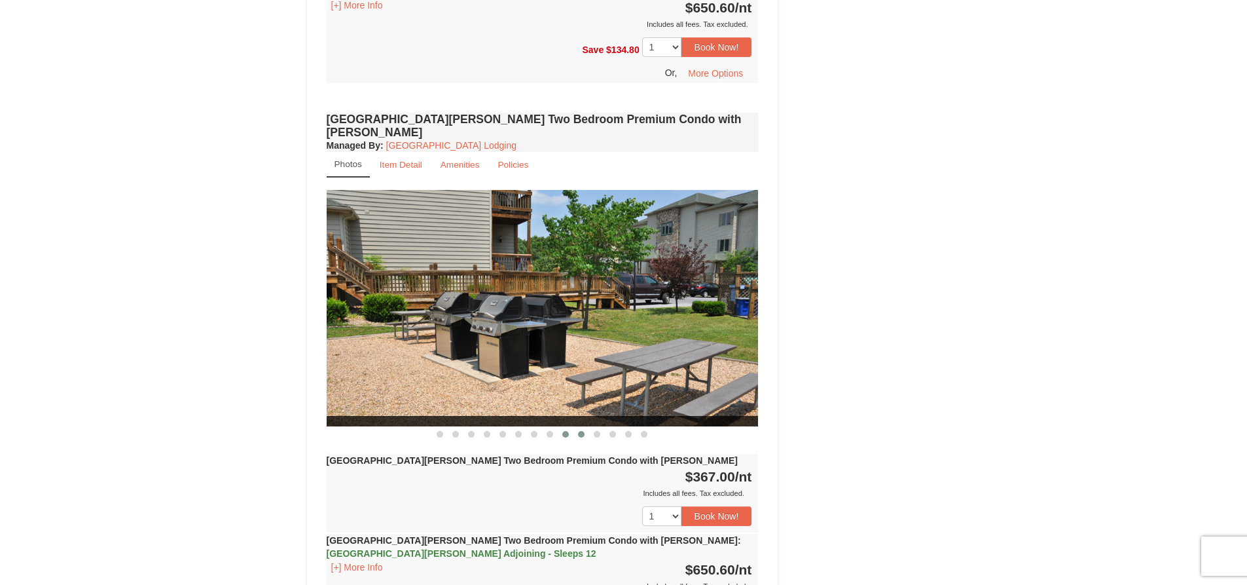
click at [581, 431] on span at bounding box center [581, 434] width 7 height 7
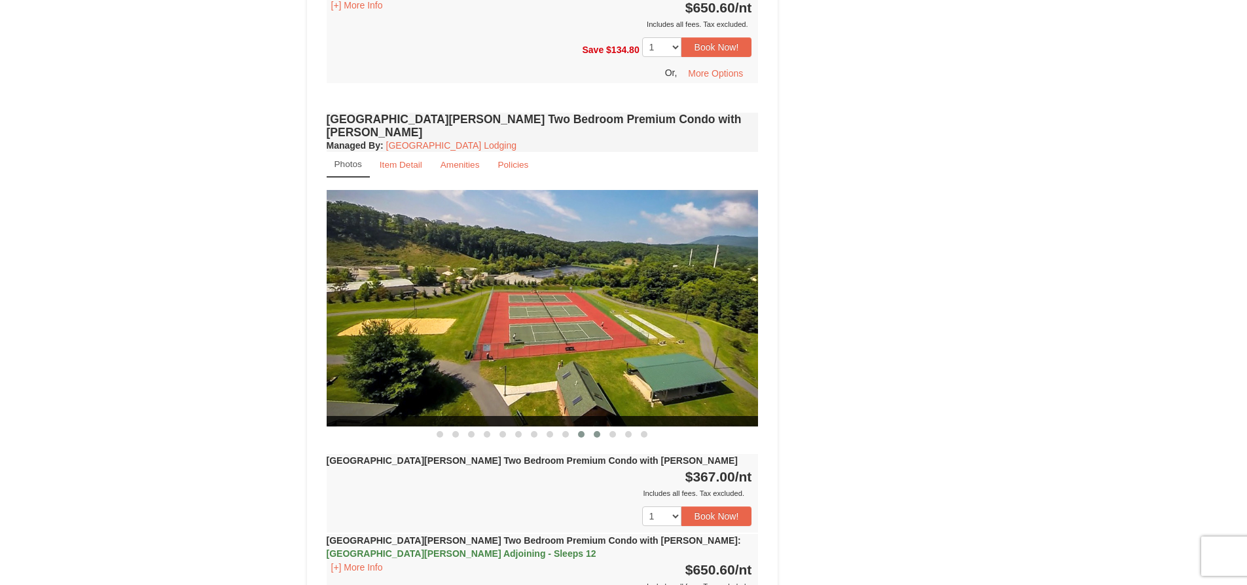
click at [596, 431] on span at bounding box center [597, 434] width 7 height 7
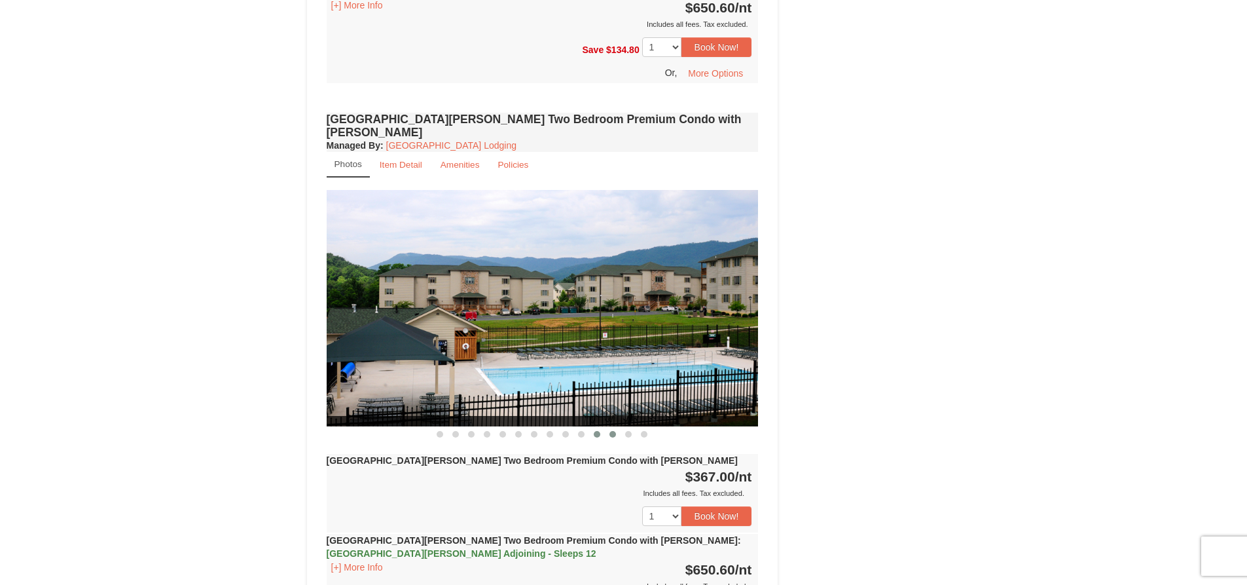
click at [614, 431] on span at bounding box center [613, 434] width 7 height 7
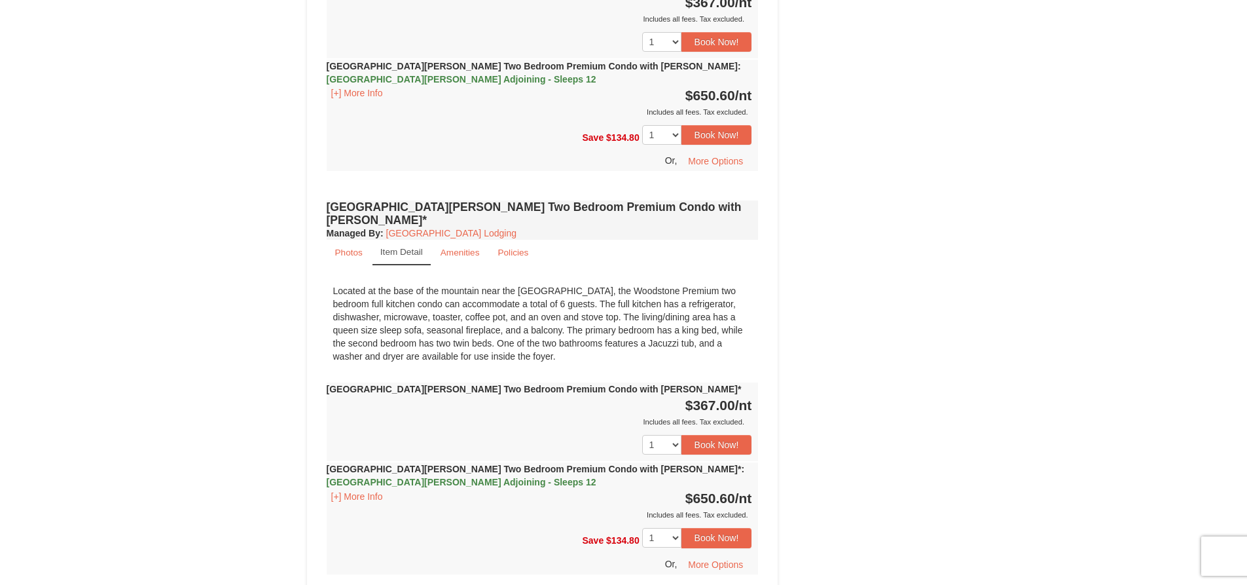
scroll to position [2881, 0]
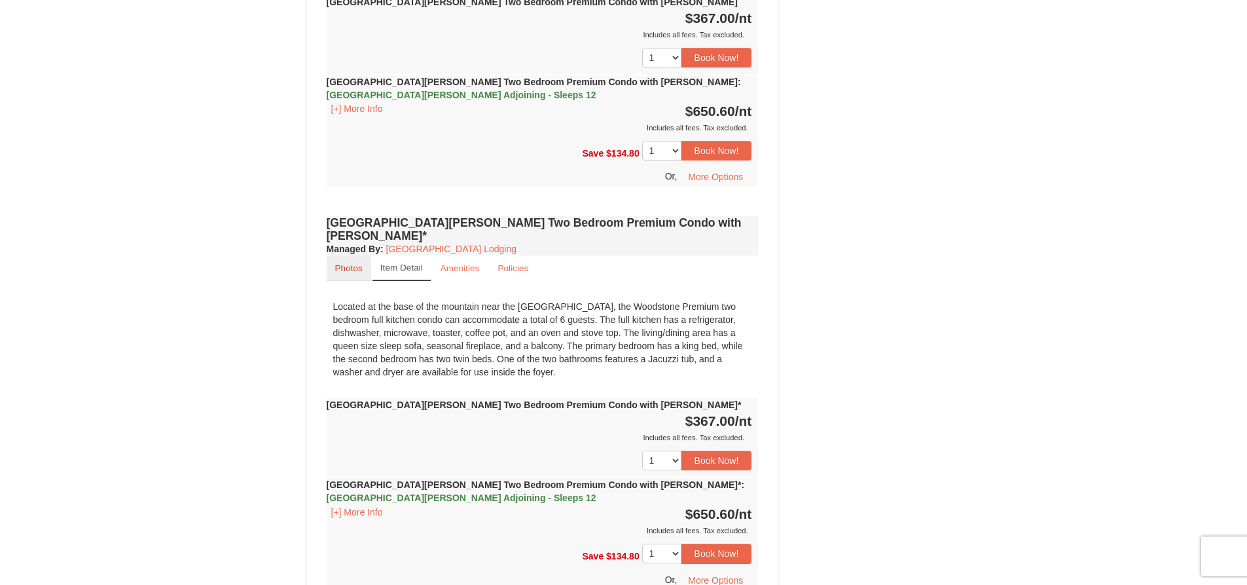
click at [339, 263] on small "Photos" at bounding box center [348, 268] width 27 height 10
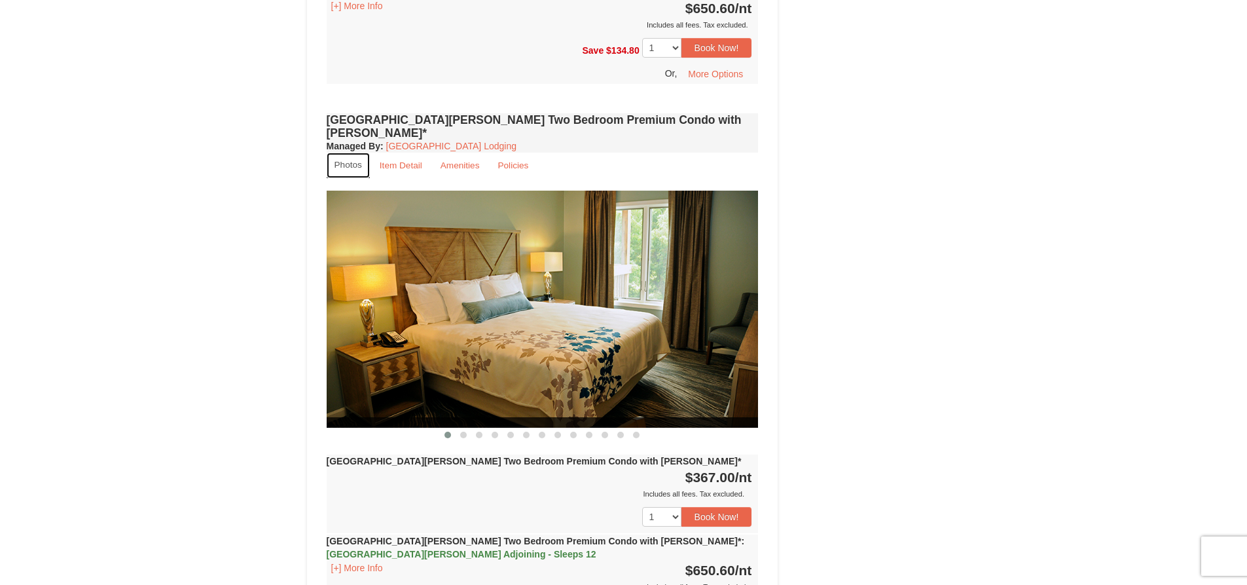
scroll to position [3012, 0]
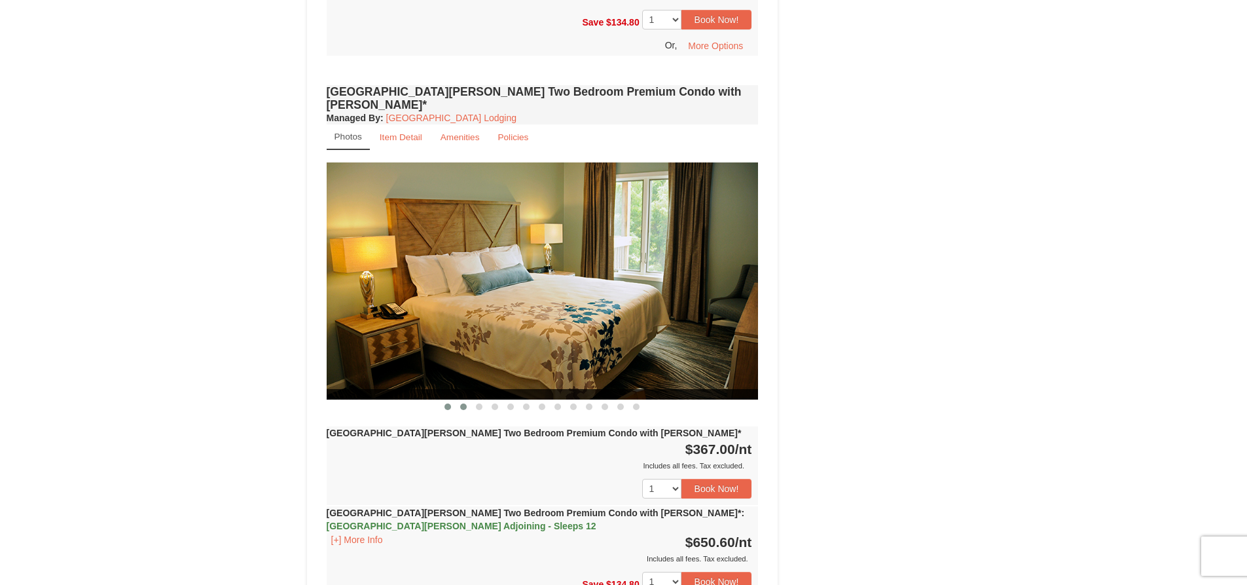
click at [460, 403] on span at bounding box center [463, 406] width 7 height 7
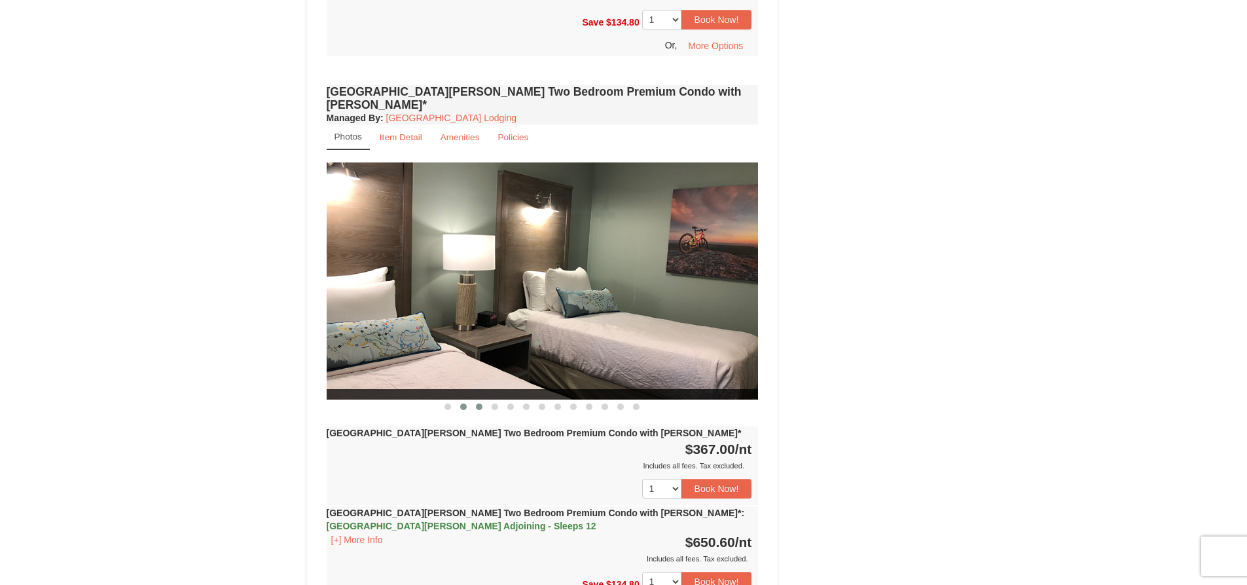
click at [480, 400] on button at bounding box center [479, 406] width 16 height 13
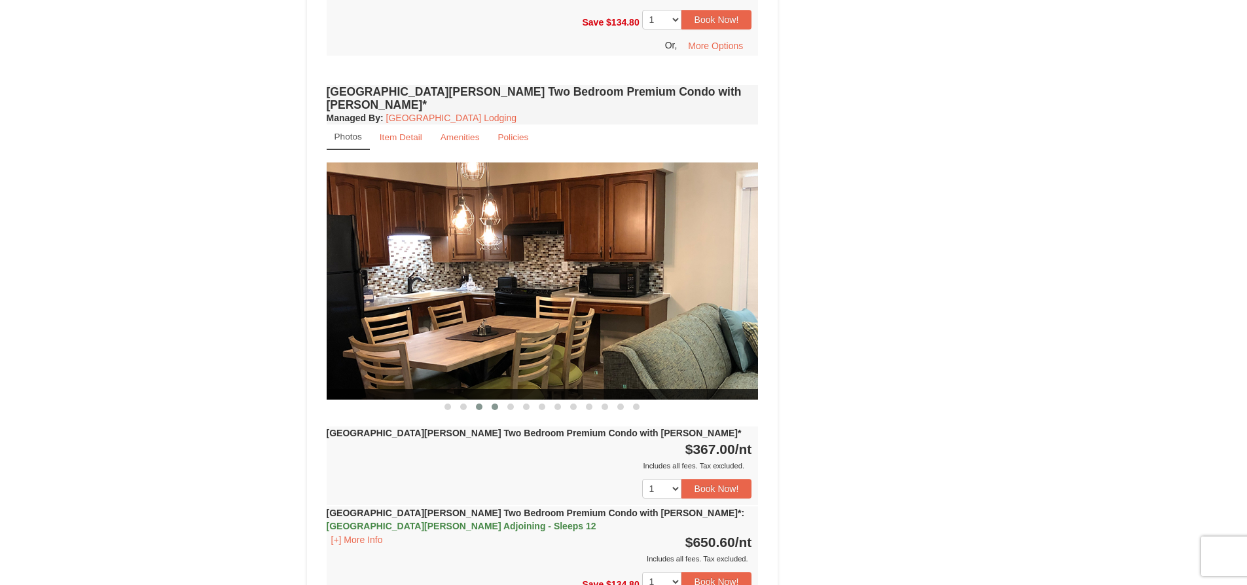
click at [493, 403] on span at bounding box center [495, 406] width 7 height 7
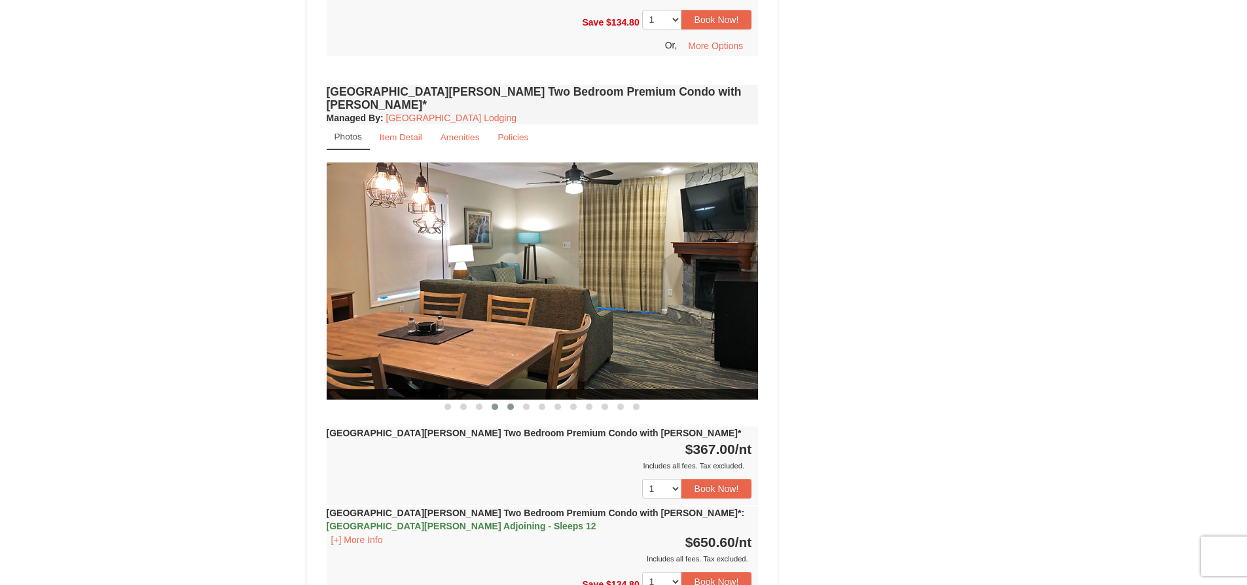
click at [511, 403] on span at bounding box center [510, 406] width 7 height 7
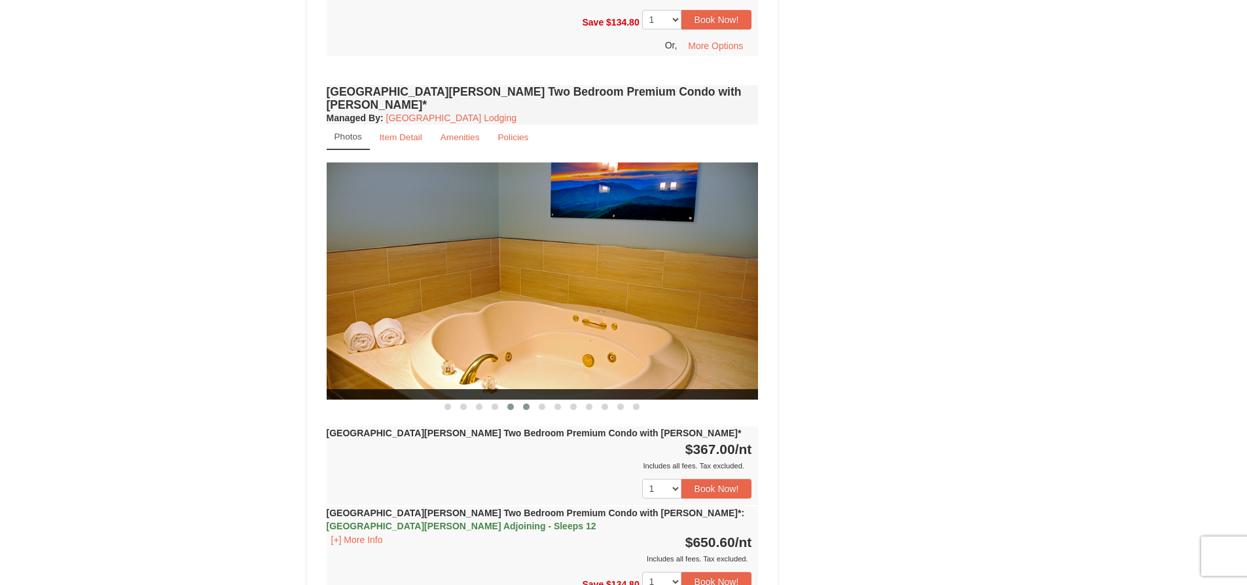
click at [521, 400] on button at bounding box center [527, 406] width 16 height 13
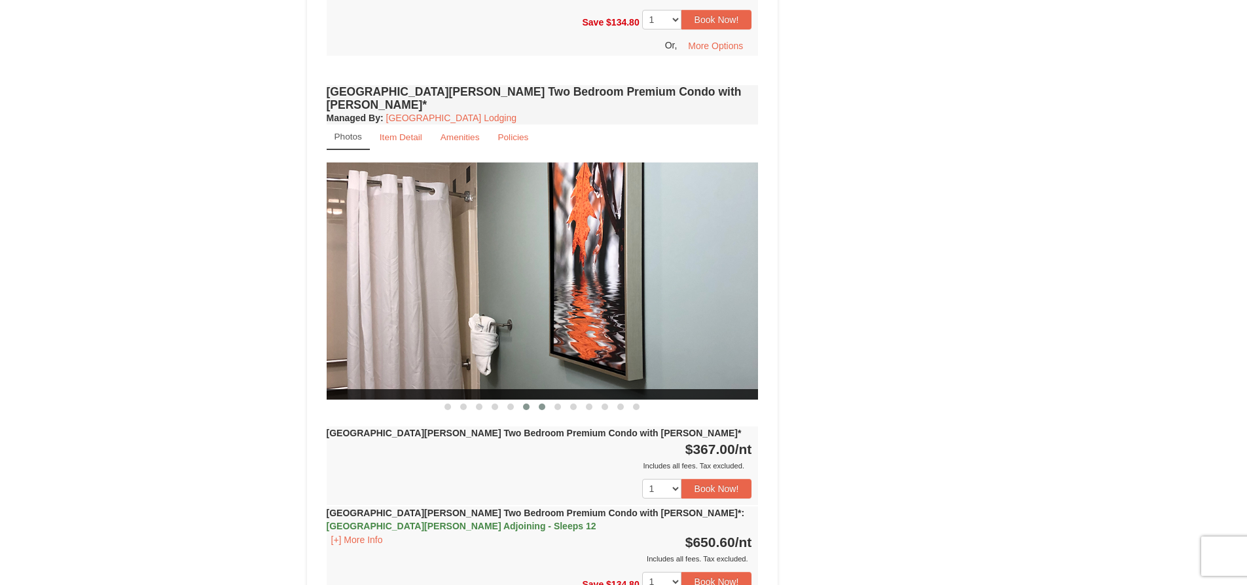
click at [536, 400] on button at bounding box center [542, 406] width 16 height 13
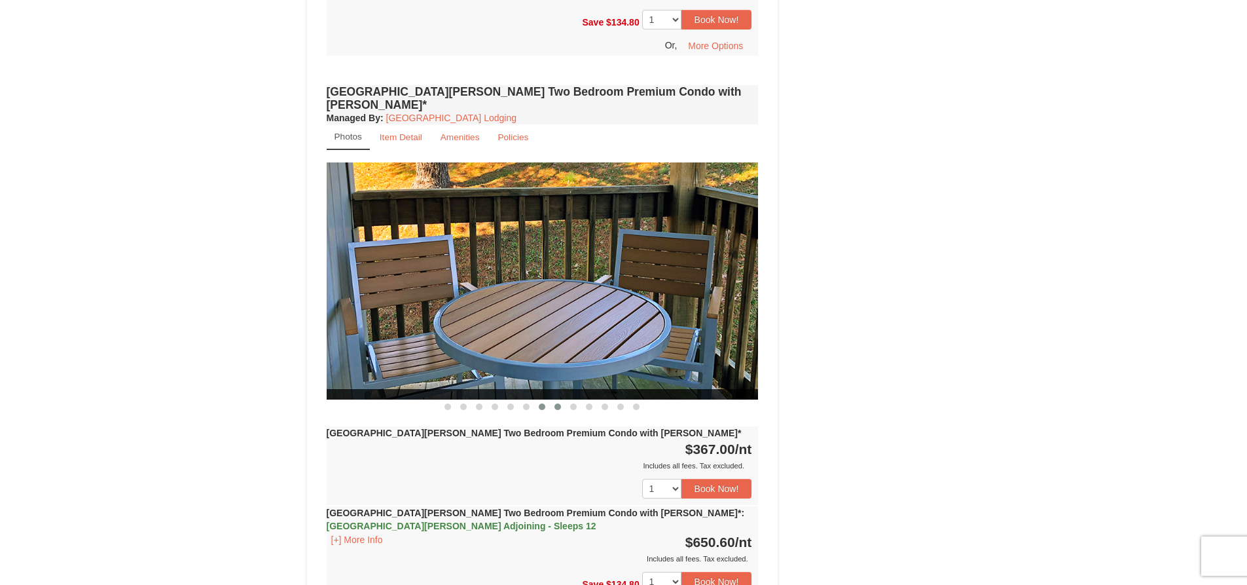
click at [553, 400] on button at bounding box center [558, 406] width 16 height 13
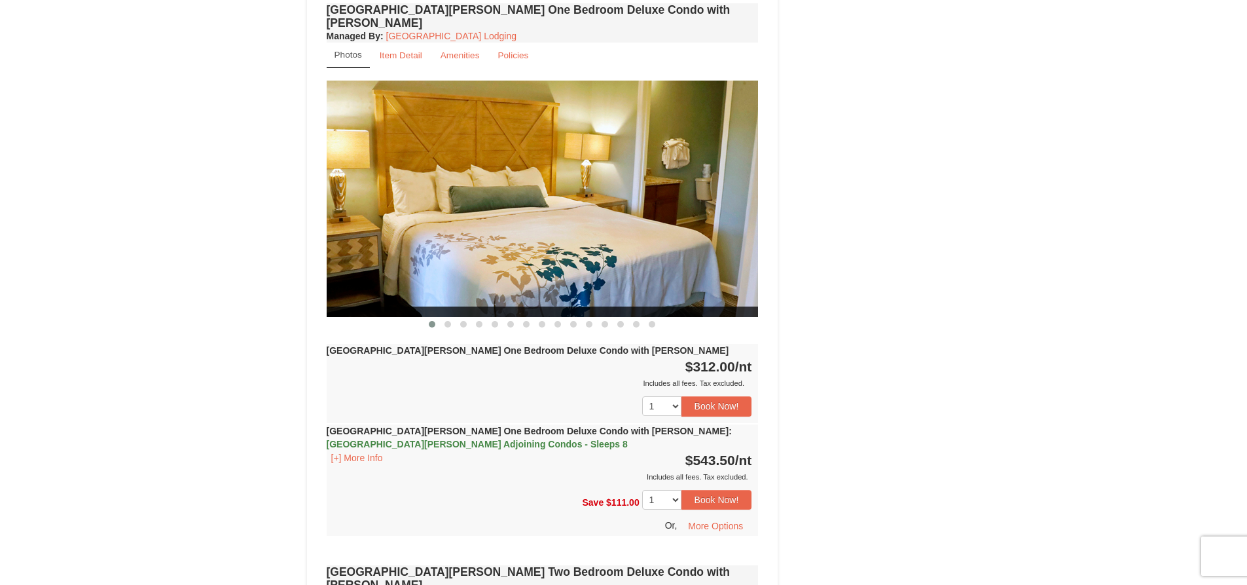
scroll to position [982, 0]
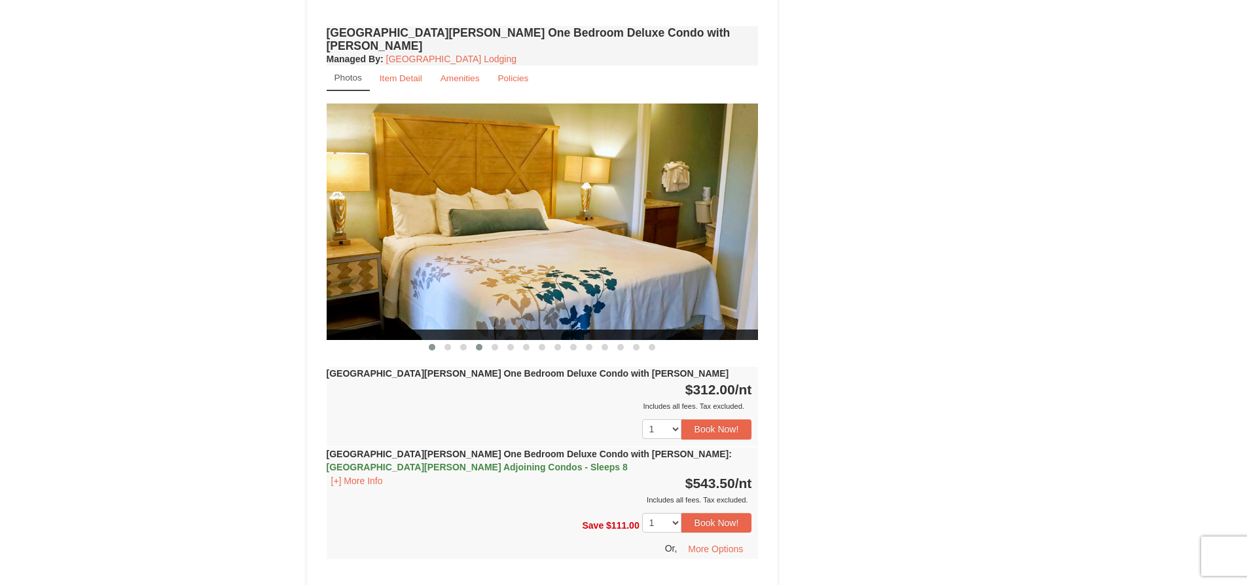
click at [473, 340] on button at bounding box center [479, 346] width 16 height 13
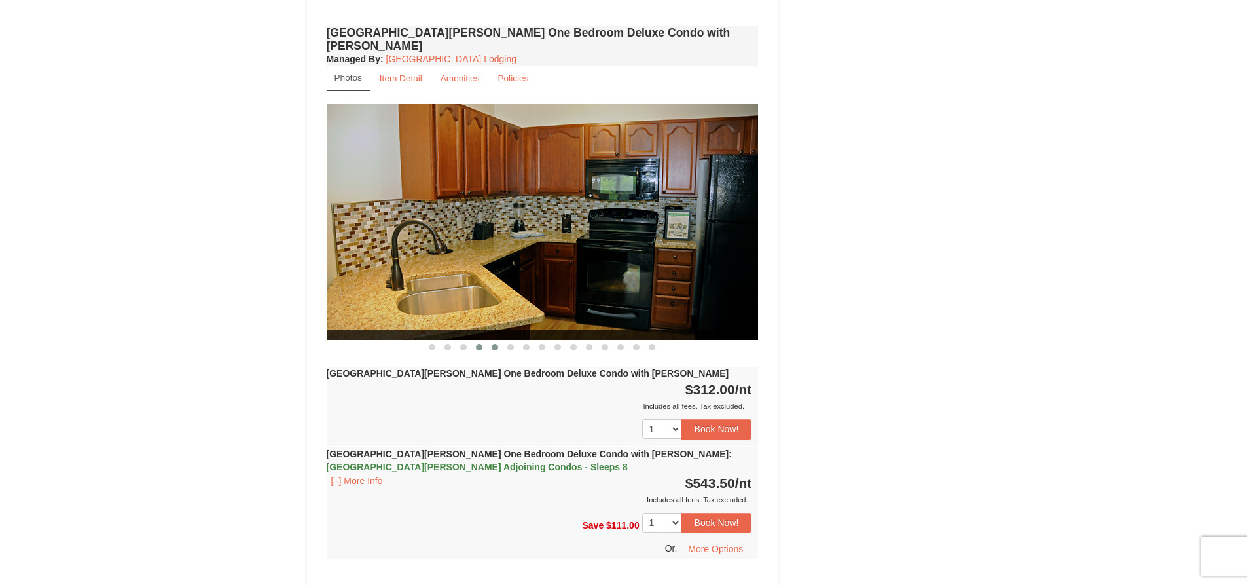
click at [496, 344] on span at bounding box center [495, 347] width 7 height 7
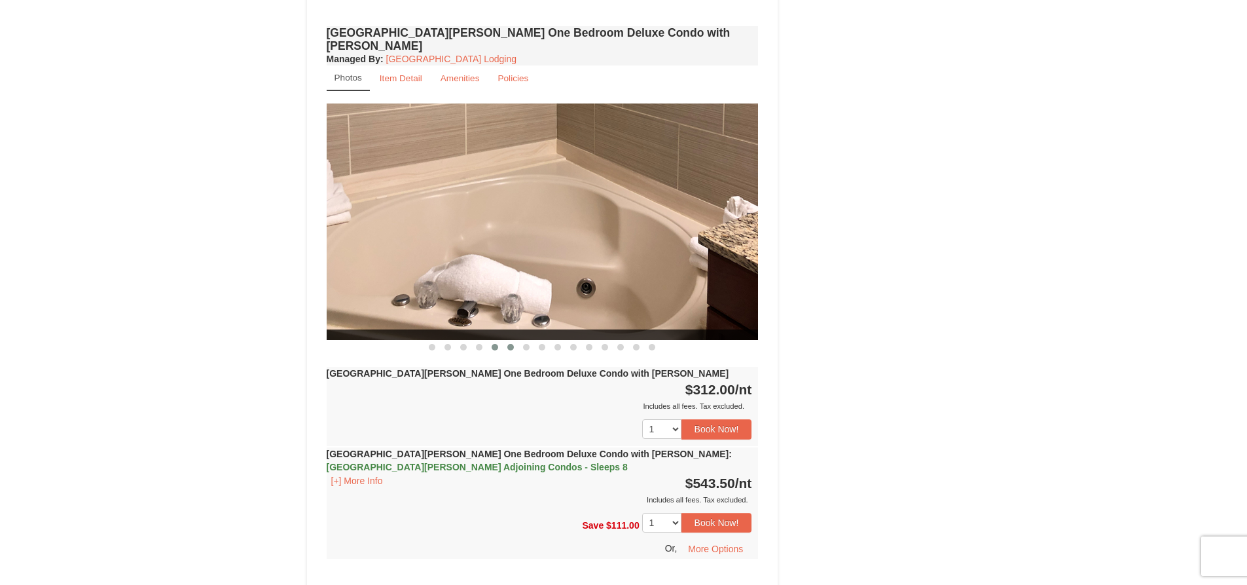
click at [513, 340] on button at bounding box center [511, 346] width 16 height 13
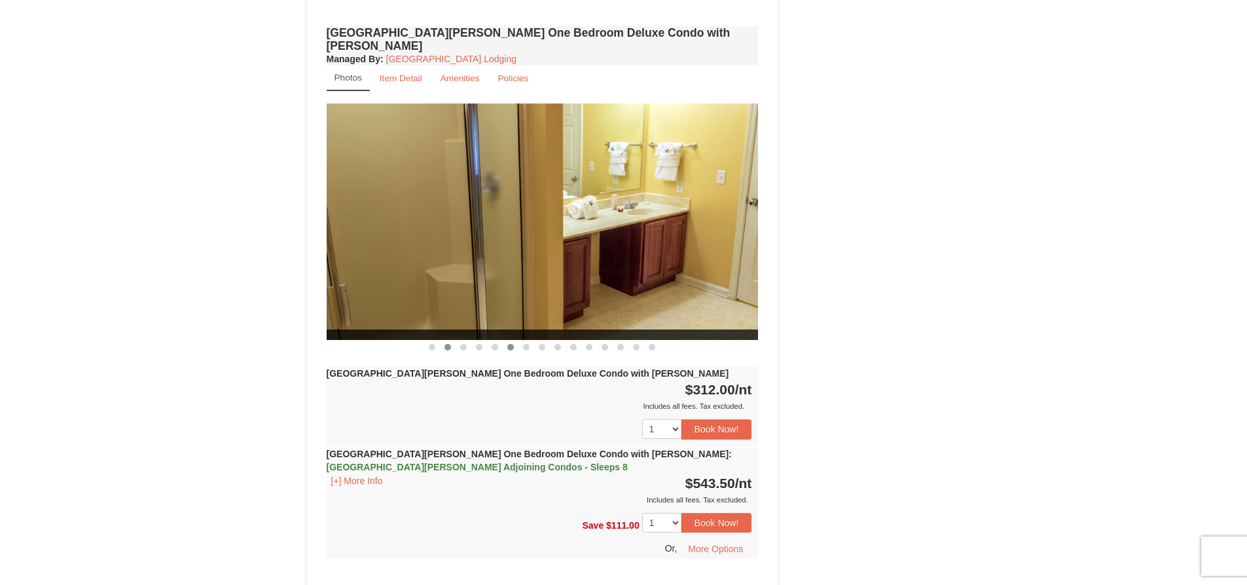
click at [452, 340] on button at bounding box center [448, 346] width 16 height 13
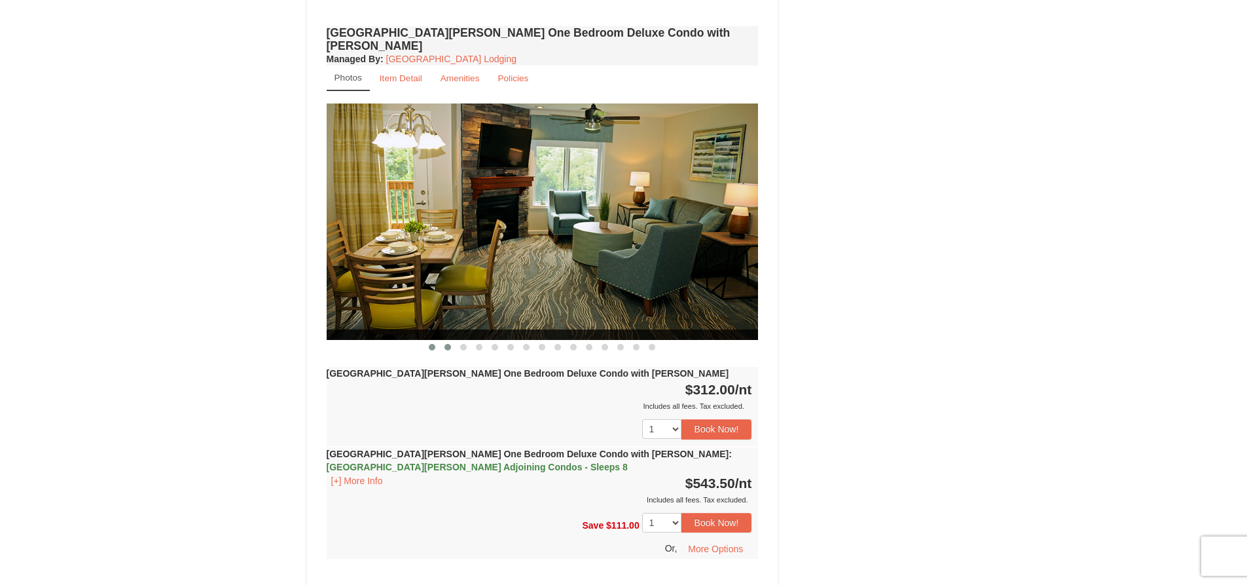
click at [431, 344] on span at bounding box center [432, 347] width 7 height 7
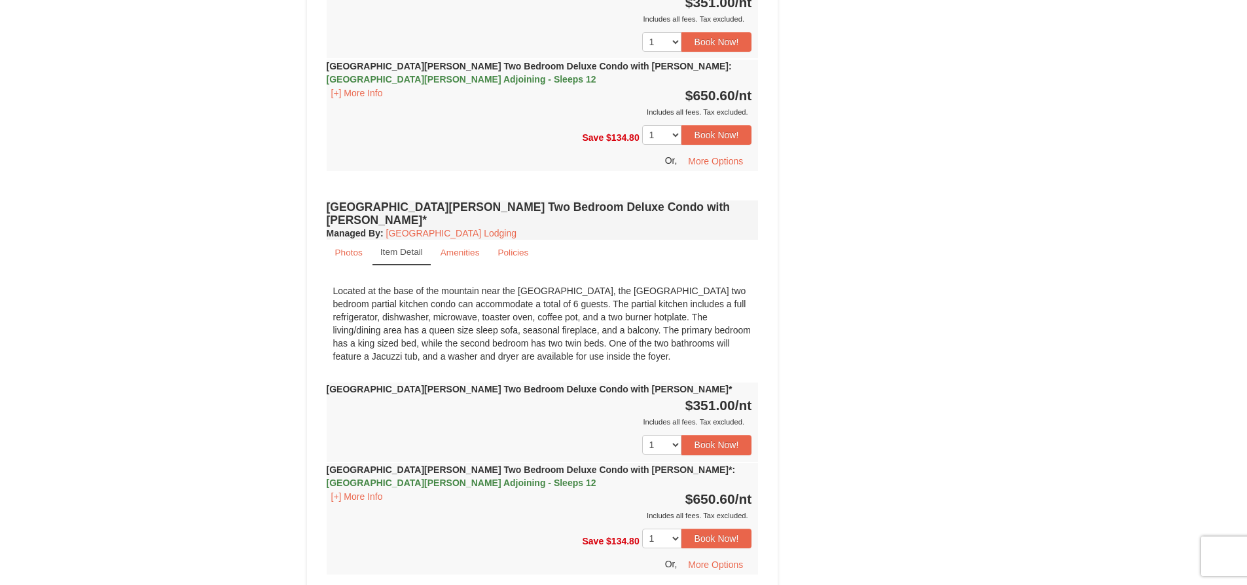
scroll to position [1964, 0]
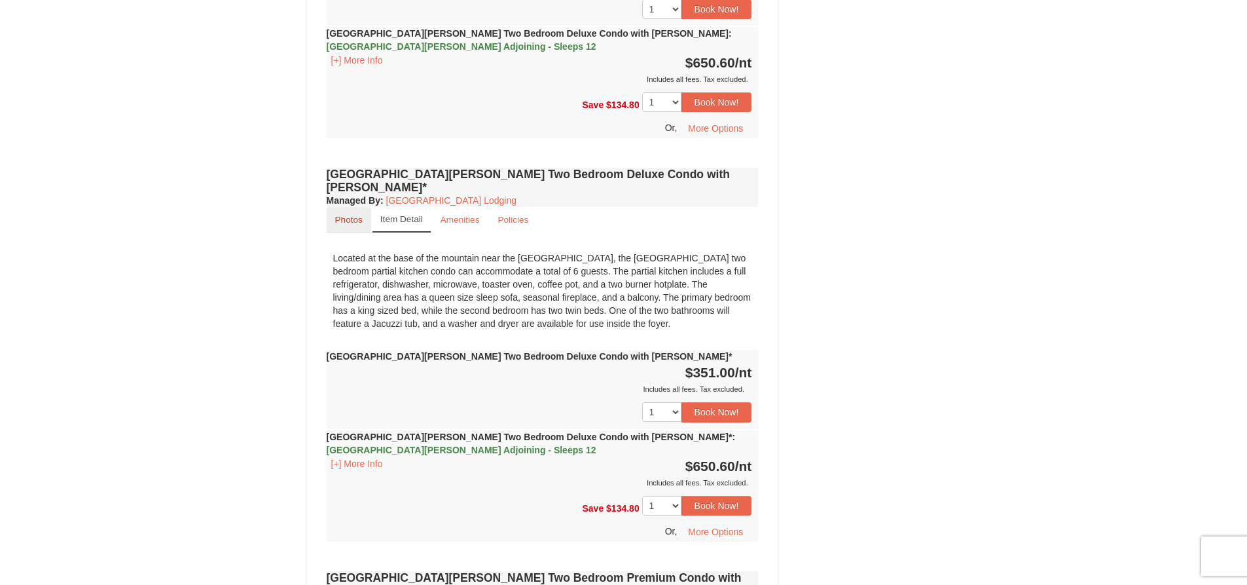
click at [343, 215] on small "Photos" at bounding box center [348, 220] width 27 height 10
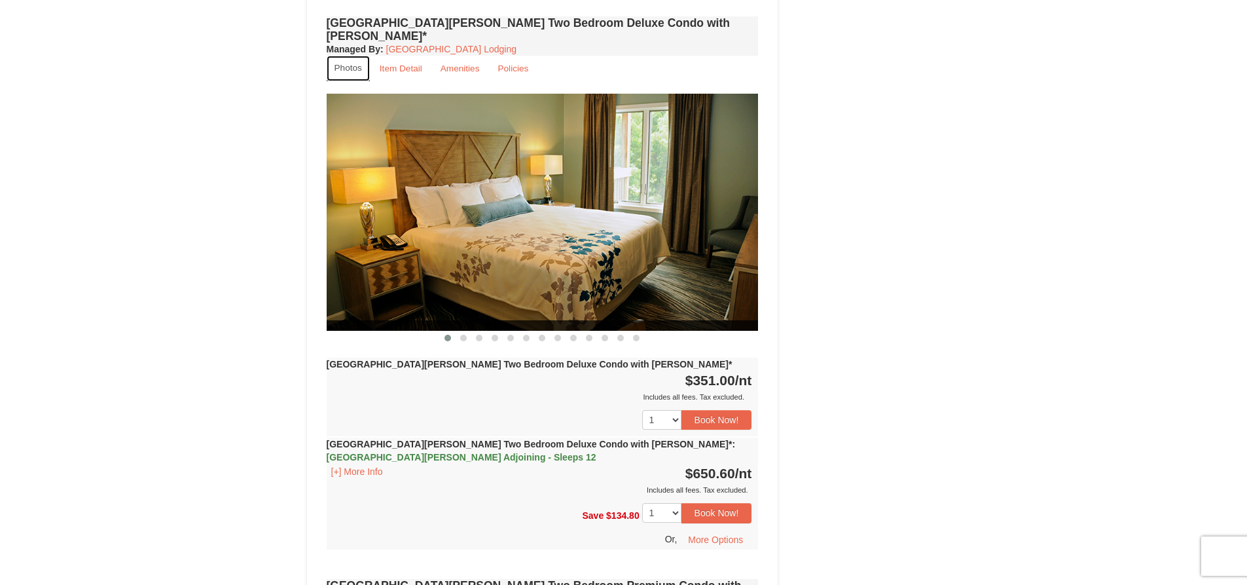
scroll to position [2160, 0]
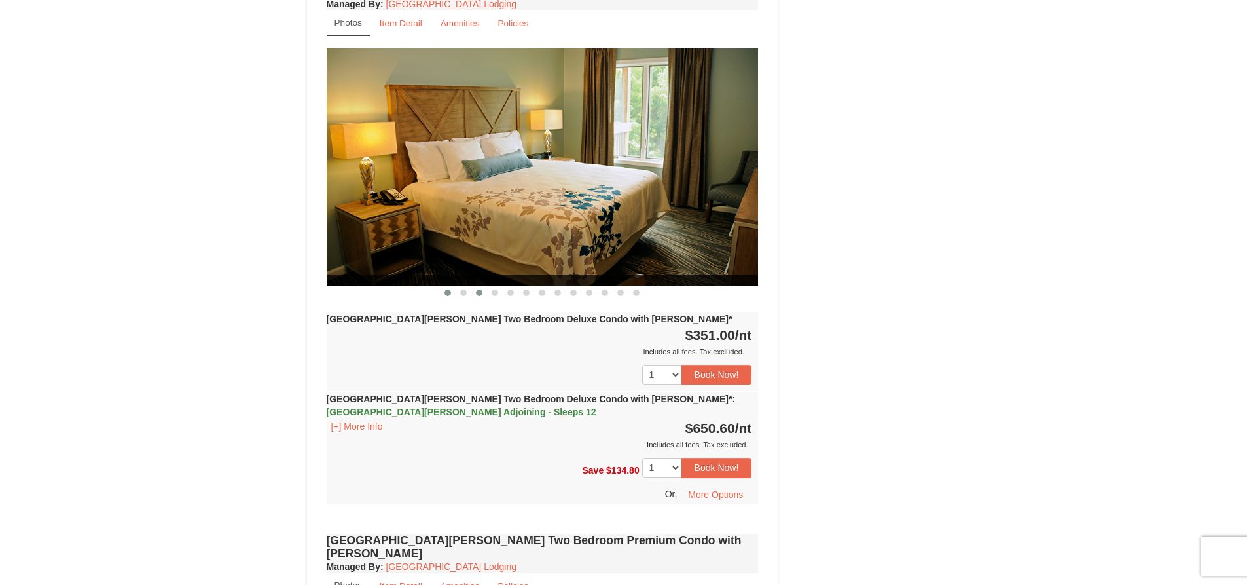
click at [475, 286] on button at bounding box center [479, 292] width 16 height 13
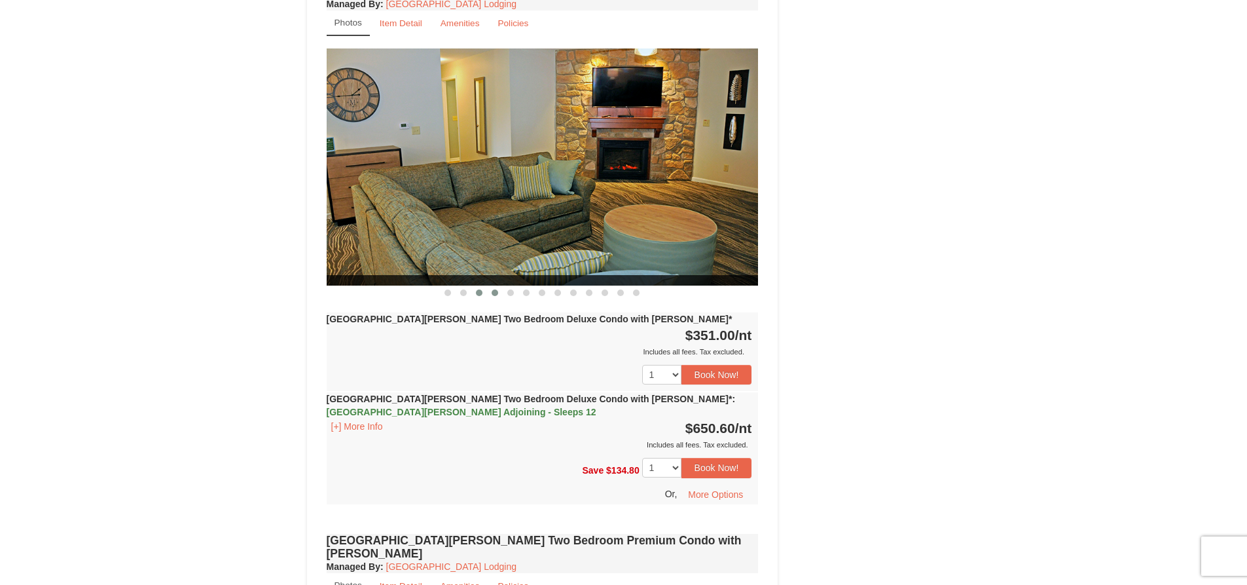
click at [496, 289] on span at bounding box center [495, 292] width 7 height 7
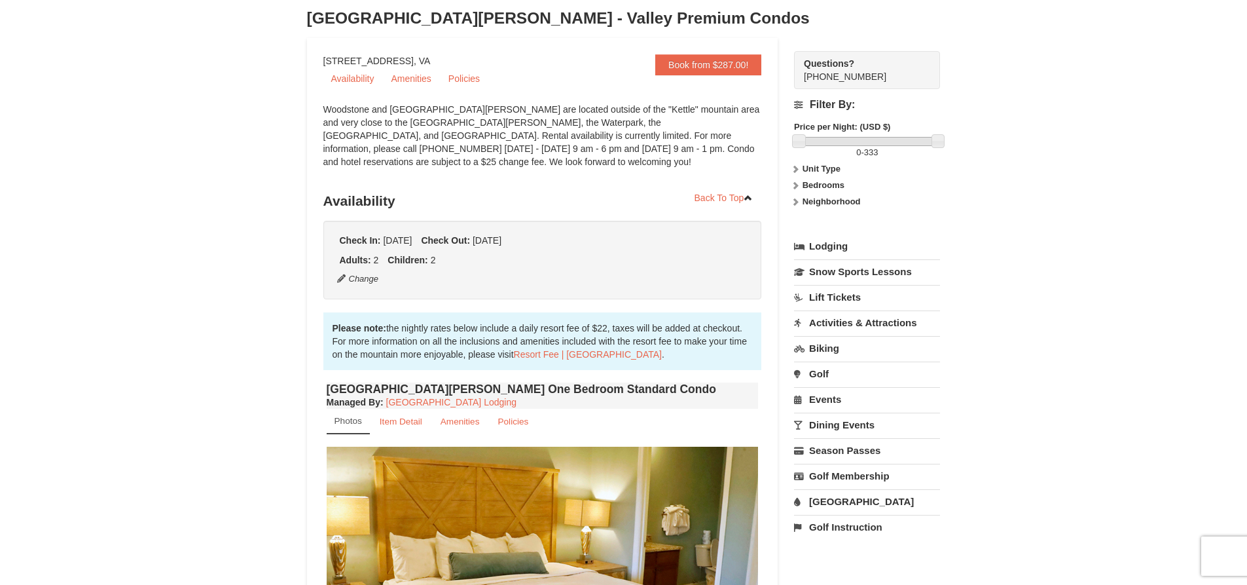
scroll to position [0, 0]
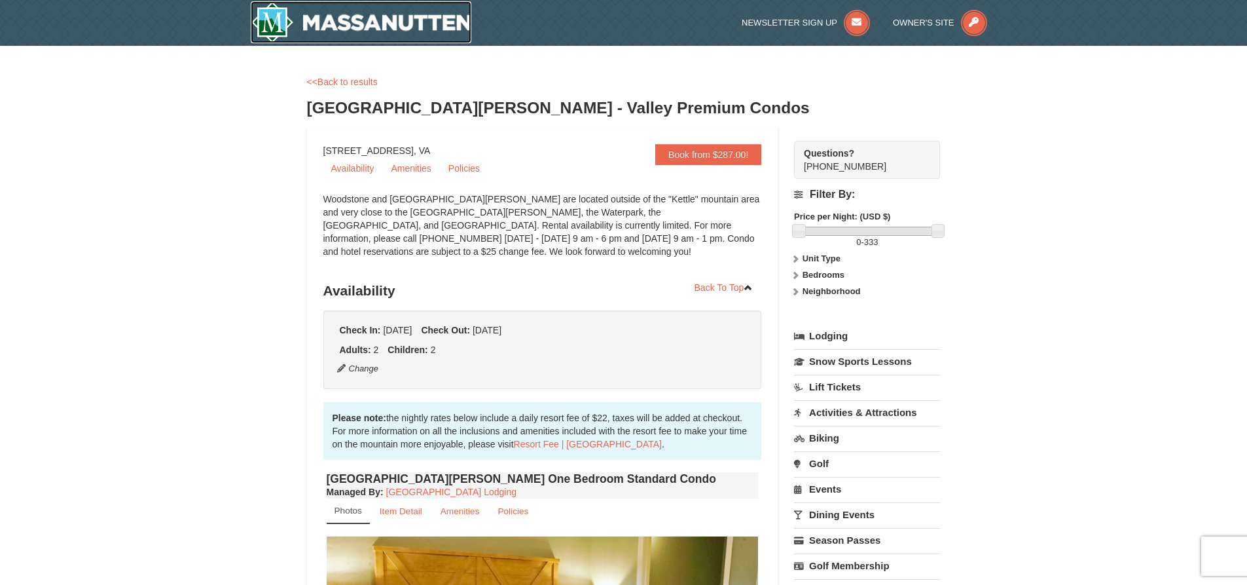
click at [357, 20] on img at bounding box center [361, 22] width 221 height 42
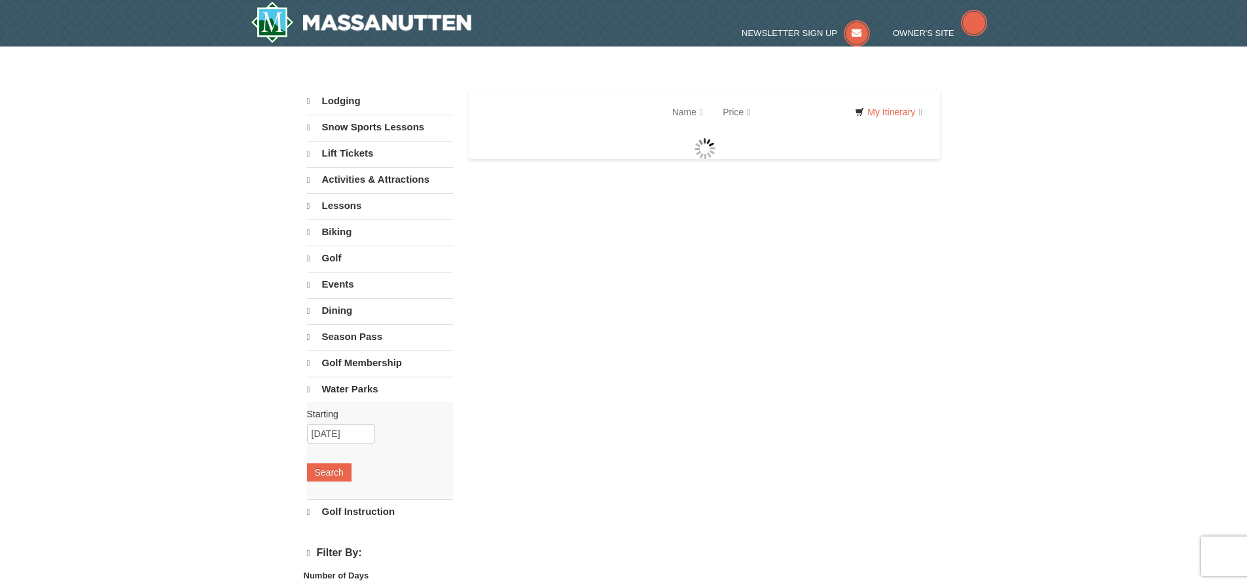
select select "10"
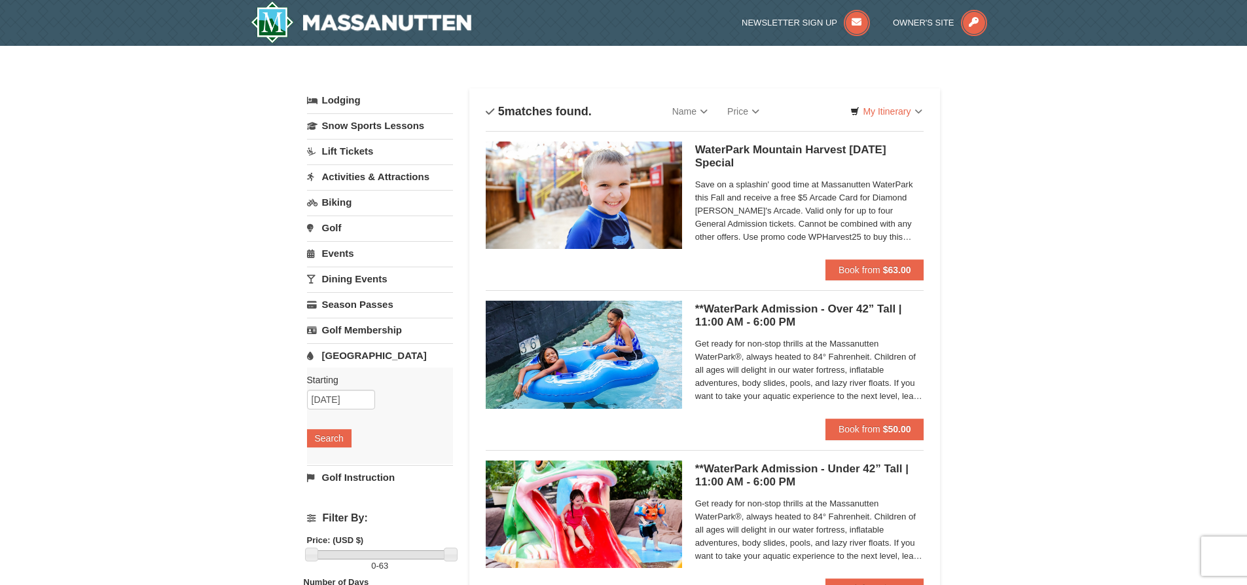
click at [336, 254] on link "Events" at bounding box center [380, 253] width 146 height 24
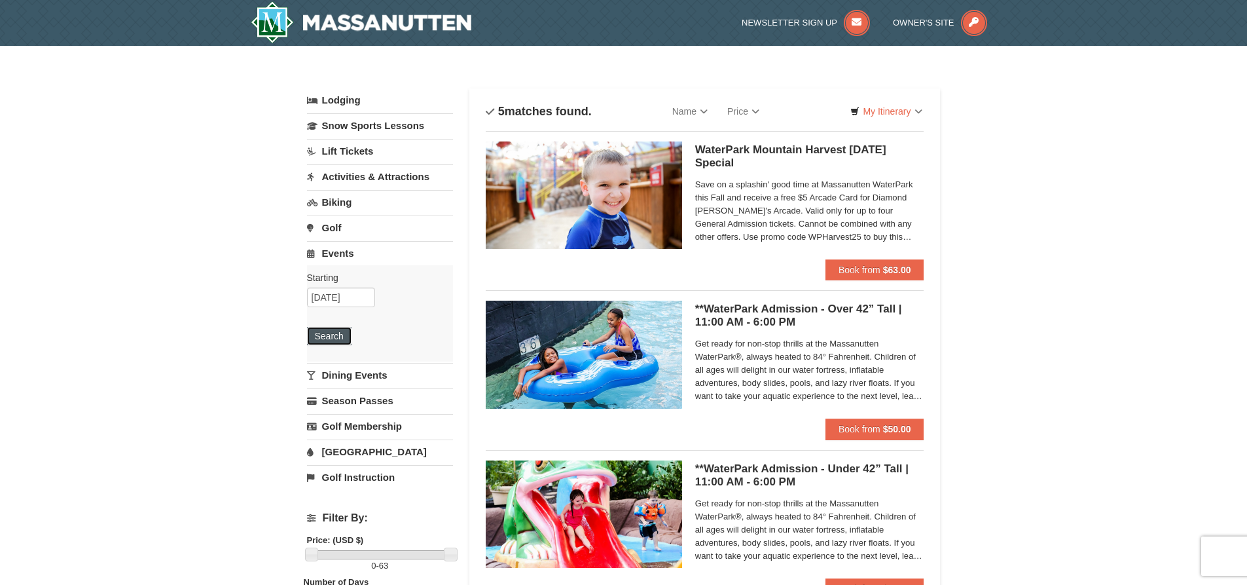
click at [331, 341] on button "Search" at bounding box center [329, 336] width 45 height 18
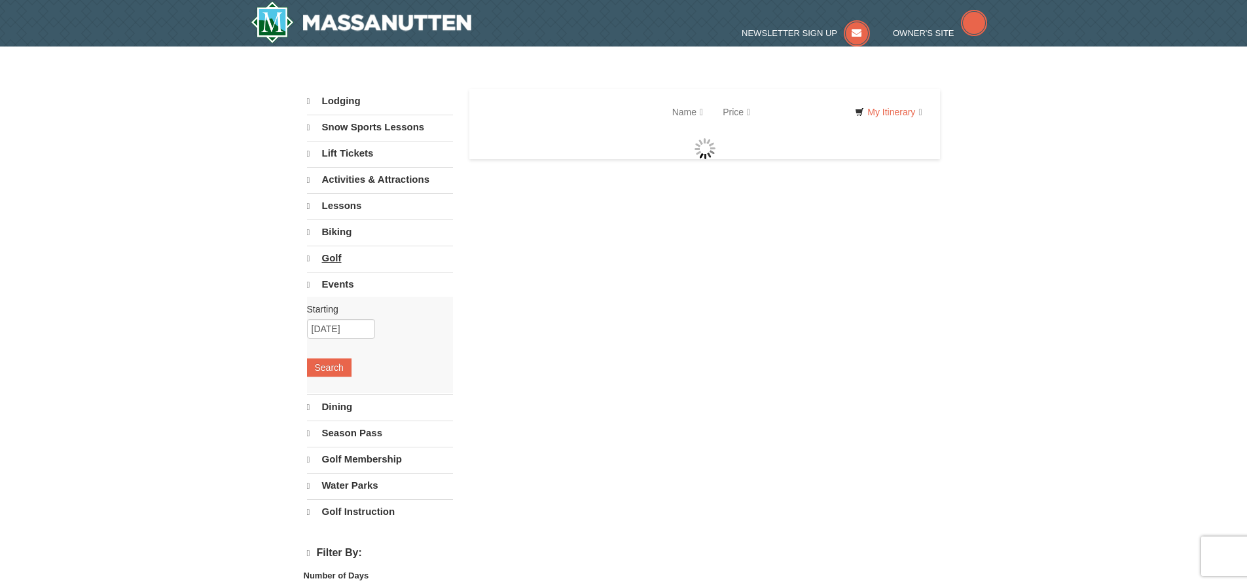
select select "10"
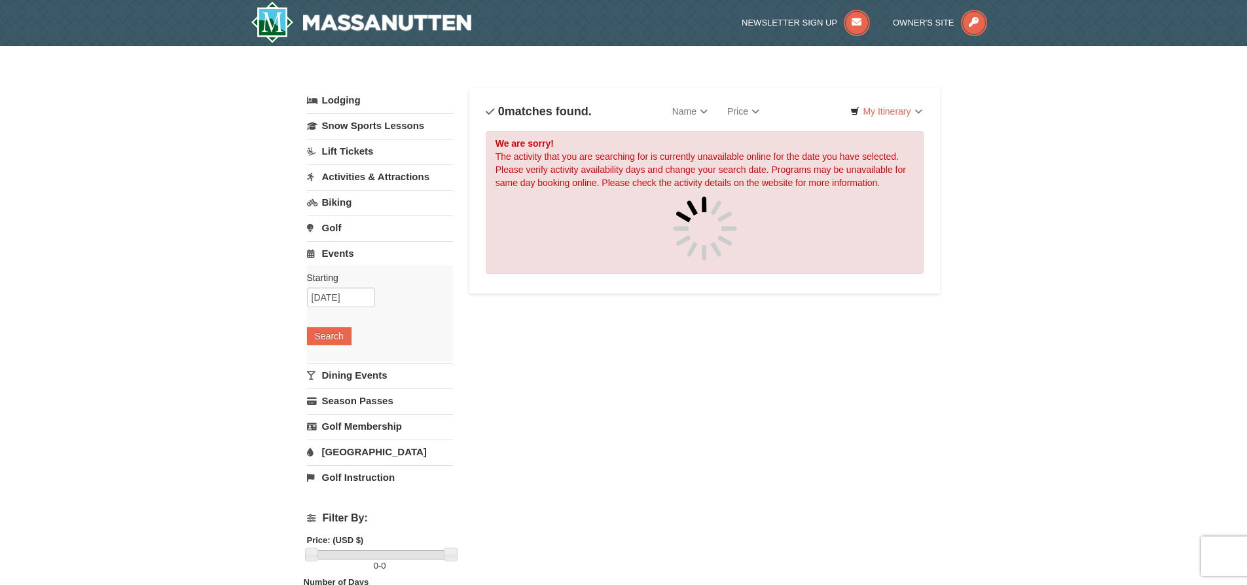
click at [346, 174] on link "Activities & Attractions" at bounding box center [380, 176] width 146 height 24
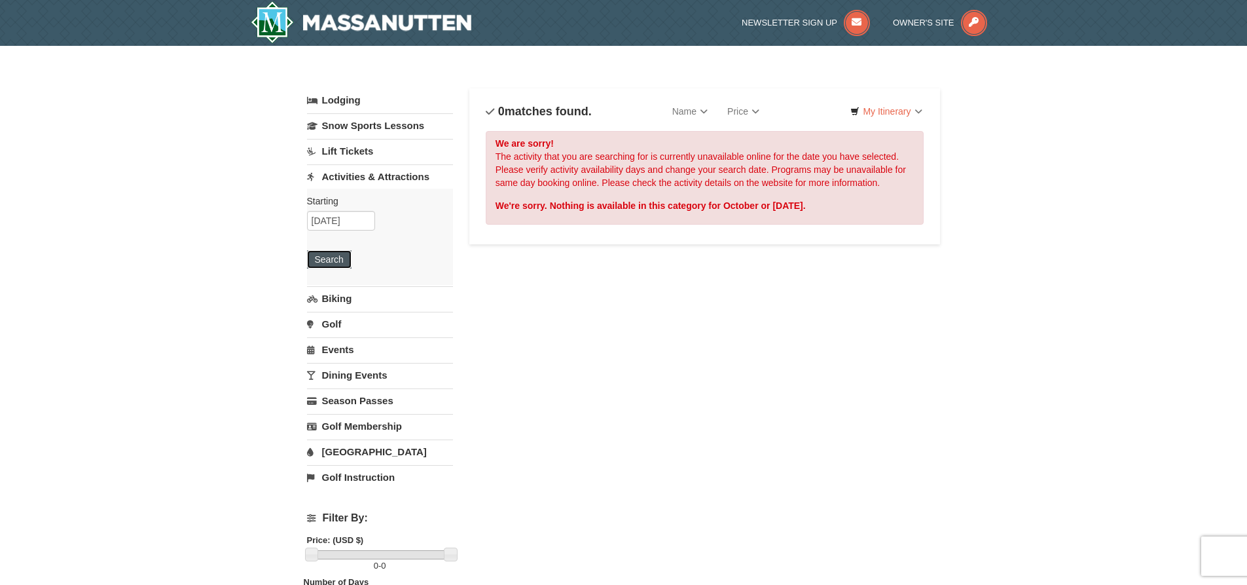
click at [325, 256] on button "Search" at bounding box center [329, 259] width 45 height 18
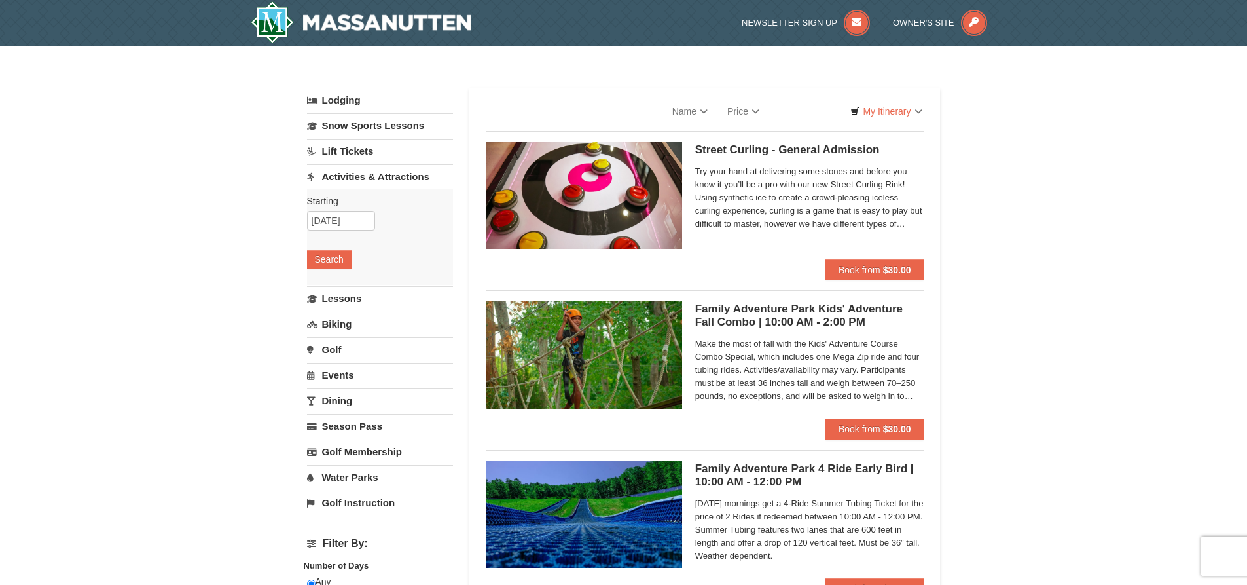
select select "10"
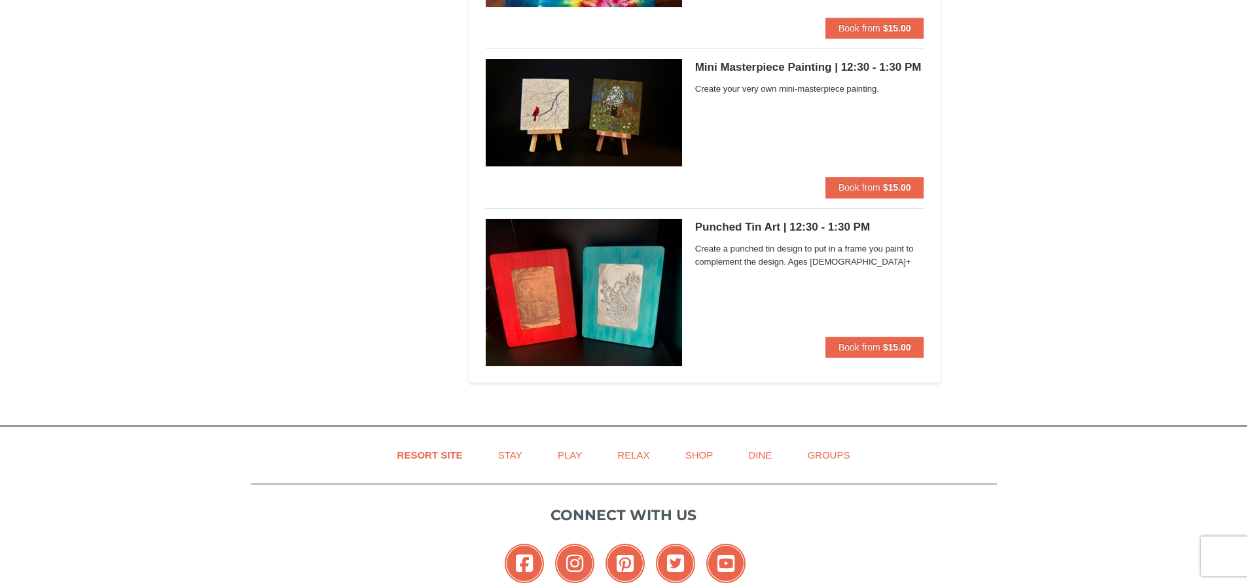
scroll to position [4221, 0]
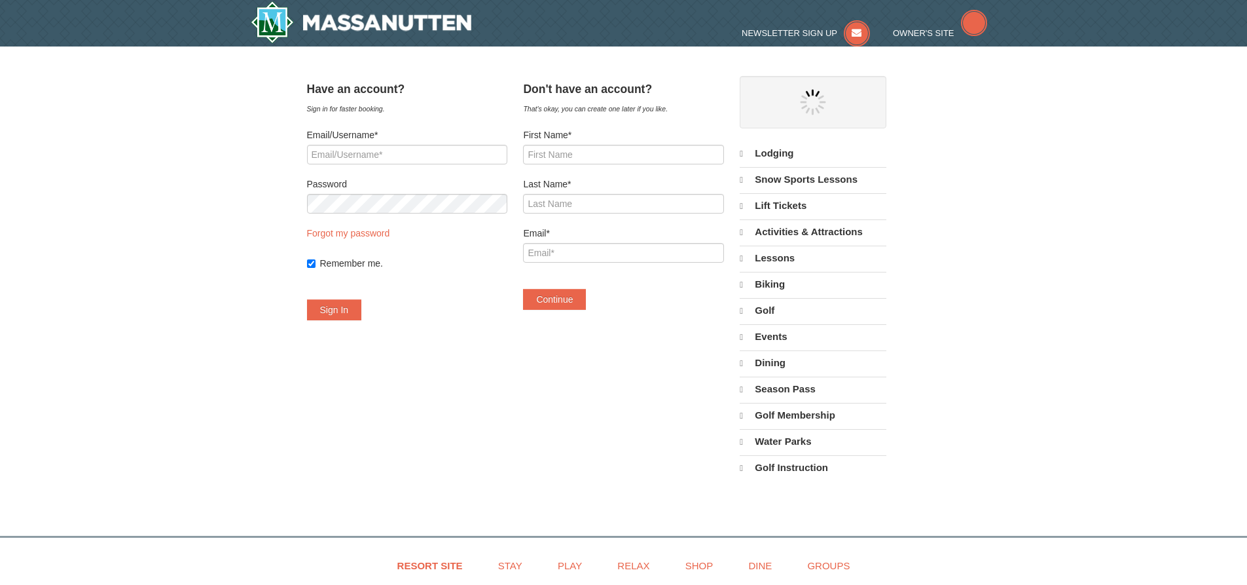
select select "10"
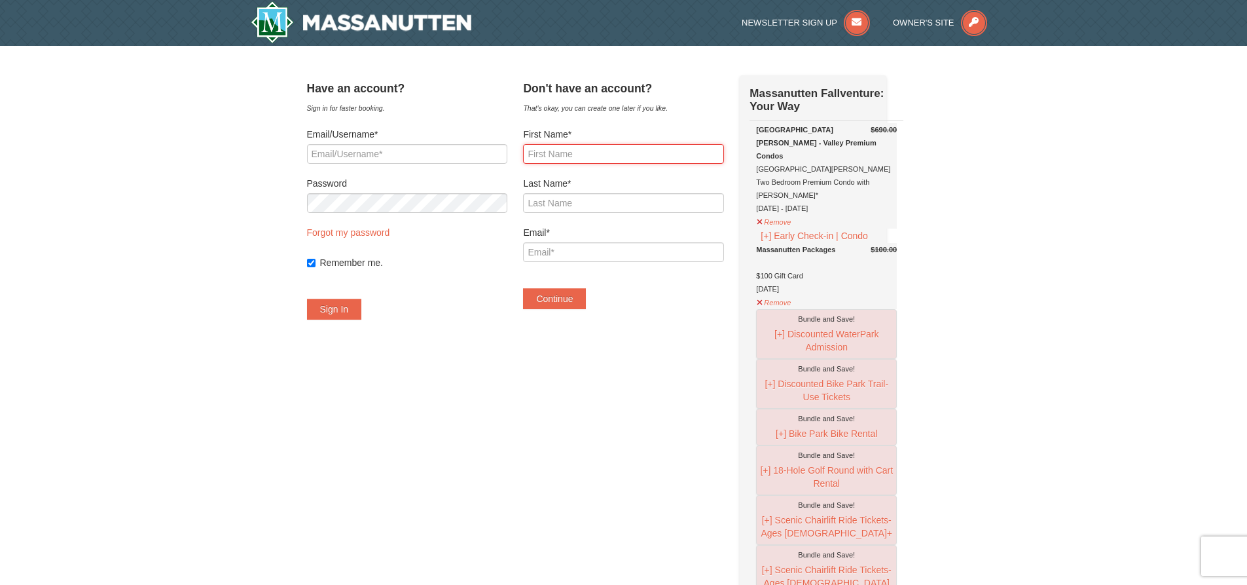
click at [575, 158] on input "First Name*" at bounding box center [623, 154] width 200 height 20
type input "Rory"
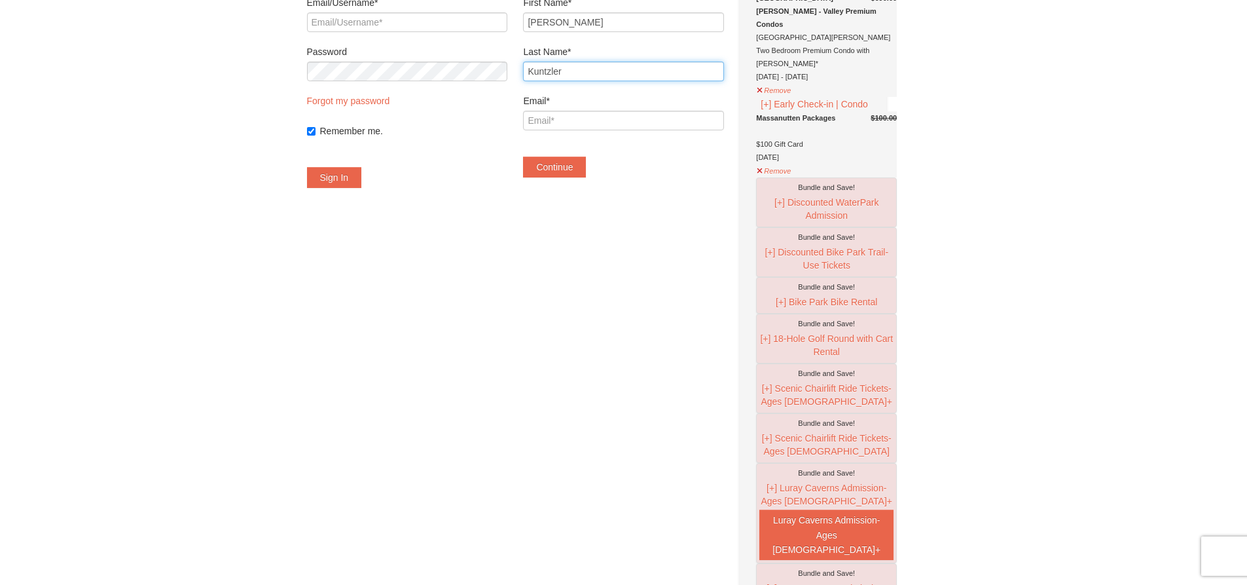
scroll to position [131, 0]
type input "Kuntzler"
click at [776, 170] on button "Remove" at bounding box center [773, 170] width 35 height 16
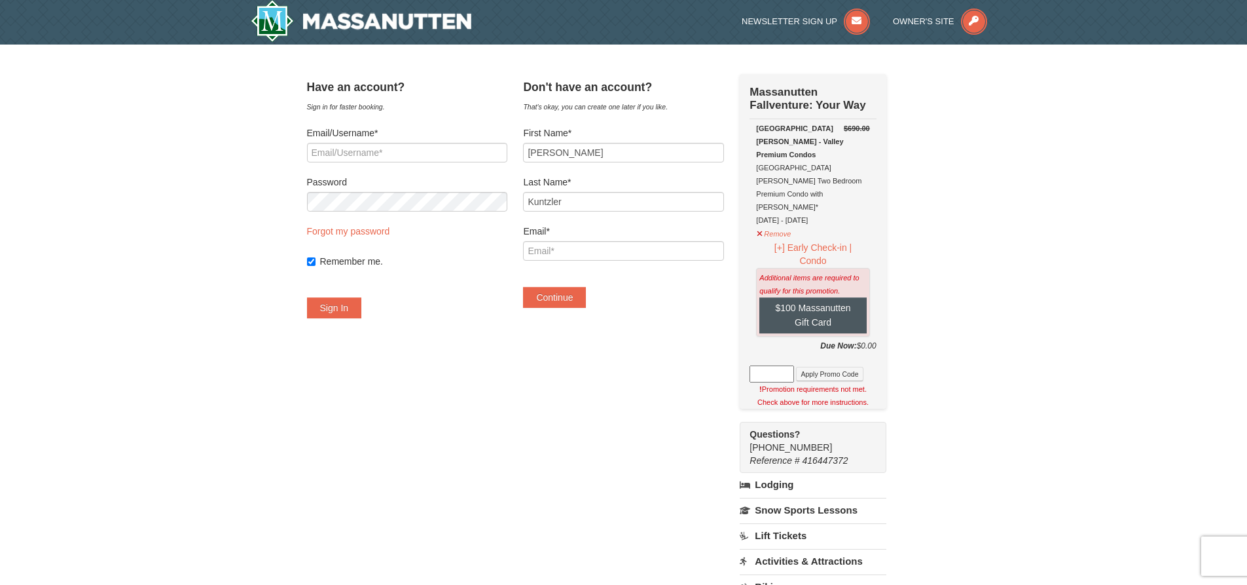
scroll to position [0, 0]
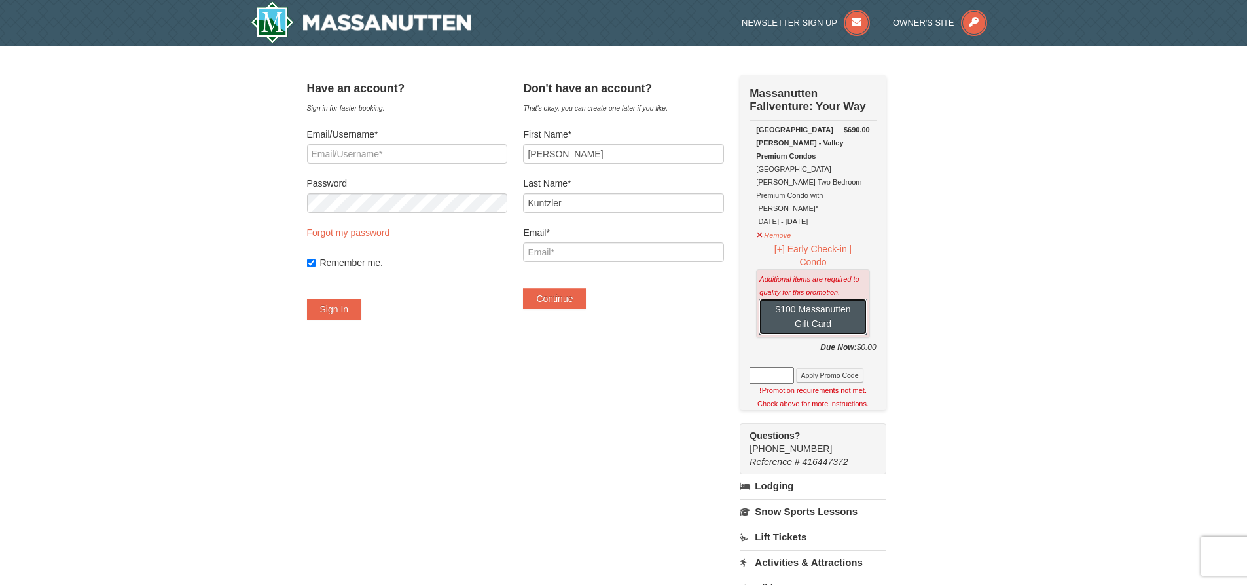
click at [844, 299] on button "$100 Massanutten Gift Card" at bounding box center [812, 317] width 107 height 36
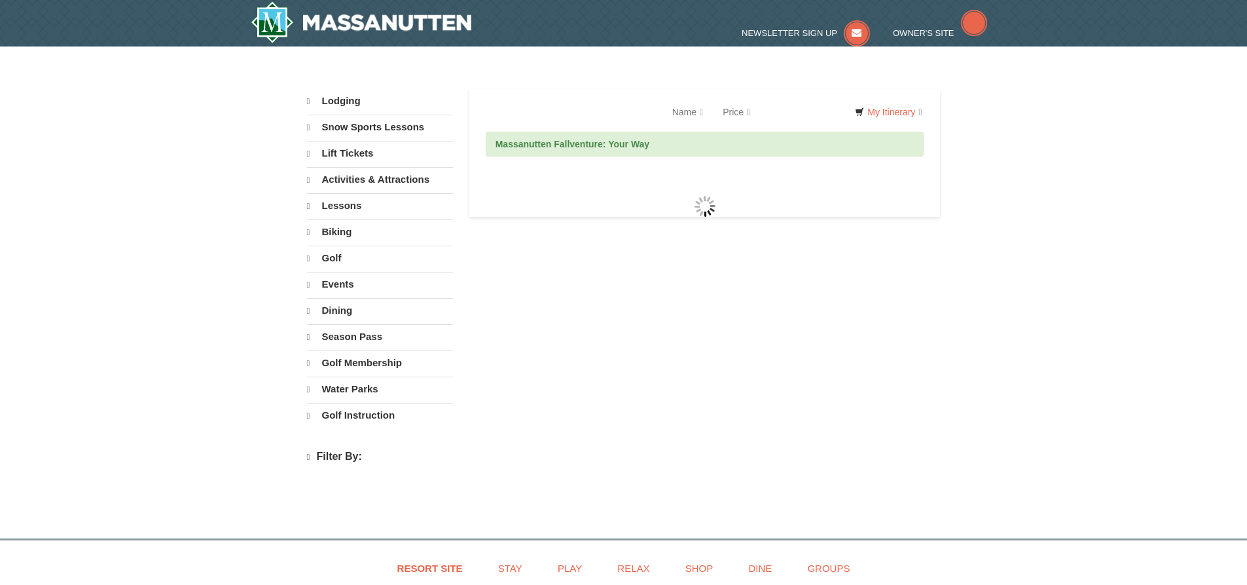
select select "10"
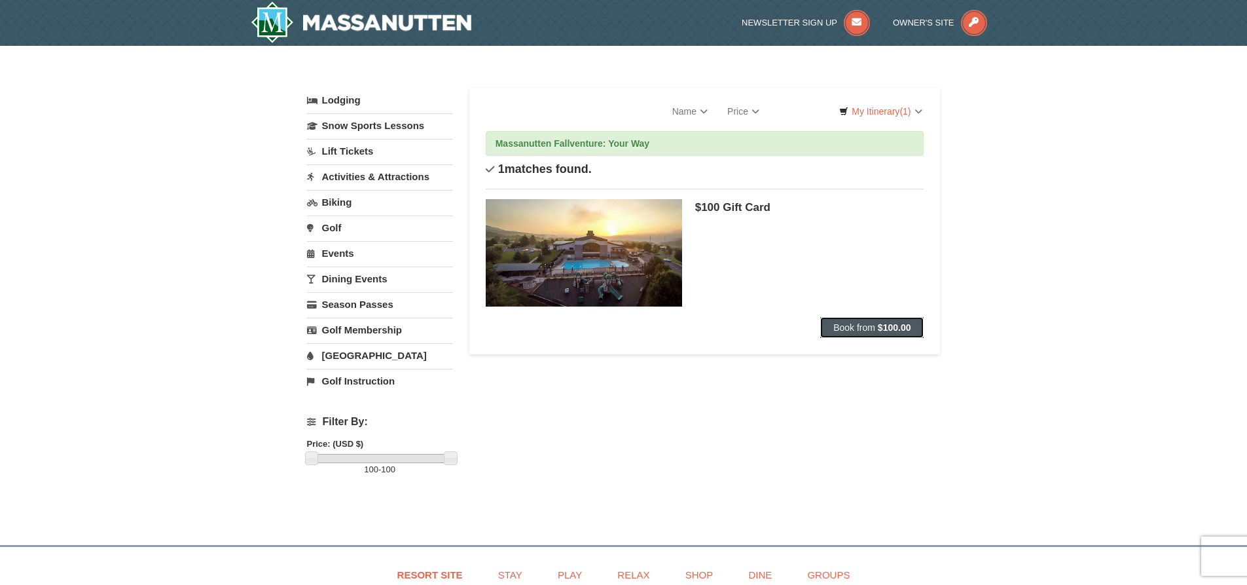
click at [863, 321] on button "Book from $100.00" at bounding box center [871, 327] width 103 height 21
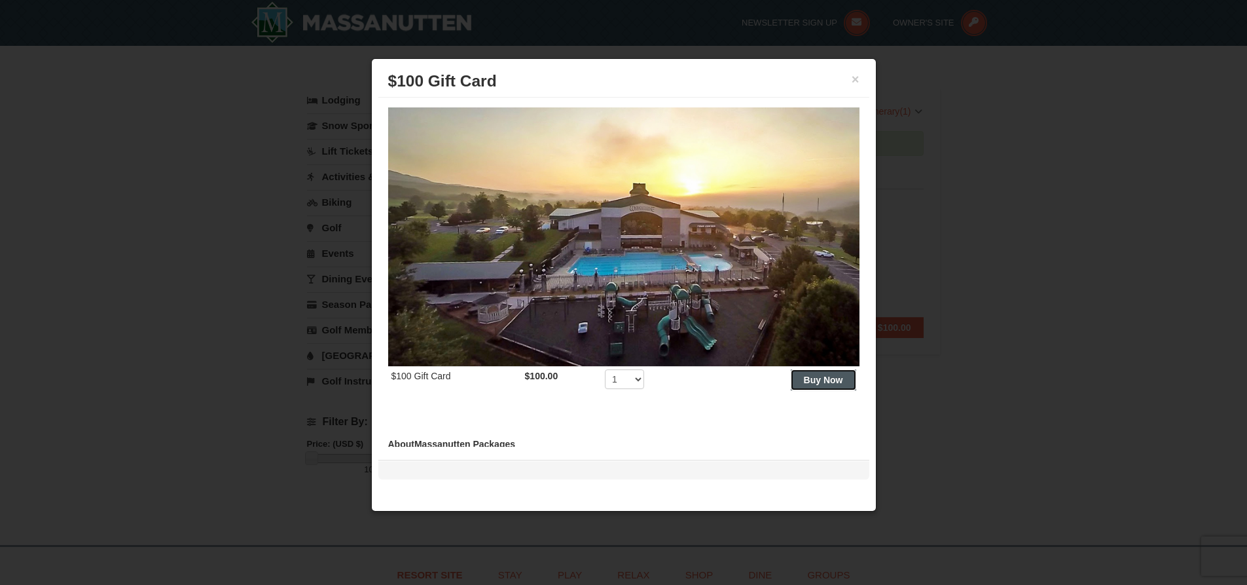
click at [821, 369] on button "Buy Now" at bounding box center [823, 379] width 65 height 21
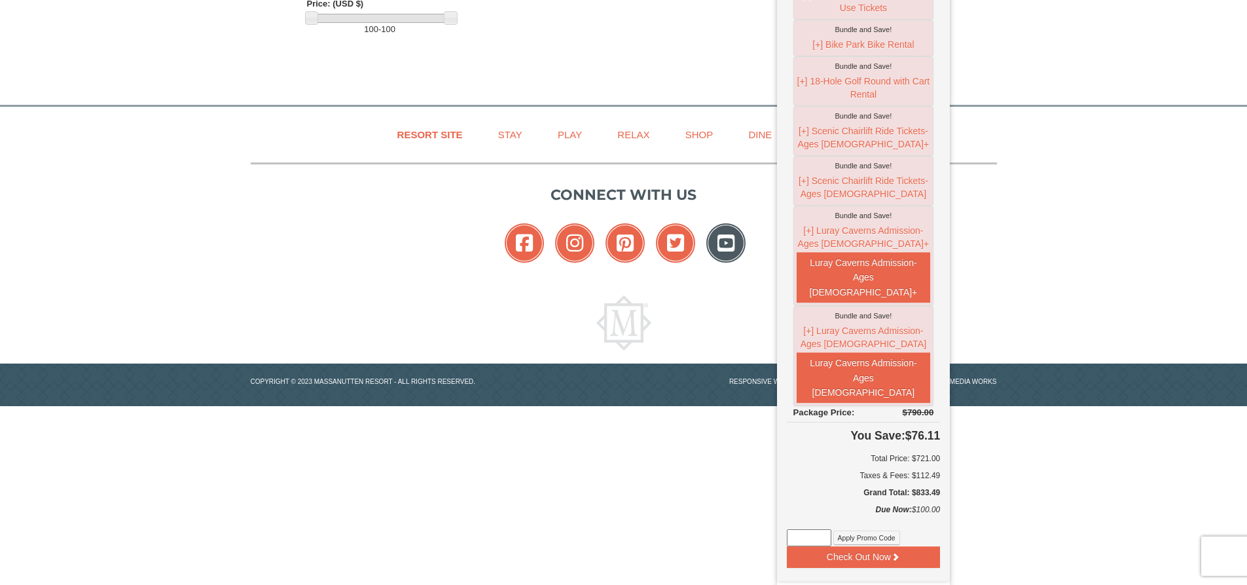
scroll to position [447, 0]
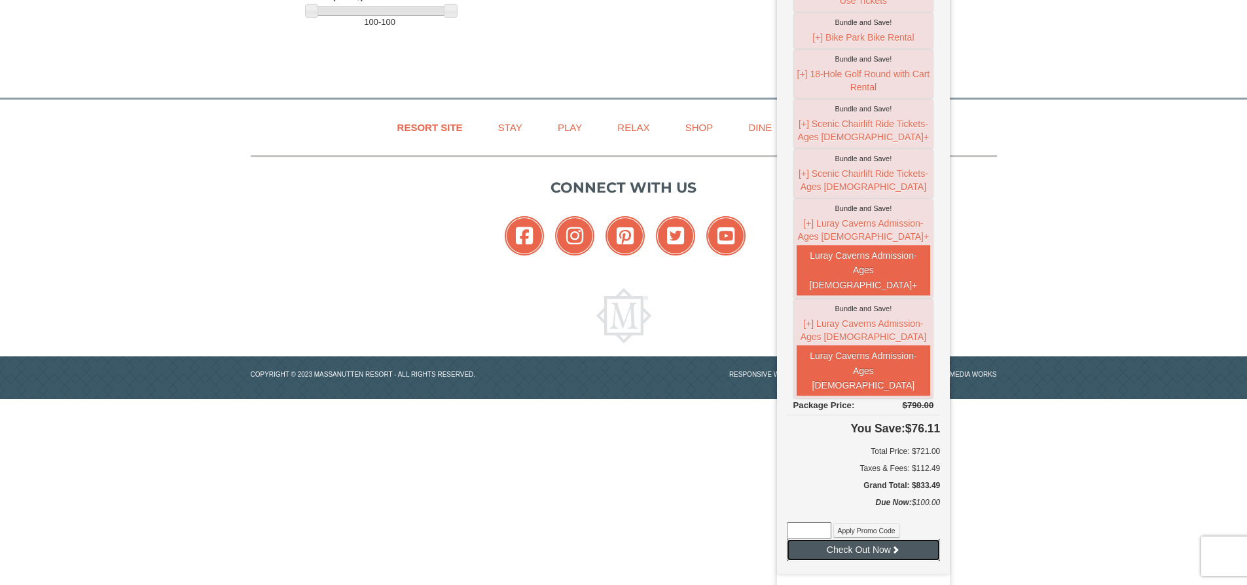
click at [903, 539] on button "Check Out Now" at bounding box center [864, 549] width 154 height 21
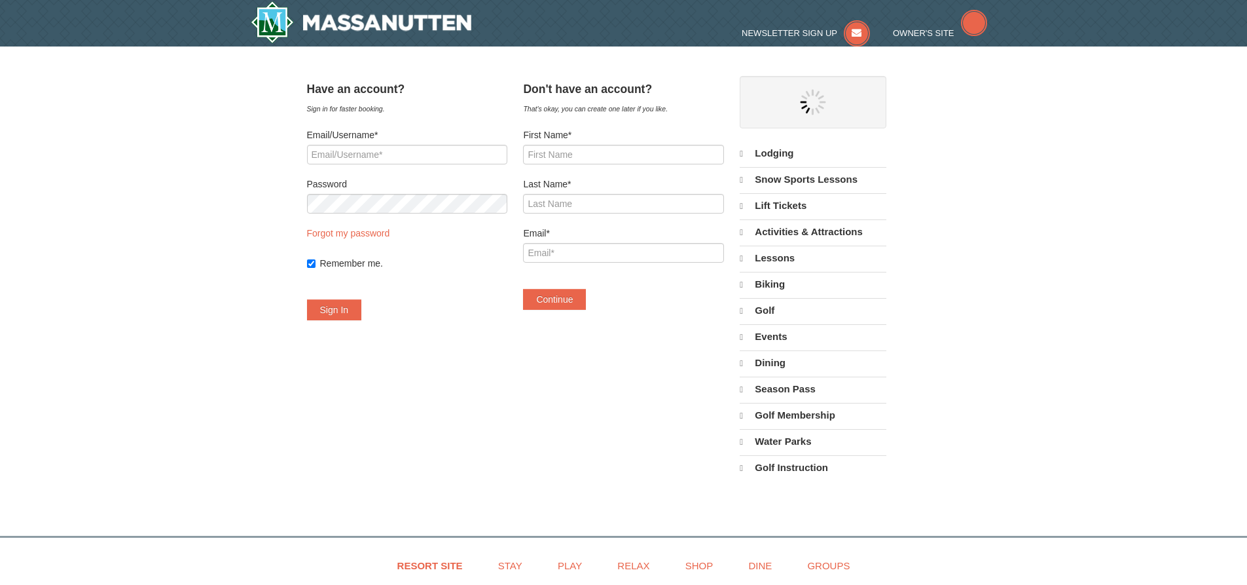
select select "10"
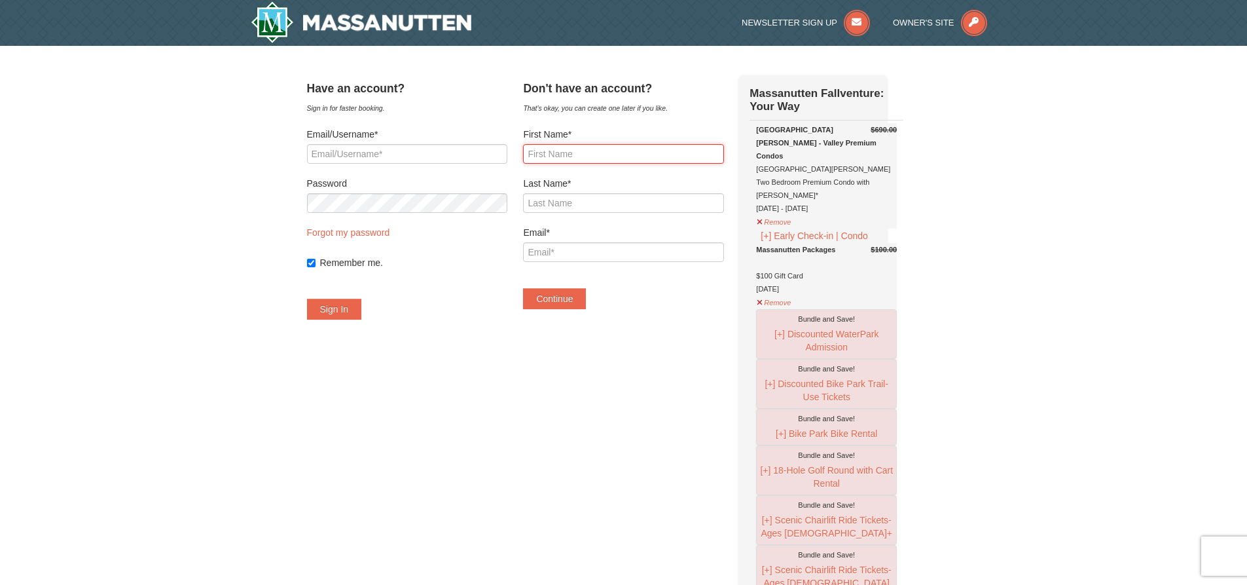
click at [581, 152] on input "First Name*" at bounding box center [623, 154] width 200 height 20
type input "[PERSON_NAME]"
type input "Kuntzler"
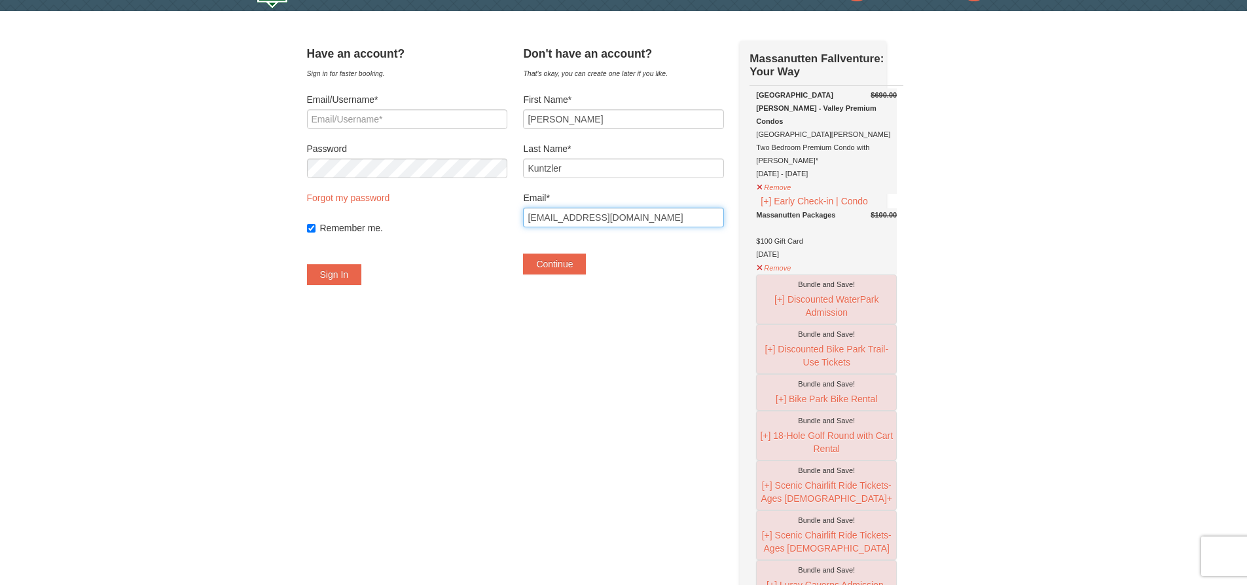
scroll to position [65, 0]
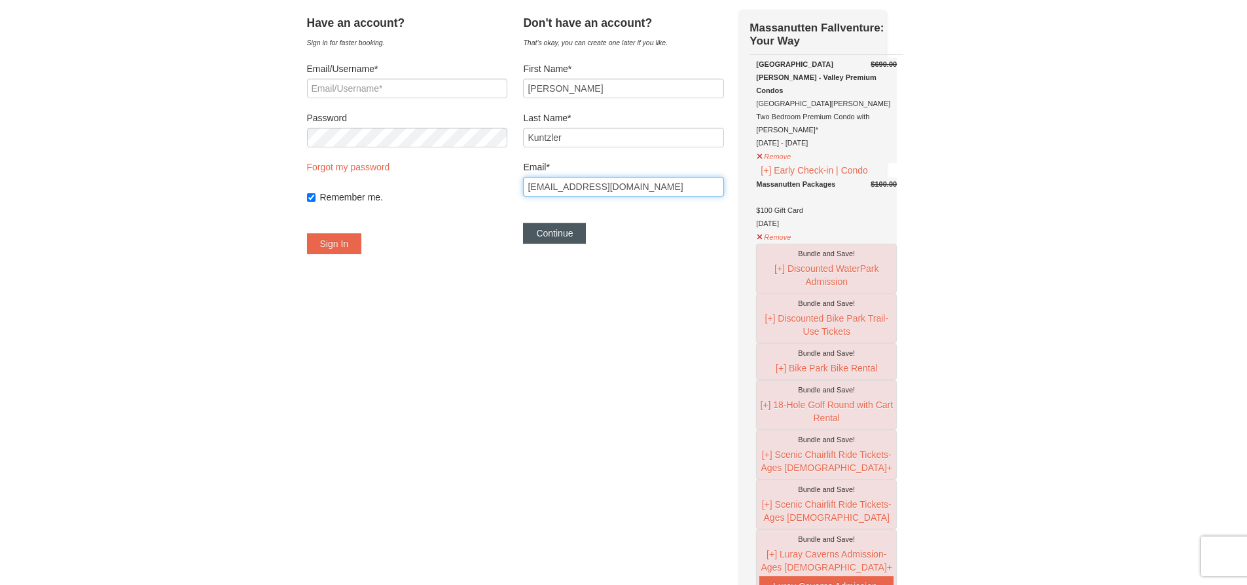
type input "[EMAIL_ADDRESS][DOMAIN_NAME]"
click at [586, 234] on button "Continue" at bounding box center [554, 233] width 63 height 21
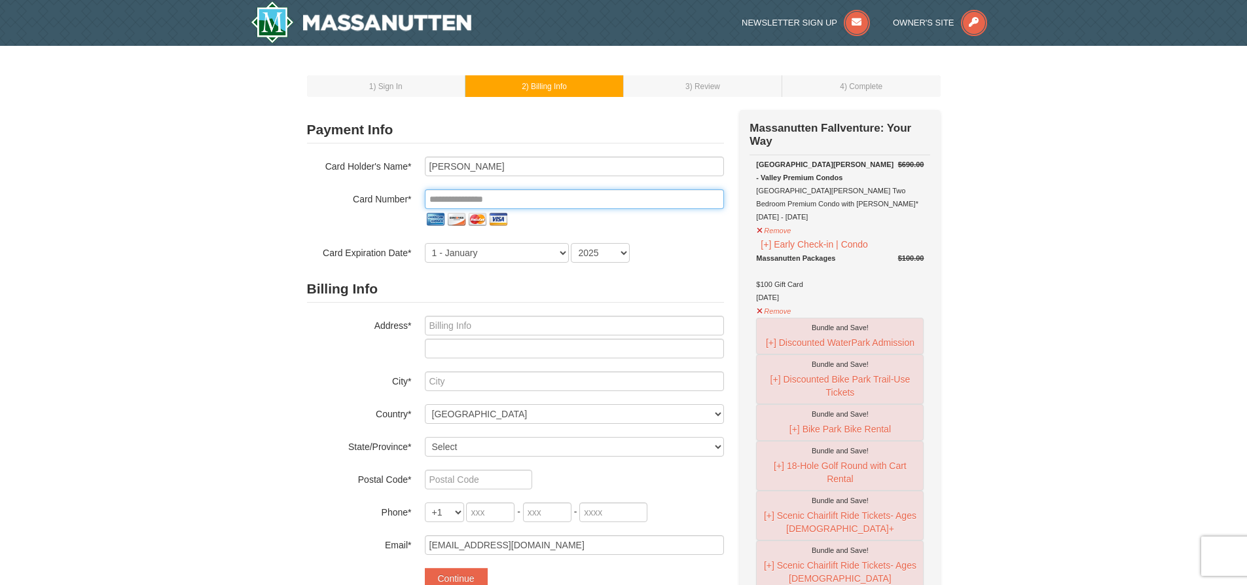
click at [520, 199] on input "tel" at bounding box center [574, 199] width 299 height 20
type input "**********"
select select "2029"
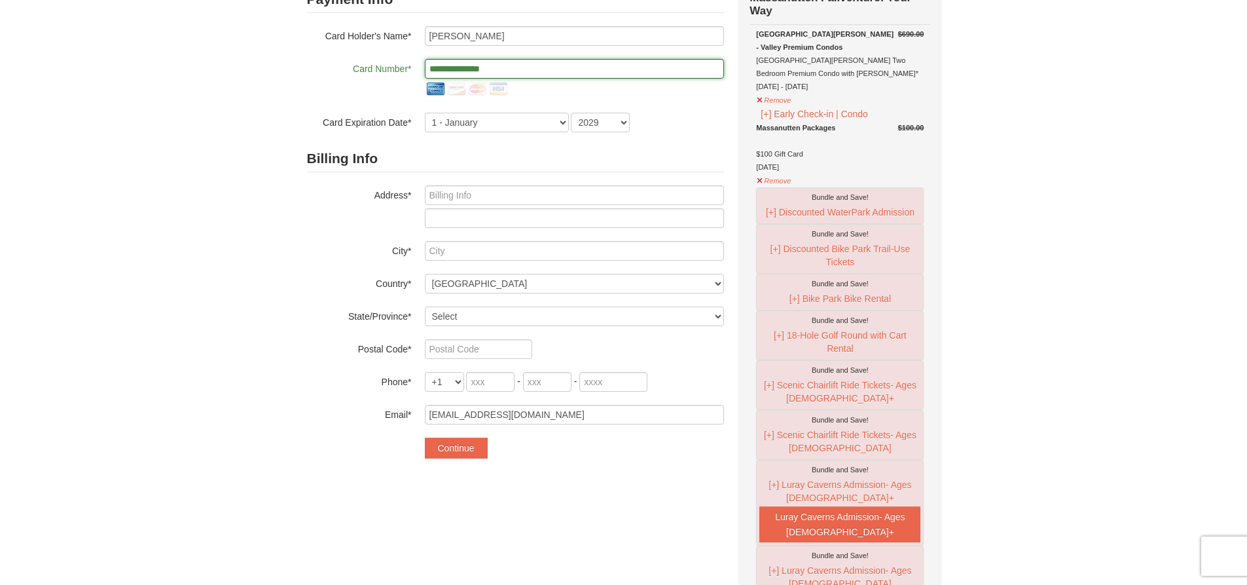
scroll to position [131, 0]
click at [490, 192] on input "text" at bounding box center [574, 195] width 299 height 20
type input "[STREET_ADDRESS]"
type input "GAINESVILLE"
select select "VA"
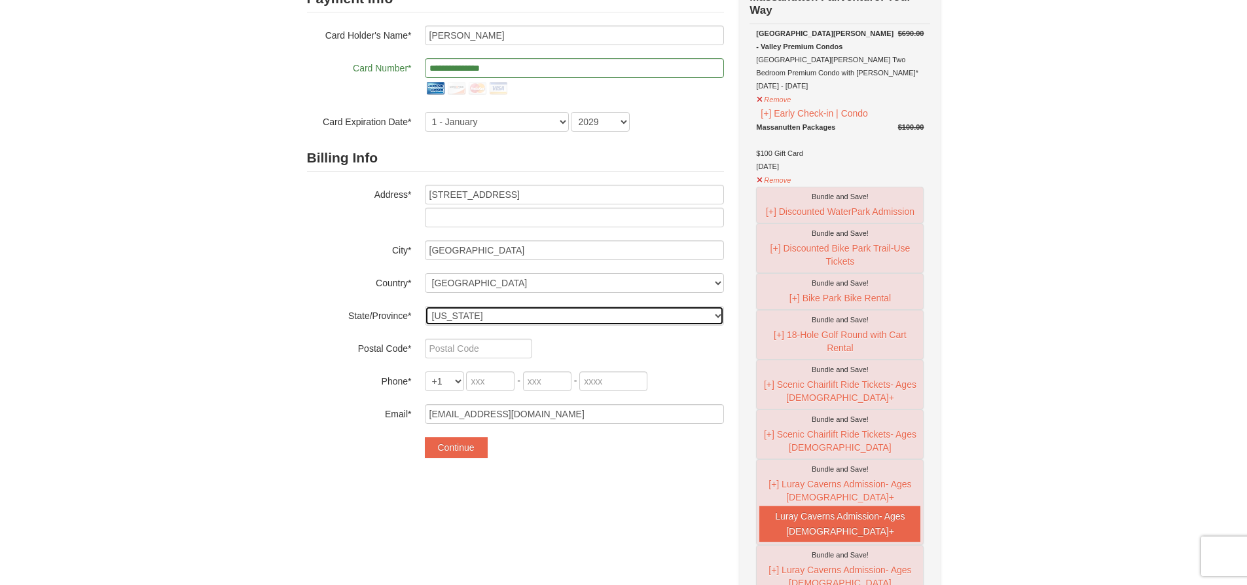
type input "20155"
type input "703"
type input "774"
type input "6105"
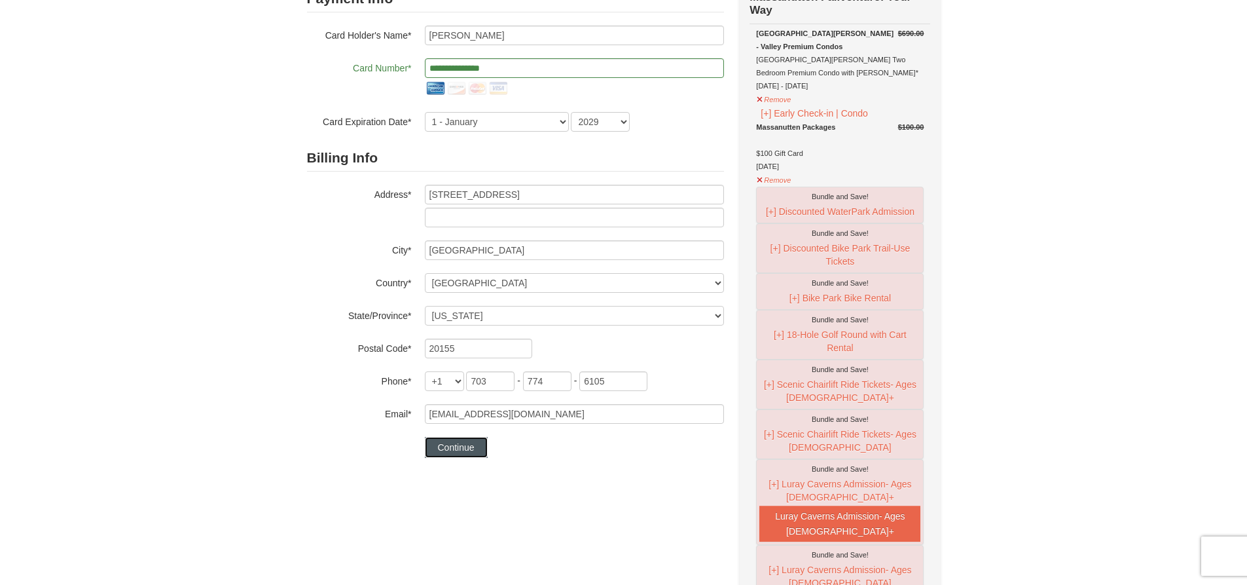
click at [454, 442] on button "Continue" at bounding box center [456, 447] width 63 height 21
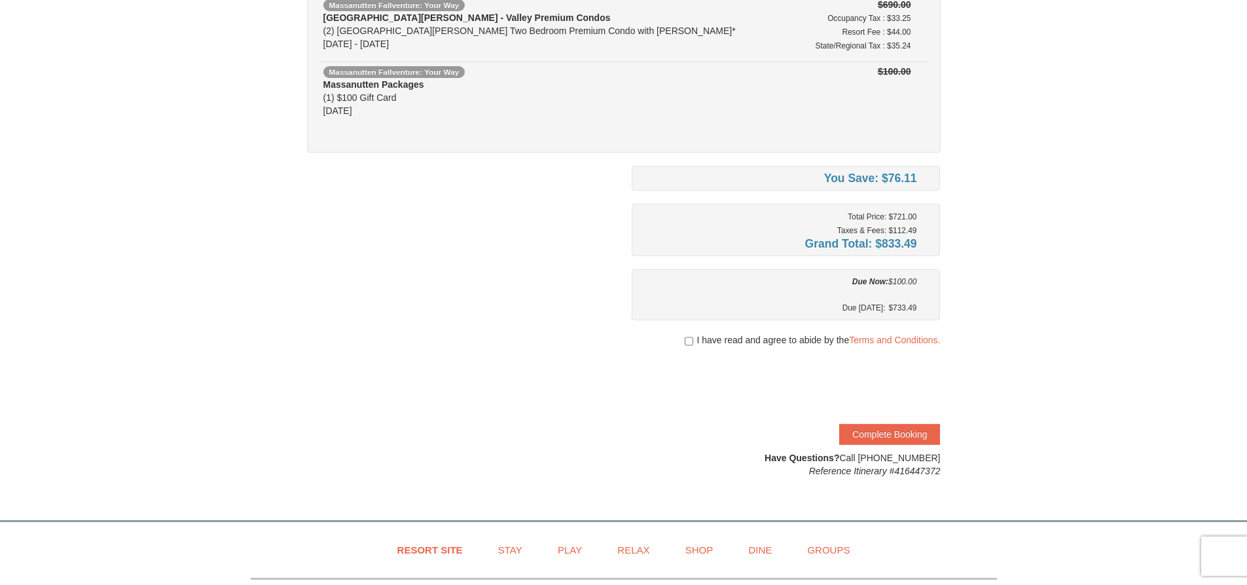
scroll to position [196, 0]
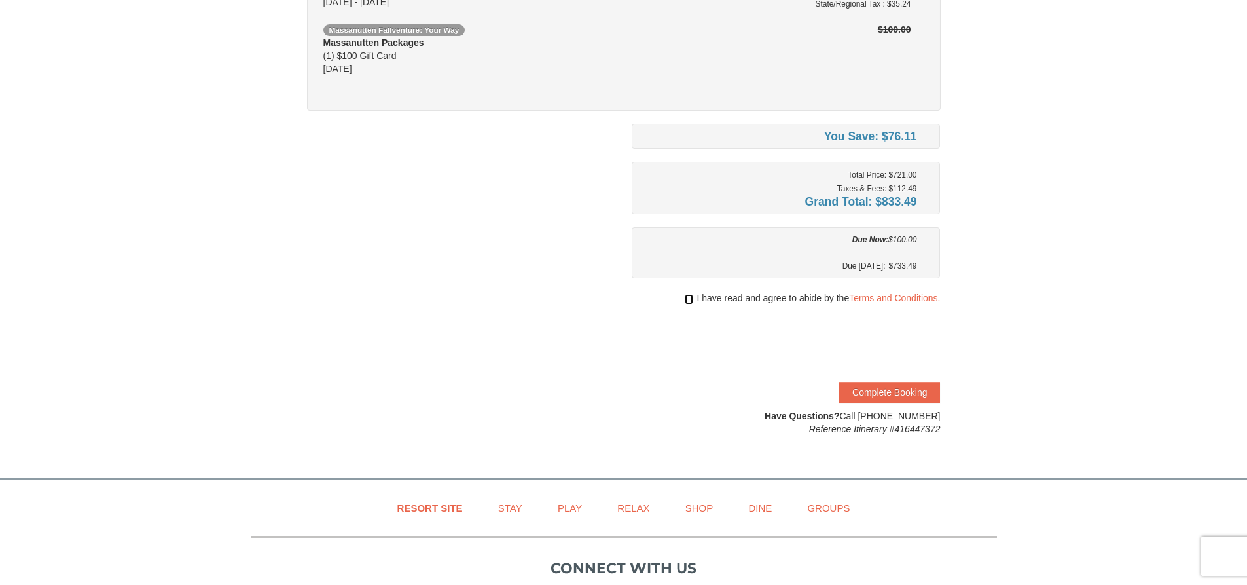
click at [687, 299] on input "checkbox" at bounding box center [689, 299] width 9 height 10
checkbox input "true"
click at [872, 390] on button "Complete Booking" at bounding box center [889, 392] width 101 height 21
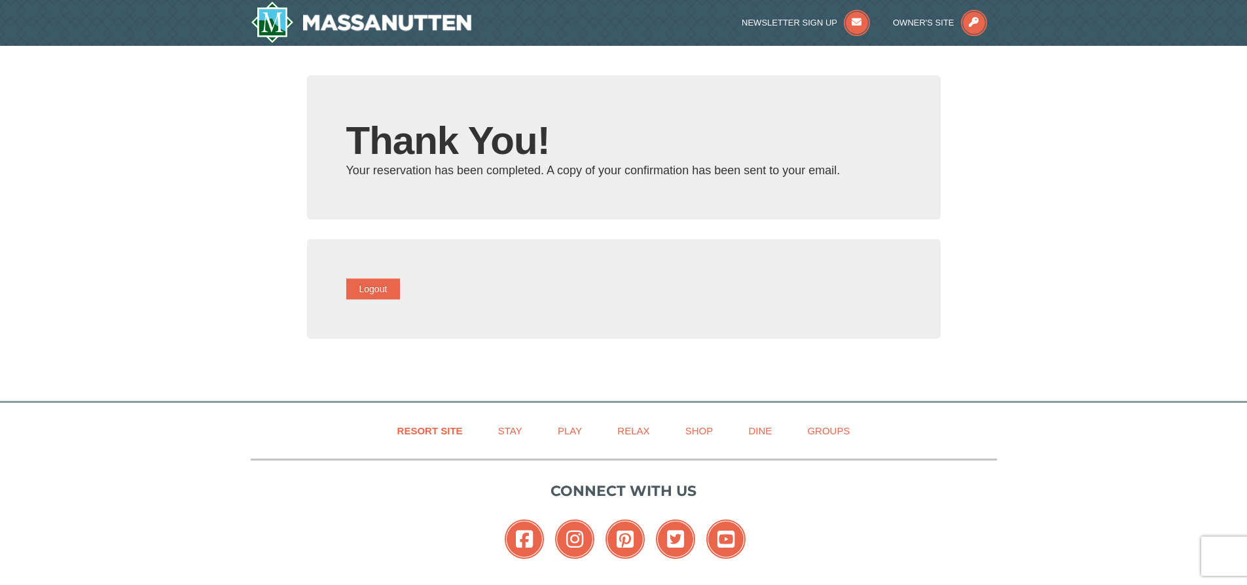
type input "[EMAIL_ADDRESS][DOMAIN_NAME]"
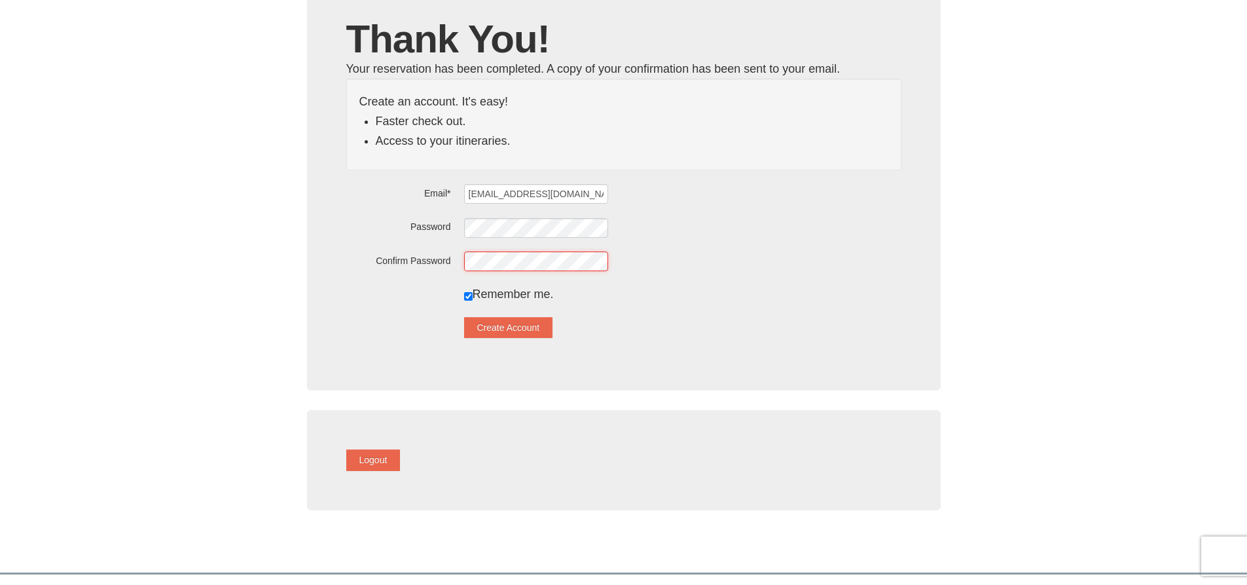
scroll to position [131, 0]
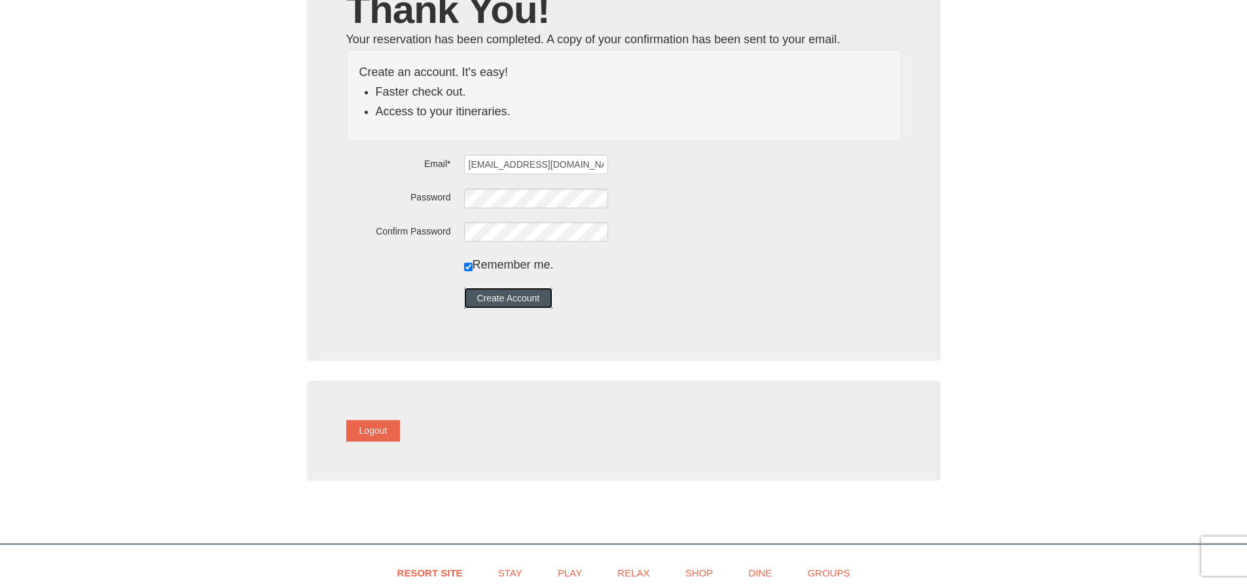
click at [549, 303] on button "Create Account" at bounding box center [508, 297] width 89 height 21
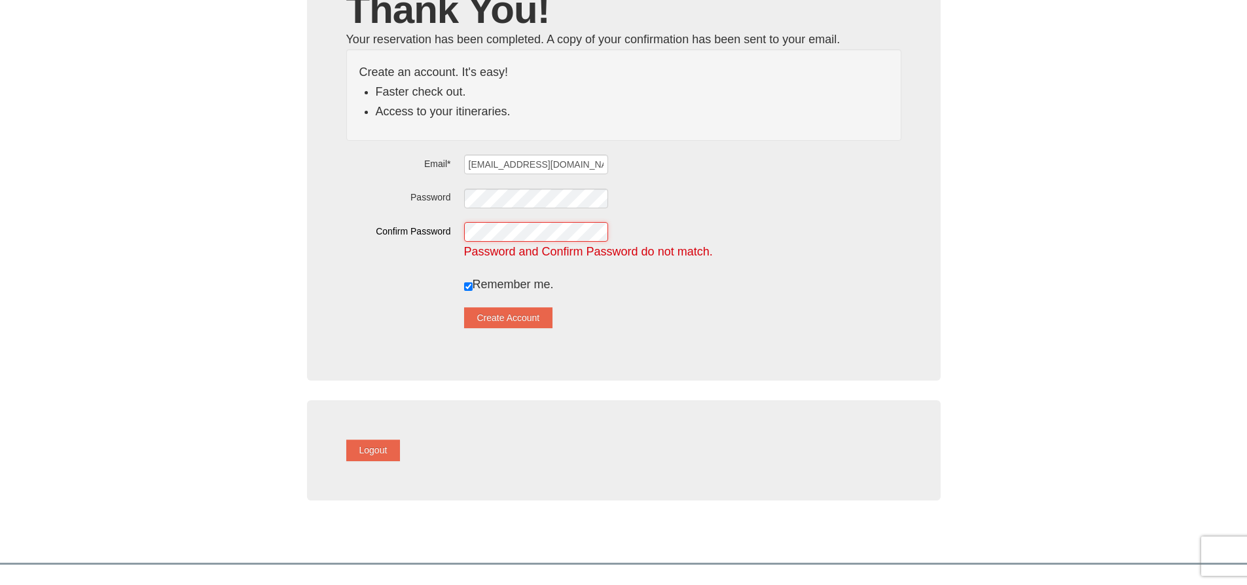
click at [469, 213] on form "Email* [EMAIL_ADDRESS][DOMAIN_NAME] Password Confirm Password Password and Conf…" at bounding box center [623, 241] width 555 height 174
click at [357, 190] on div "Thank You! Your reservation has been completed. A copy of your confirmation has…" at bounding box center [624, 162] width 634 height 436
click at [522, 316] on button "Create Account" at bounding box center [508, 317] width 89 height 21
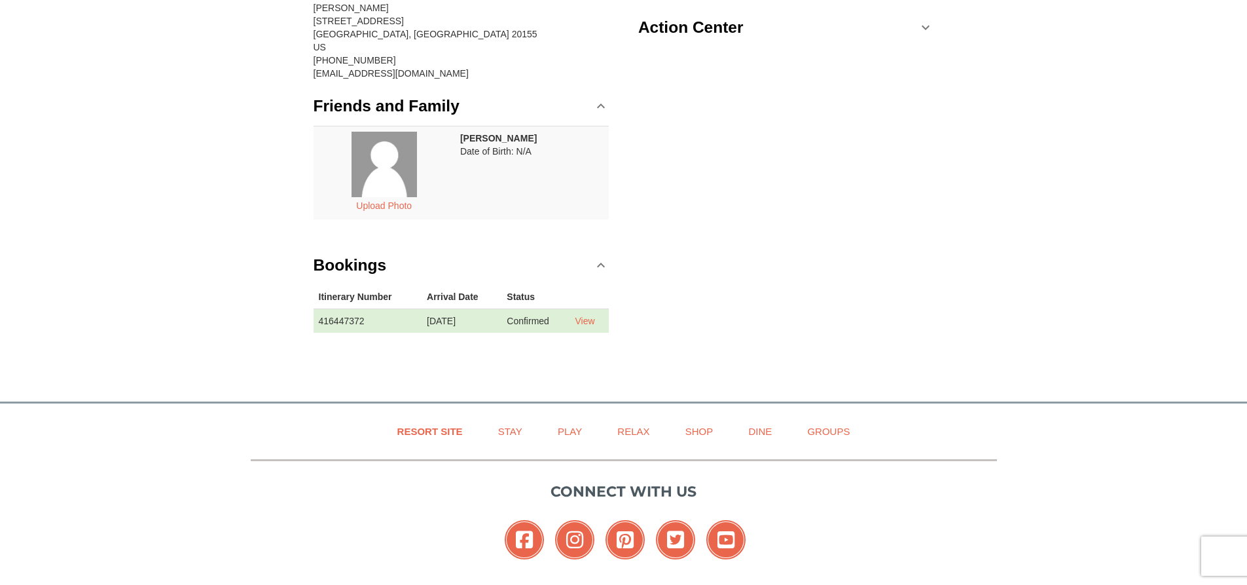
scroll to position [131, 0]
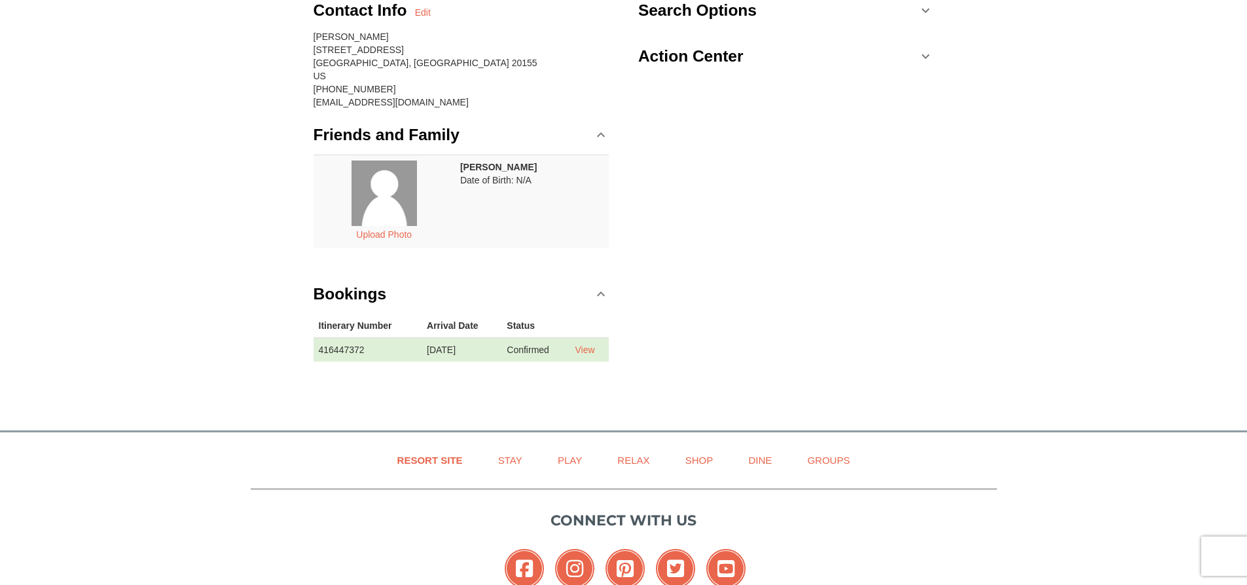
click at [598, 127] on link "Friends and Family" at bounding box center [462, 134] width 296 height 39
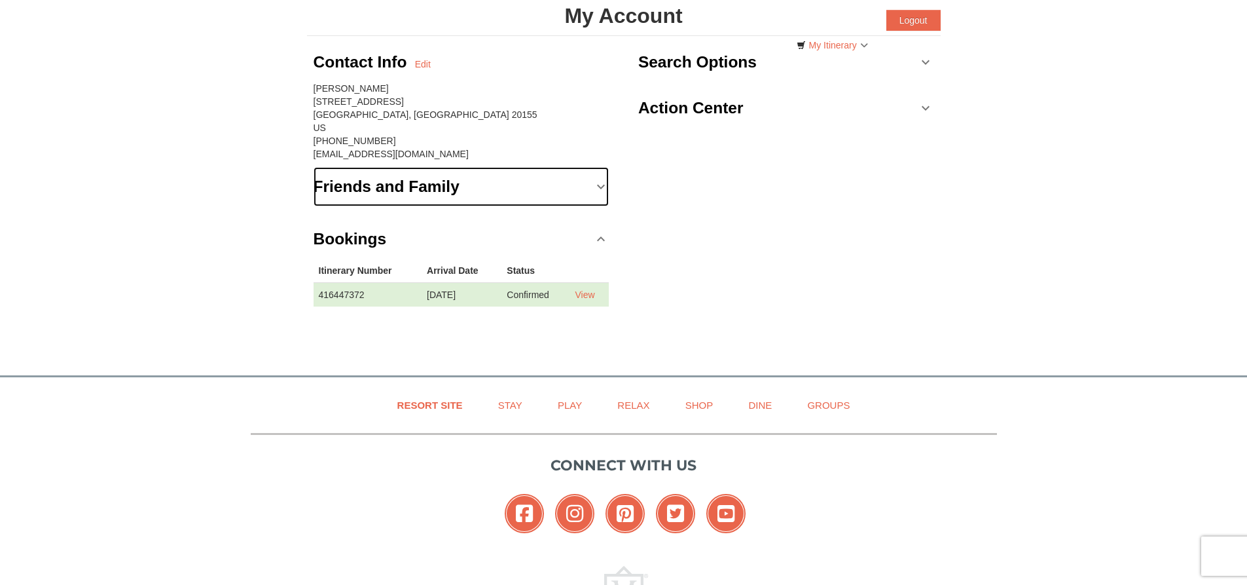
scroll to position [0, 0]
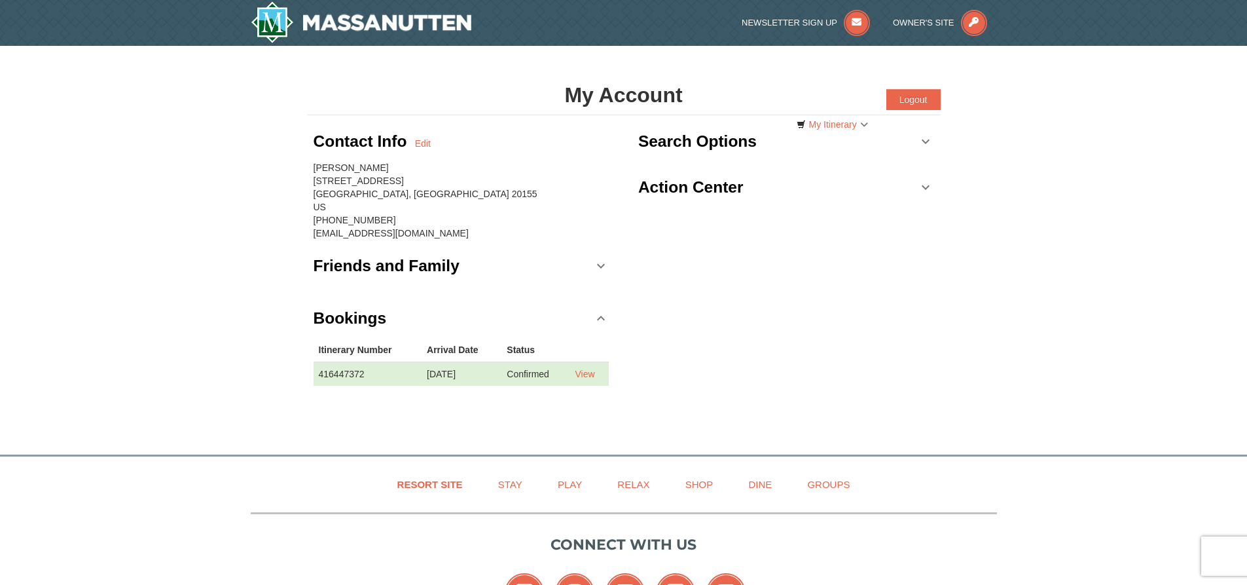
click at [807, 178] on link "Action Center" at bounding box center [786, 187] width 296 height 39
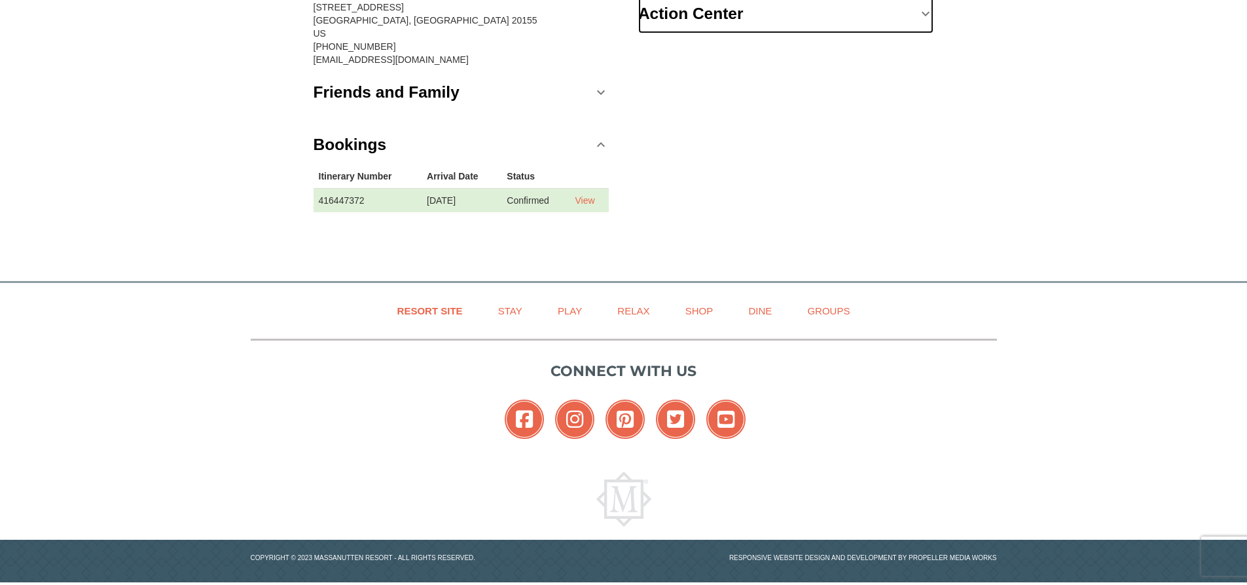
scroll to position [184, 0]
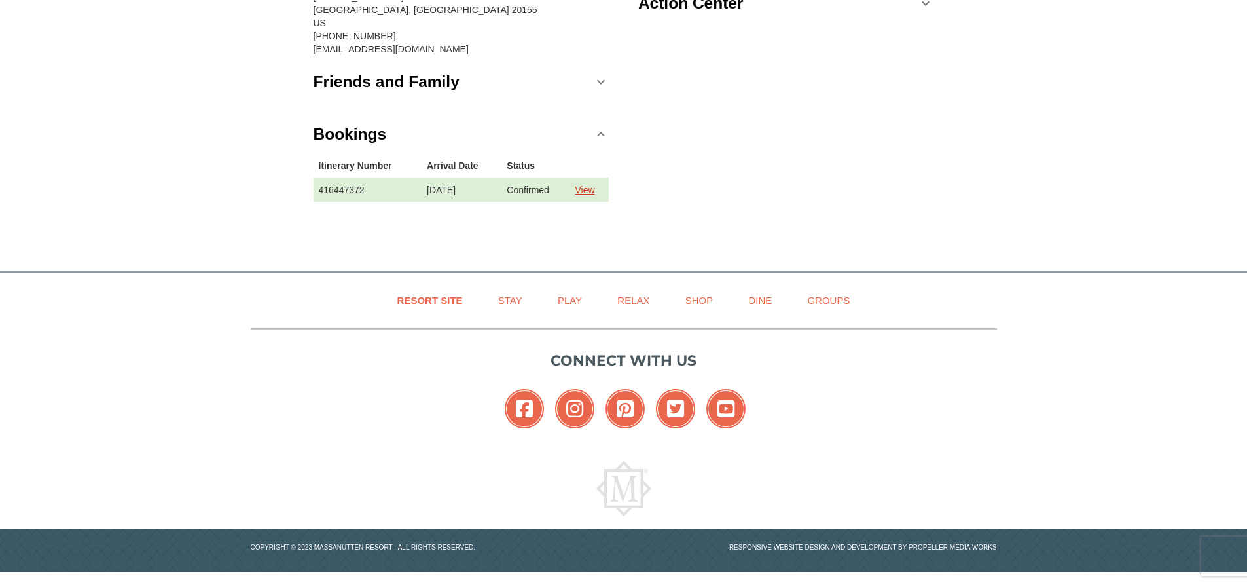
click at [594, 192] on link "View" at bounding box center [585, 190] width 20 height 10
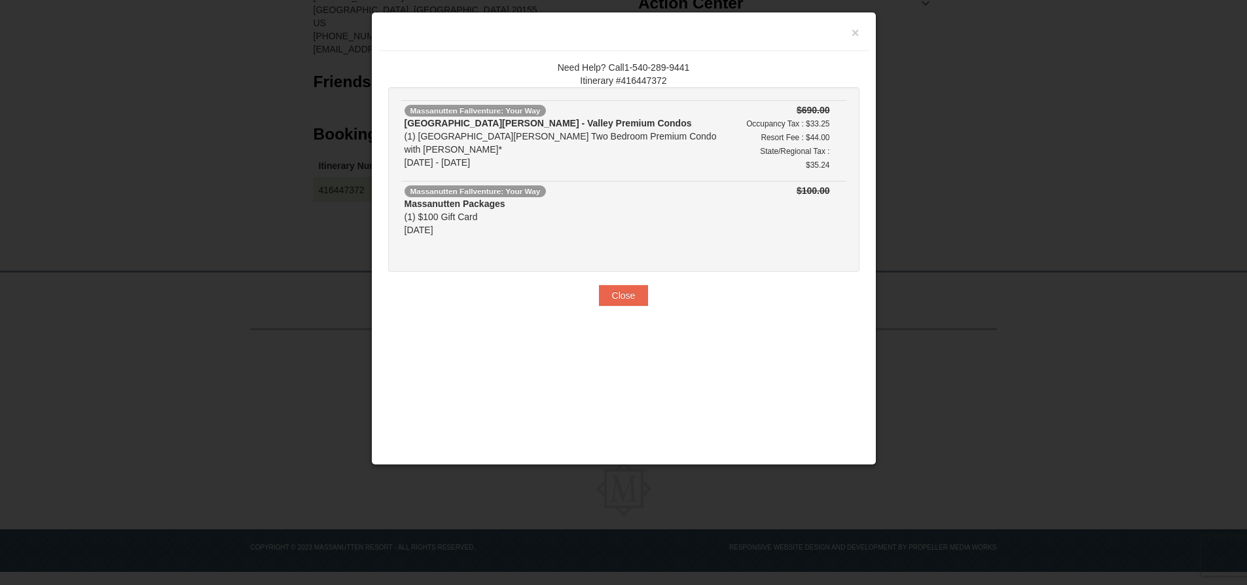
click at [933, 98] on div at bounding box center [623, 292] width 1247 height 585
